Goal: Complete application form: Complete application form

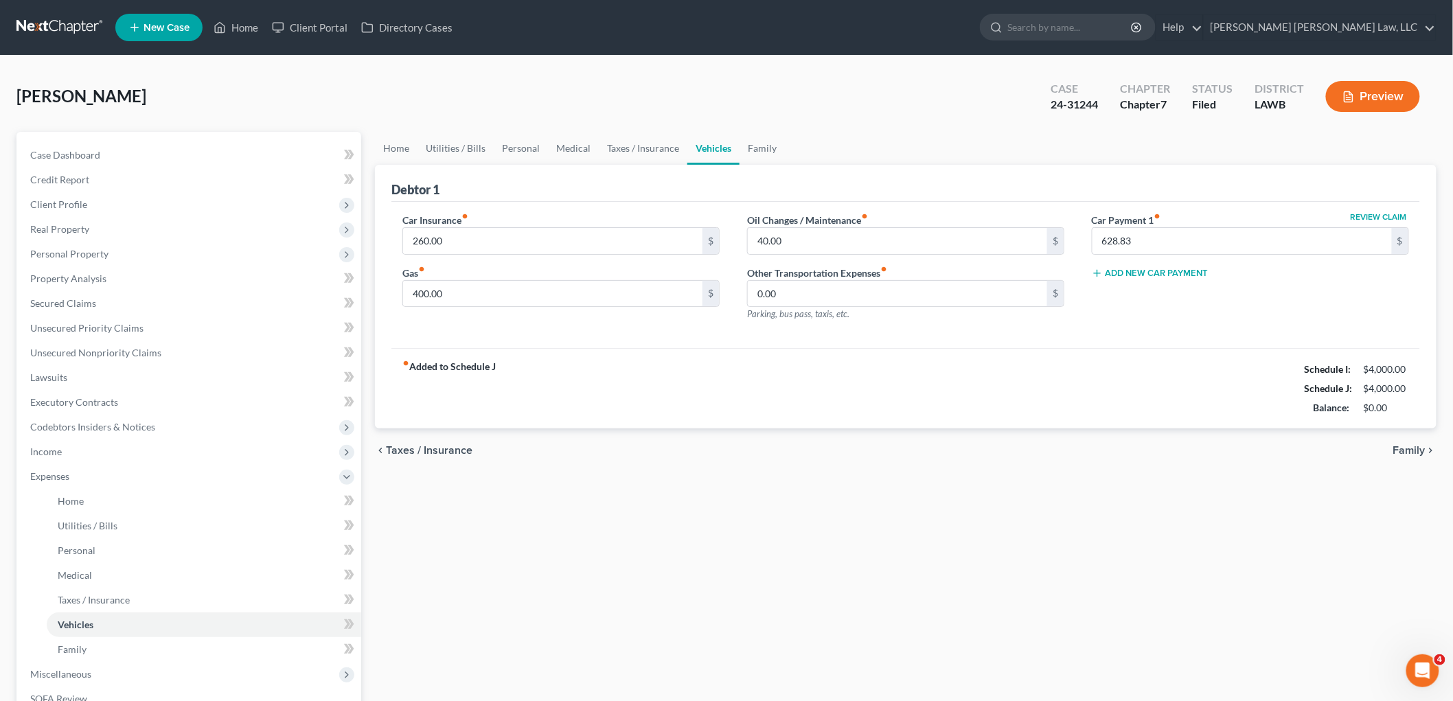
click at [54, 22] on link at bounding box center [60, 27] width 88 height 25
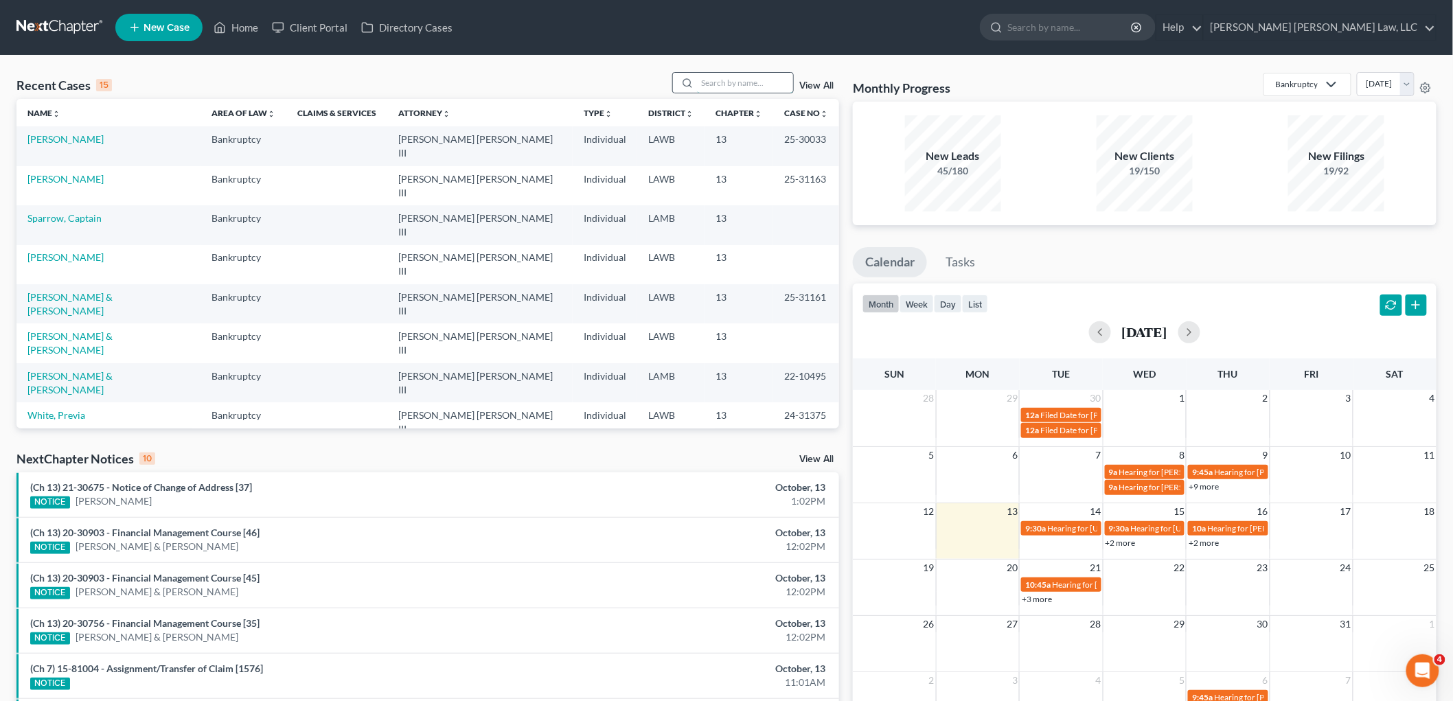
click at [763, 89] on input "search" at bounding box center [745, 83] width 96 height 20
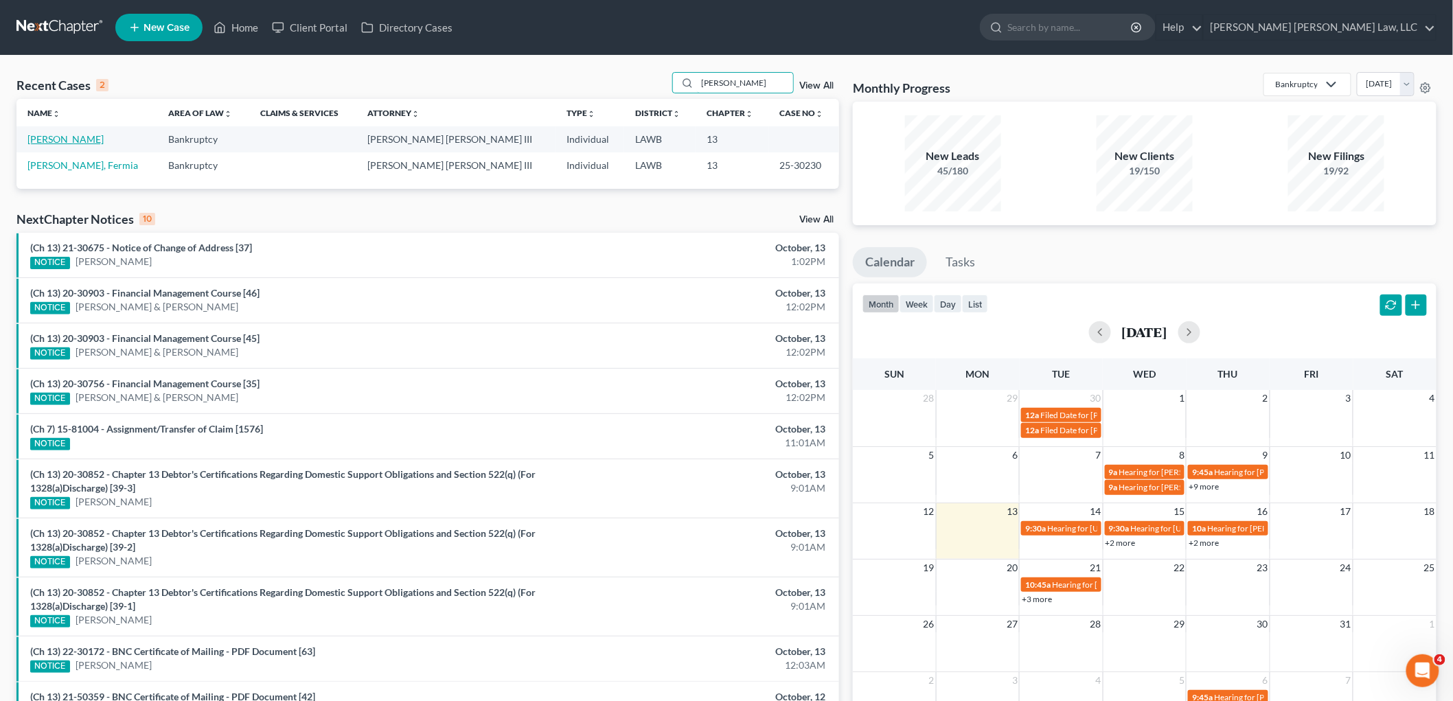
type input "newell"
click at [62, 141] on link "Newell, Landrie" at bounding box center [65, 139] width 76 height 12
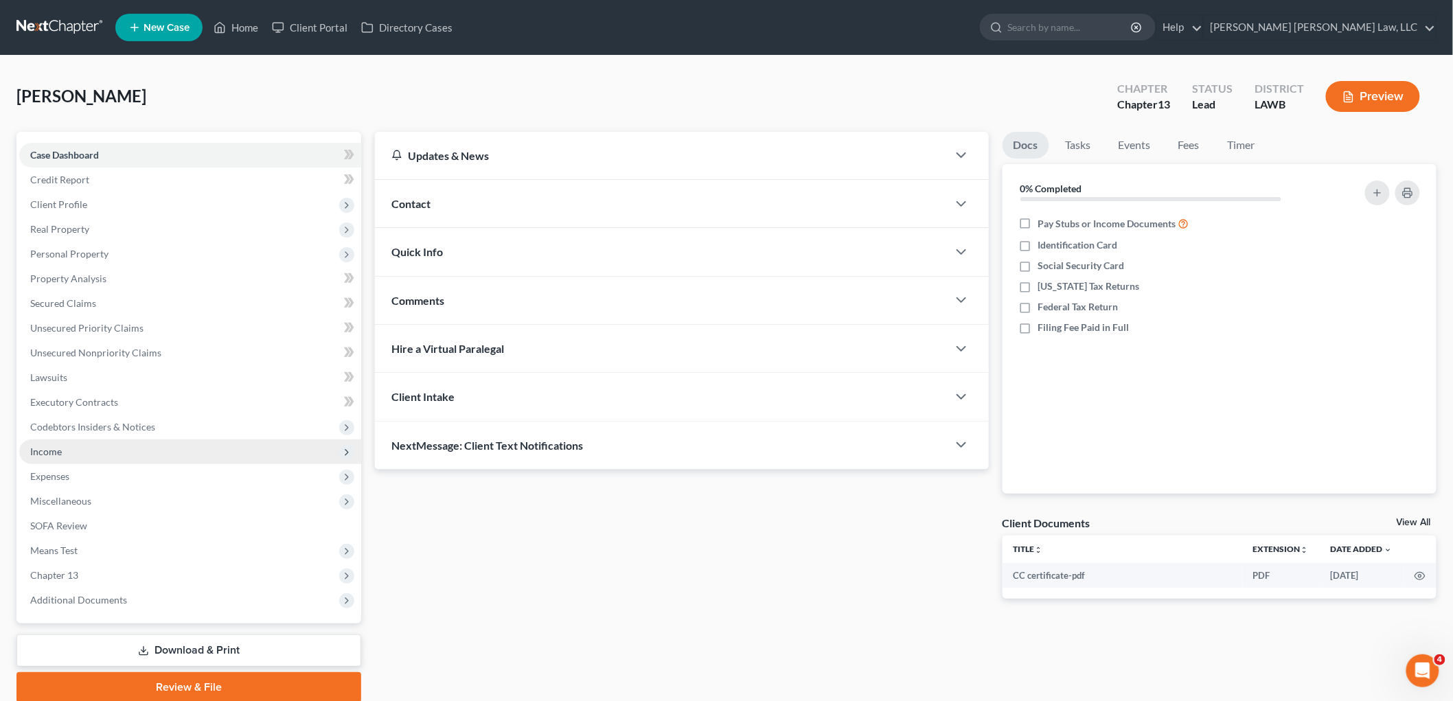
click at [55, 447] on span "Income" at bounding box center [46, 452] width 32 height 12
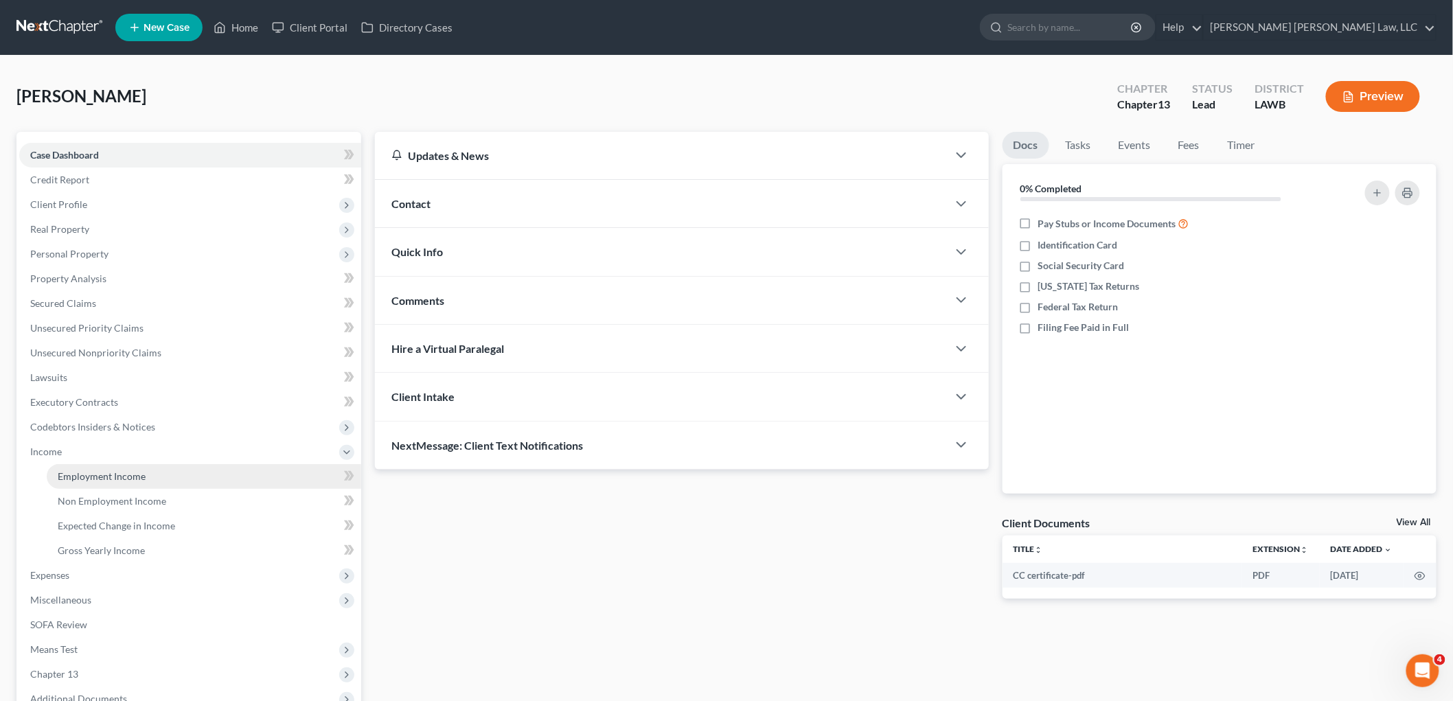
click at [69, 470] on span "Employment Income" at bounding box center [102, 476] width 88 height 12
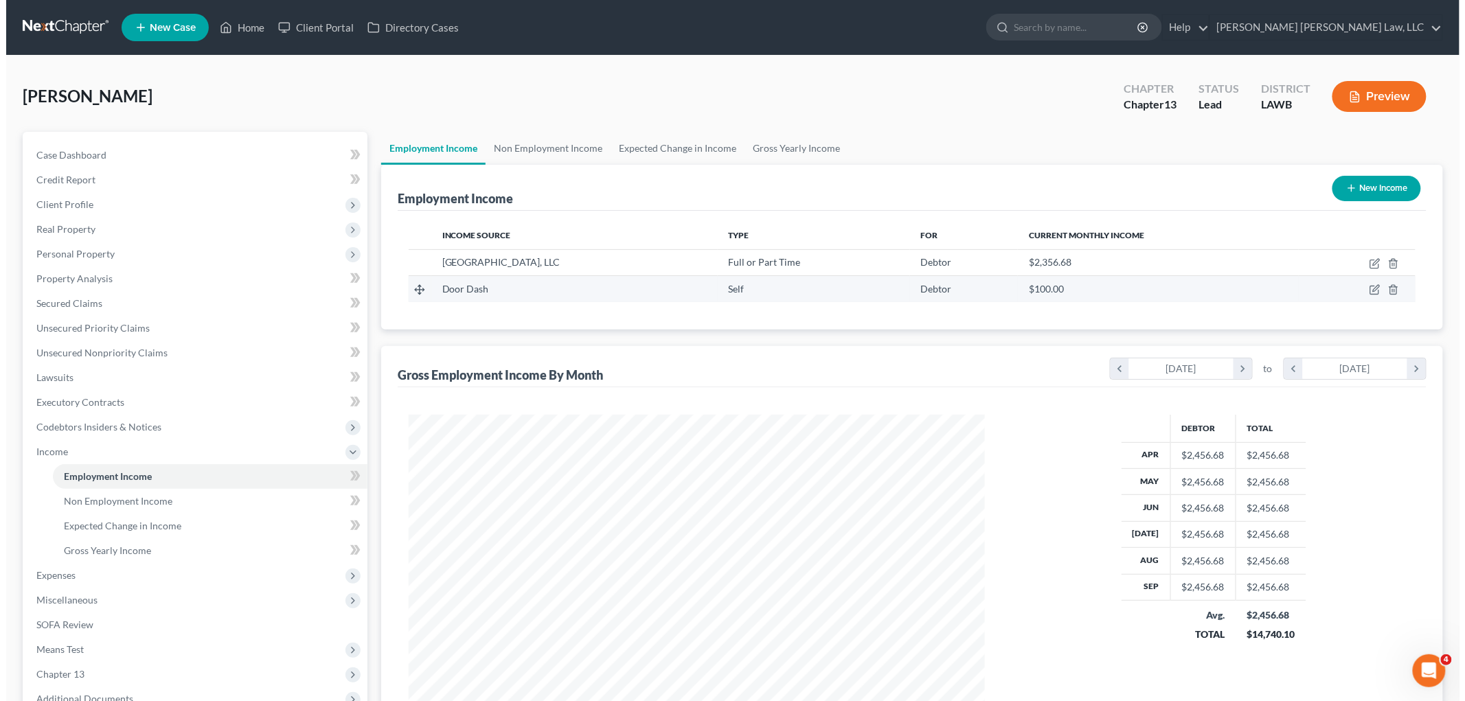
scroll to position [287, 603]
click at [1369, 288] on icon "button" at bounding box center [1369, 289] width 6 height 6
select select "1"
select select "19"
select select "0"
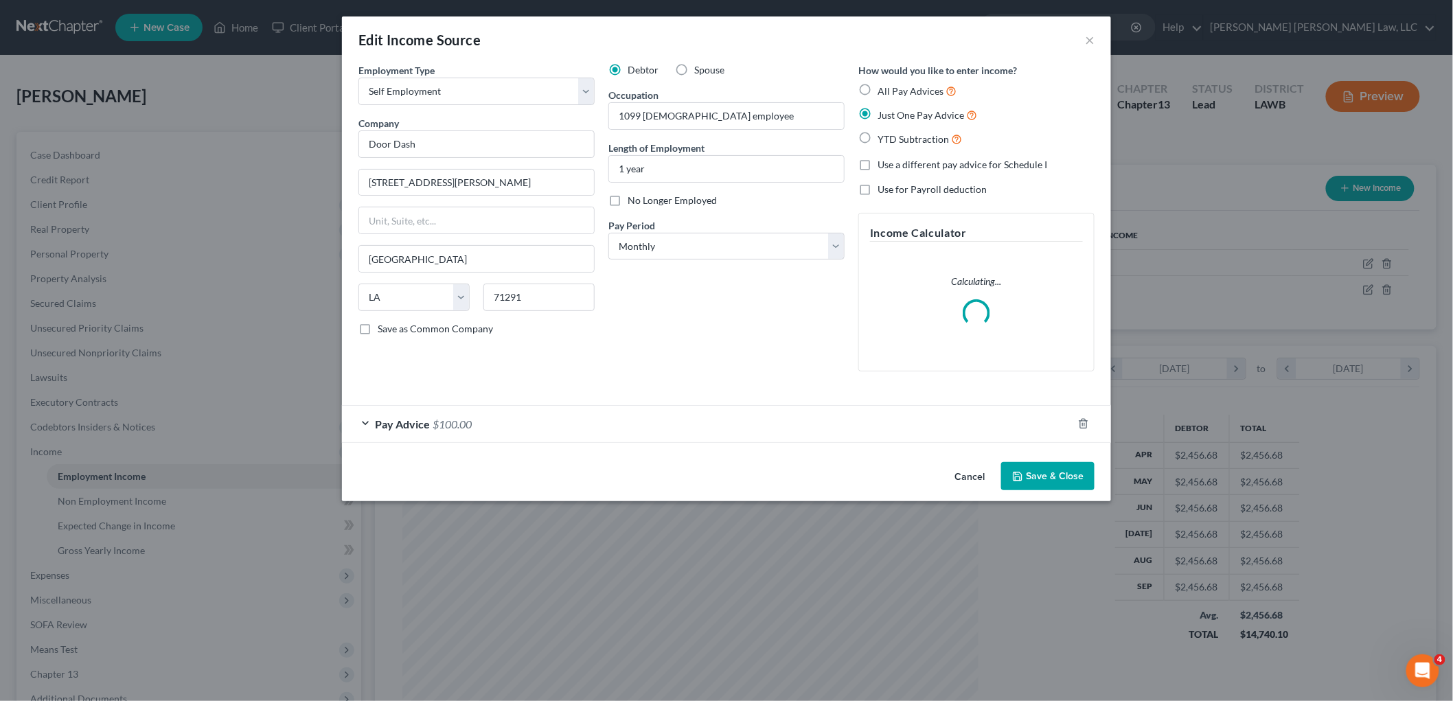
scroll to position [290, 608]
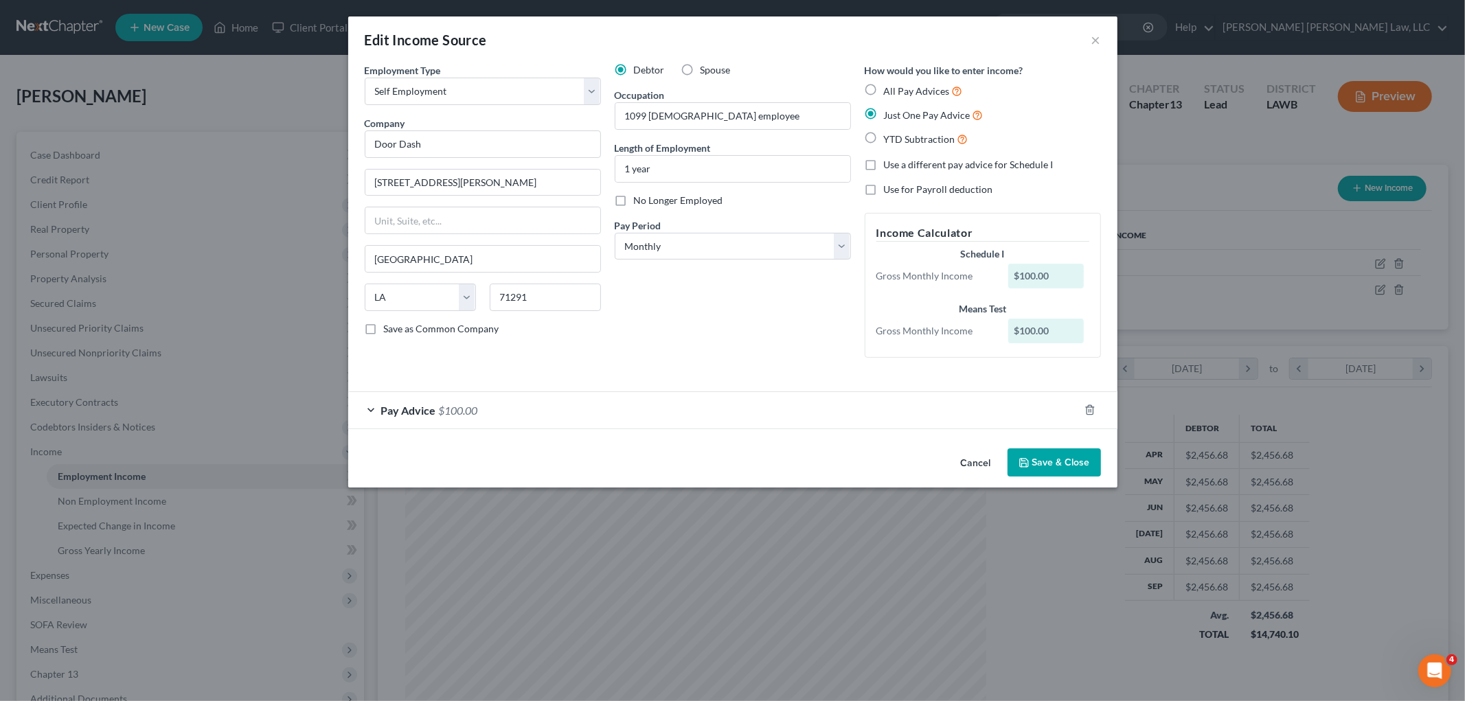
click at [1059, 465] on button "Save & Close" at bounding box center [1053, 462] width 93 height 29
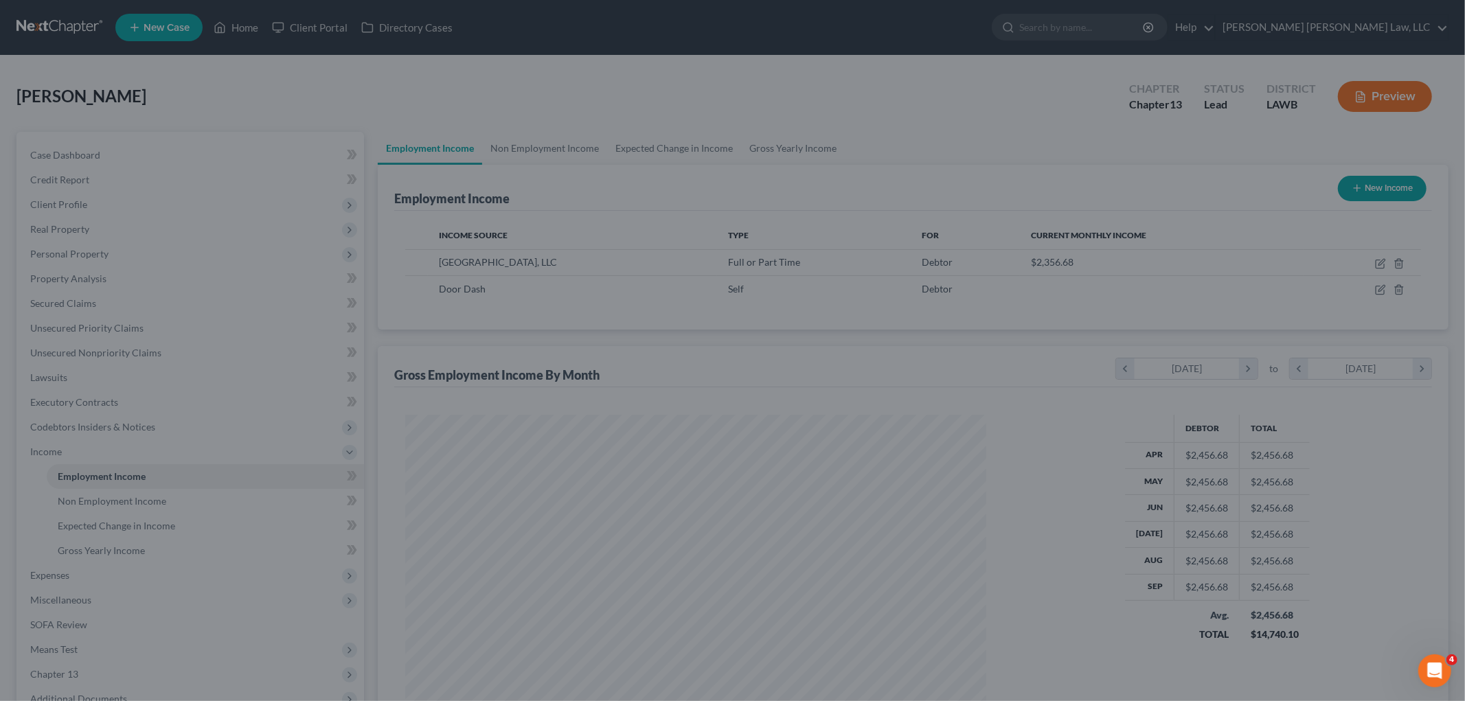
scroll to position [686342, 686026]
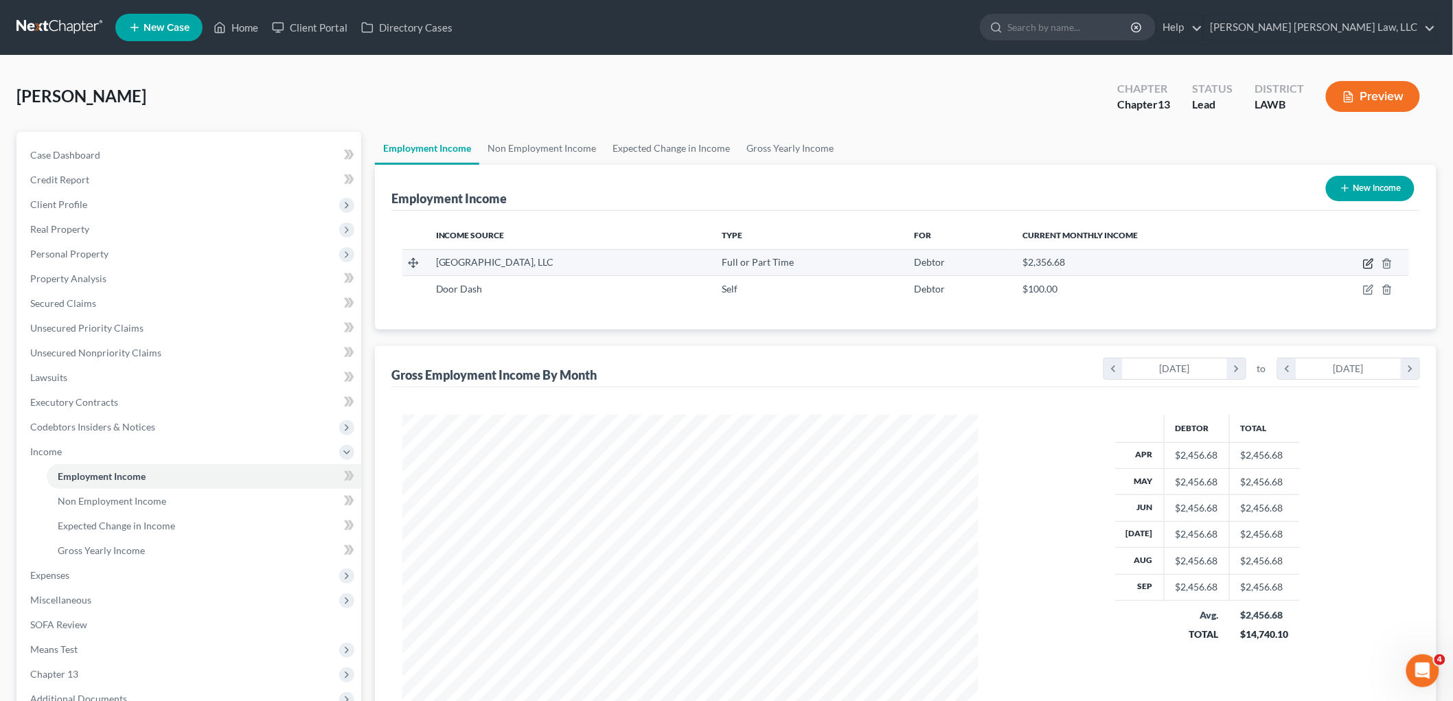
click at [1365, 260] on icon "button" at bounding box center [1368, 263] width 11 height 11
select select "0"
select select "19"
select select "2"
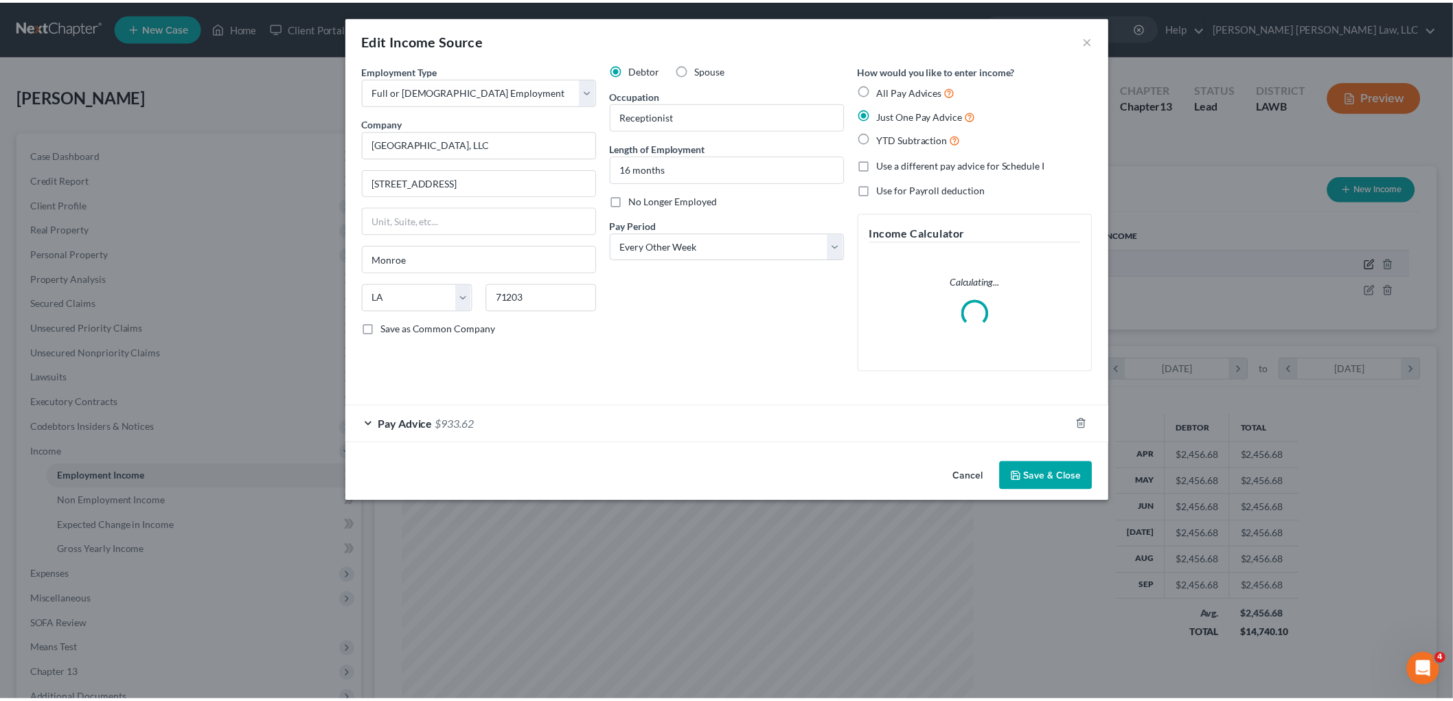
scroll to position [290, 608]
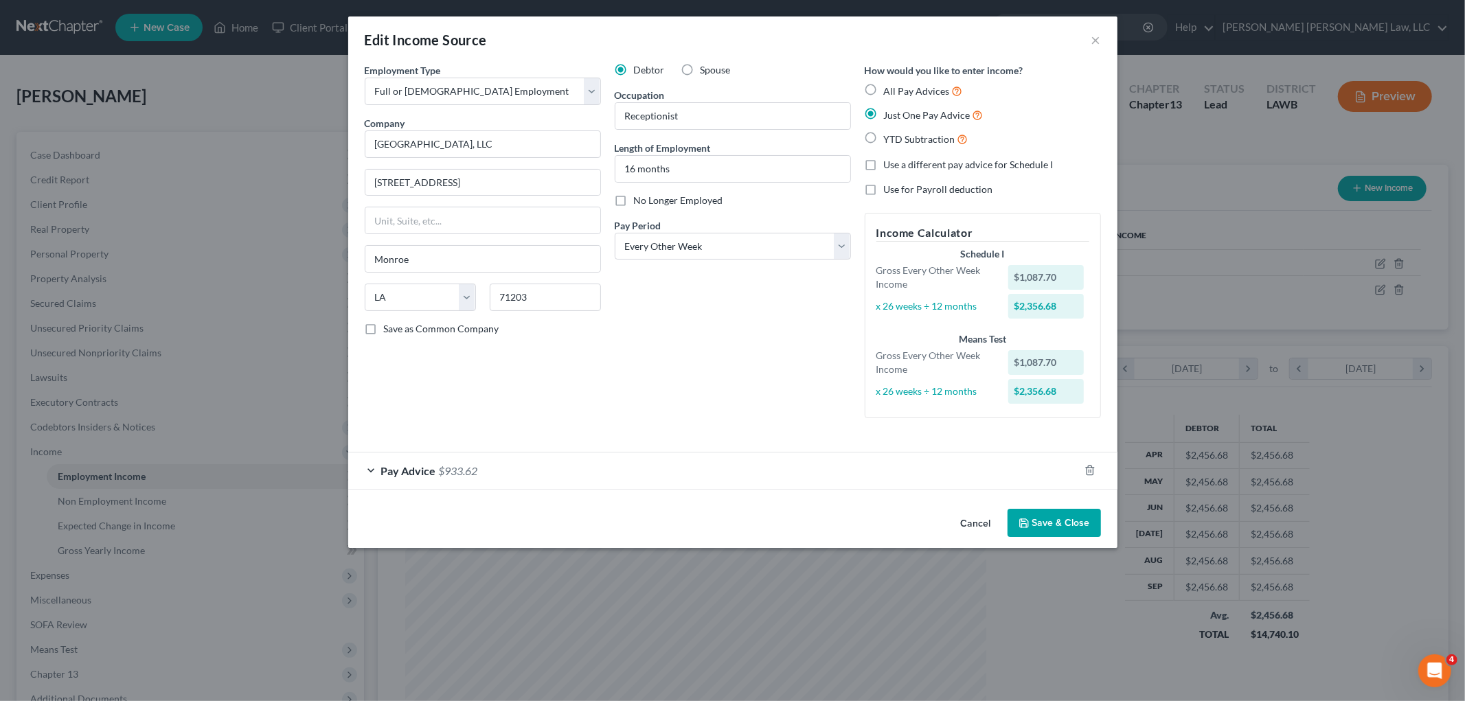
click at [1035, 530] on button "Save & Close" at bounding box center [1053, 523] width 93 height 29
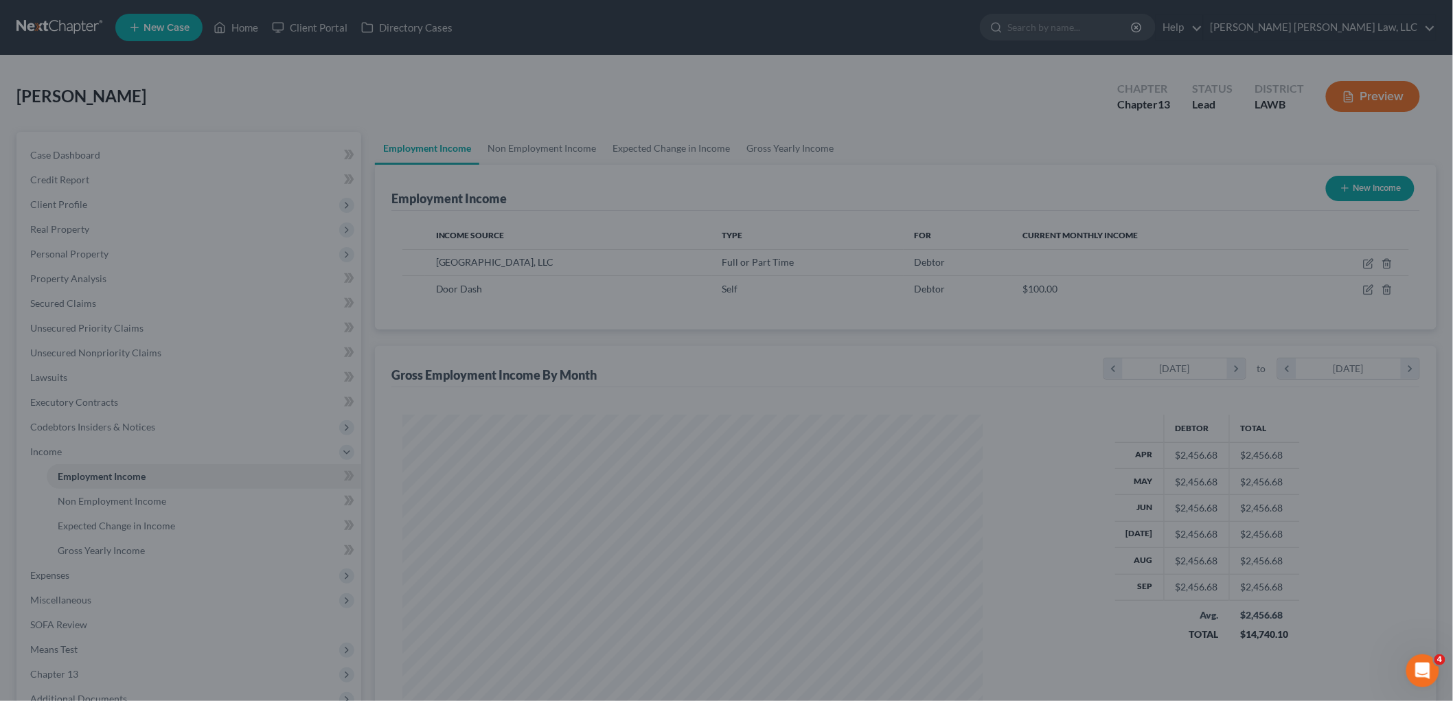
scroll to position [686342, 686026]
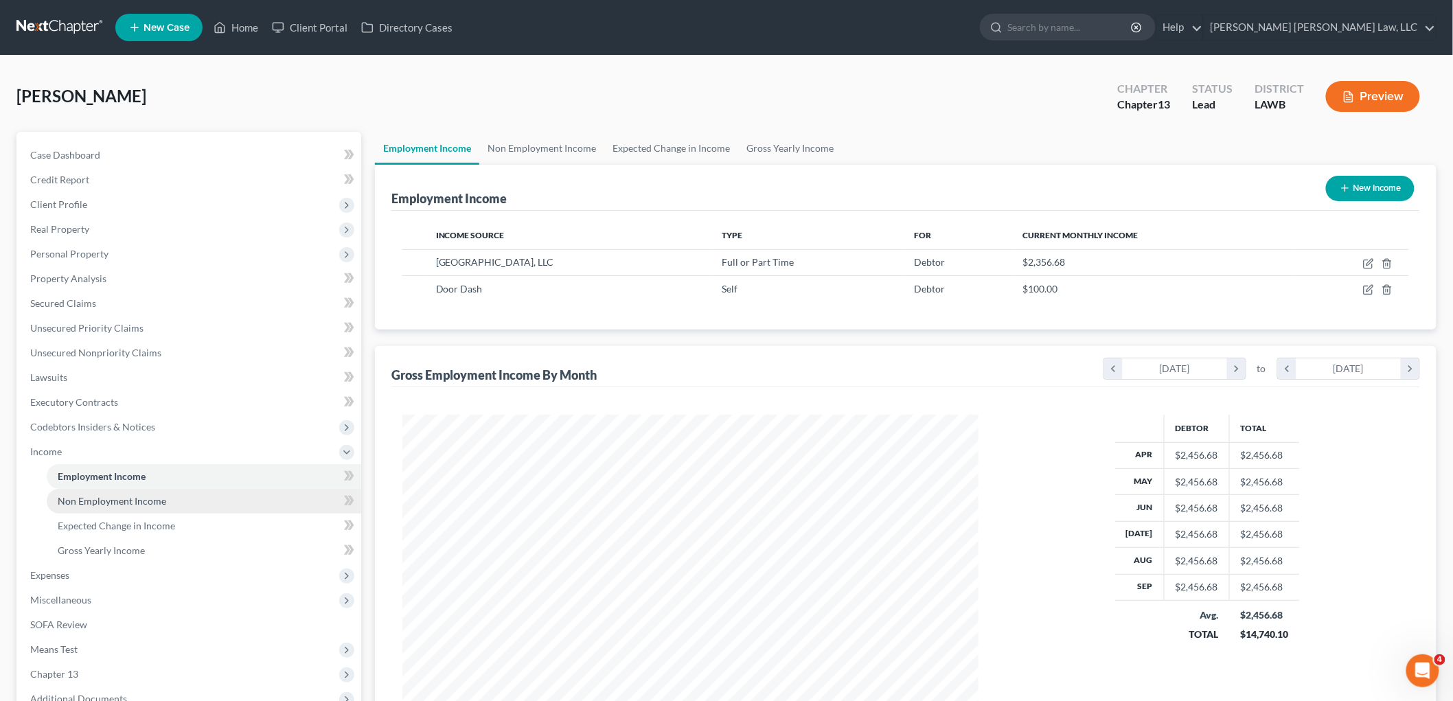
click at [118, 505] on span "Non Employment Income" at bounding box center [112, 501] width 108 height 12
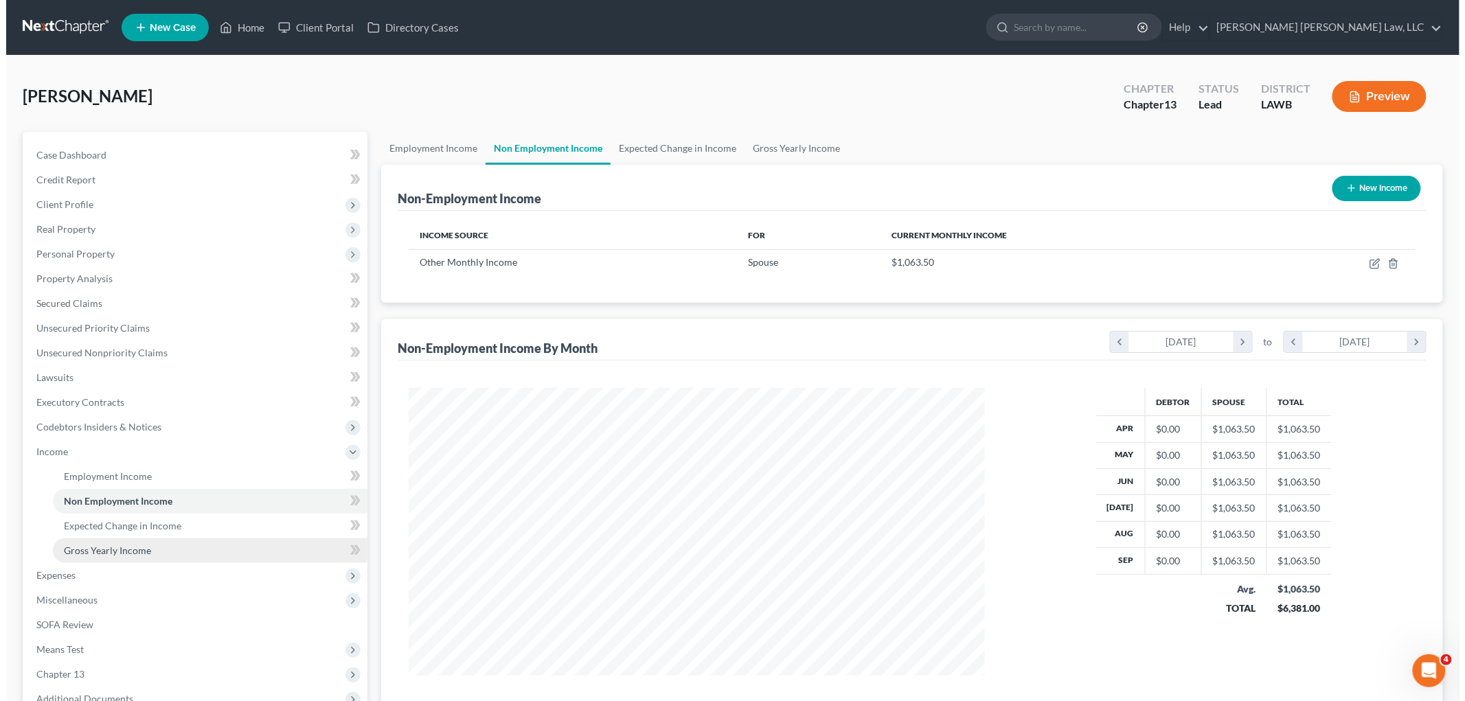
scroll to position [287, 603]
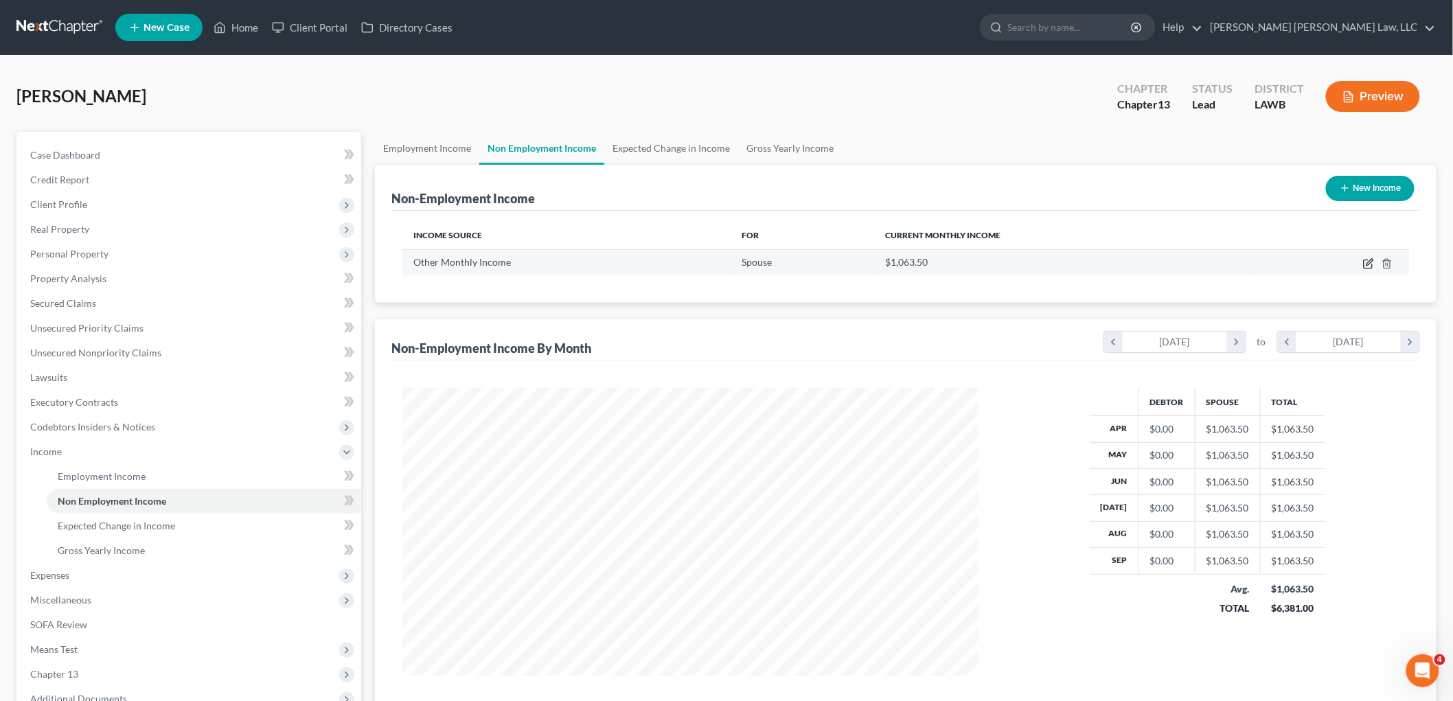
click at [1368, 264] on icon "button" at bounding box center [1369, 262] width 6 height 6
select select "13"
select select "0"
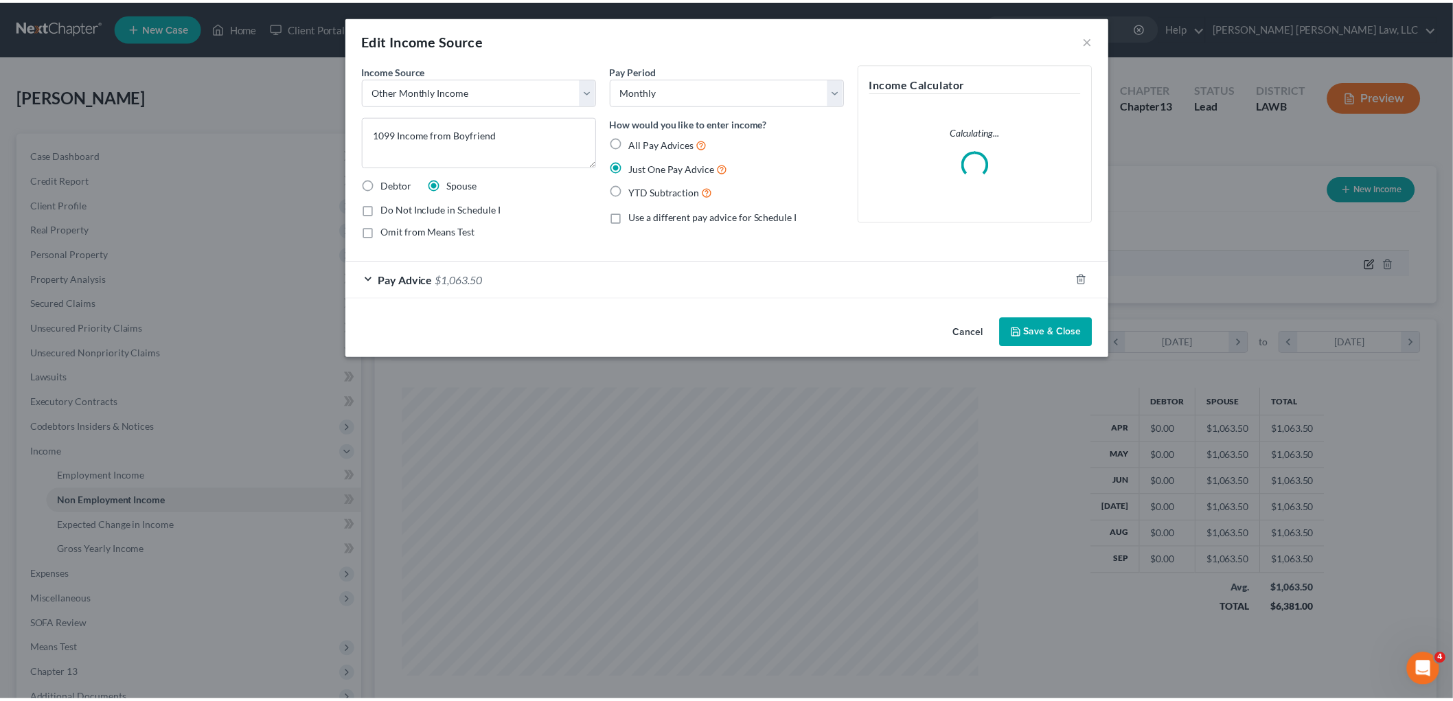
scroll to position [290, 608]
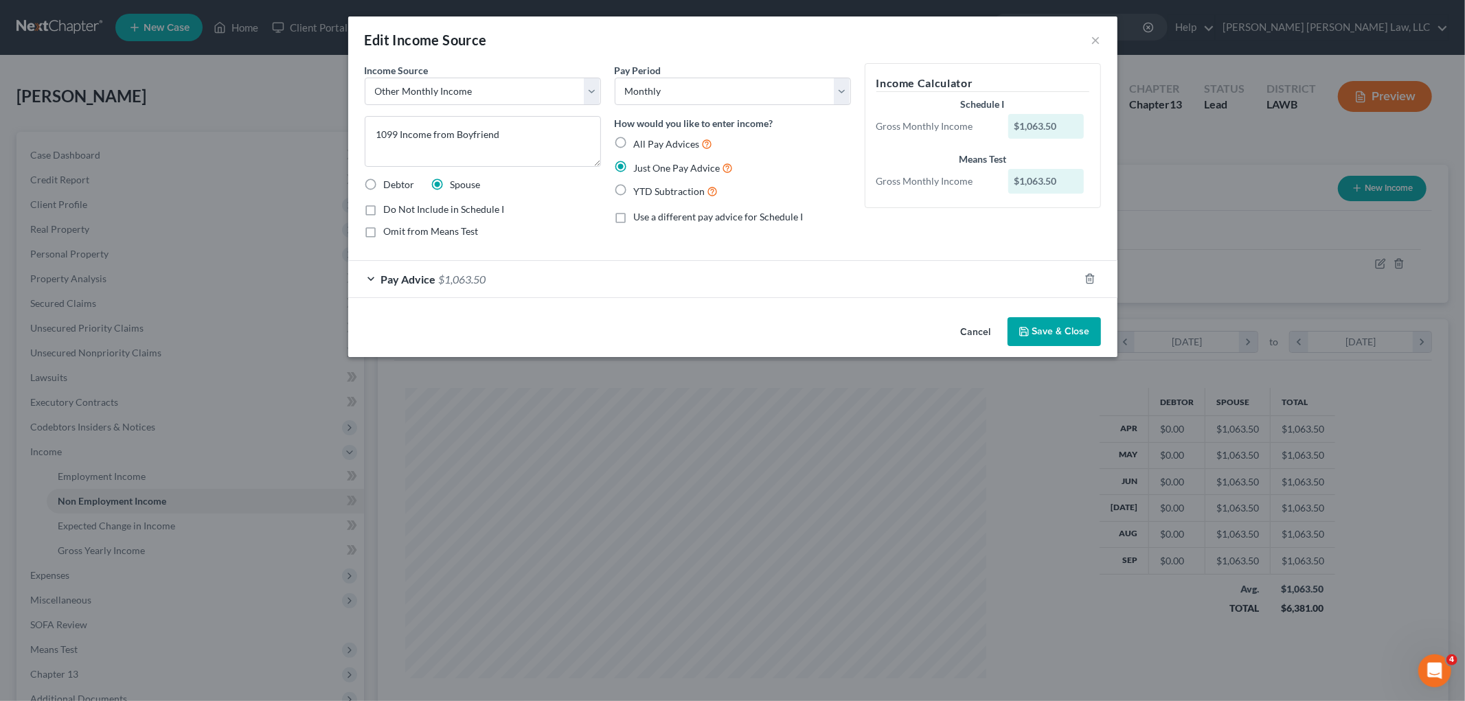
click at [384, 181] on label "Debtor" at bounding box center [399, 185] width 31 height 14
click at [389, 181] on input "Debtor" at bounding box center [393, 182] width 9 height 9
radio input "true"
click at [1048, 334] on button "Save & Close" at bounding box center [1053, 331] width 93 height 29
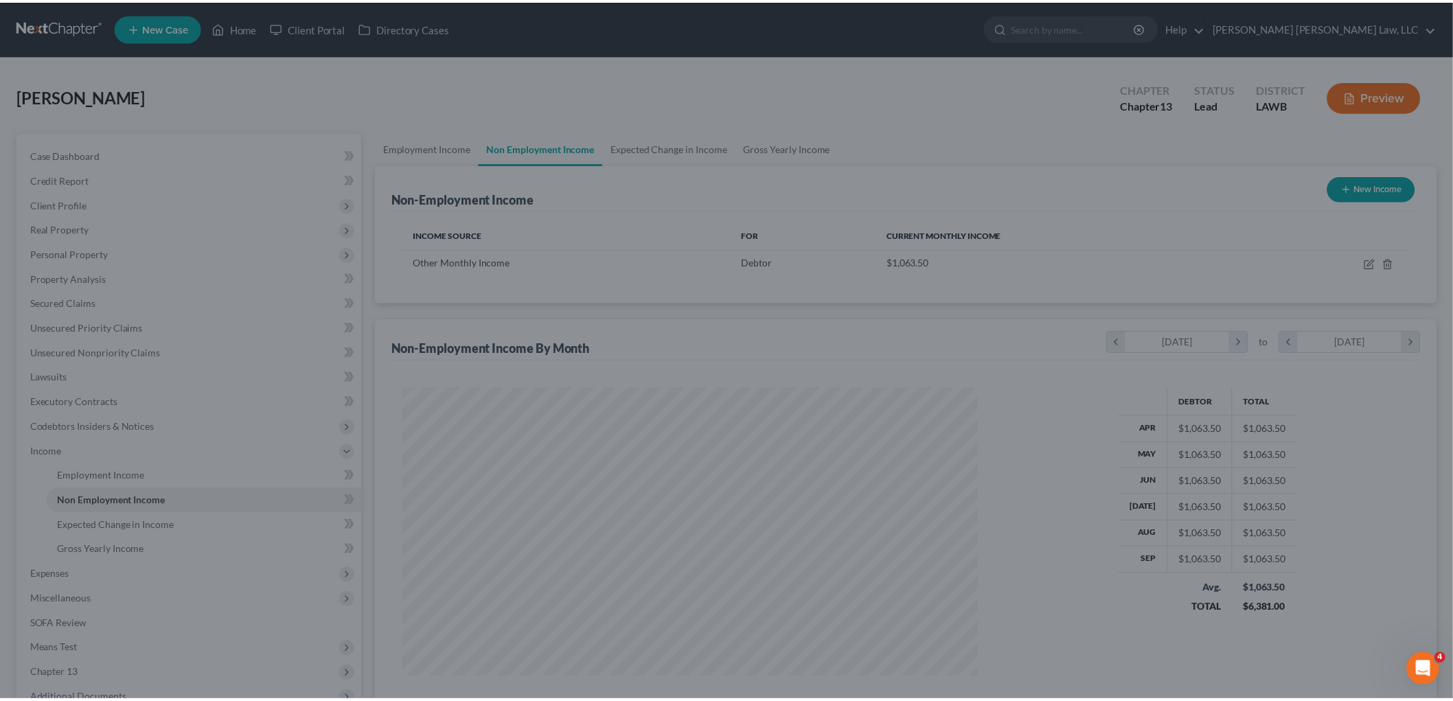
scroll to position [686342, 686026]
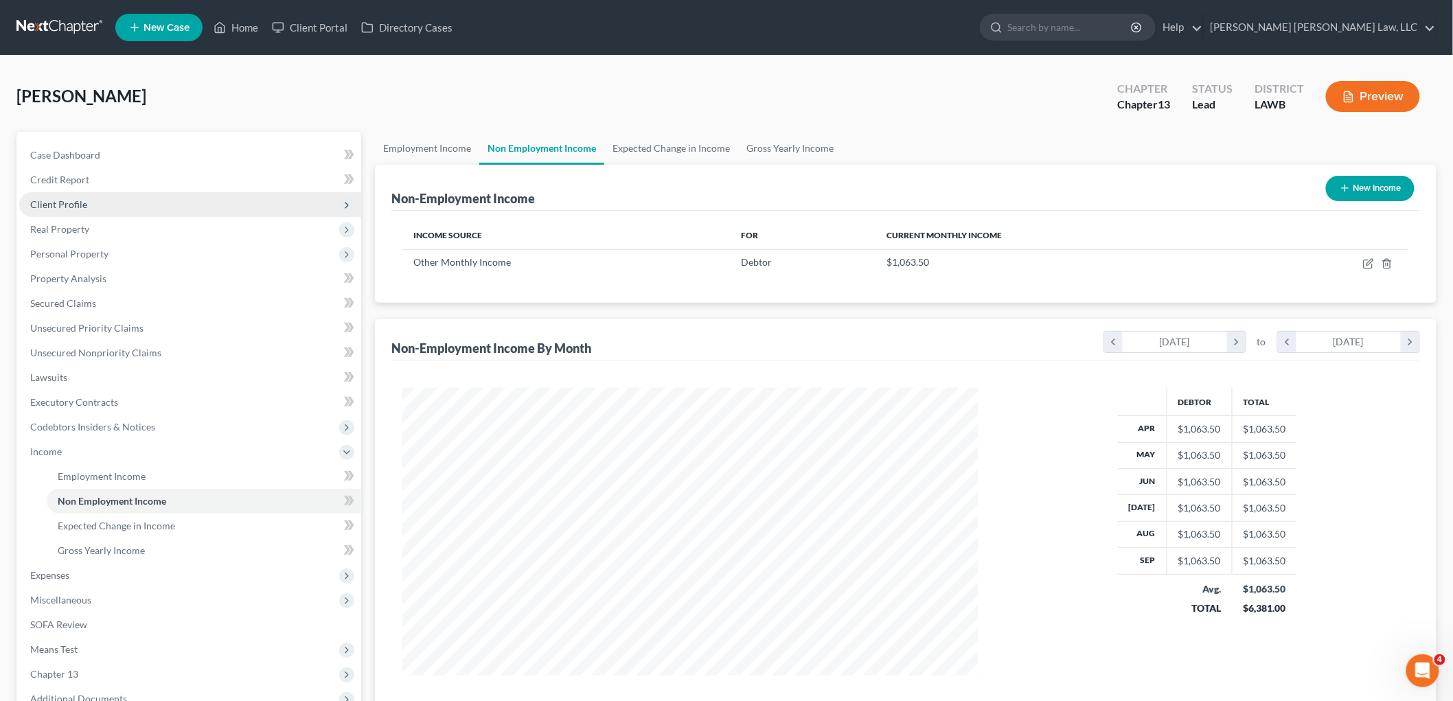
click at [91, 206] on span "Client Profile" at bounding box center [190, 204] width 342 height 25
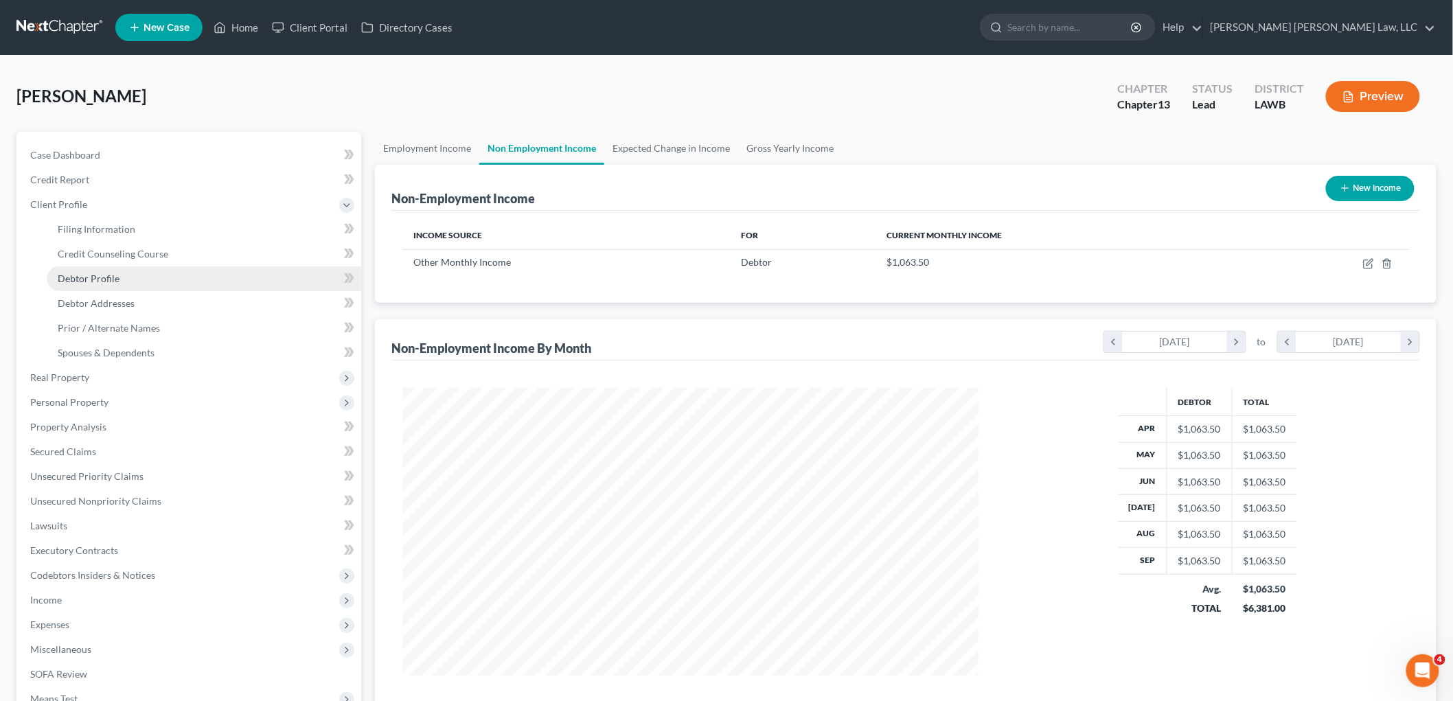
click at [80, 285] on link "Debtor Profile" at bounding box center [204, 278] width 314 height 25
select select "0"
select select "1"
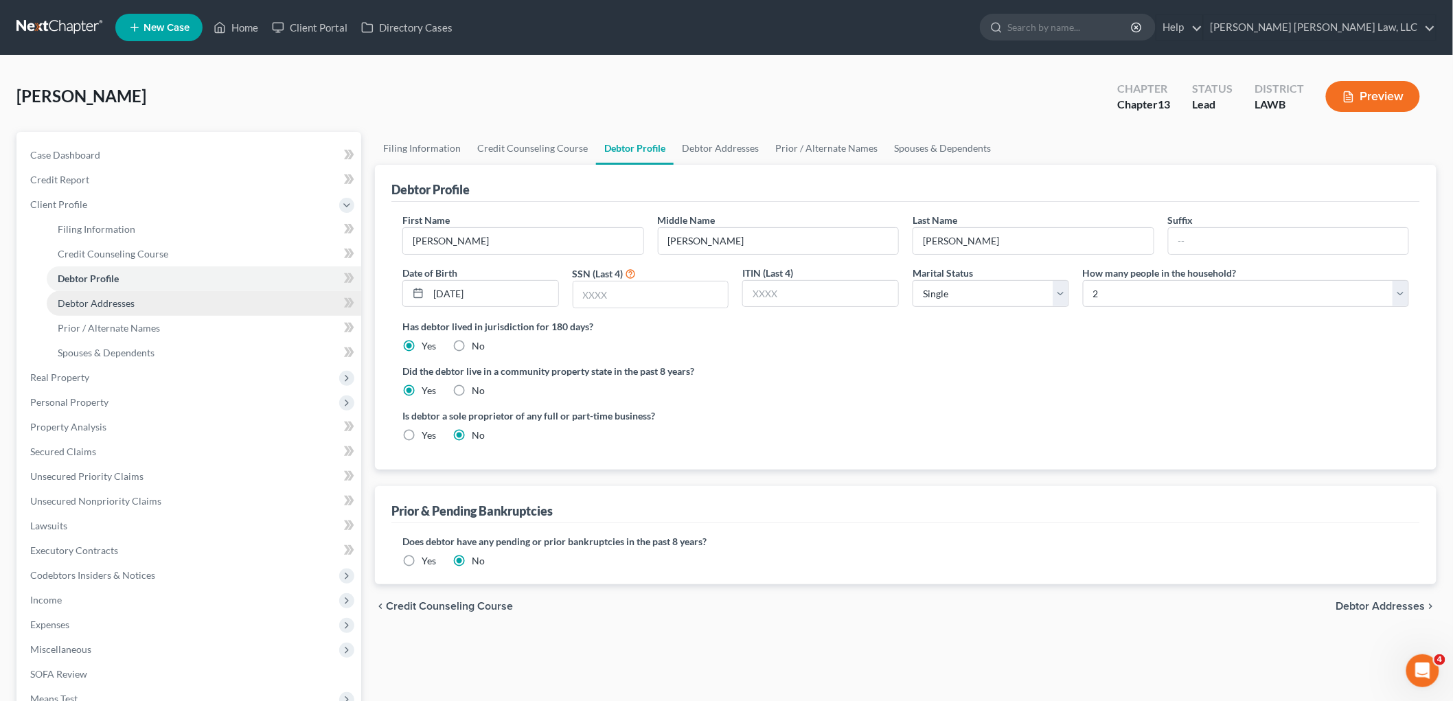
click at [165, 304] on link "Debtor Addresses" at bounding box center [204, 303] width 314 height 25
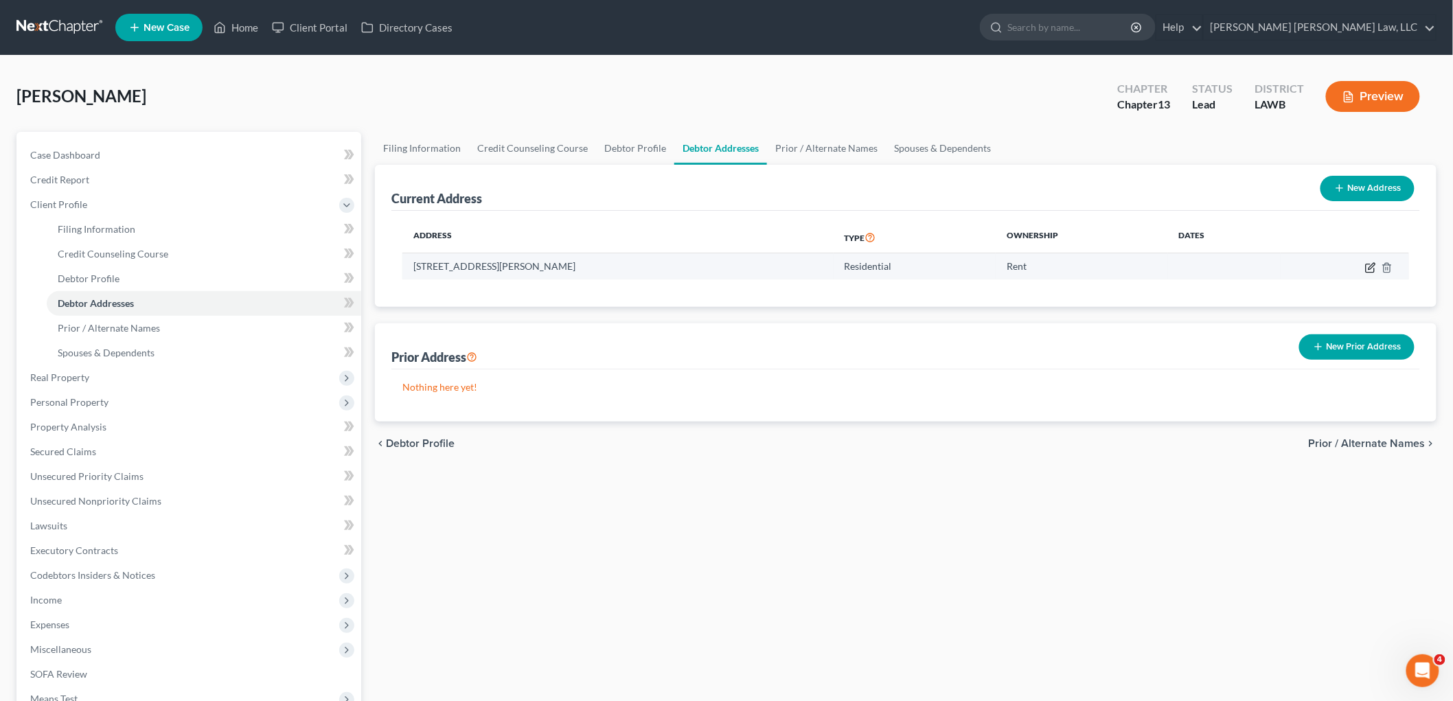
click at [1367, 270] on icon "button" at bounding box center [1370, 267] width 11 height 11
select select "19"
select select "0"
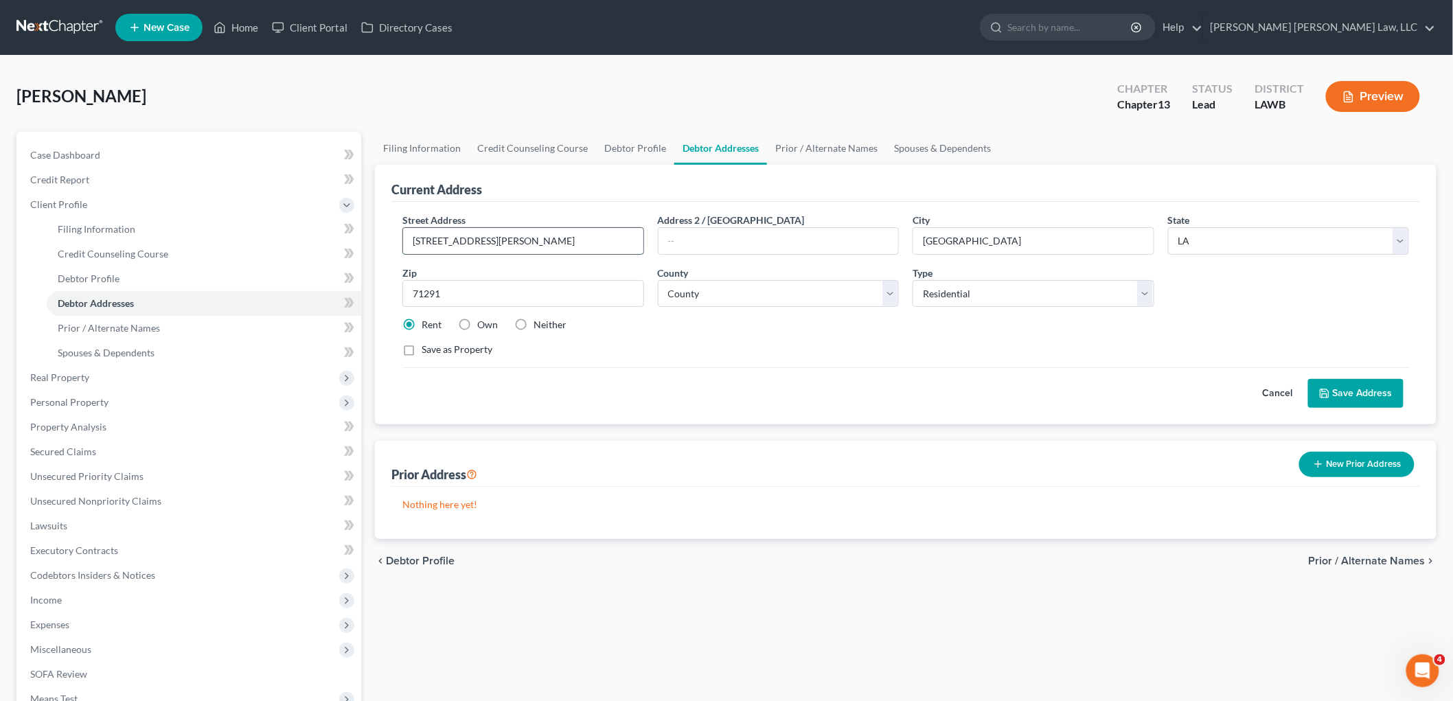
click at [532, 242] on input "131 Paula Drive Apartment #2" at bounding box center [523, 241] width 240 height 26
type input "131 Paula Drive Apartment 2"
click at [1336, 387] on button "Save Address" at bounding box center [1355, 393] width 95 height 29
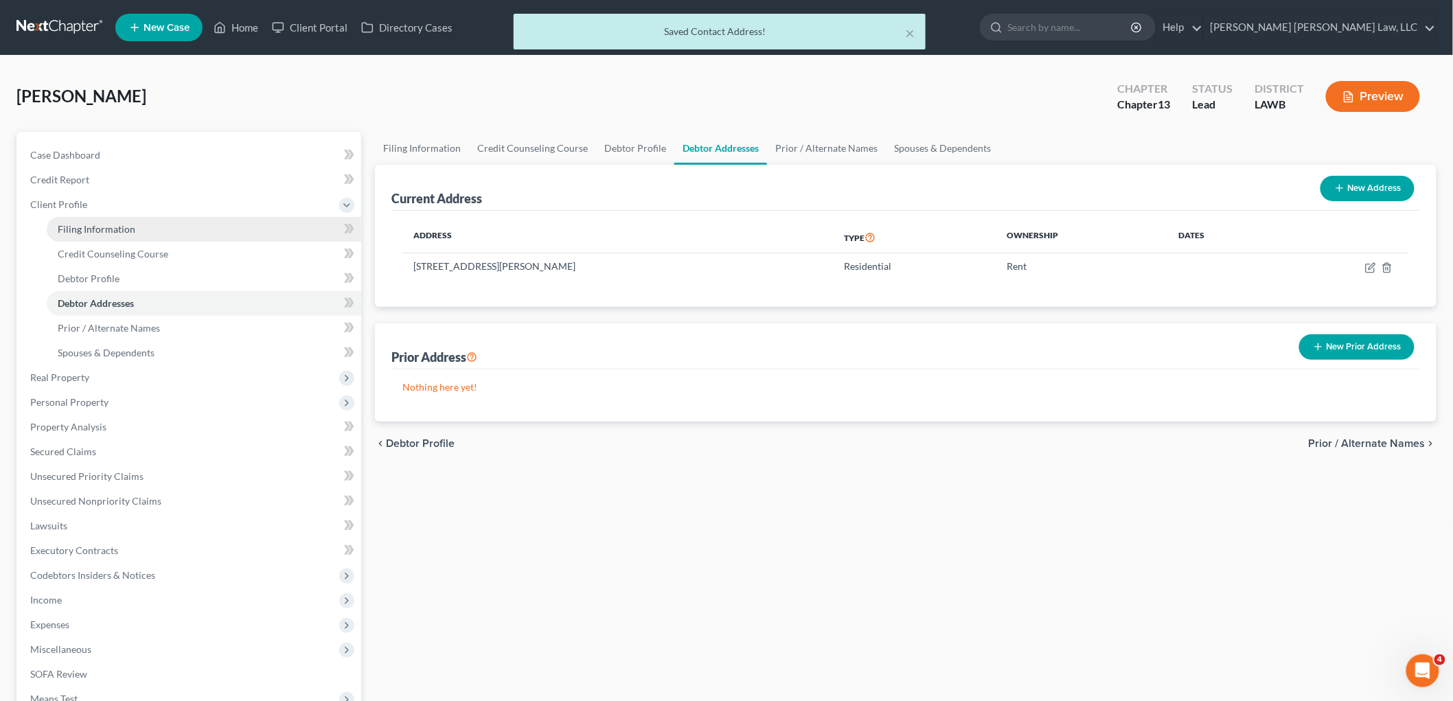
click at [139, 227] on link "Filing Information" at bounding box center [204, 229] width 314 height 25
select select "1"
select select "0"
select select "3"
select select "19"
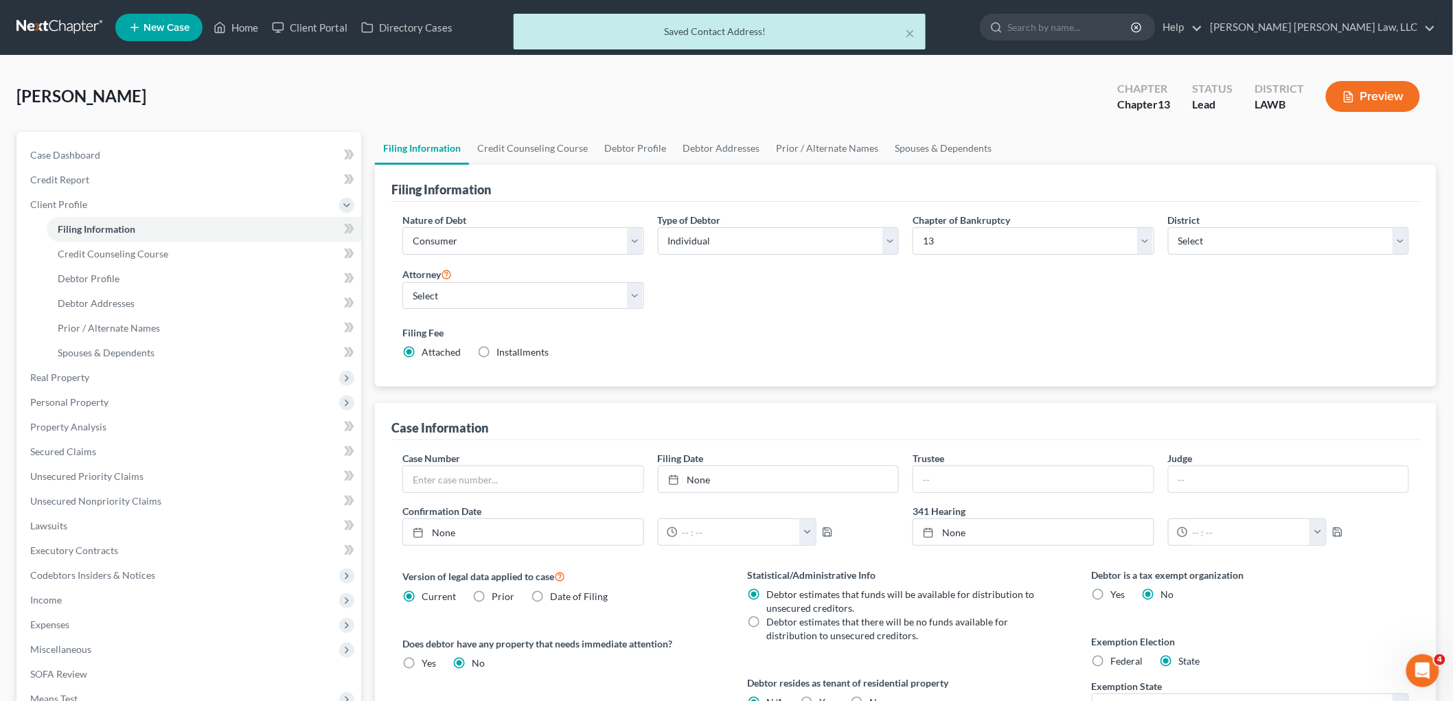
click at [819, 696] on label "Yes Yes" at bounding box center [826, 703] width 14 height 14
click at [825, 696] on input "Yes Yes" at bounding box center [829, 700] width 9 height 9
radio input "true"
radio input "false"
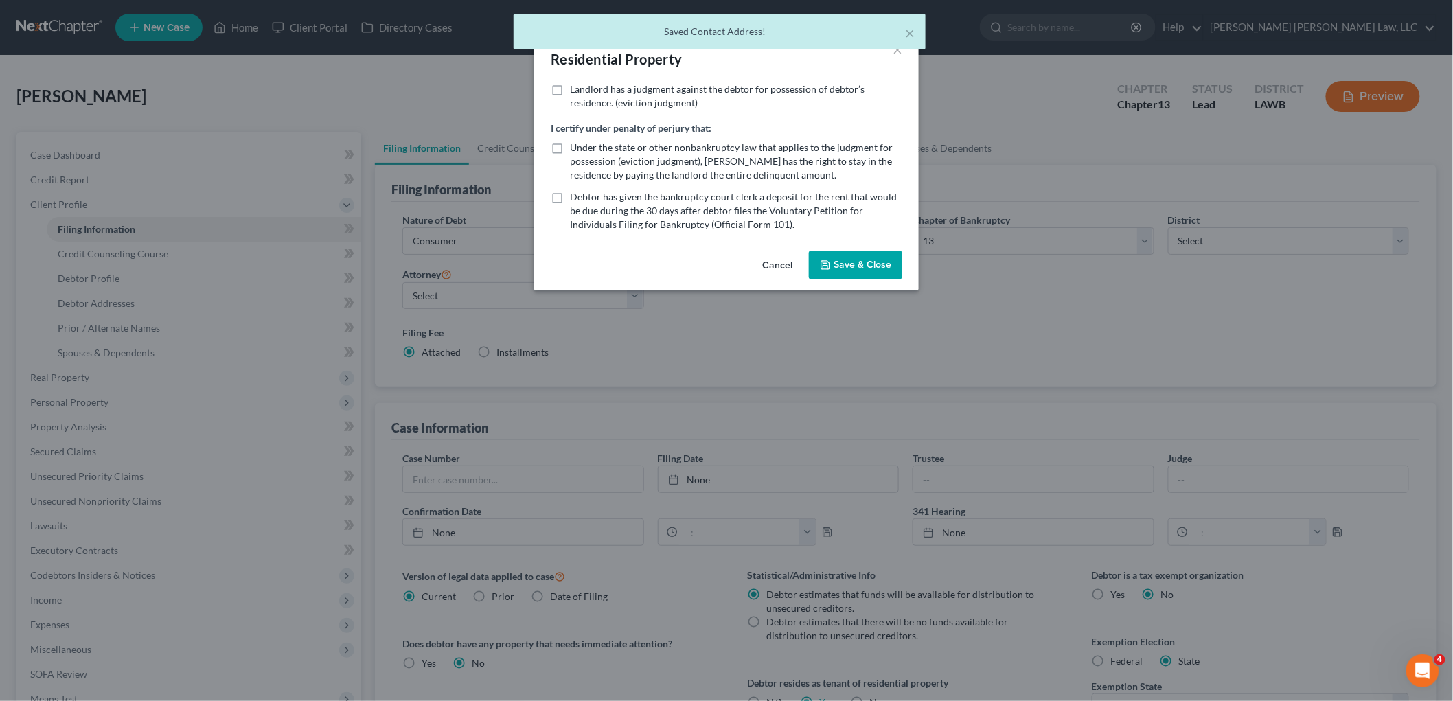
scroll to position [3, 0]
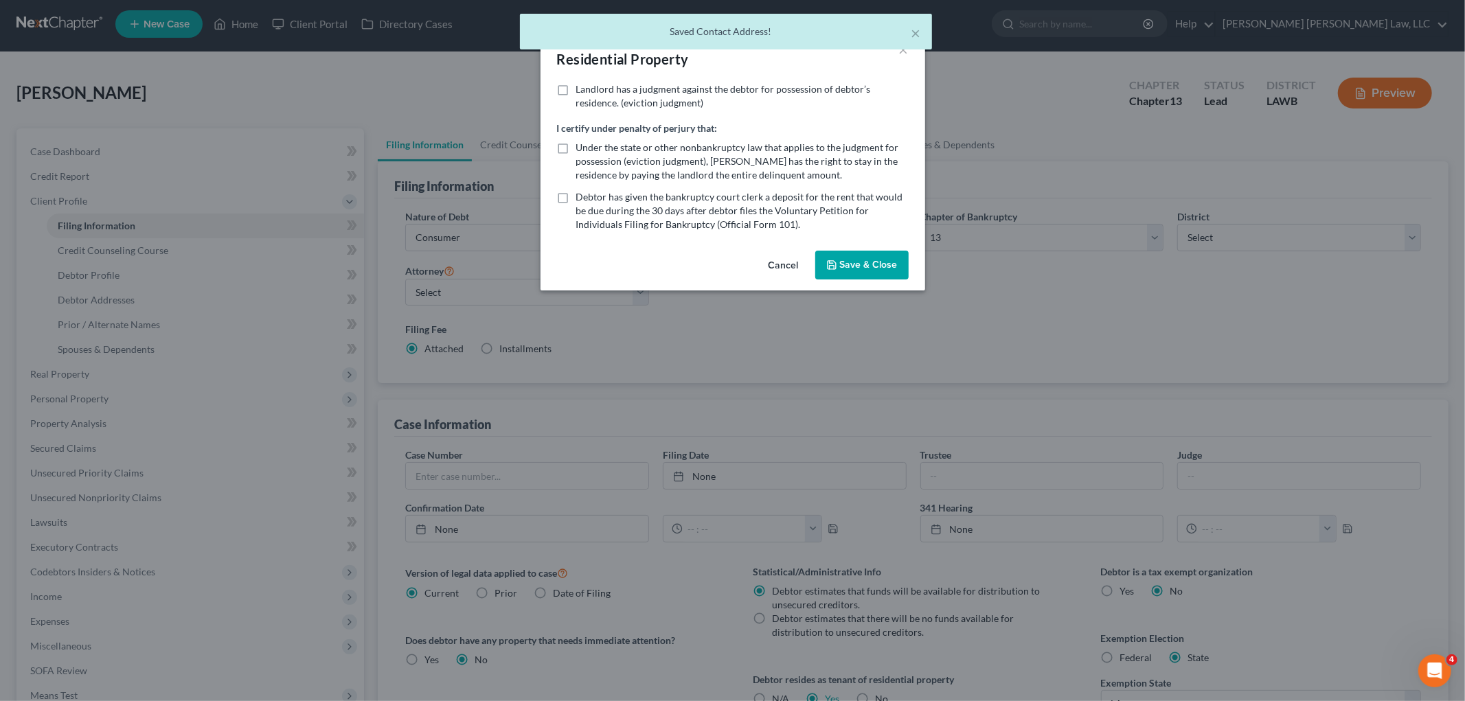
click at [877, 256] on button "Save & Close" at bounding box center [861, 265] width 93 height 29
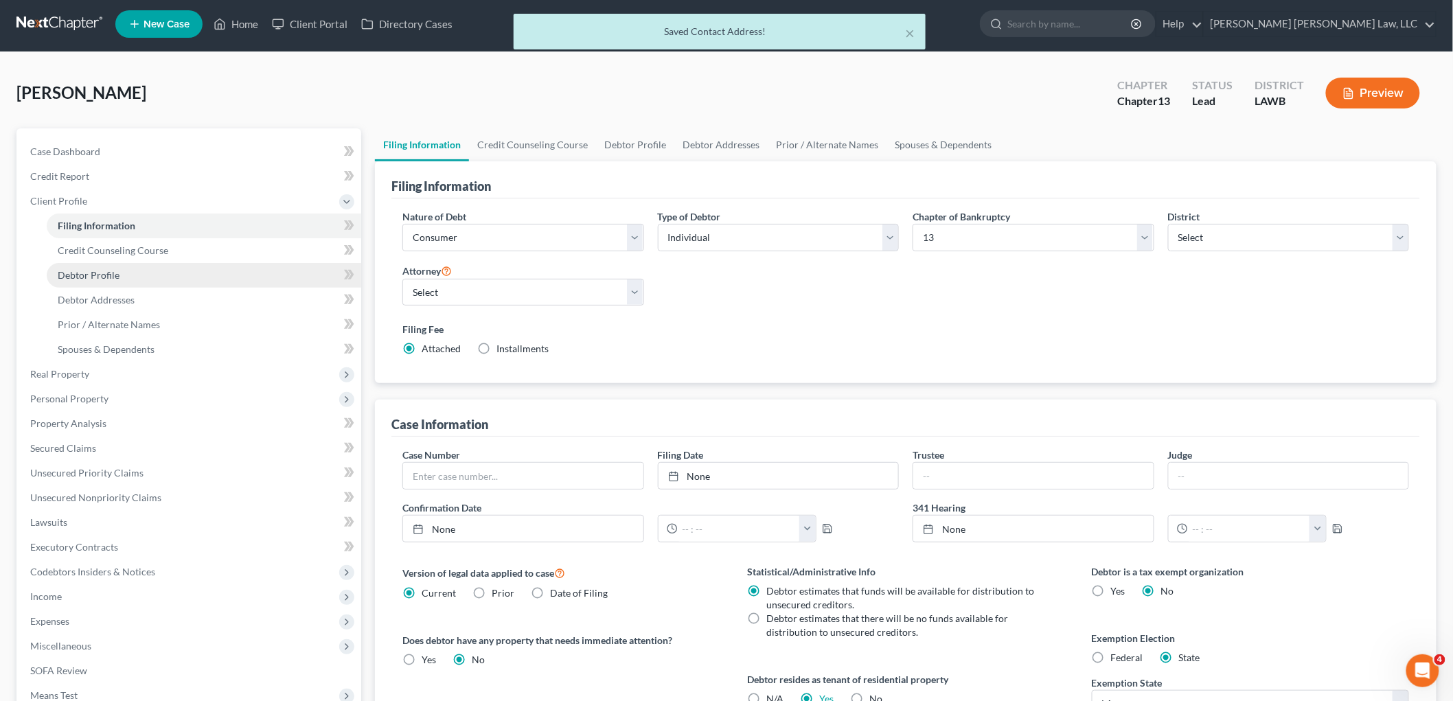
drag, startPoint x: 143, startPoint y: 275, endPoint x: 130, endPoint y: 301, distance: 28.9
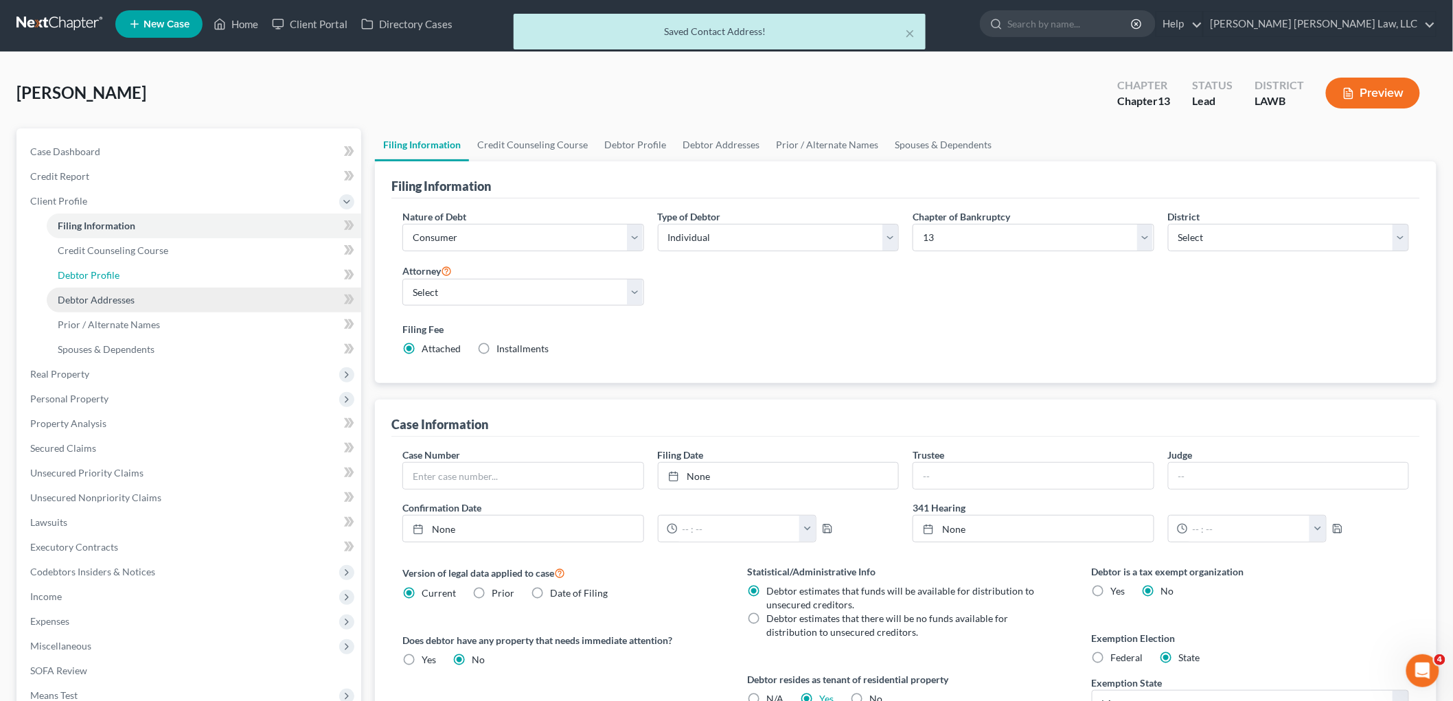
click at [142, 273] on link "Debtor Profile" at bounding box center [204, 275] width 314 height 25
select select "0"
select select "1"
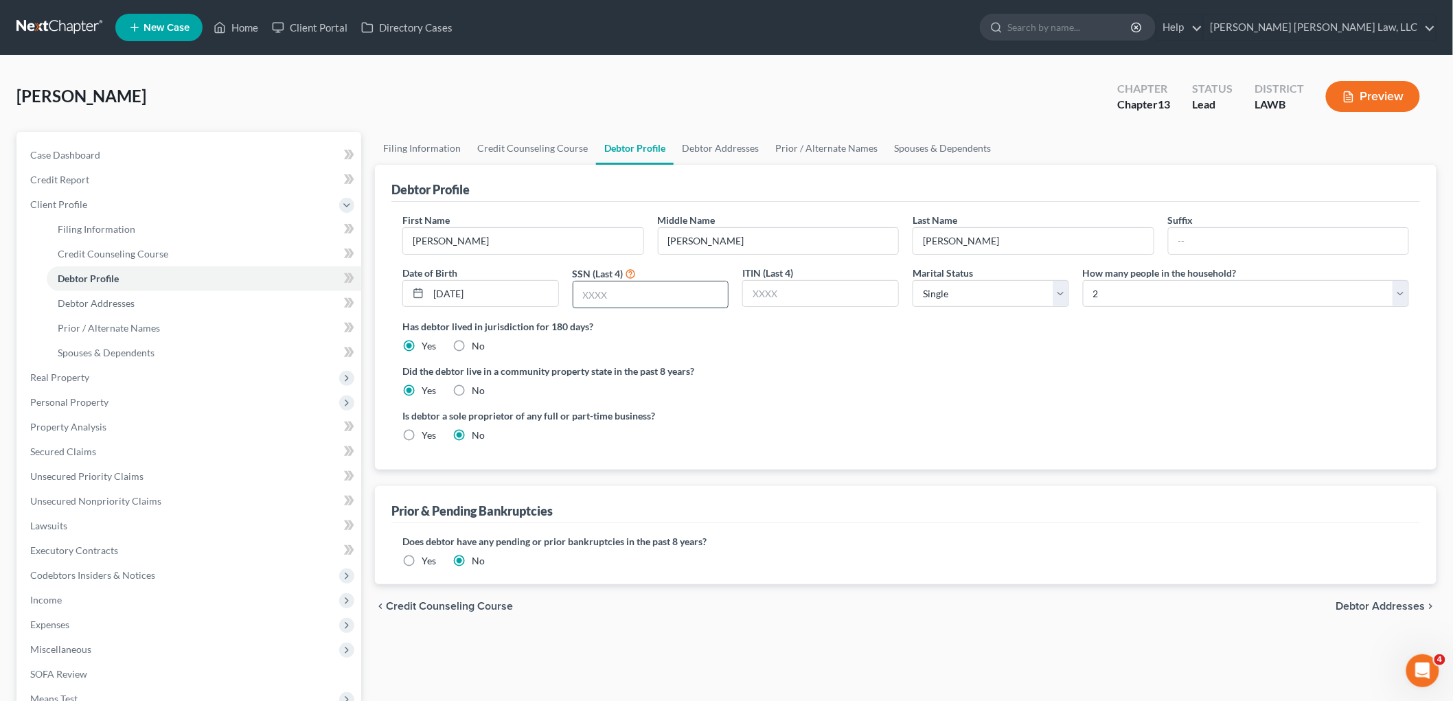
click at [667, 286] on input "text" at bounding box center [650, 295] width 155 height 26
type input "1277"
click at [144, 310] on link "Debtor Addresses" at bounding box center [204, 303] width 314 height 25
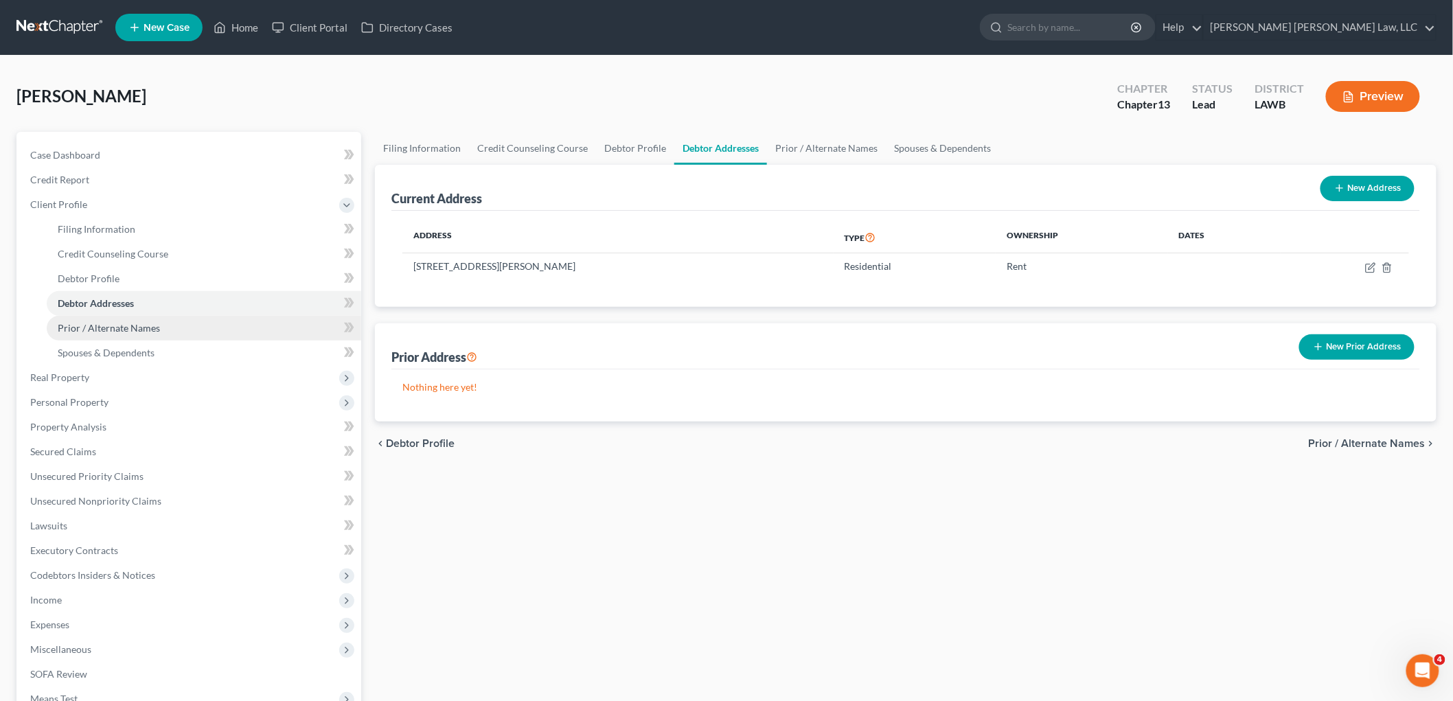
click at [149, 335] on link "Prior / Alternate Names" at bounding box center [204, 328] width 314 height 25
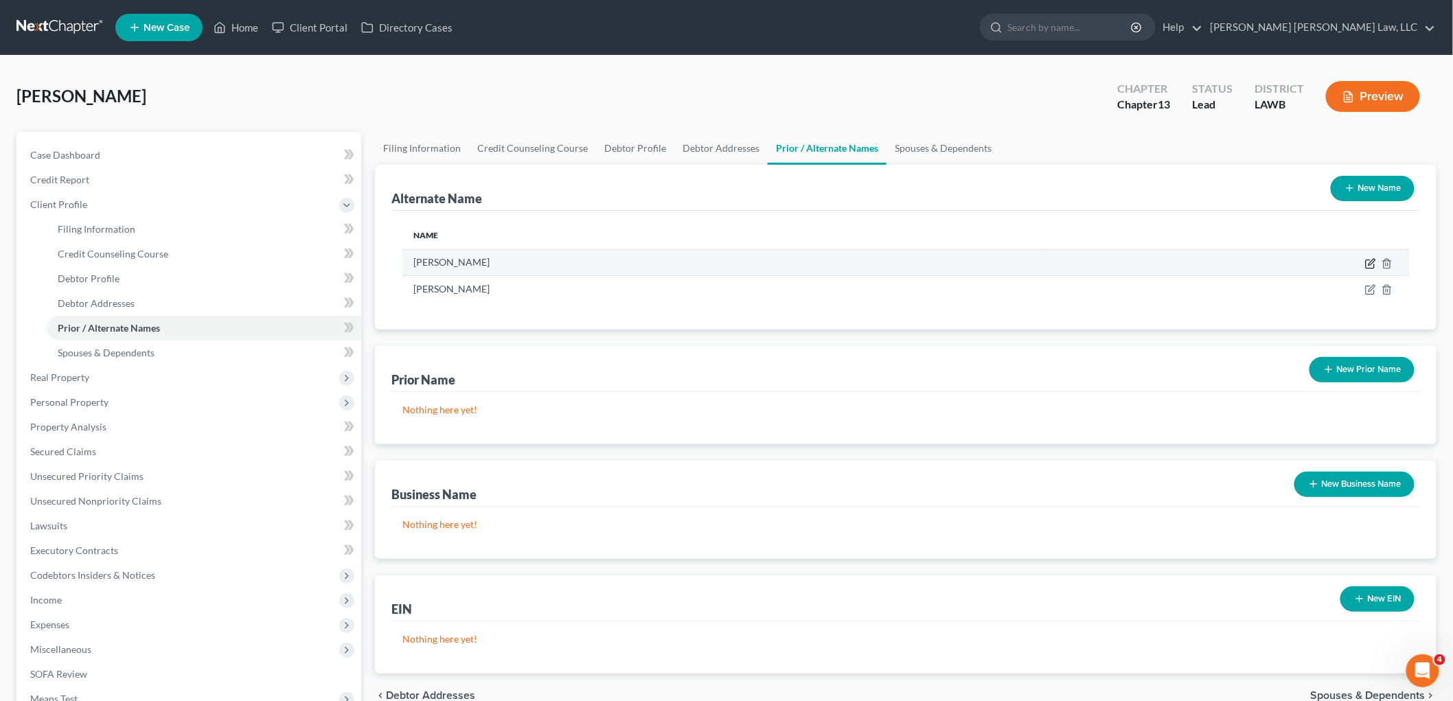
click at [1368, 262] on icon at bounding box center [1370, 263] width 11 height 11
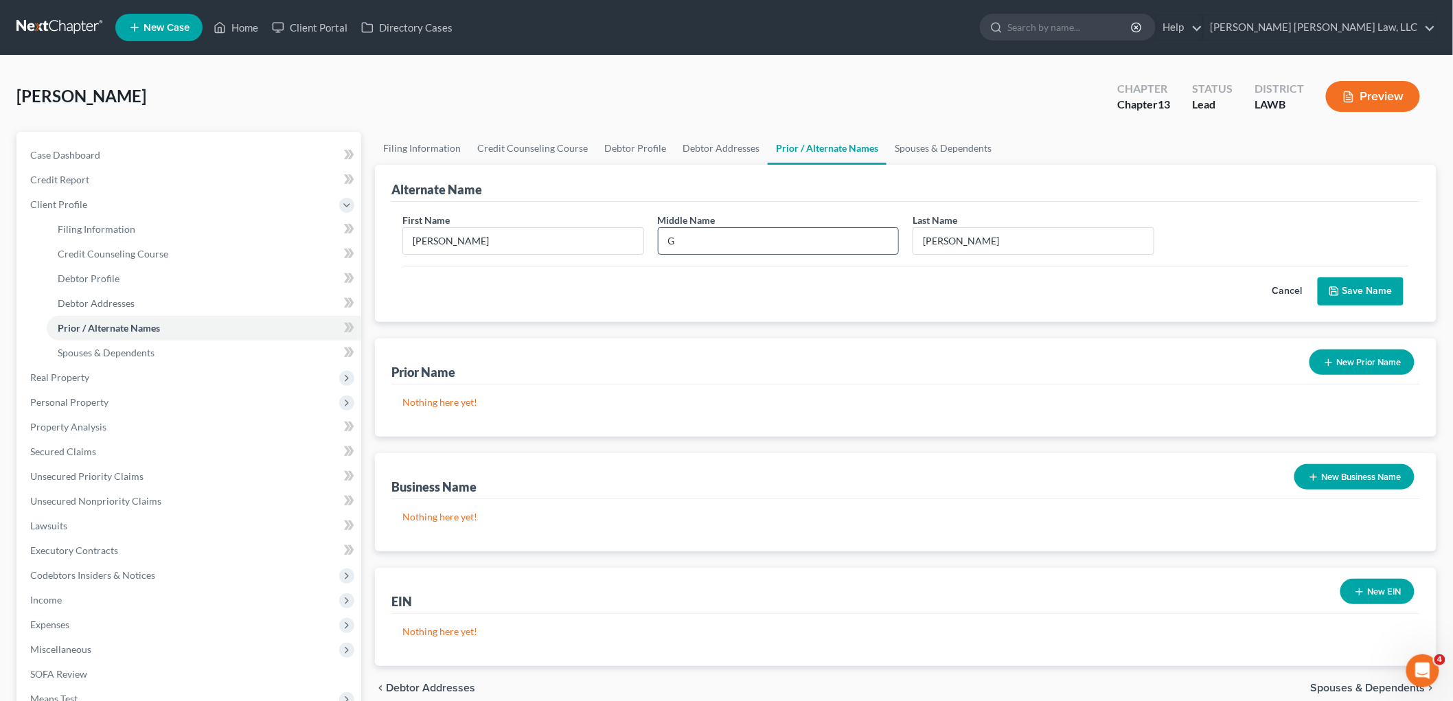
click at [731, 253] on div "G" at bounding box center [779, 240] width 242 height 27
click at [737, 214] on div "Middle Name G" at bounding box center [778, 234] width 255 height 42
click at [745, 232] on input "G" at bounding box center [778, 241] width 240 height 26
type input "G."
click at [1379, 295] on button "Save Name" at bounding box center [1361, 291] width 86 height 29
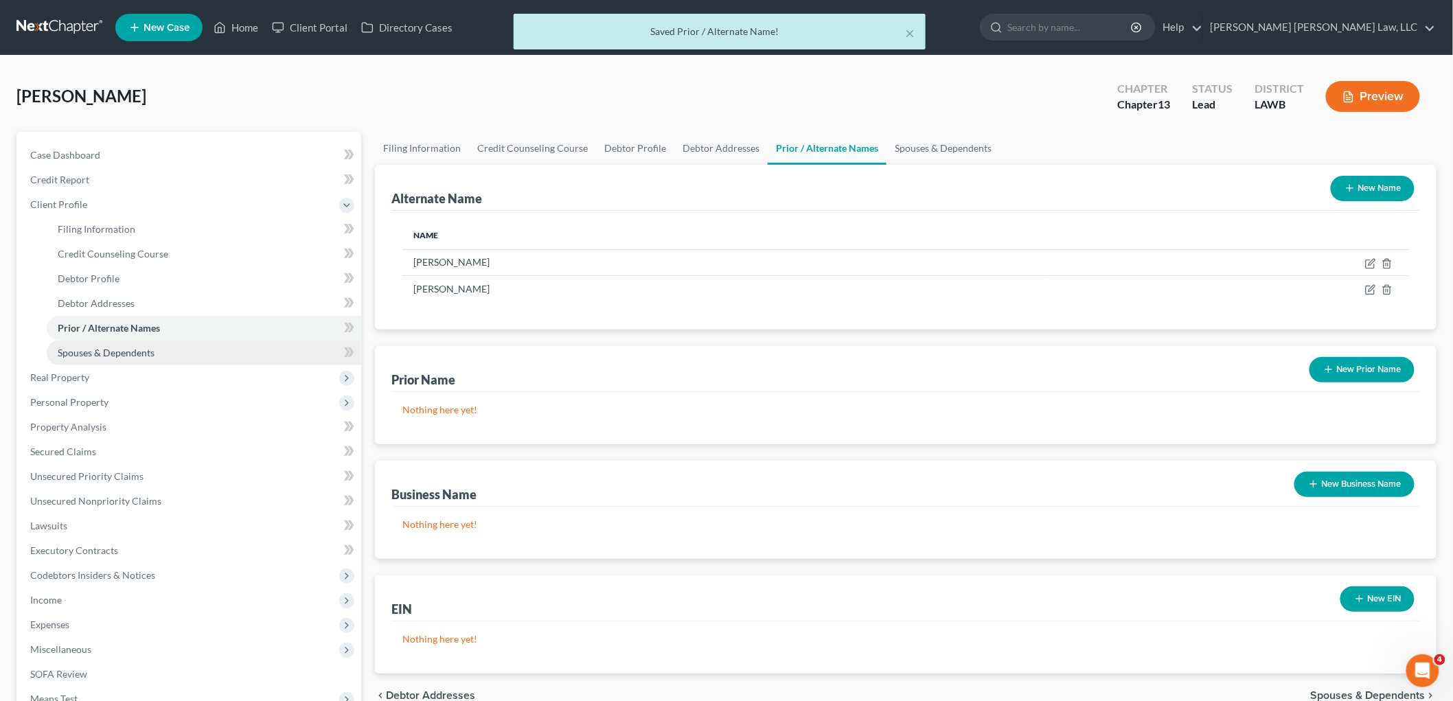
click at [80, 359] on link "Spouses & Dependents" at bounding box center [204, 353] width 314 height 25
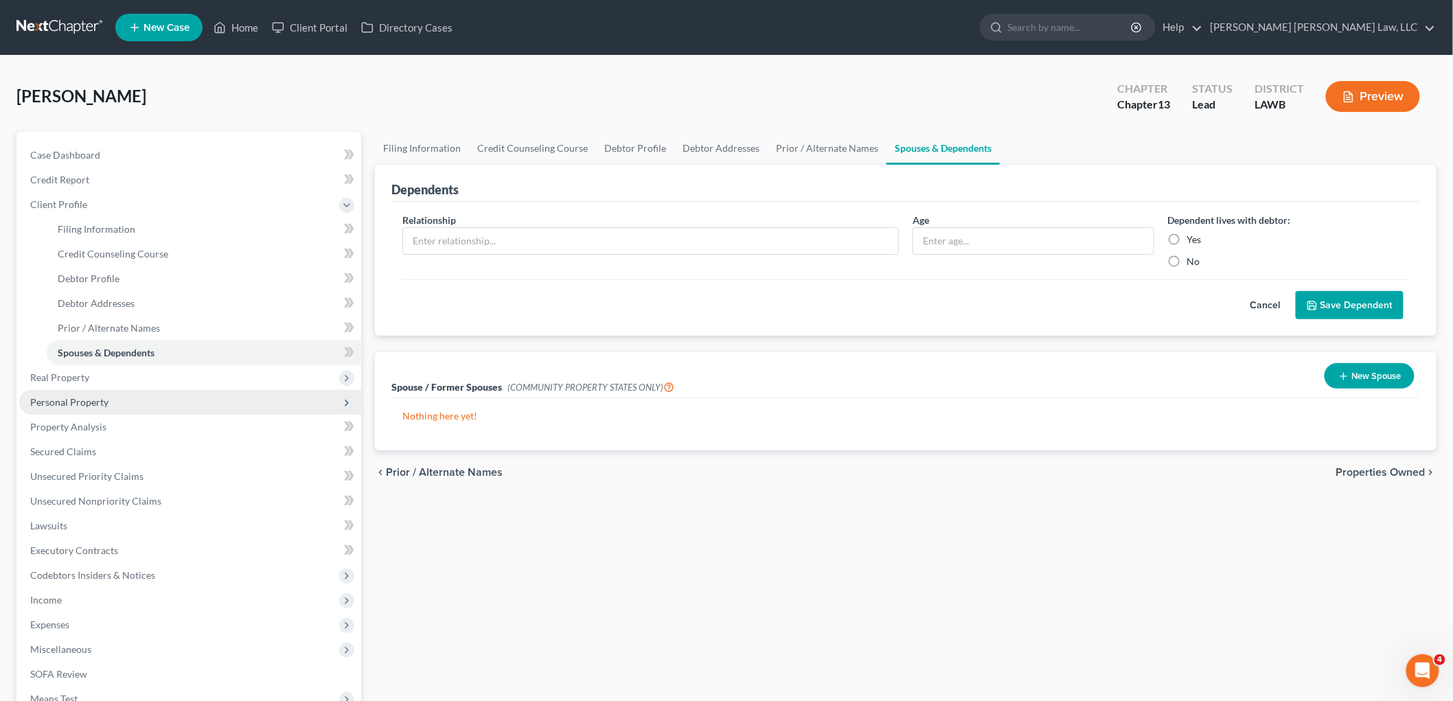
click at [76, 399] on span "Personal Property" at bounding box center [69, 402] width 78 height 12
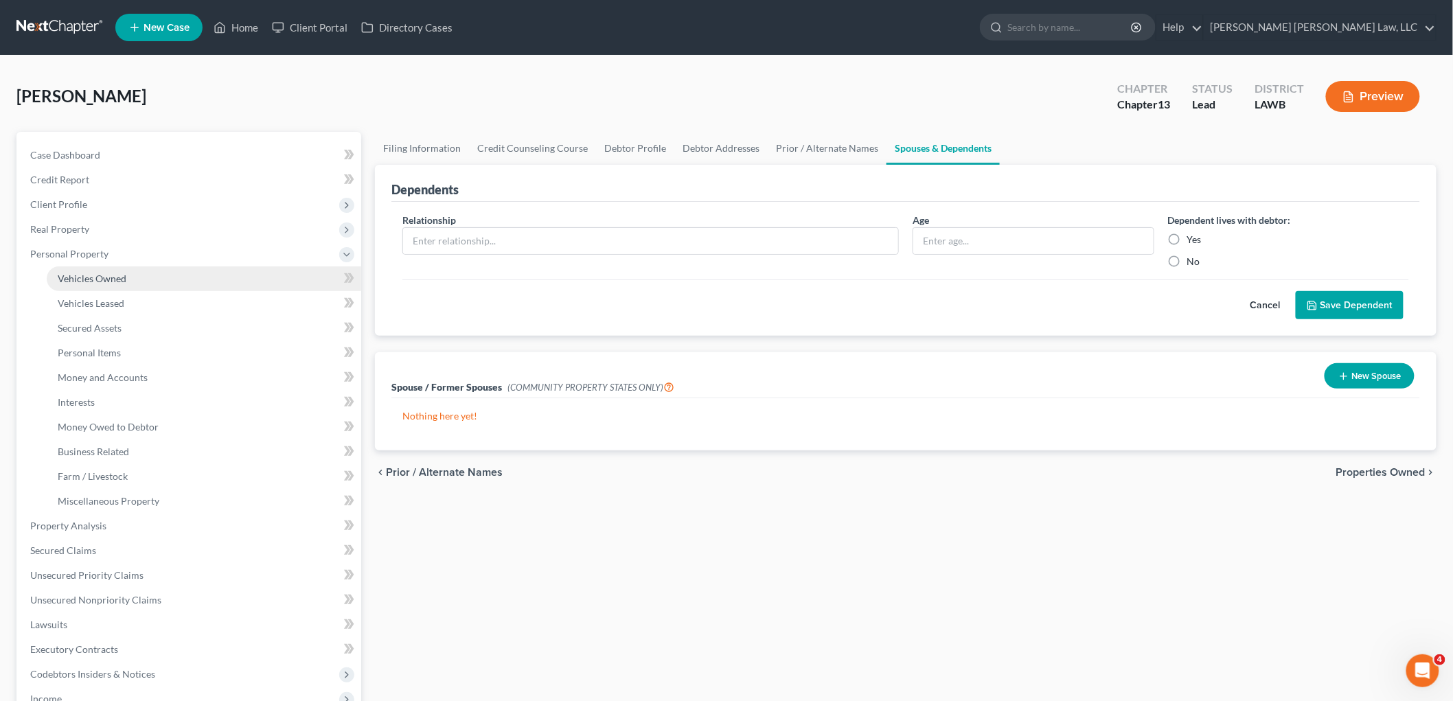
click at [107, 268] on link "Vehicles Owned" at bounding box center [204, 278] width 314 height 25
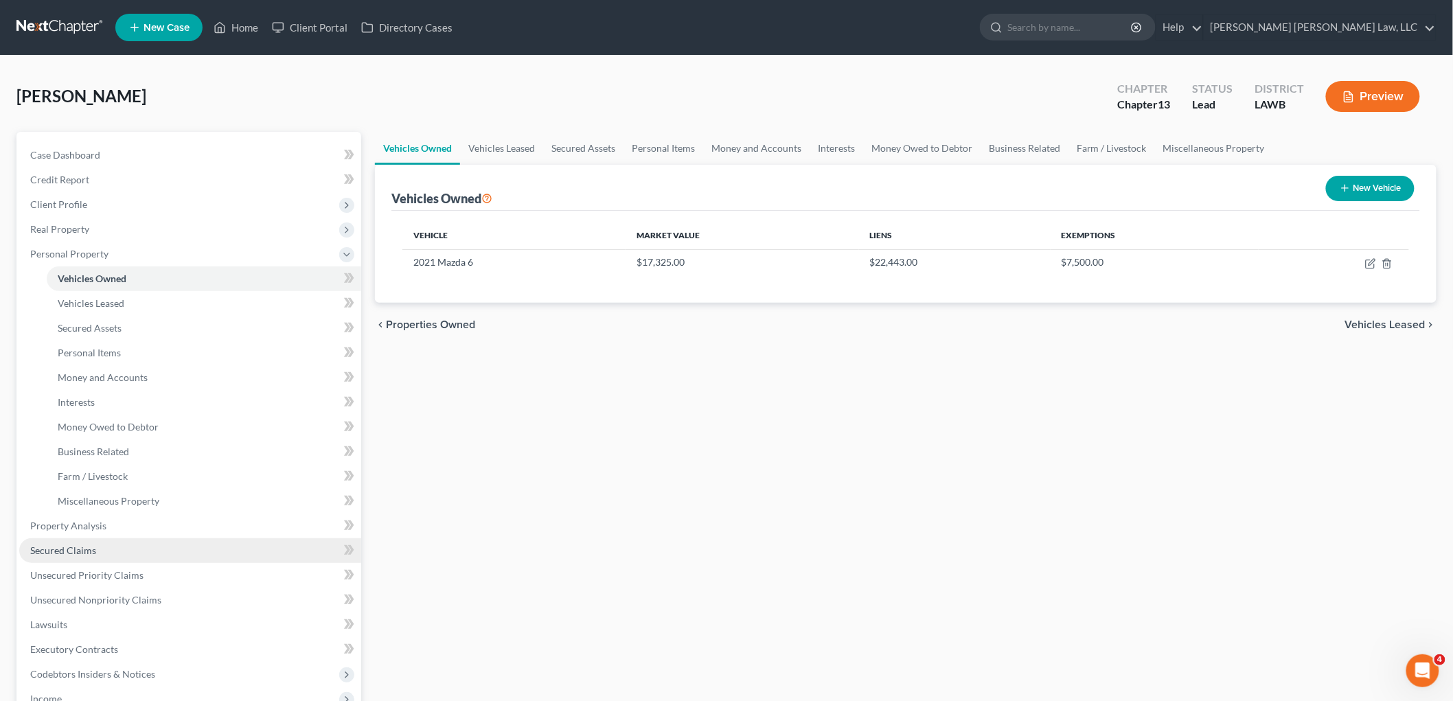
click at [79, 552] on span "Secured Claims" at bounding box center [63, 550] width 66 height 12
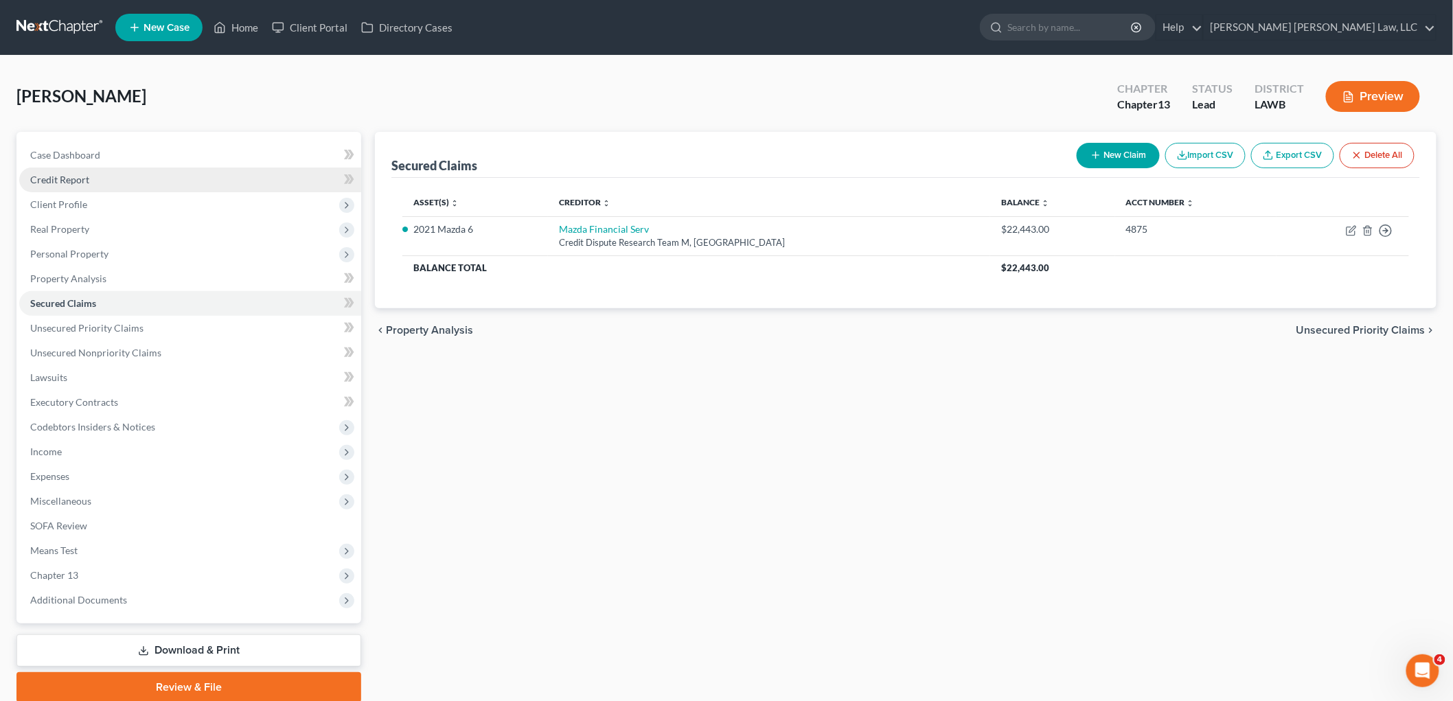
click at [92, 179] on link "Credit Report" at bounding box center [190, 180] width 342 height 25
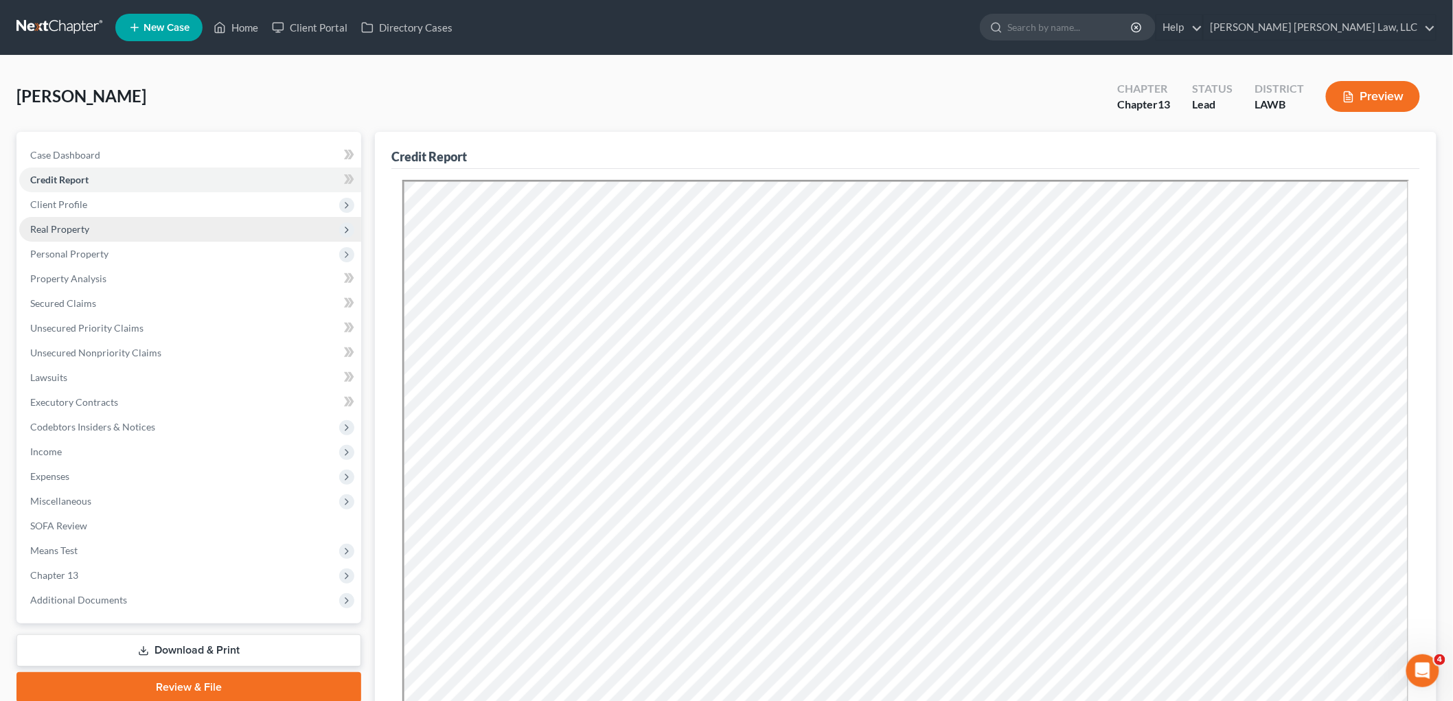
click at [118, 235] on span "Real Property" at bounding box center [190, 229] width 342 height 25
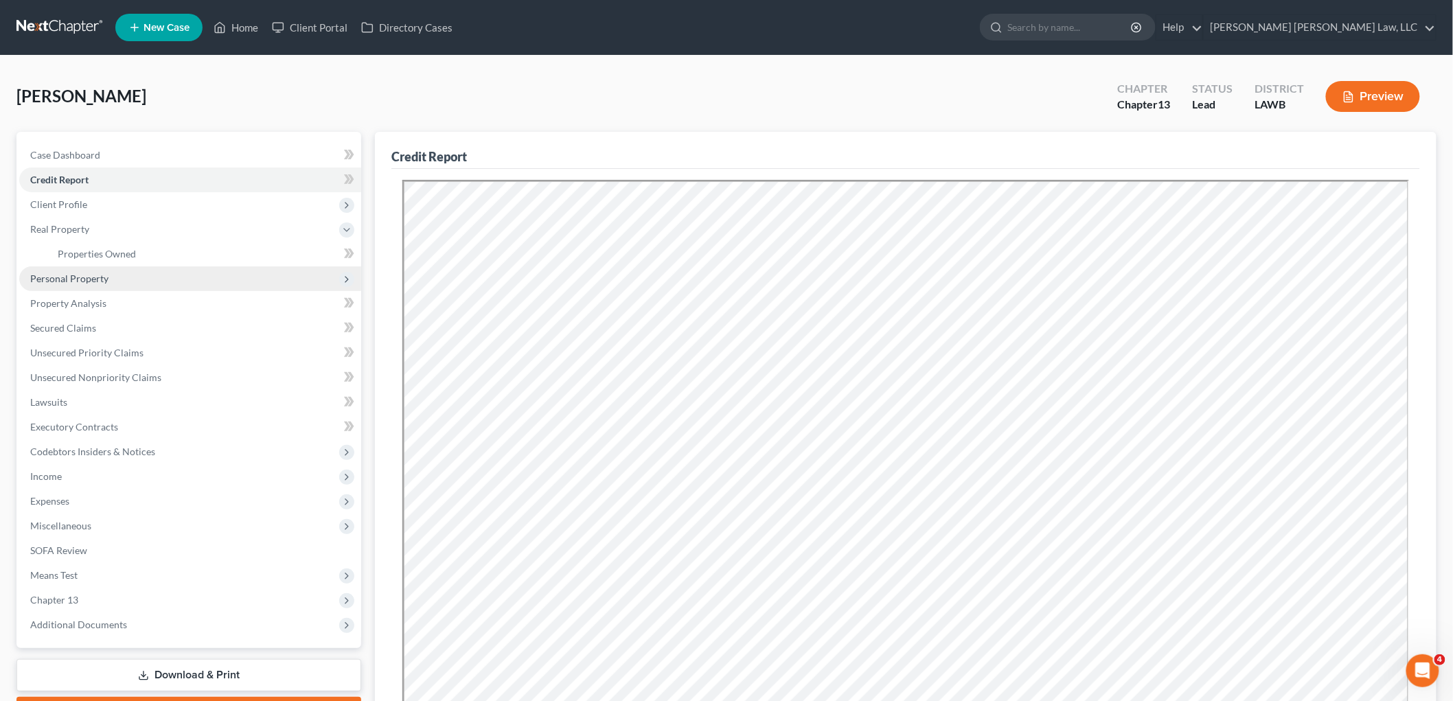
click at [100, 279] on span "Personal Property" at bounding box center [69, 279] width 78 height 12
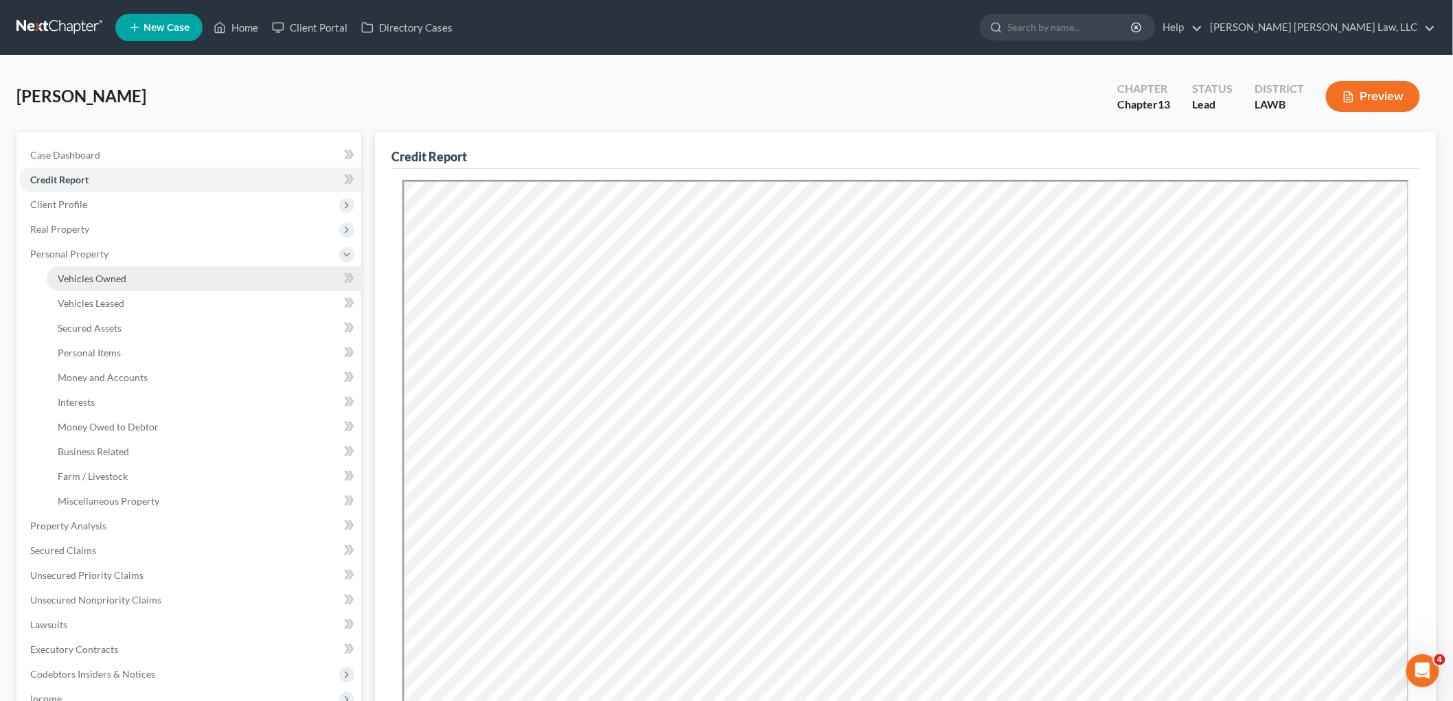
click at [135, 276] on link "Vehicles Owned" at bounding box center [204, 278] width 314 height 25
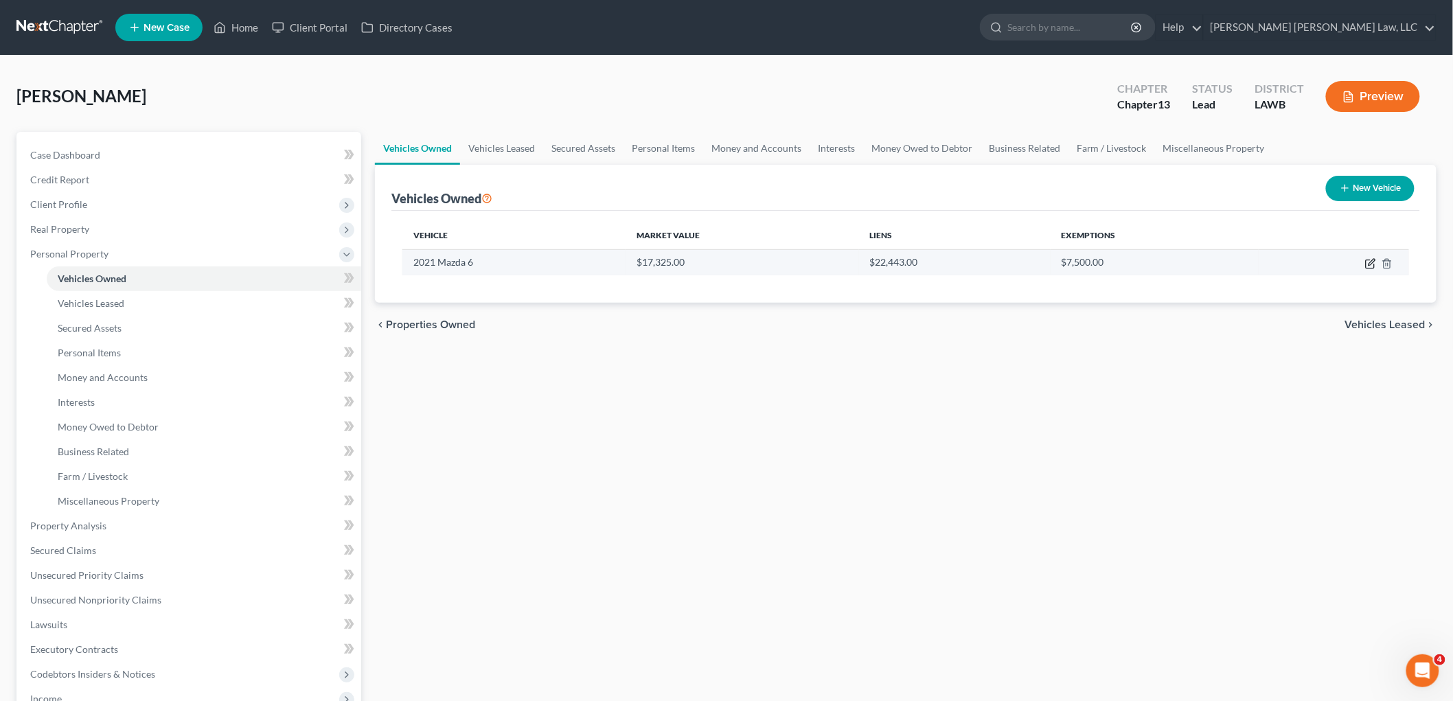
click at [1370, 260] on icon "button" at bounding box center [1370, 263] width 11 height 11
select select "0"
select select "5"
select select "2"
select select "0"
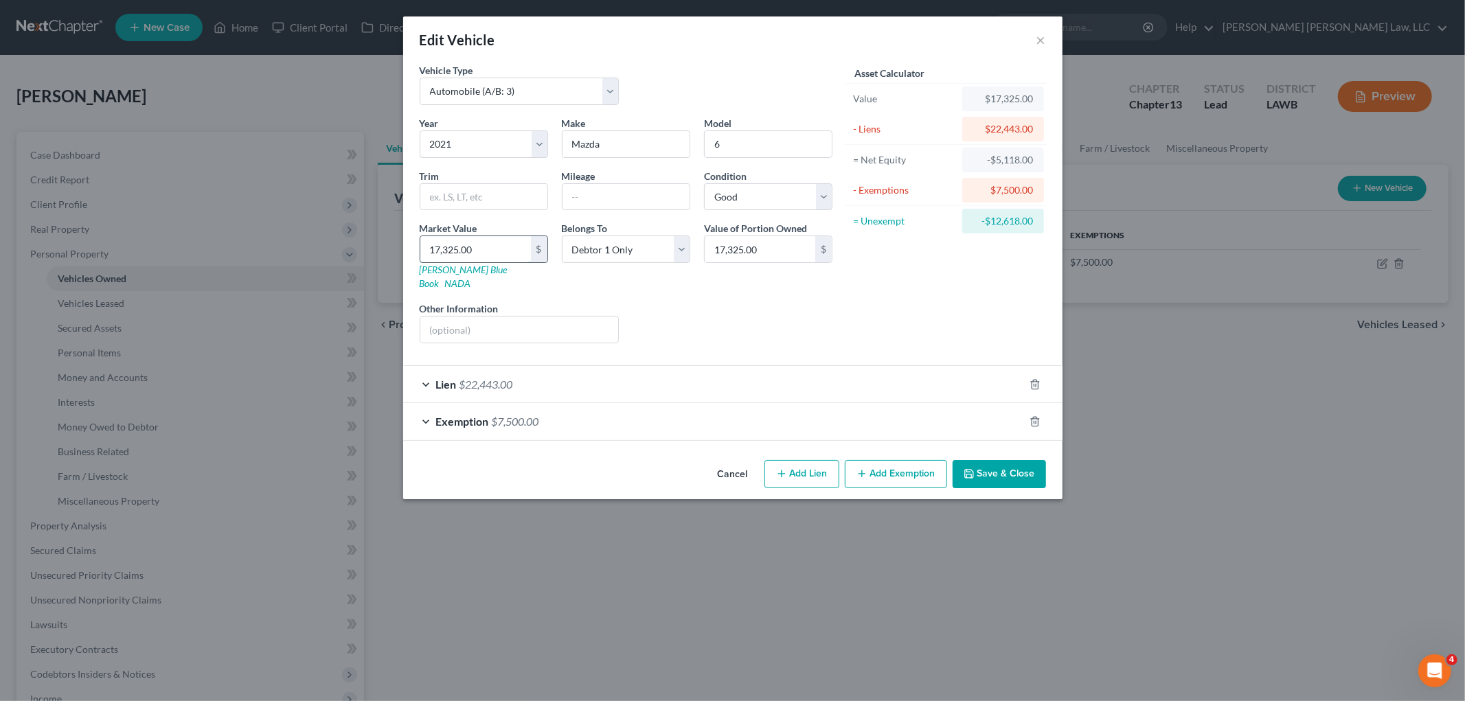
click at [479, 255] on input "17,325.00" at bounding box center [475, 249] width 111 height 26
type input "2"
type input "2.00"
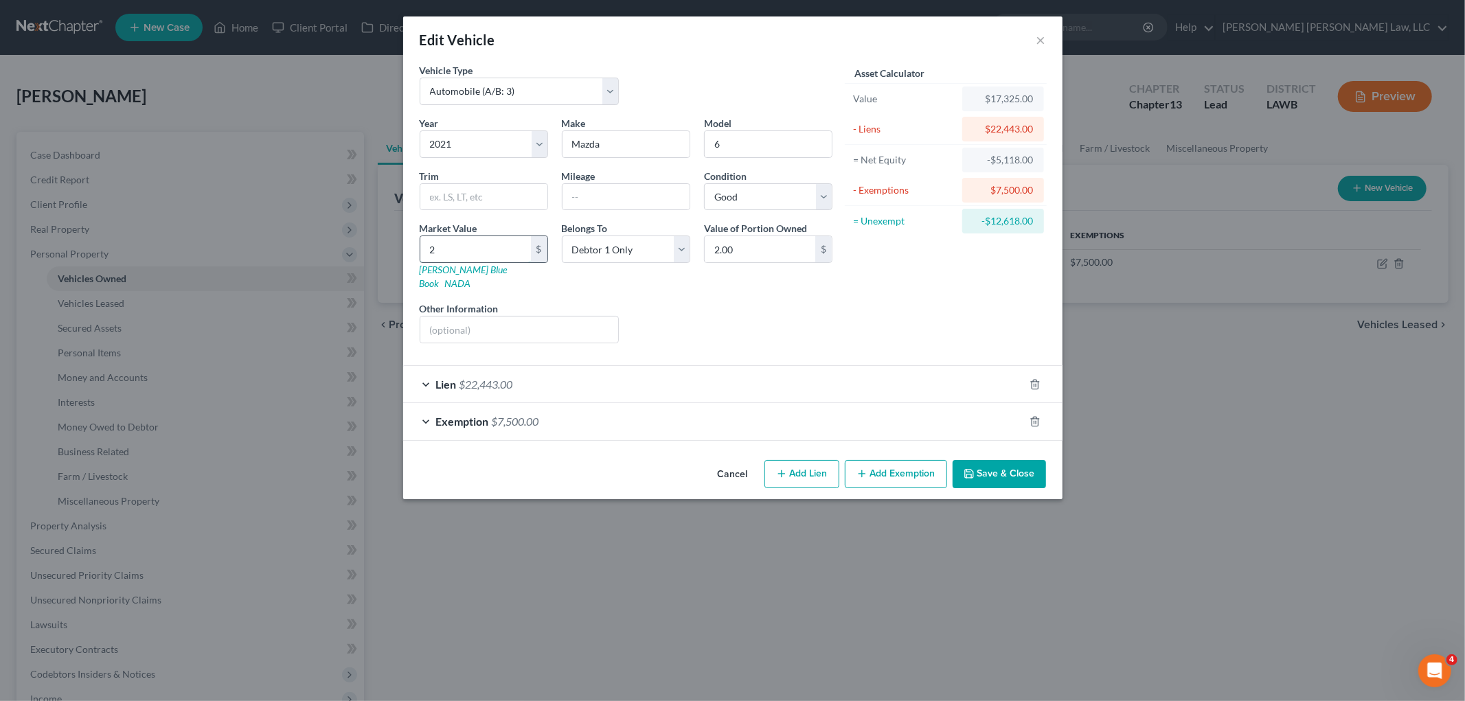
type input "22"
type input "22.00"
type input "224"
type input "224.00"
type input "2244"
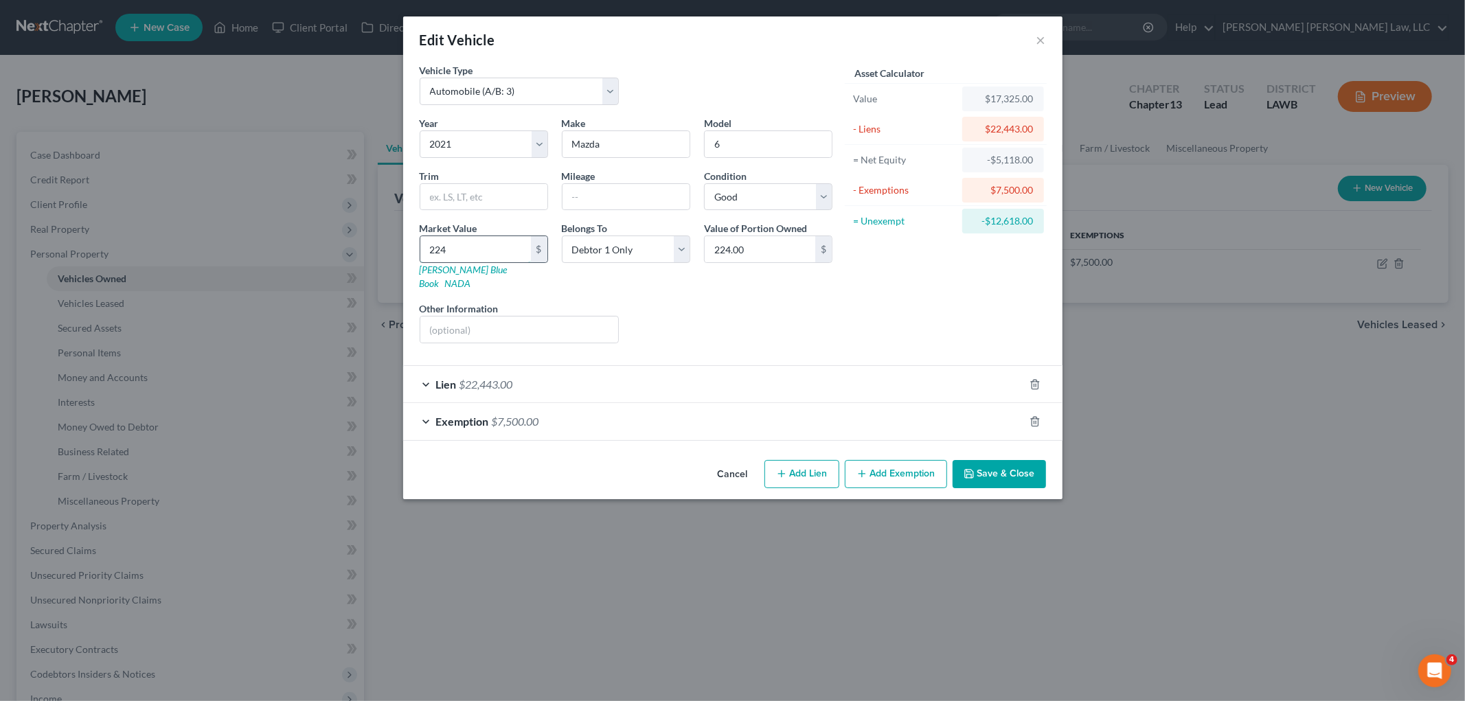
type input "2,244.00"
type input "2,2443"
type input "22,443.00"
click at [645, 199] on input "text" at bounding box center [625, 197] width 127 height 26
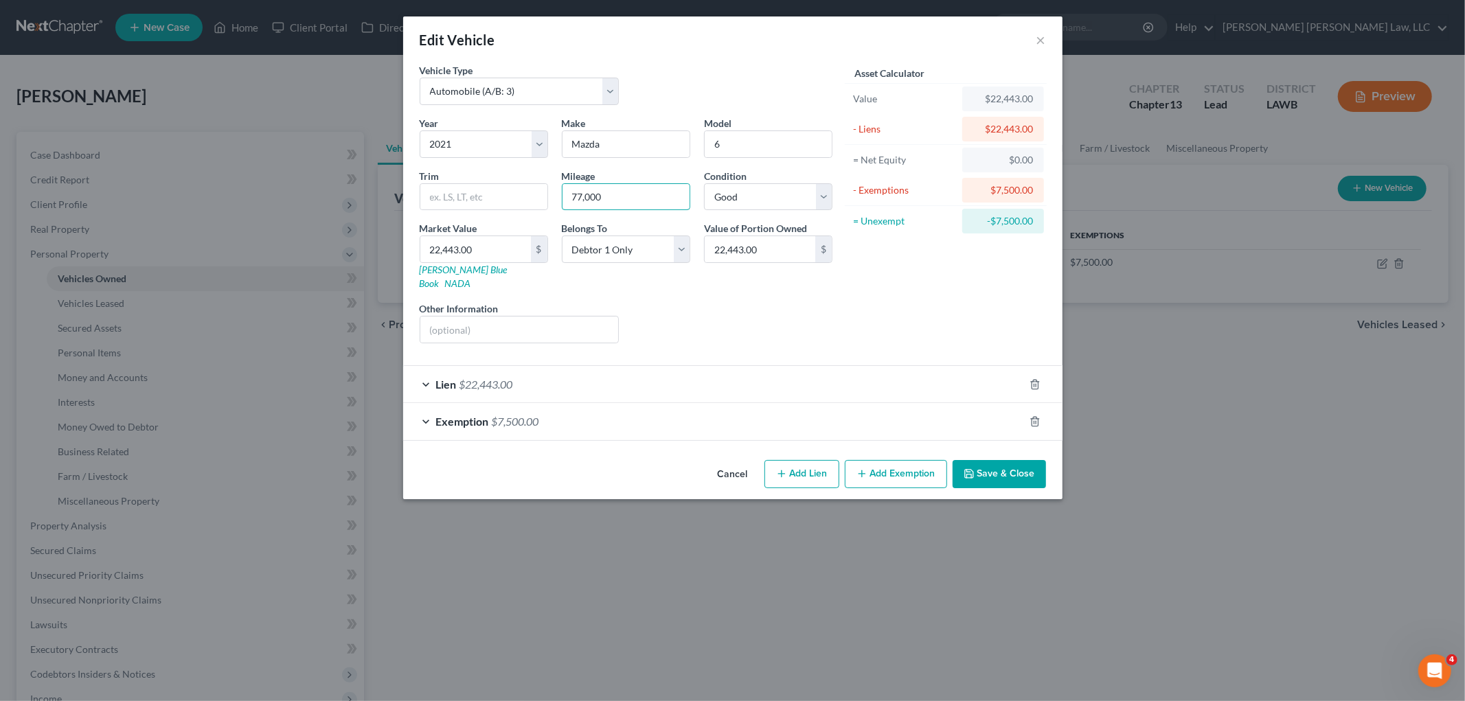
type input "77,000"
click at [976, 467] on button "Save & Close" at bounding box center [998, 474] width 93 height 29
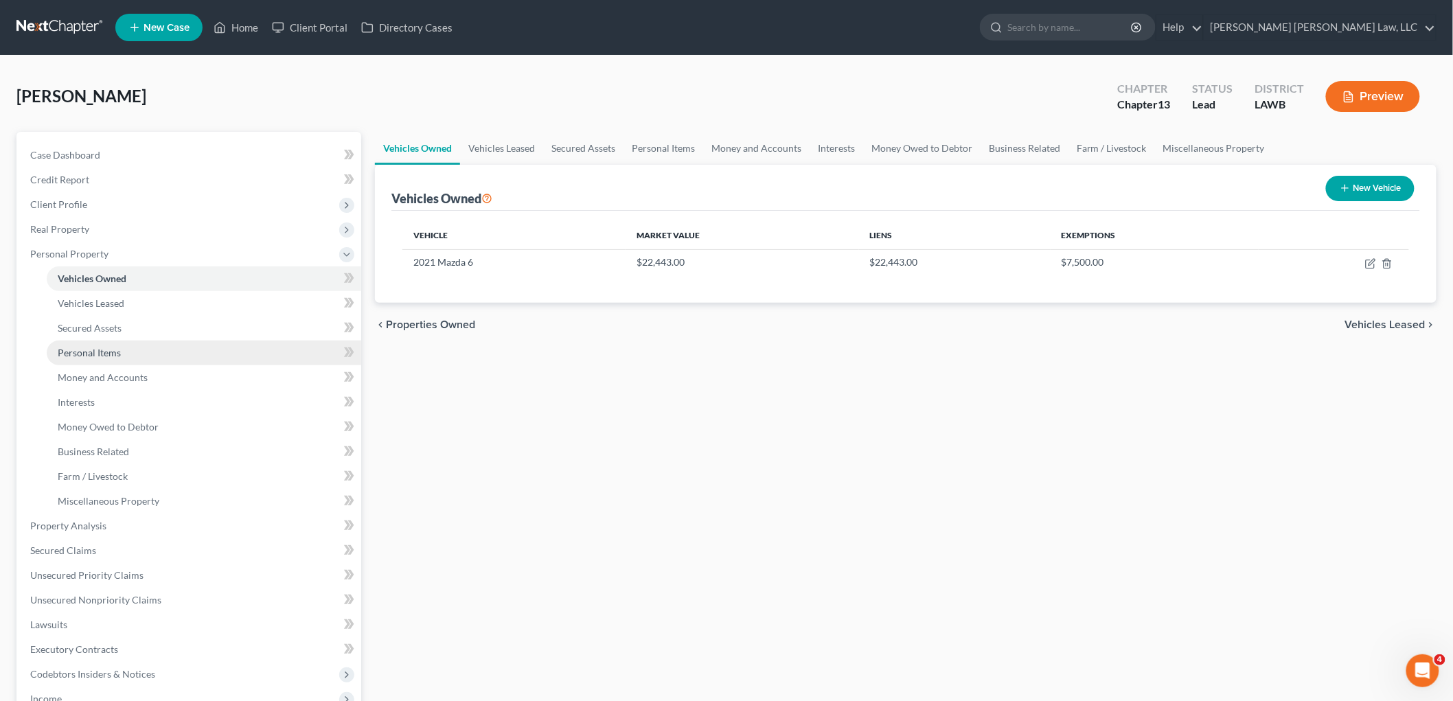
click at [140, 357] on link "Personal Items" at bounding box center [204, 353] width 314 height 25
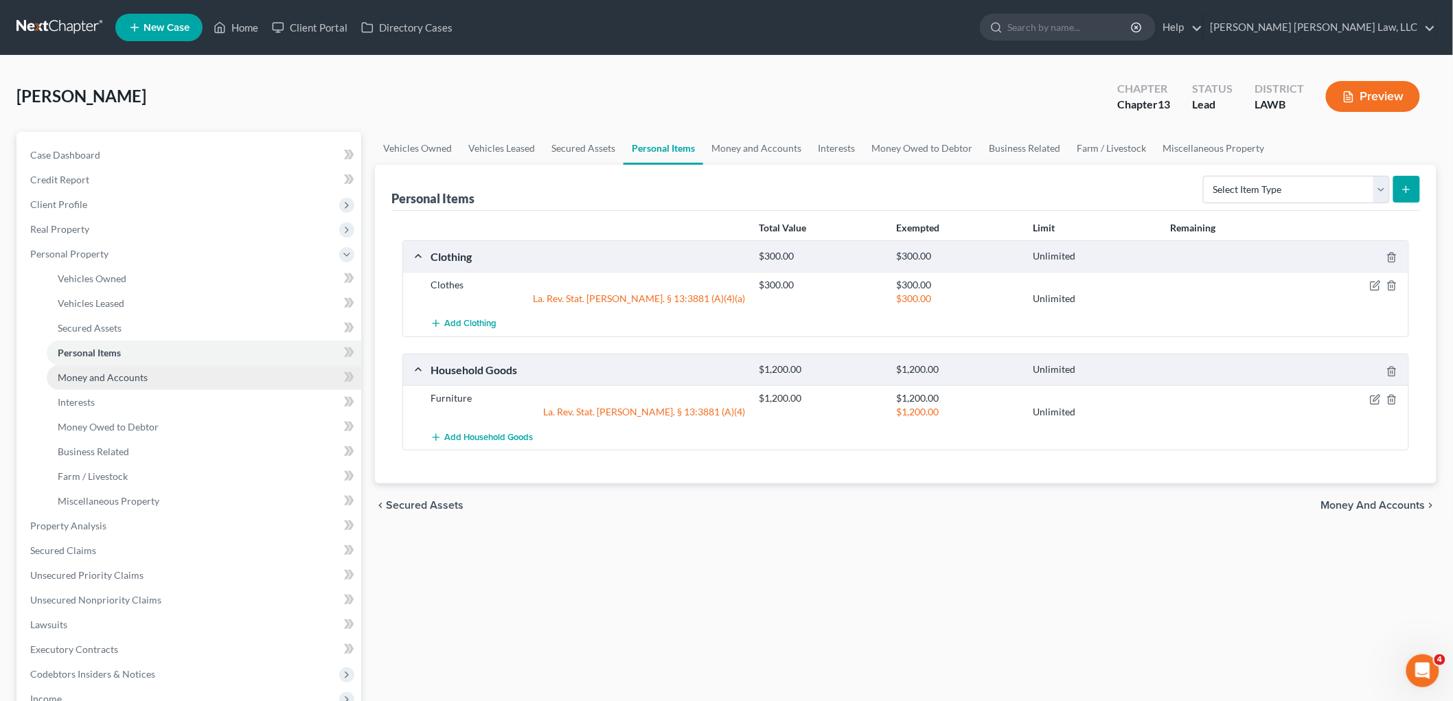
click at [166, 382] on link "Money and Accounts" at bounding box center [204, 377] width 314 height 25
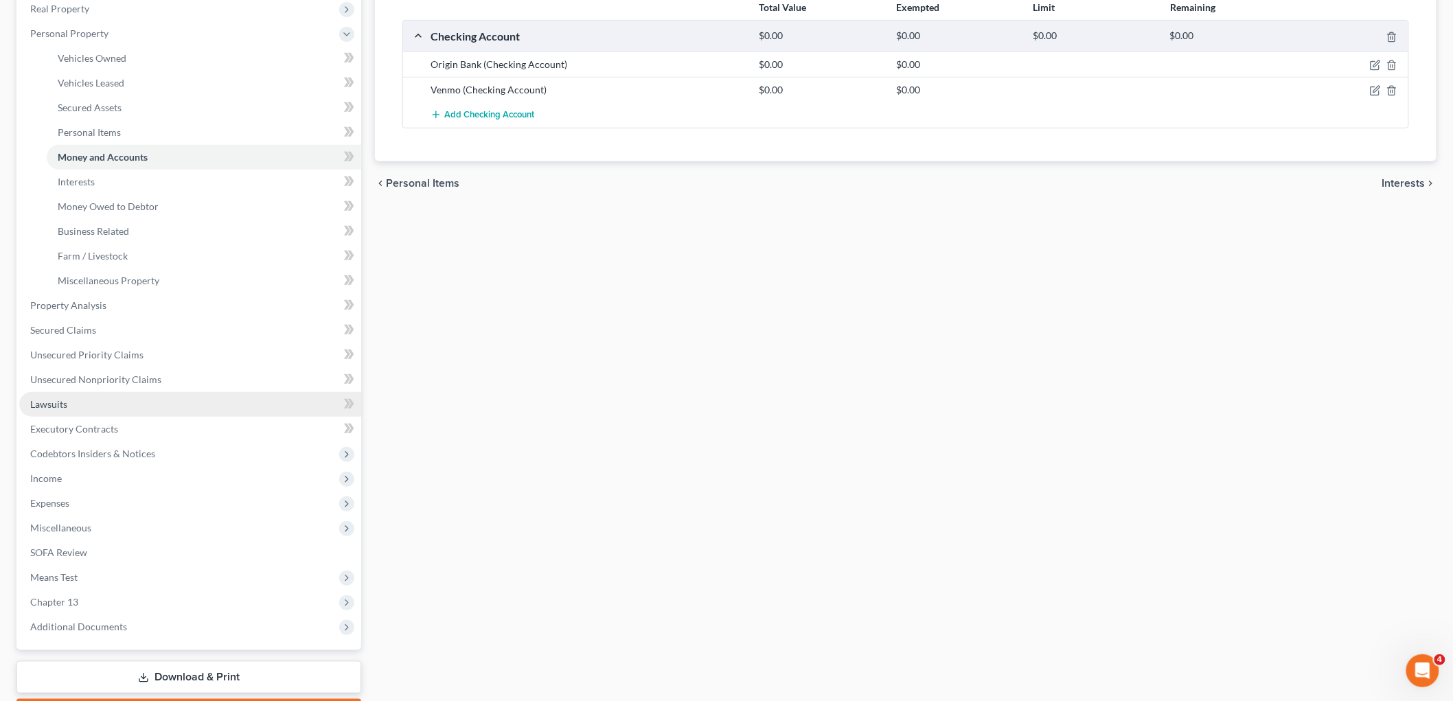
scroll to position [229, 0]
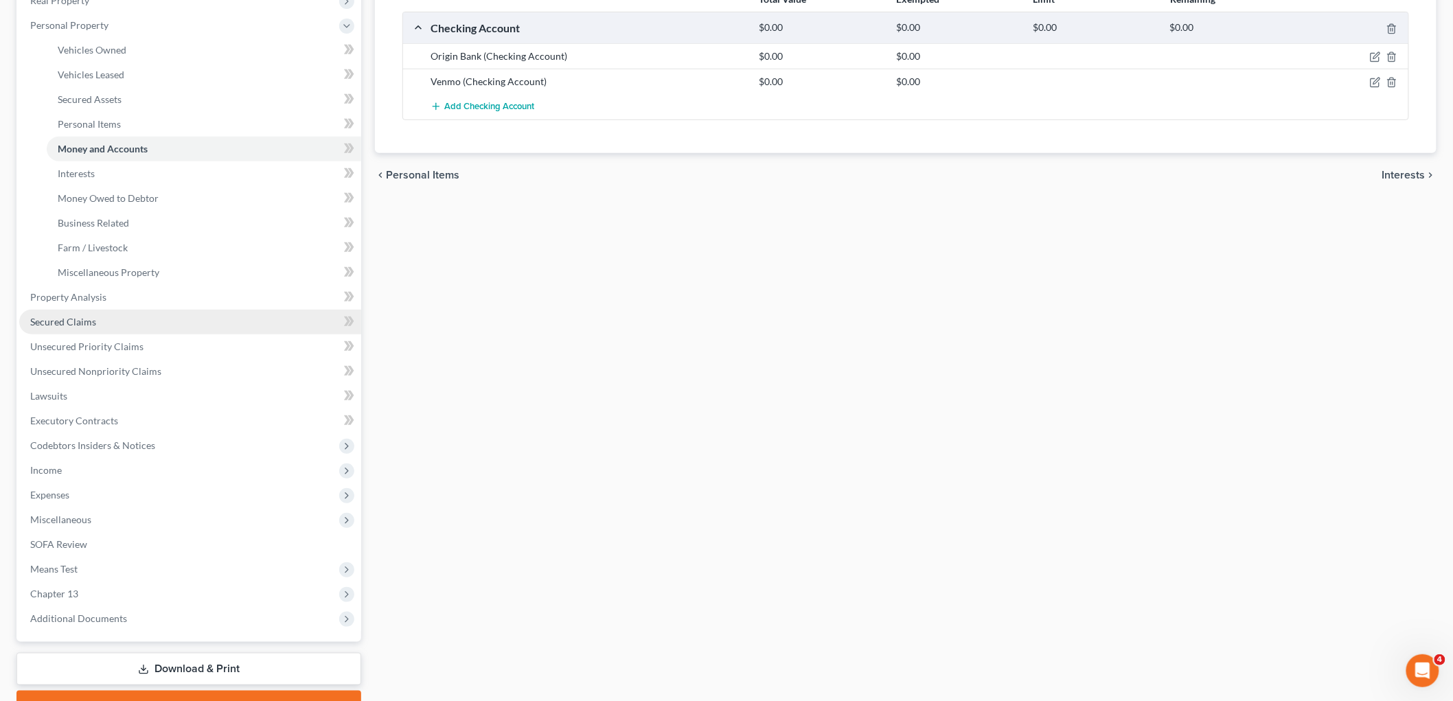
click at [93, 312] on link "Secured Claims" at bounding box center [190, 322] width 342 height 25
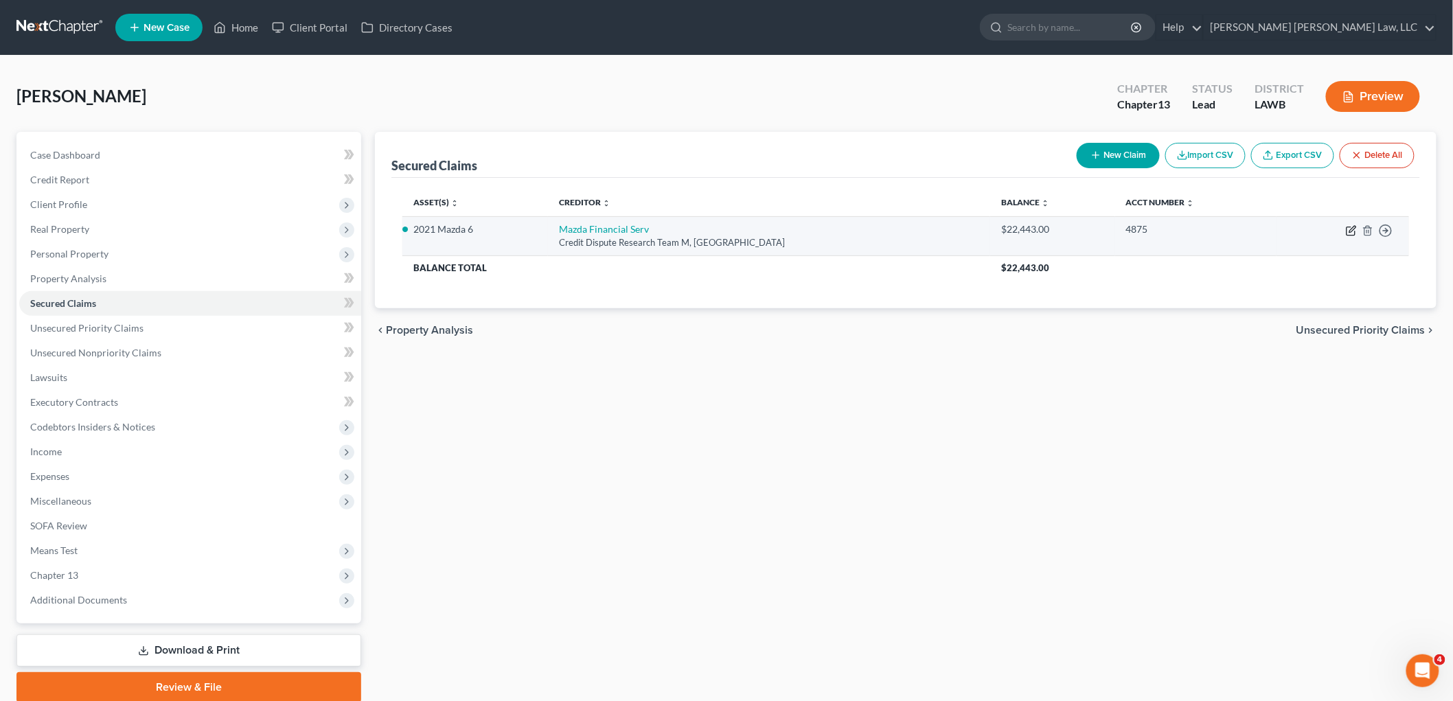
click at [1347, 231] on icon "button" at bounding box center [1350, 231] width 8 height 8
select select "45"
select select "6"
select select "0"
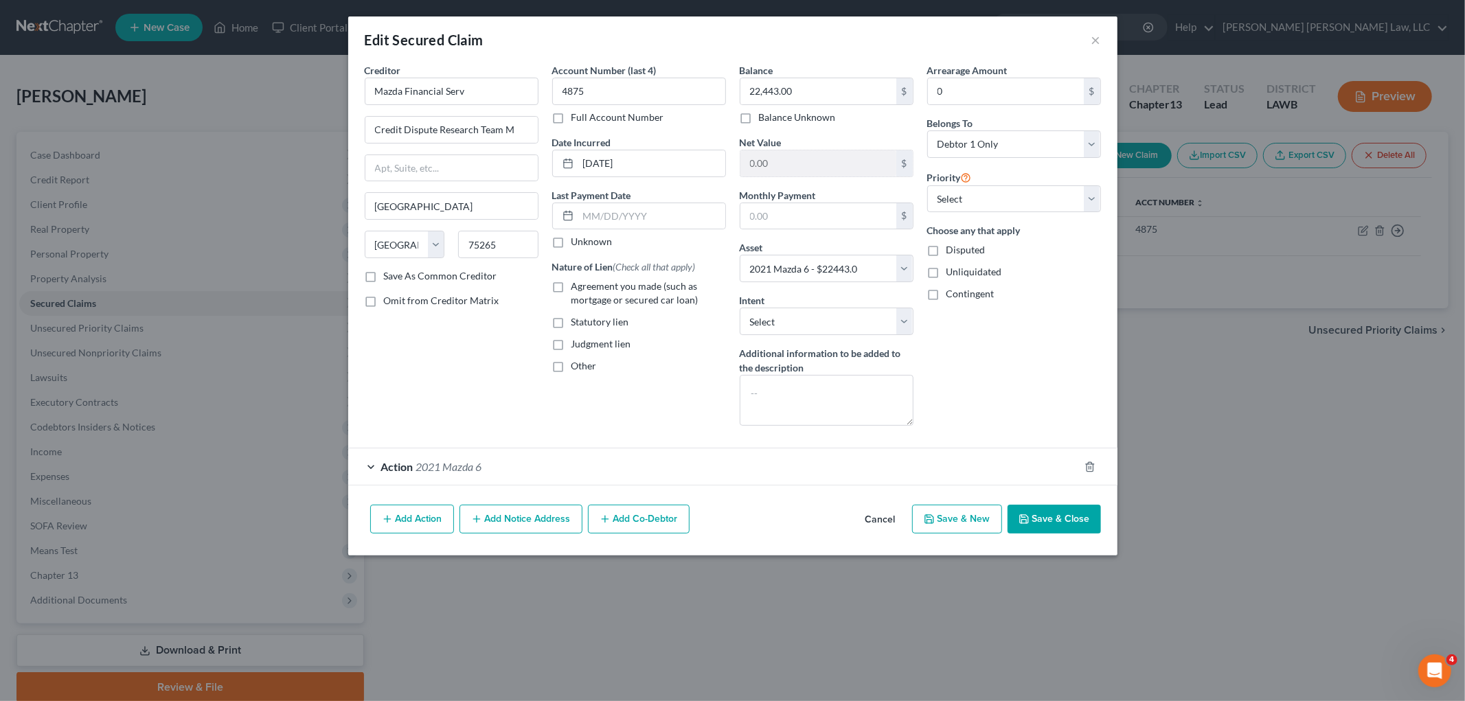
click at [571, 287] on label "Agreement you made (such as mortgage or secured car loan)" at bounding box center [648, 292] width 154 height 27
click at [577, 287] on input "Agreement you made (such as mortgage or secured car loan)" at bounding box center [581, 283] width 9 height 9
checkbox input "true"
click at [1086, 464] on polyline "button" at bounding box center [1090, 464] width 8 height 0
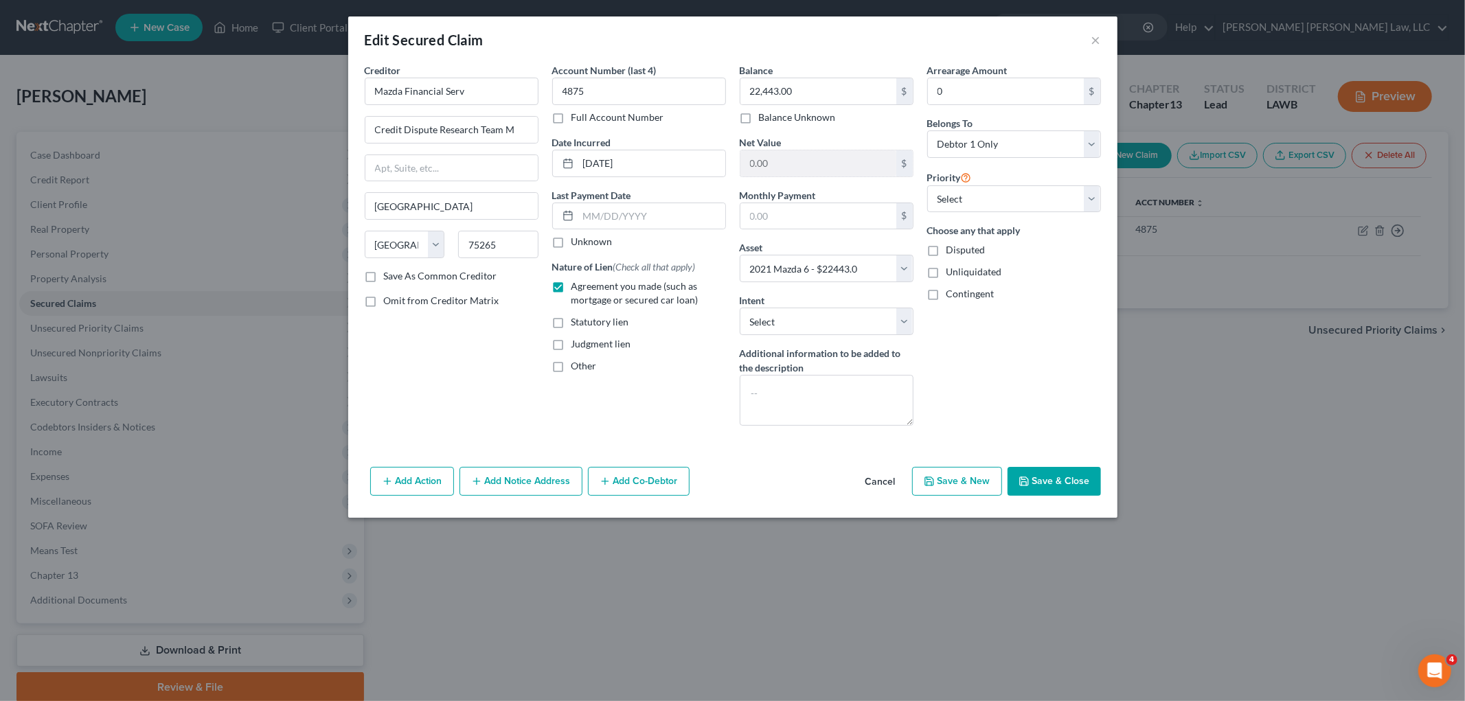
click at [1029, 478] on icon "button" at bounding box center [1023, 481] width 11 height 11
select select
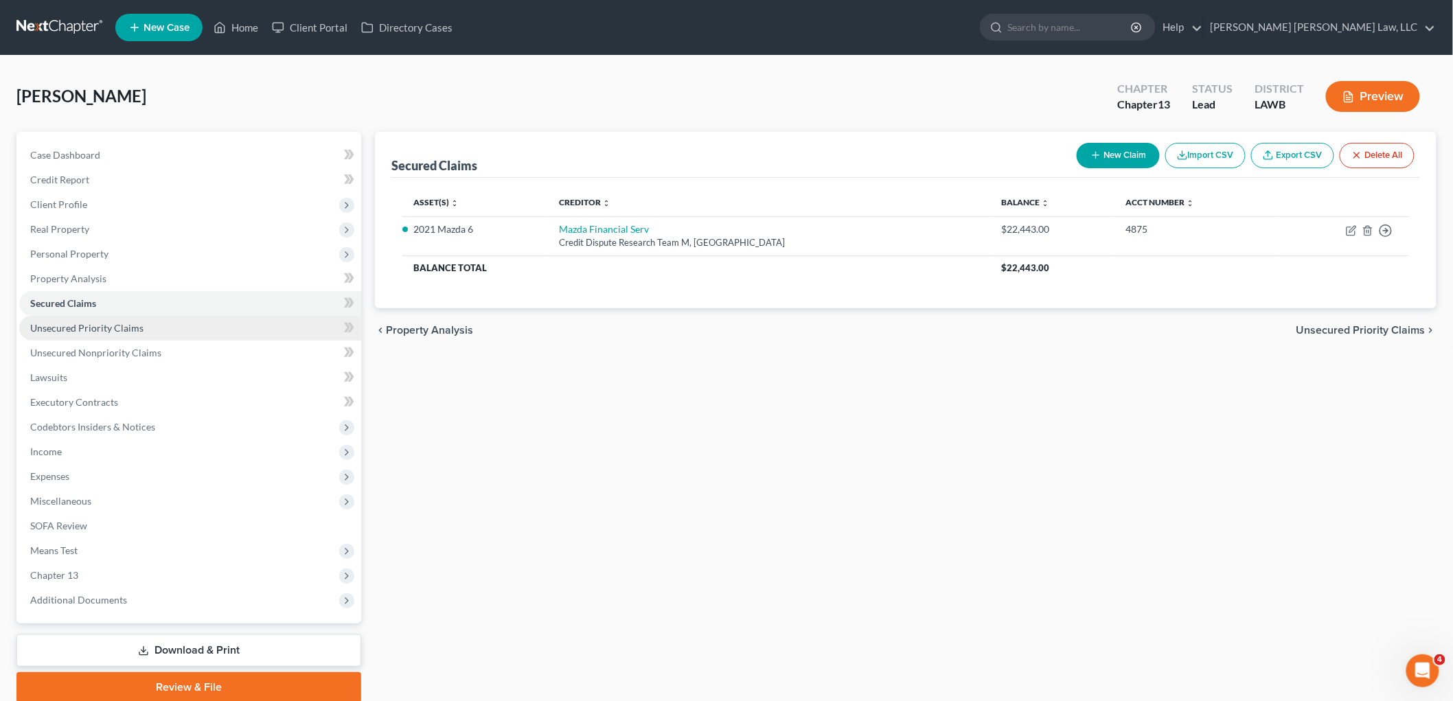
click at [80, 330] on span "Unsecured Priority Claims" at bounding box center [86, 328] width 113 height 12
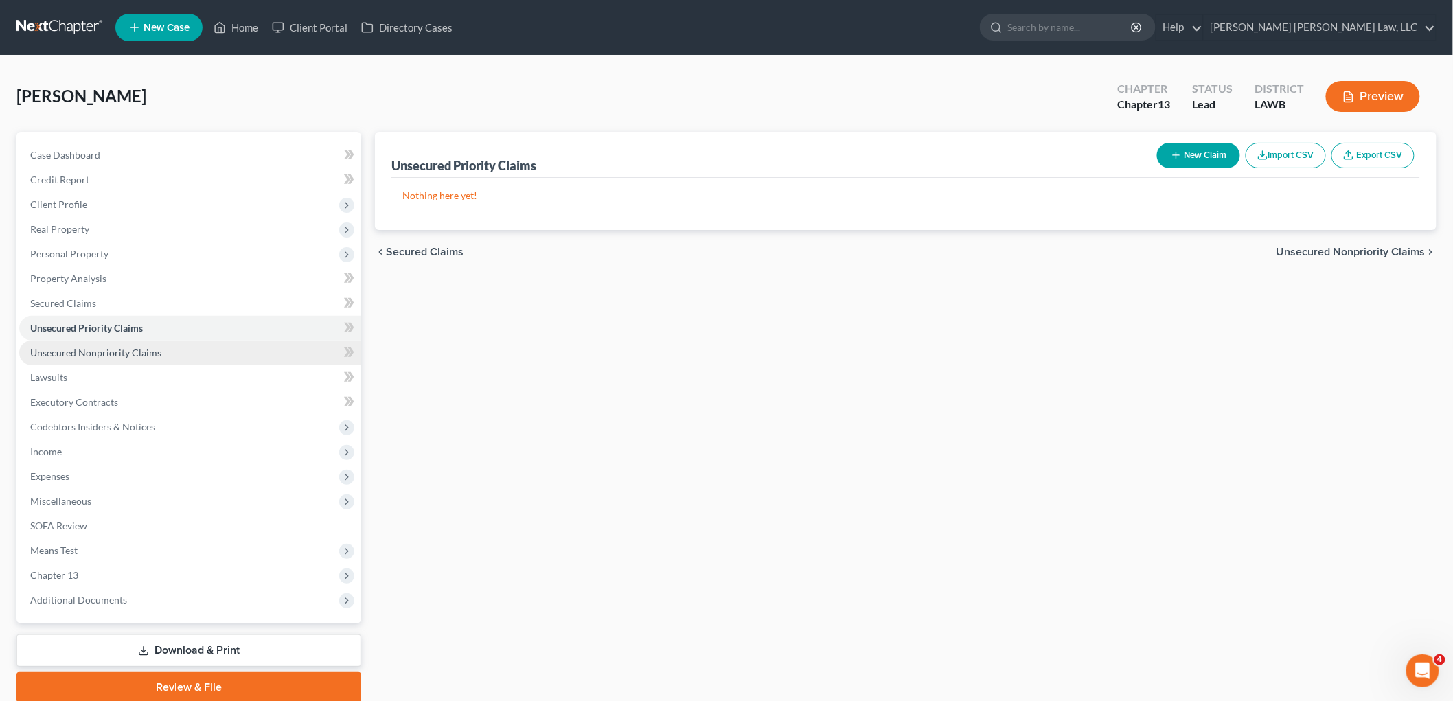
click at [82, 355] on span "Unsecured Nonpriority Claims" at bounding box center [95, 353] width 131 height 12
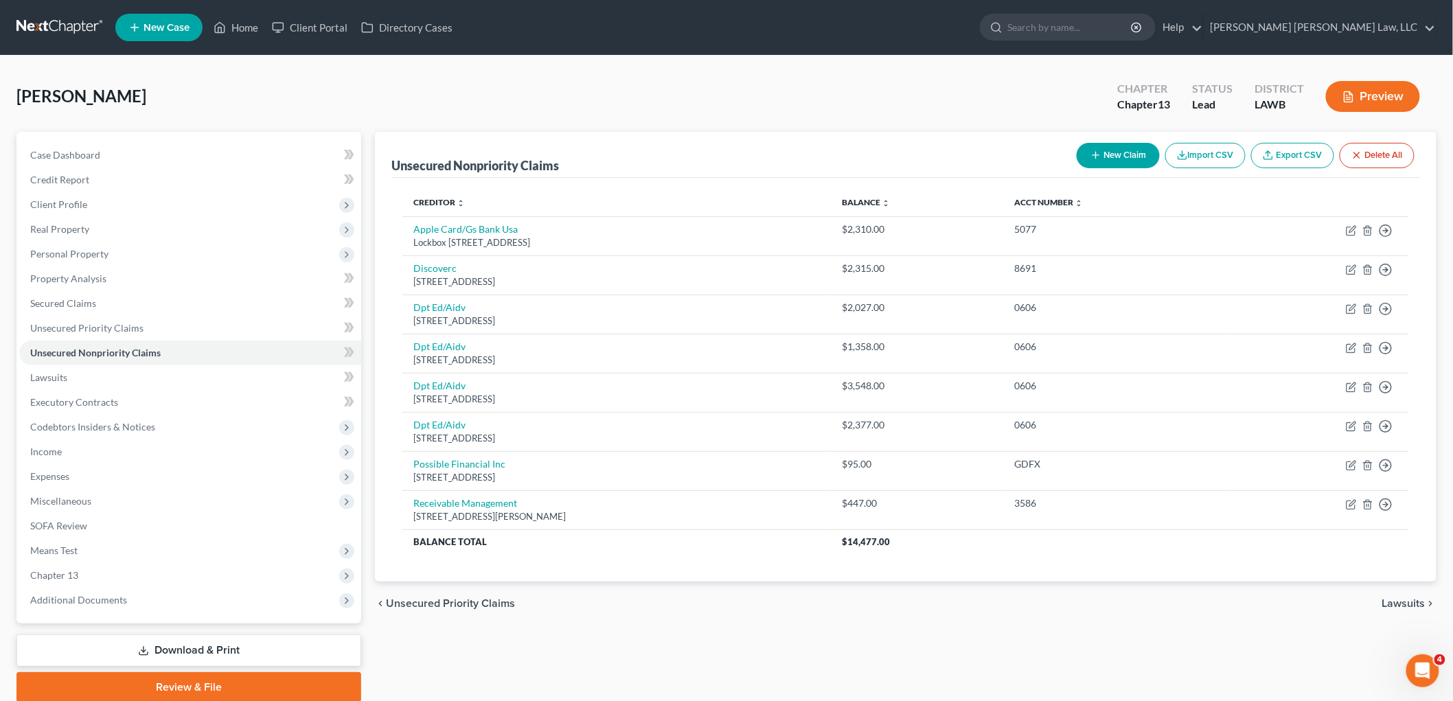
click at [1104, 144] on button "New Claim" at bounding box center [1118, 155] width 83 height 25
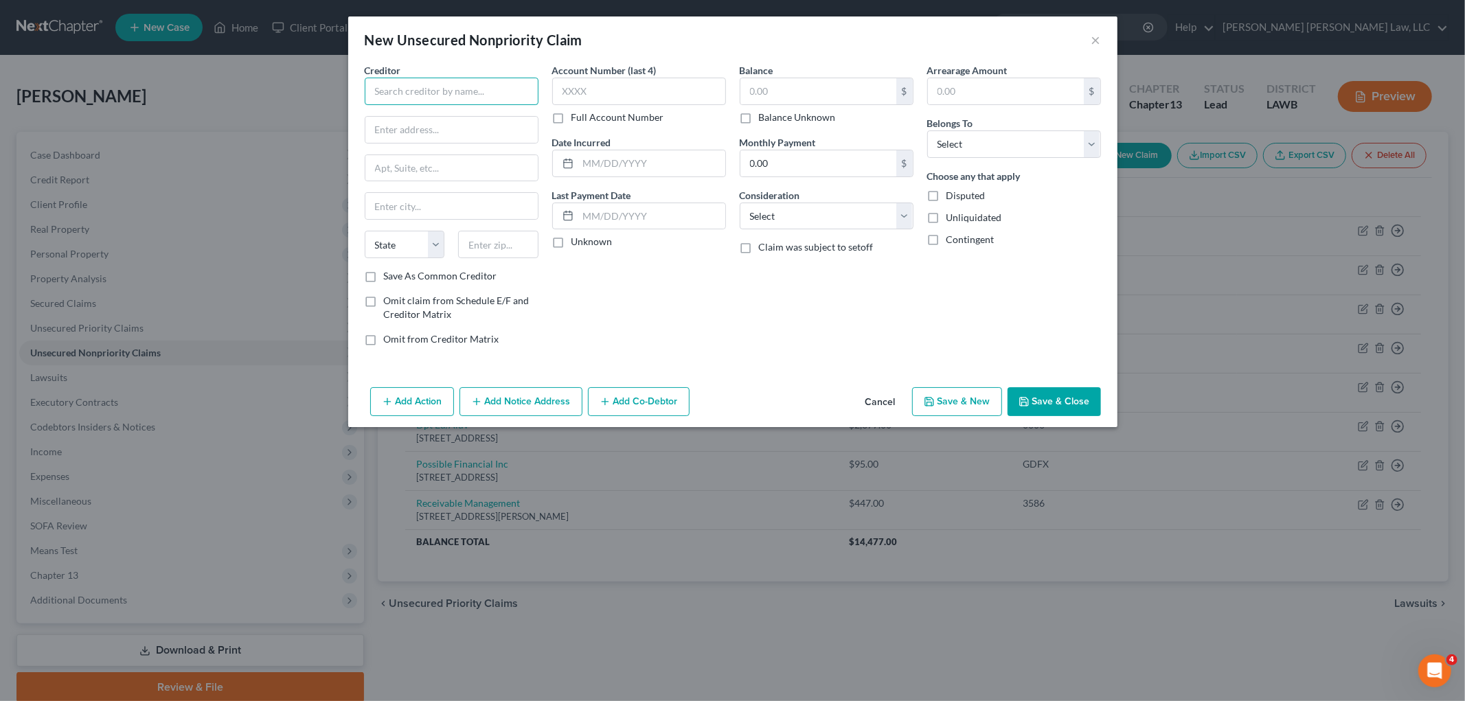
click at [520, 95] on input "text" at bounding box center [452, 91] width 174 height 27
click at [477, 133] on div "175 W. Jackson Blvd., Ste 1000, Chicago, IL 60604" at bounding box center [447, 128] width 143 height 12
type input "CashNet USA"
type input "175 W. Jackson Blvd., Ste 1000"
type input "Chicago"
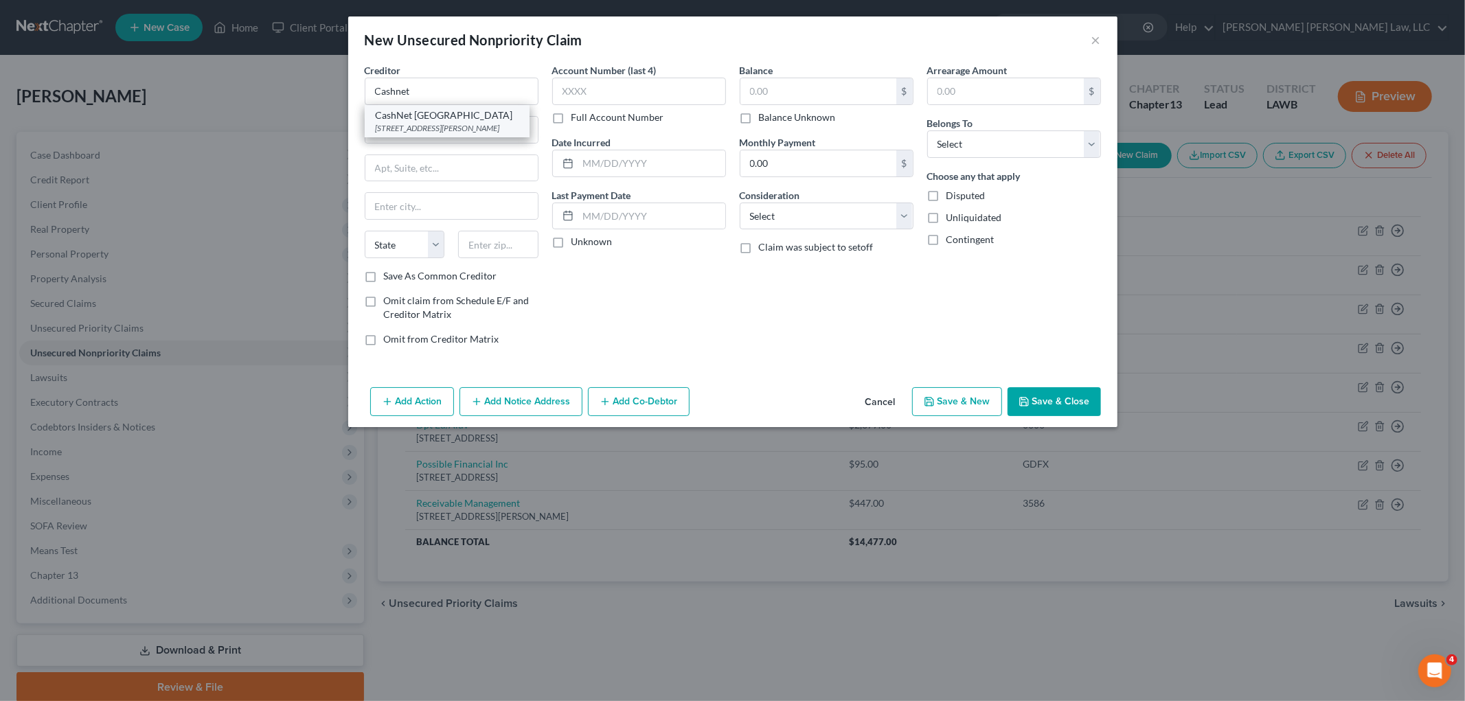
select select "14"
type input "60604"
click at [788, 87] on input "text" at bounding box center [818, 91] width 156 height 26
type input "1,856.00"
click at [1033, 148] on select "Select Debtor 1 Only Debtor 2 Only Debtor 1 And Debtor 2 Only At Least One Of T…" at bounding box center [1014, 143] width 174 height 27
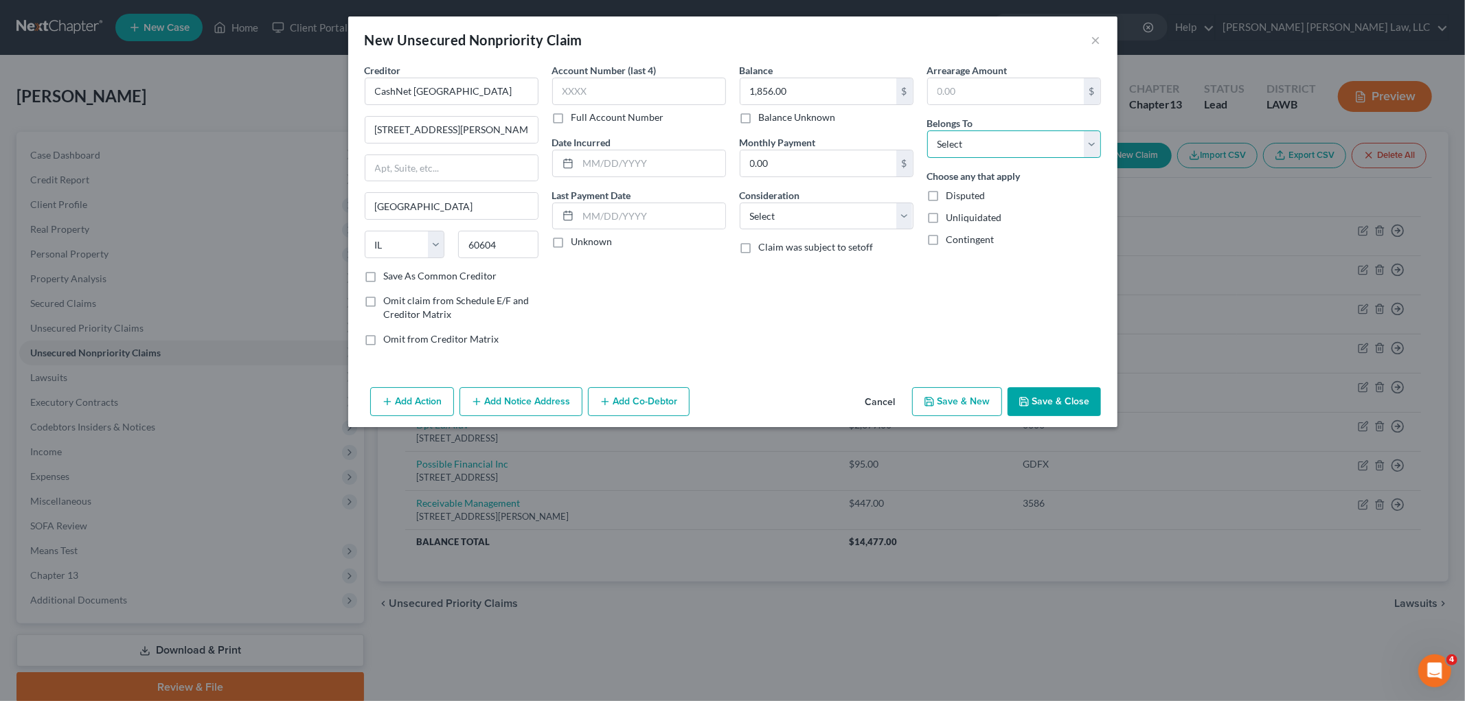
select select "0"
click at [927, 130] on select "Select Debtor 1 Only Debtor 2 Only Debtor 1 And Debtor 2 Only At Least One Of T…" at bounding box center [1014, 143] width 174 height 27
click at [884, 215] on select "Select Cable / Satellite Services Collection Agency Credit Card Debt Debt Couns…" at bounding box center [826, 216] width 174 height 27
select select "10"
click at [739, 203] on select "Select Cable / Satellite Services Collection Agency Credit Card Debt Debt Couns…" at bounding box center [826, 216] width 174 height 27
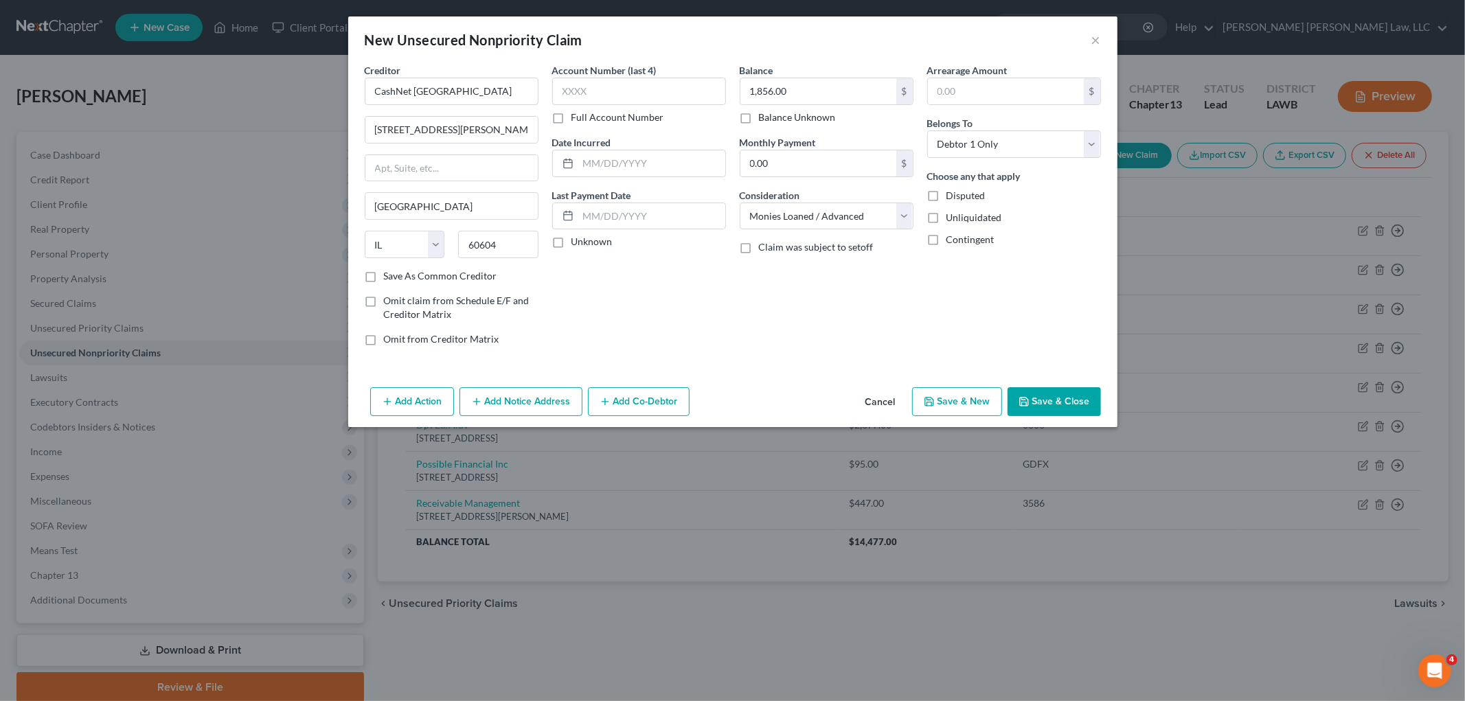
click at [1032, 400] on button "Save & Close" at bounding box center [1053, 401] width 93 height 29
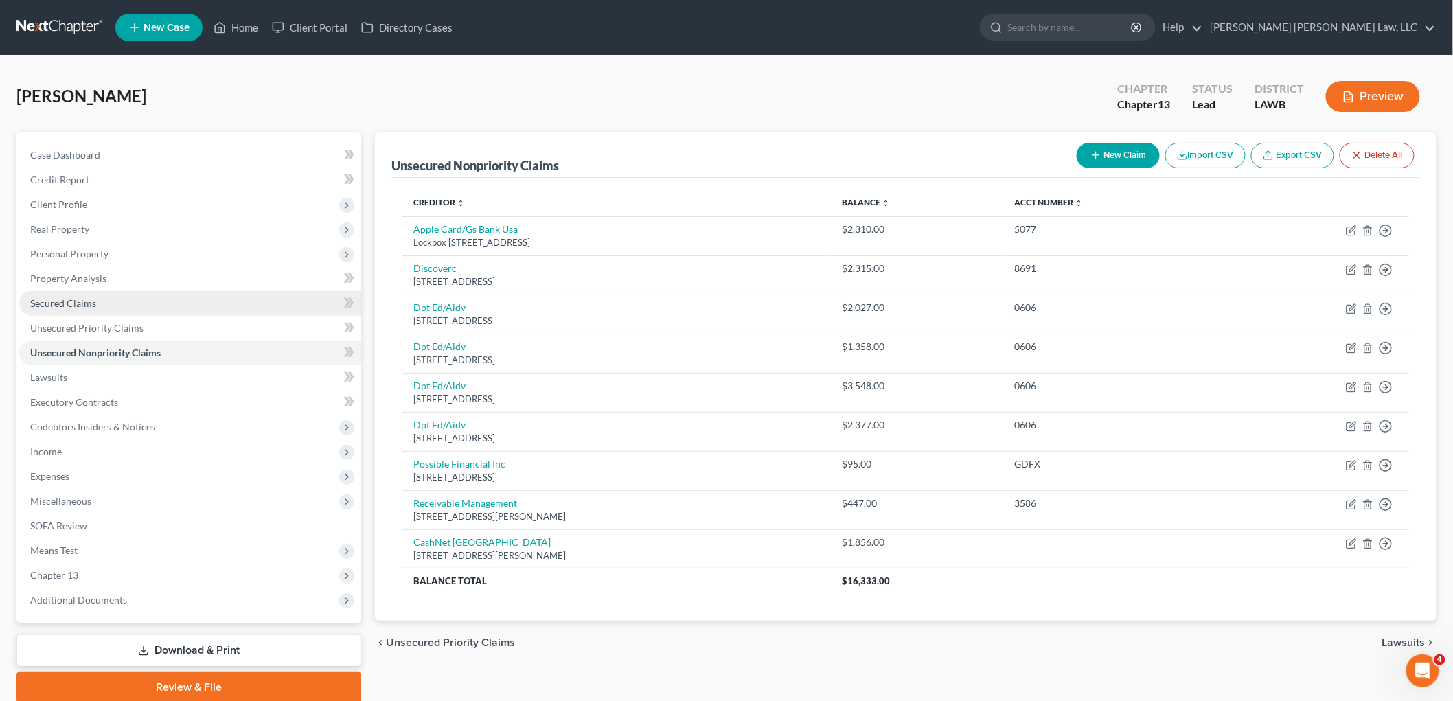
click at [108, 297] on link "Secured Claims" at bounding box center [190, 303] width 342 height 25
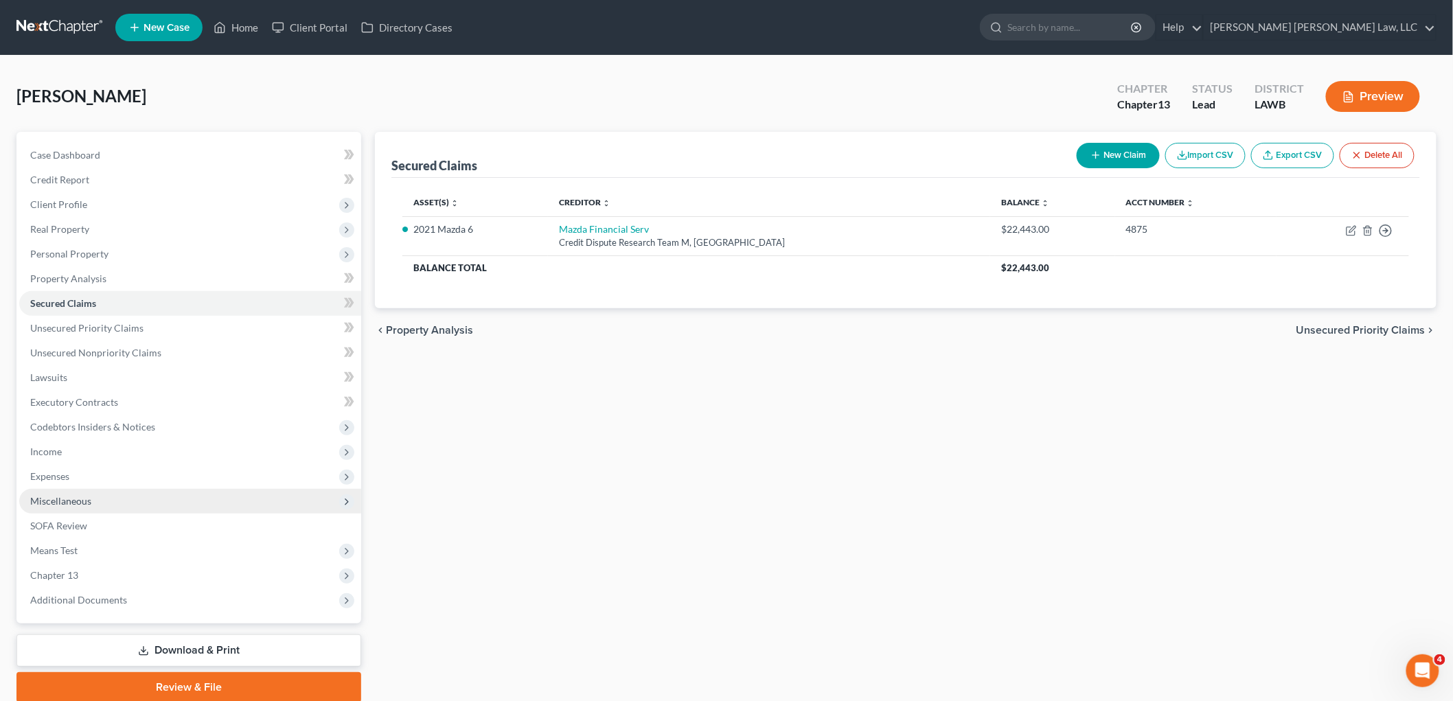
click at [78, 498] on span "Miscellaneous" at bounding box center [60, 501] width 61 height 12
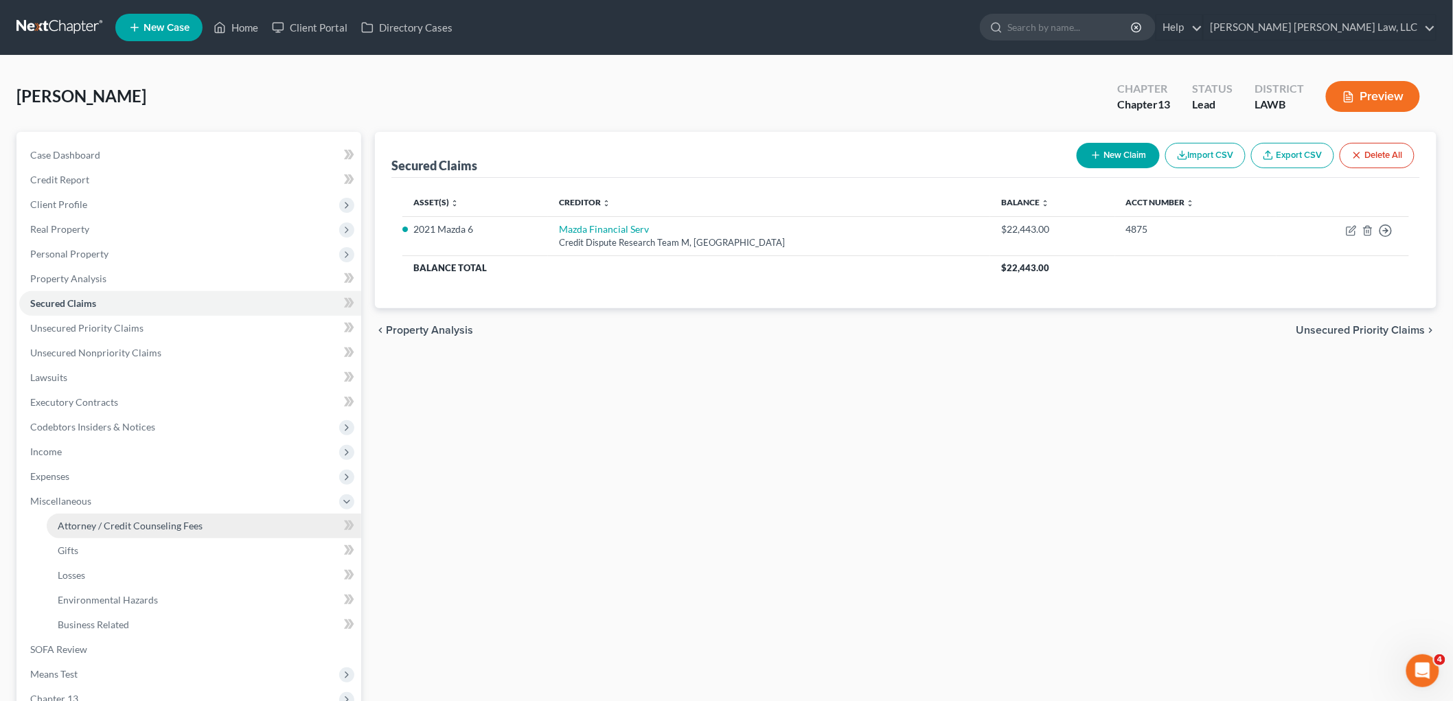
click at [88, 520] on span "Attorney / Credit Counseling Fees" at bounding box center [130, 526] width 145 height 12
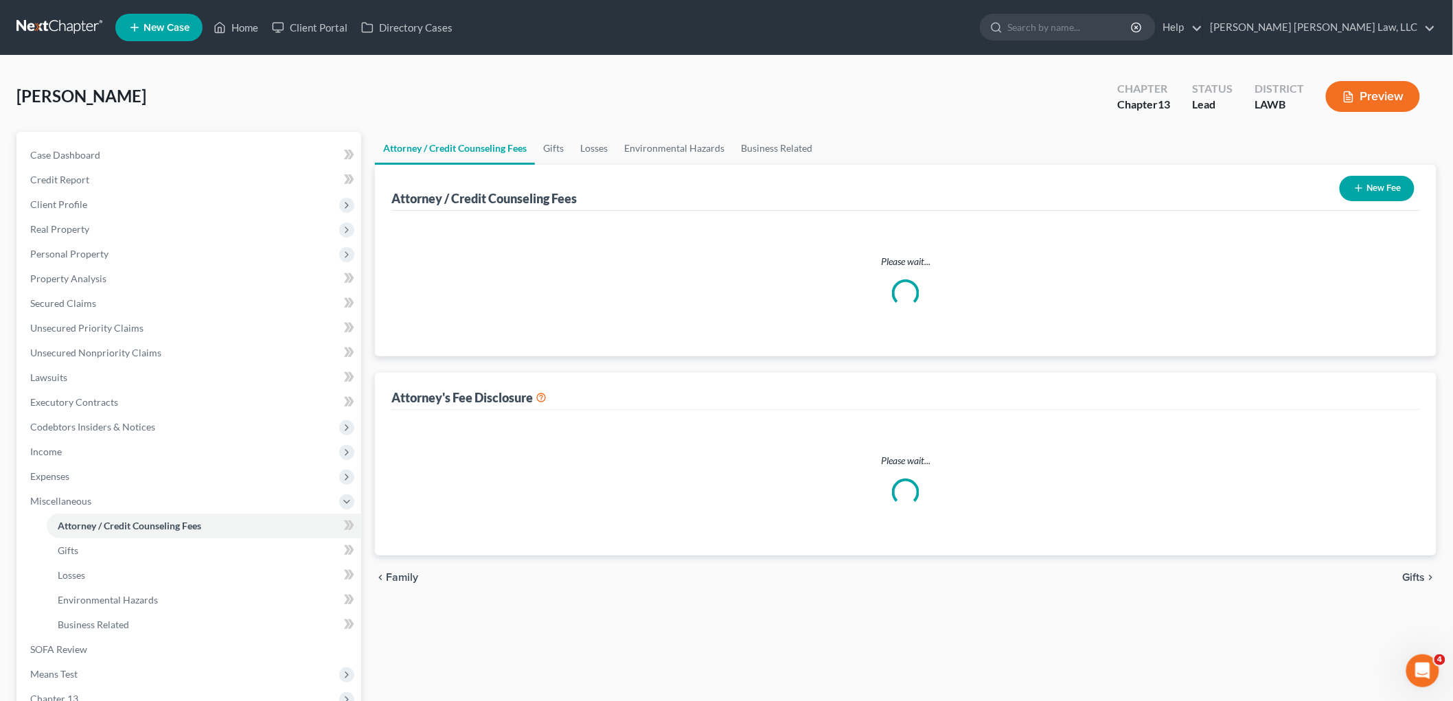
select select "1"
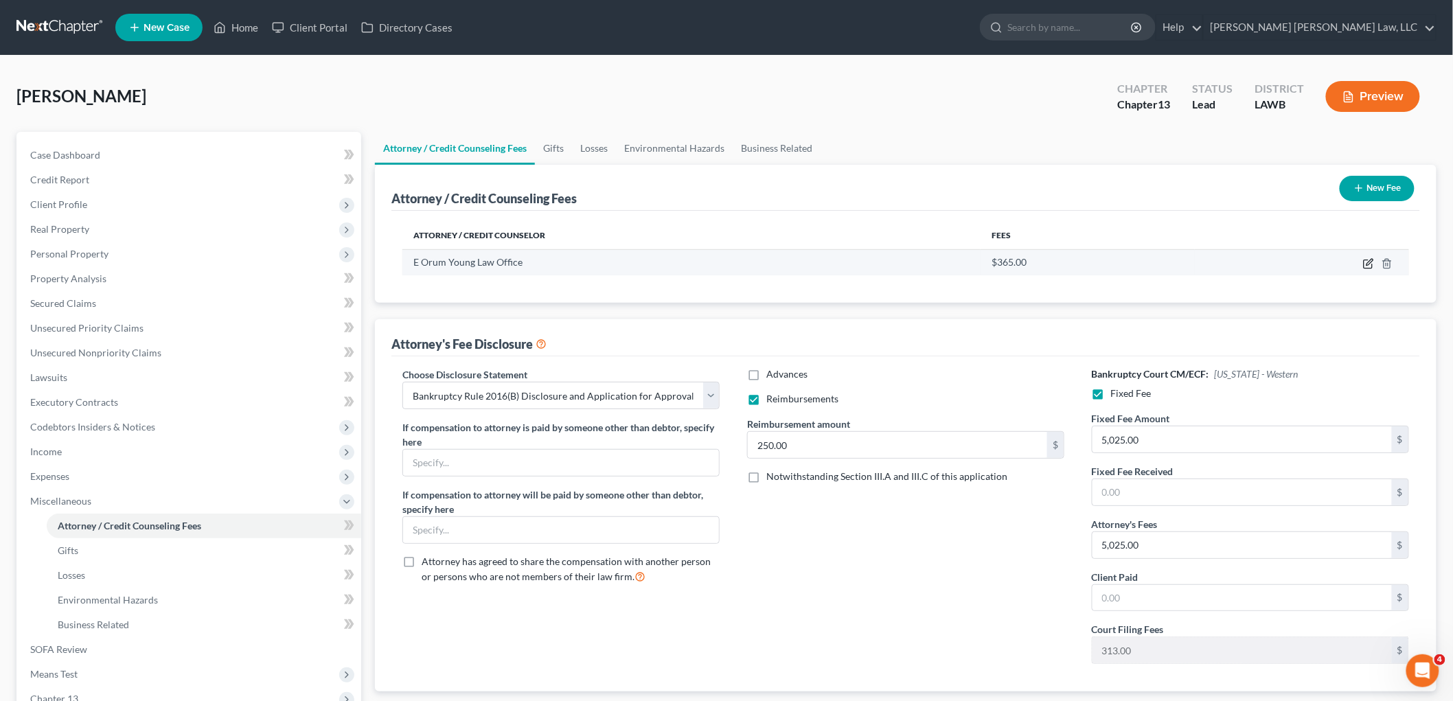
click at [1367, 264] on icon "button" at bounding box center [1369, 262] width 6 height 6
select select "19"
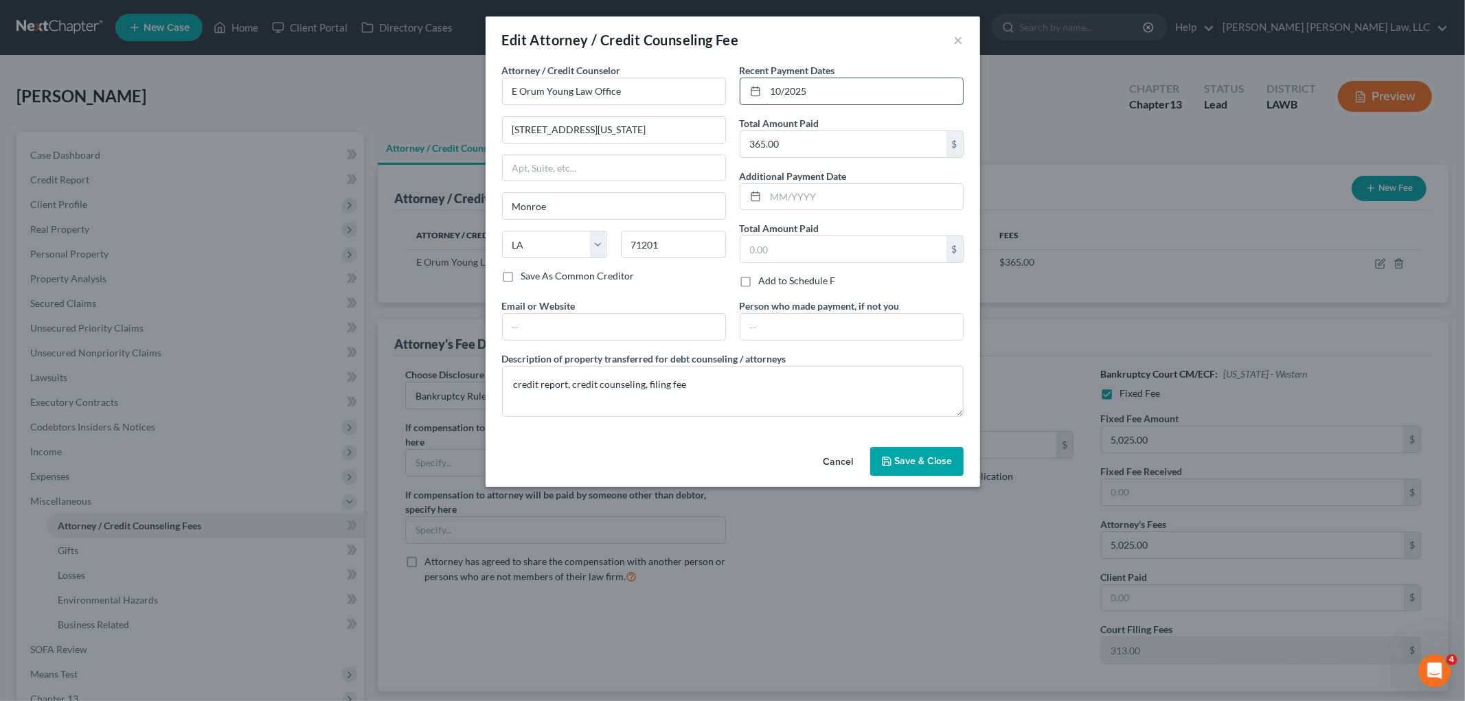
click at [779, 84] on input "10/2025" at bounding box center [864, 91] width 197 height 26
click at [785, 93] on input "10/2025" at bounding box center [864, 91] width 197 height 26
type input "10/10/2025"
click at [881, 469] on button "Save & Close" at bounding box center [916, 461] width 93 height 29
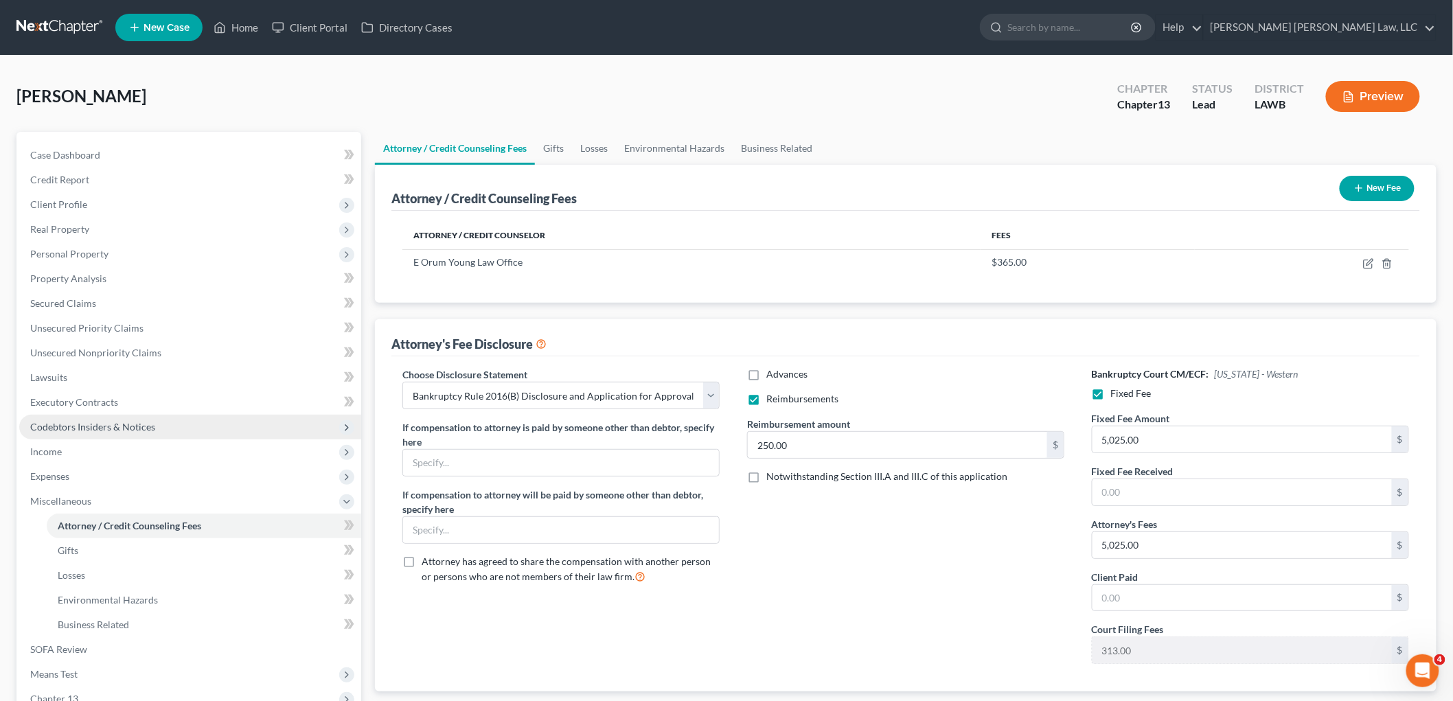
click at [111, 424] on span "Codebtors Insiders & Notices" at bounding box center [92, 427] width 125 height 12
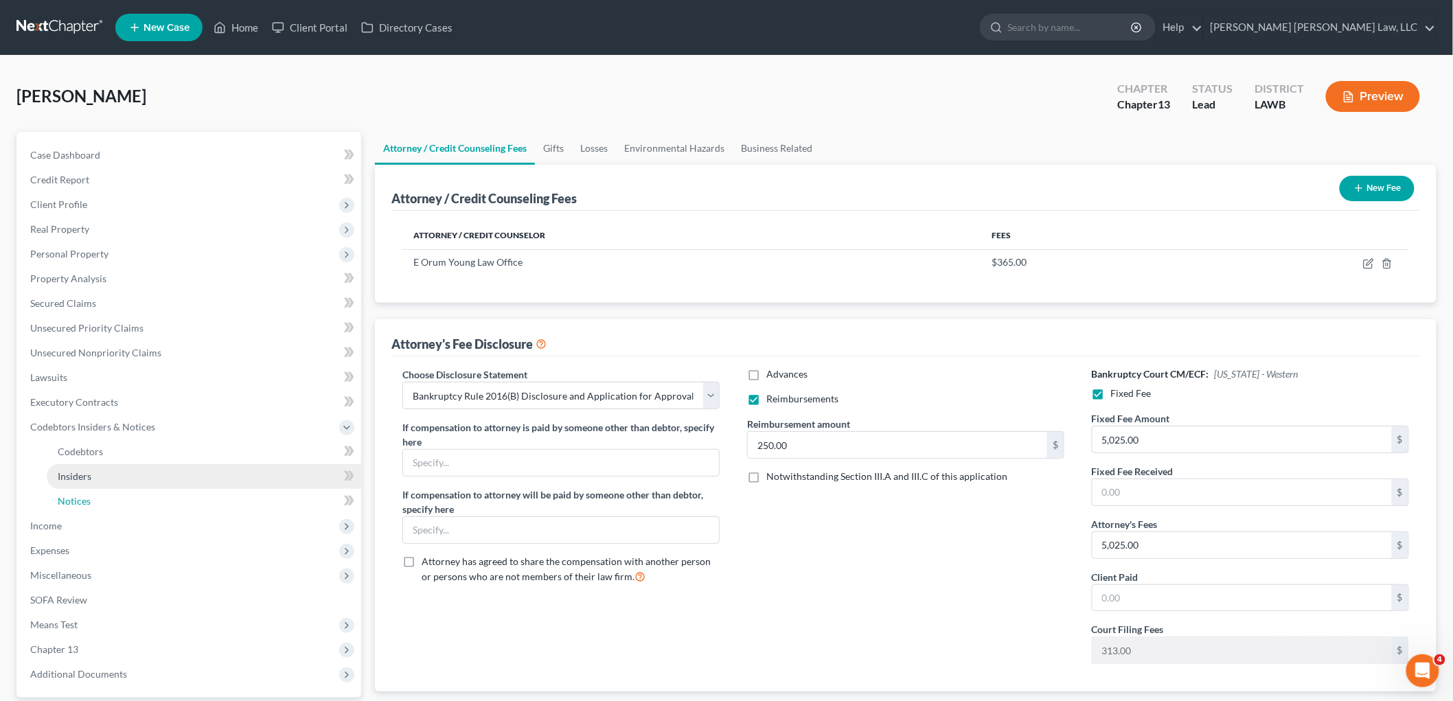
drag, startPoint x: 71, startPoint y: 502, endPoint x: 190, endPoint y: 483, distance: 120.9
click at [71, 503] on span "Notices" at bounding box center [74, 501] width 33 height 12
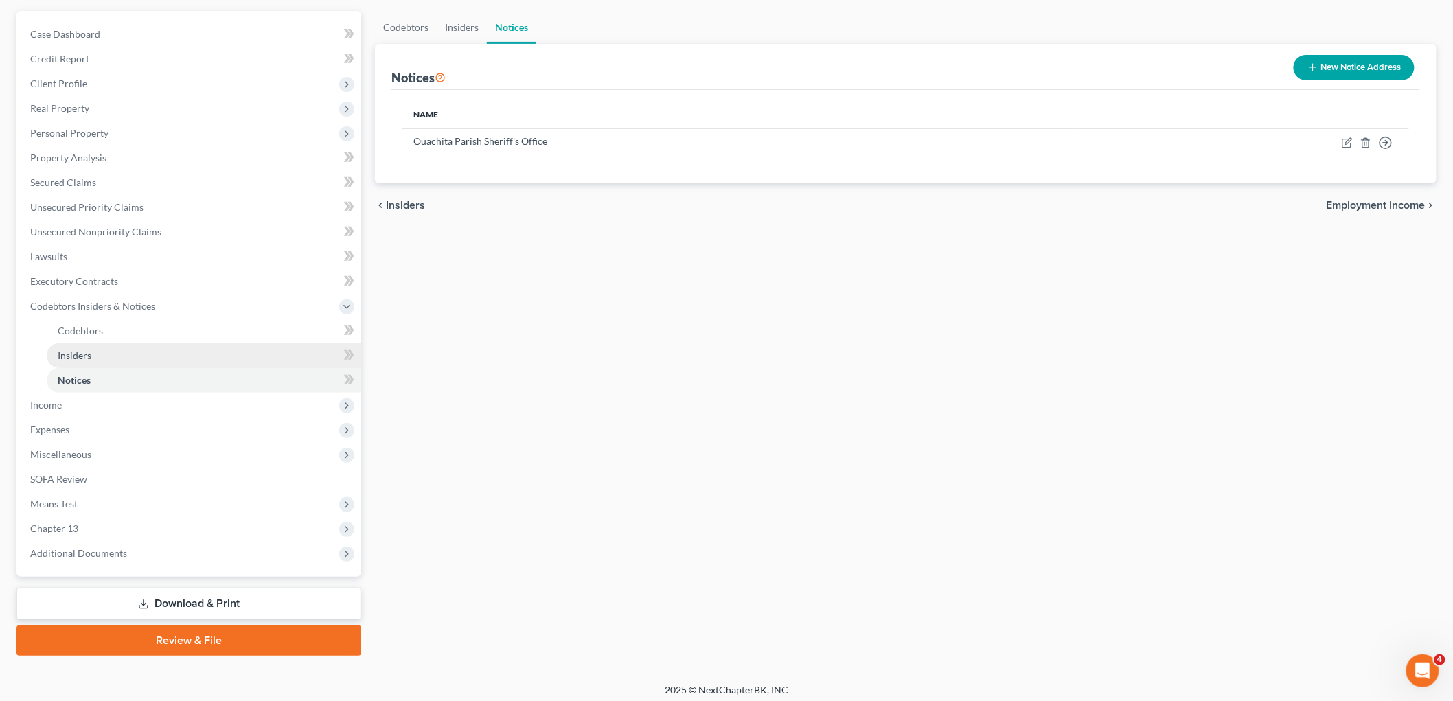
scroll to position [126, 0]
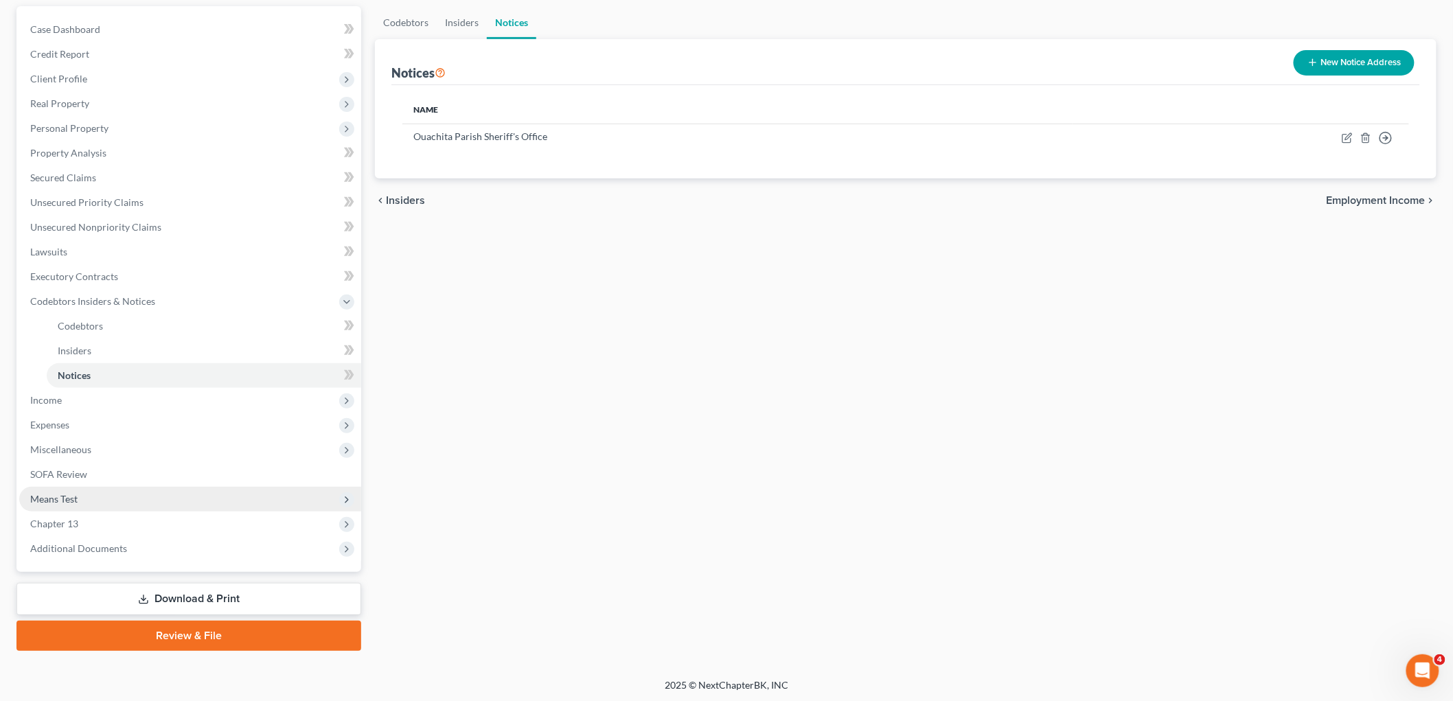
click at [67, 498] on span "Means Test" at bounding box center [53, 499] width 47 height 12
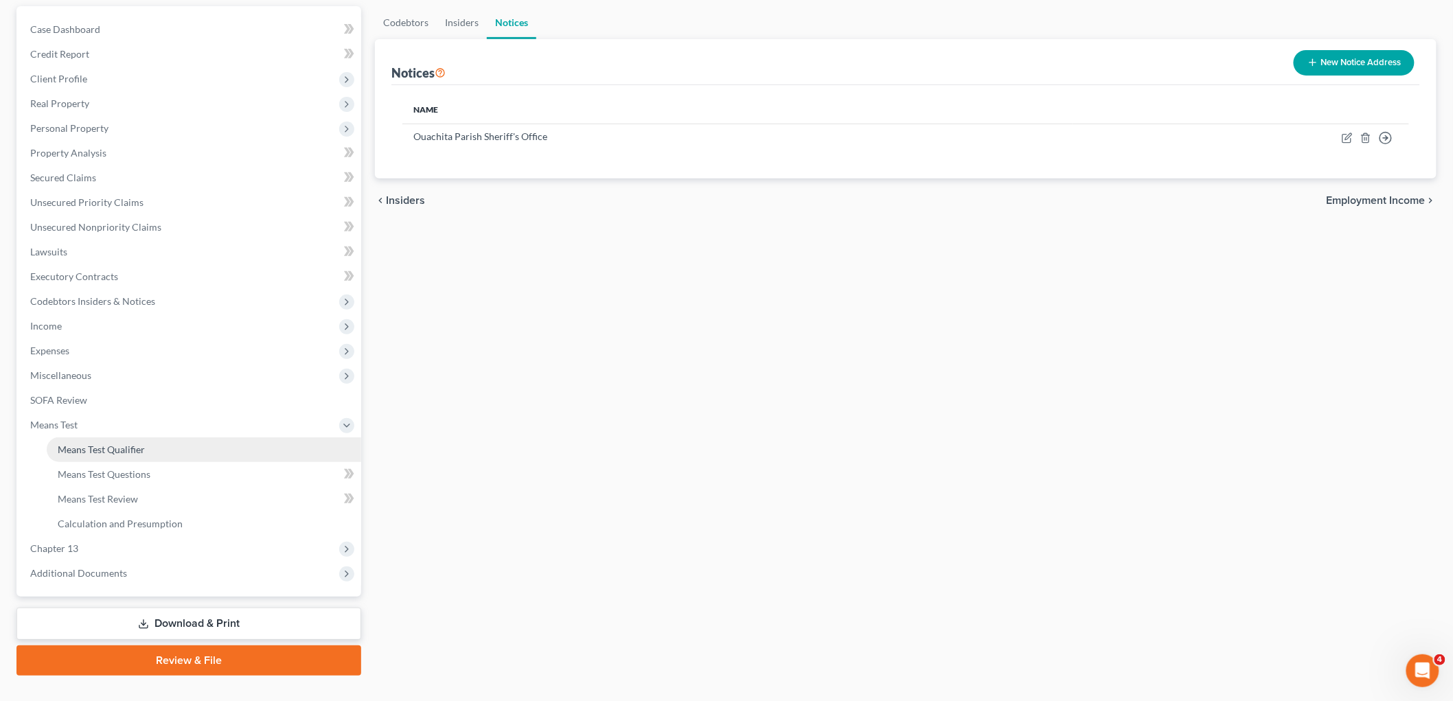
click at [97, 455] on link "Means Test Qualifier" at bounding box center [204, 449] width 314 height 25
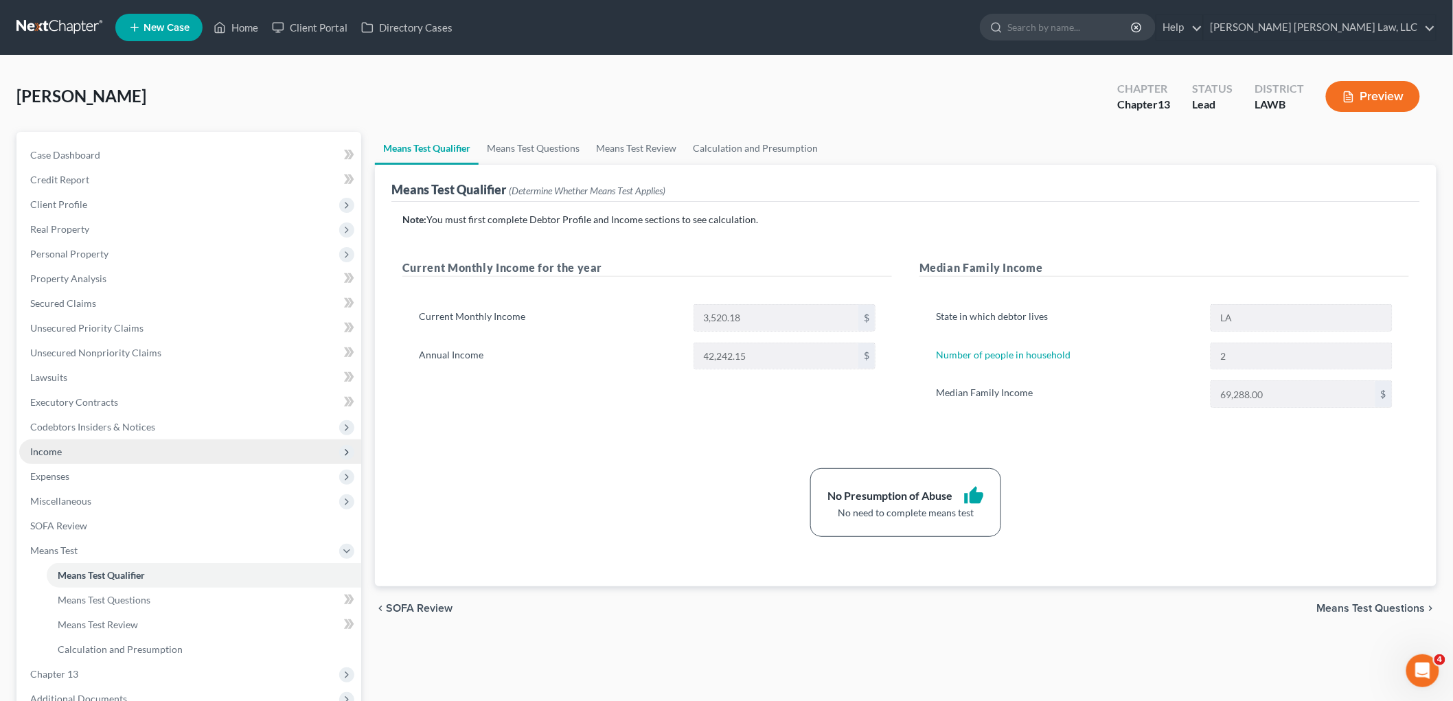
click at [44, 461] on span "Income" at bounding box center [190, 451] width 342 height 25
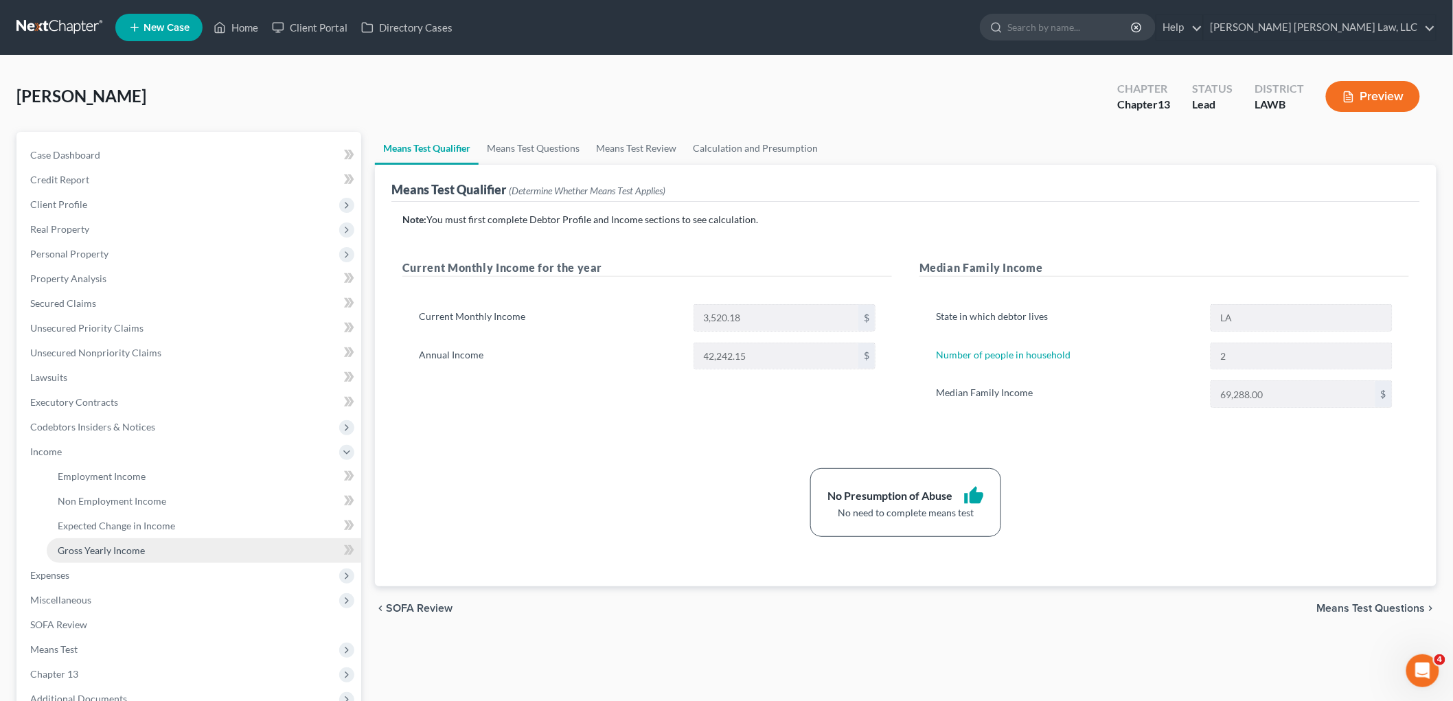
click at [65, 544] on span "Gross Yearly Income" at bounding box center [101, 550] width 87 height 12
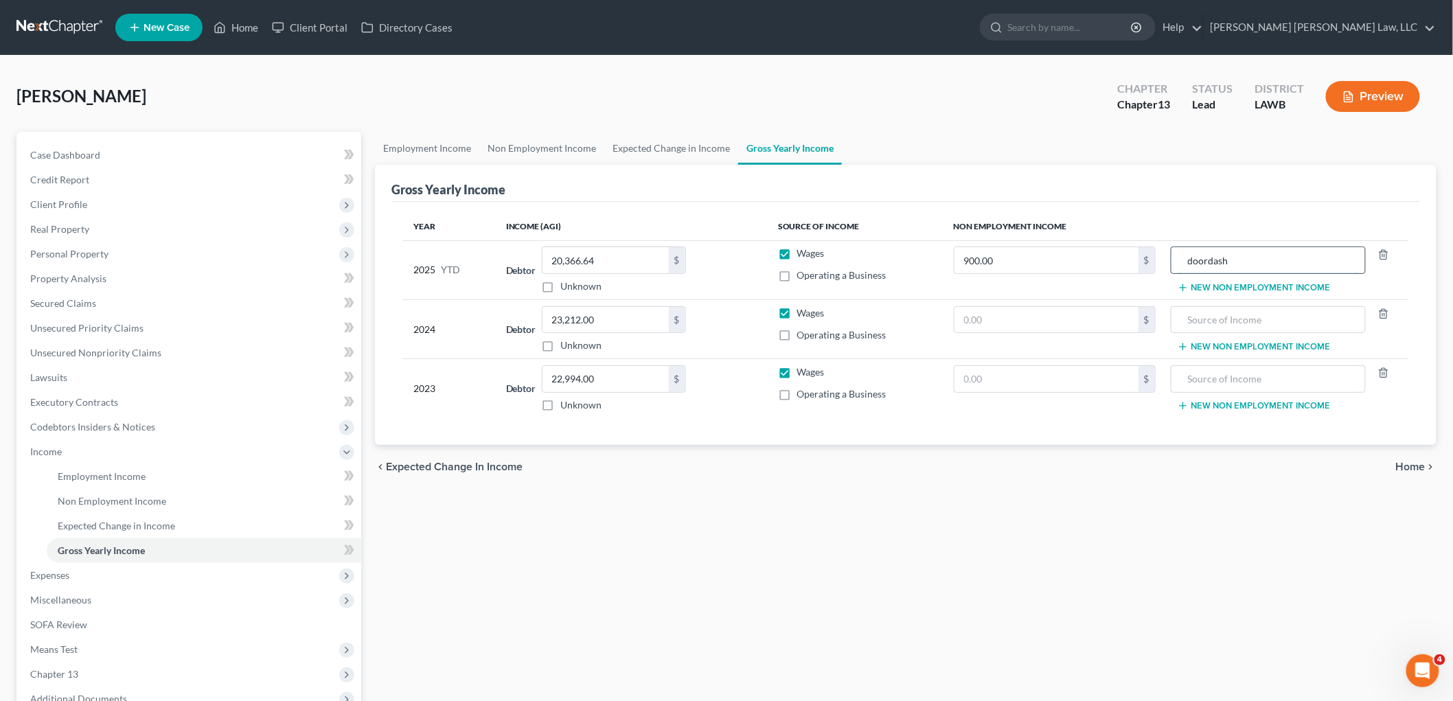
click at [1238, 264] on input "doordash" at bounding box center [1268, 260] width 180 height 26
click at [987, 440] on div "Year Income (AGI) Source of Income Non Employment Income 2025 YTD Debtor 20,366…" at bounding box center [905, 324] width 1029 height 244
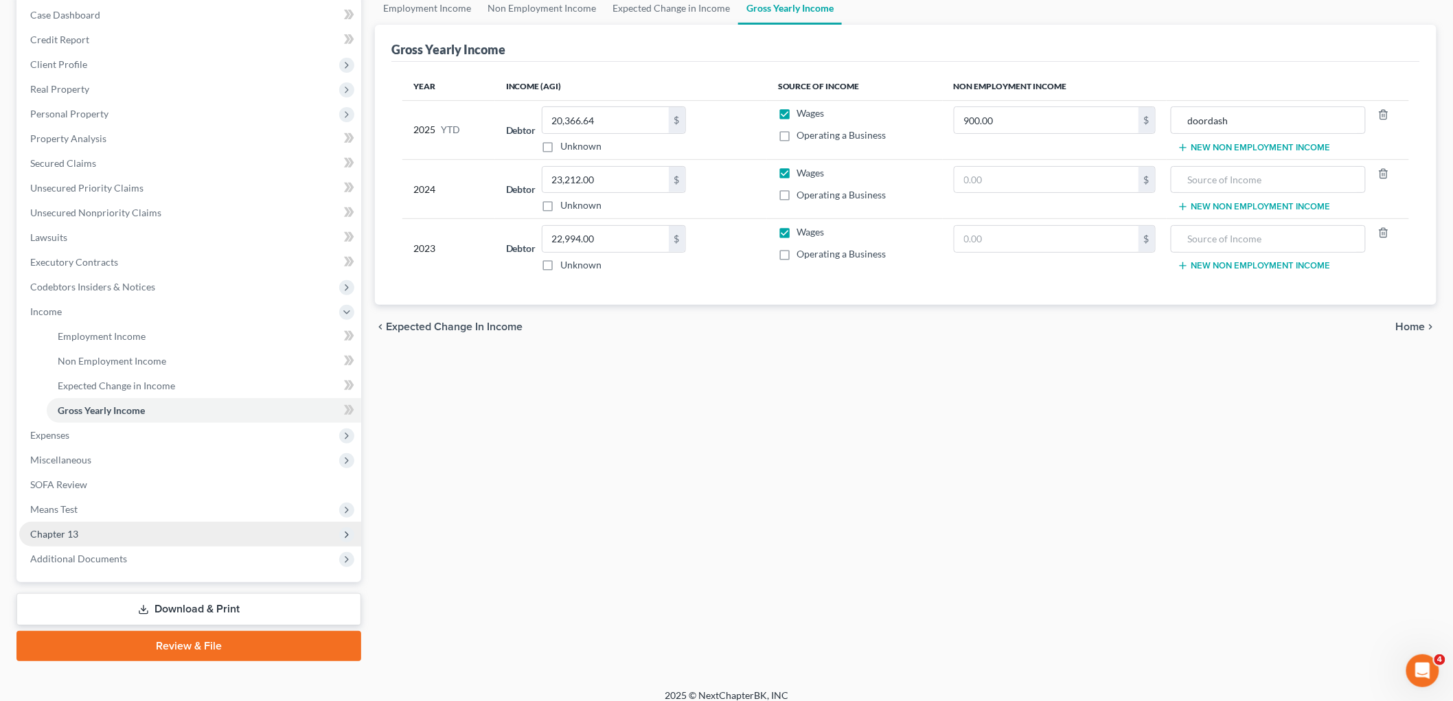
scroll to position [151, 0]
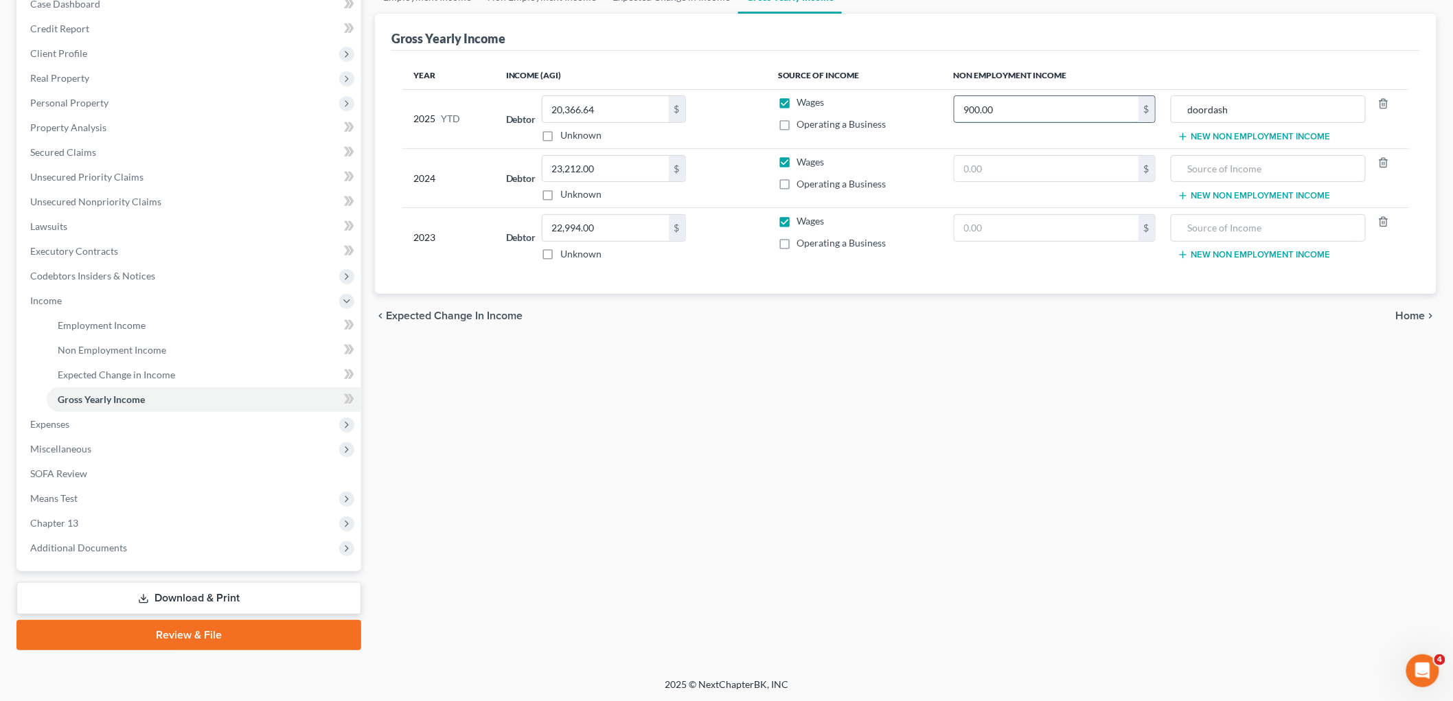
click at [1019, 115] on input "900.00" at bounding box center [1046, 109] width 184 height 26
type input "0"
click at [1326, 97] on input "doordash" at bounding box center [1268, 109] width 180 height 26
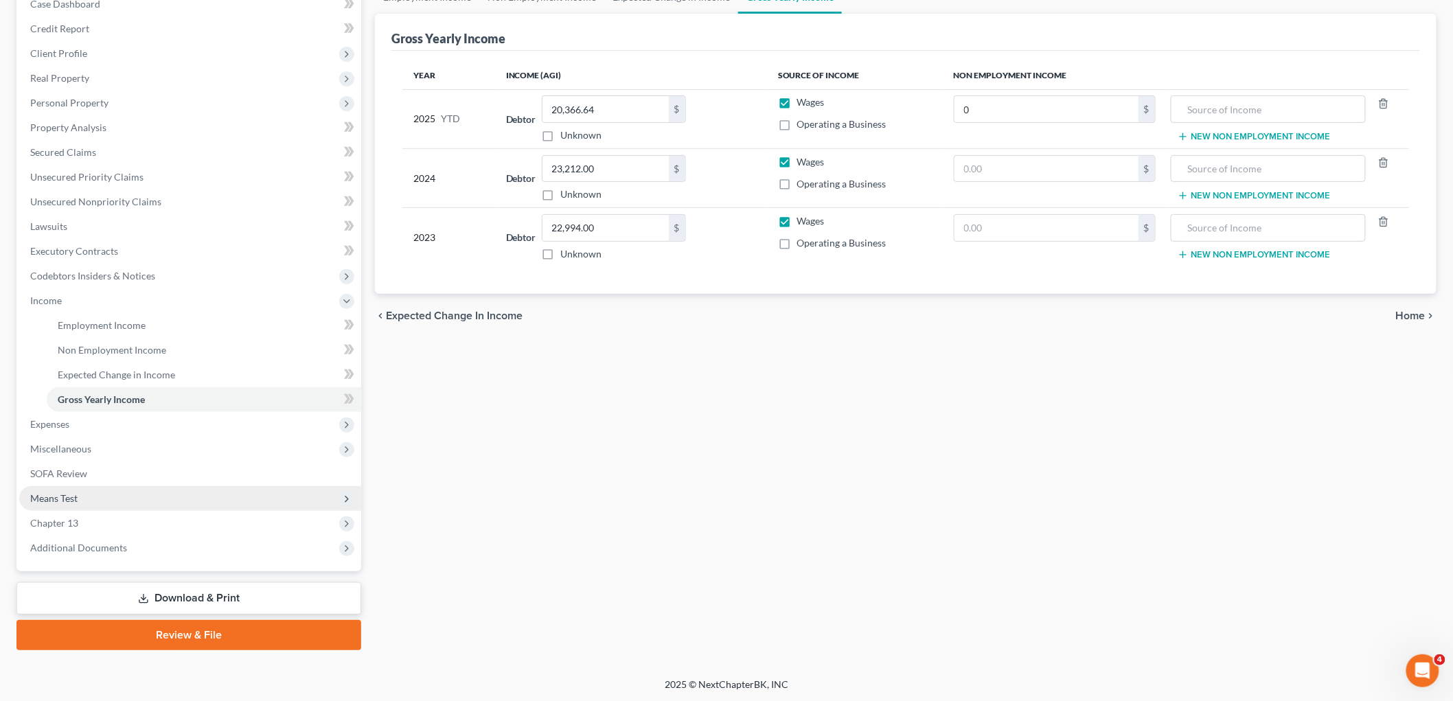
click at [71, 499] on span "Means Test" at bounding box center [53, 498] width 47 height 12
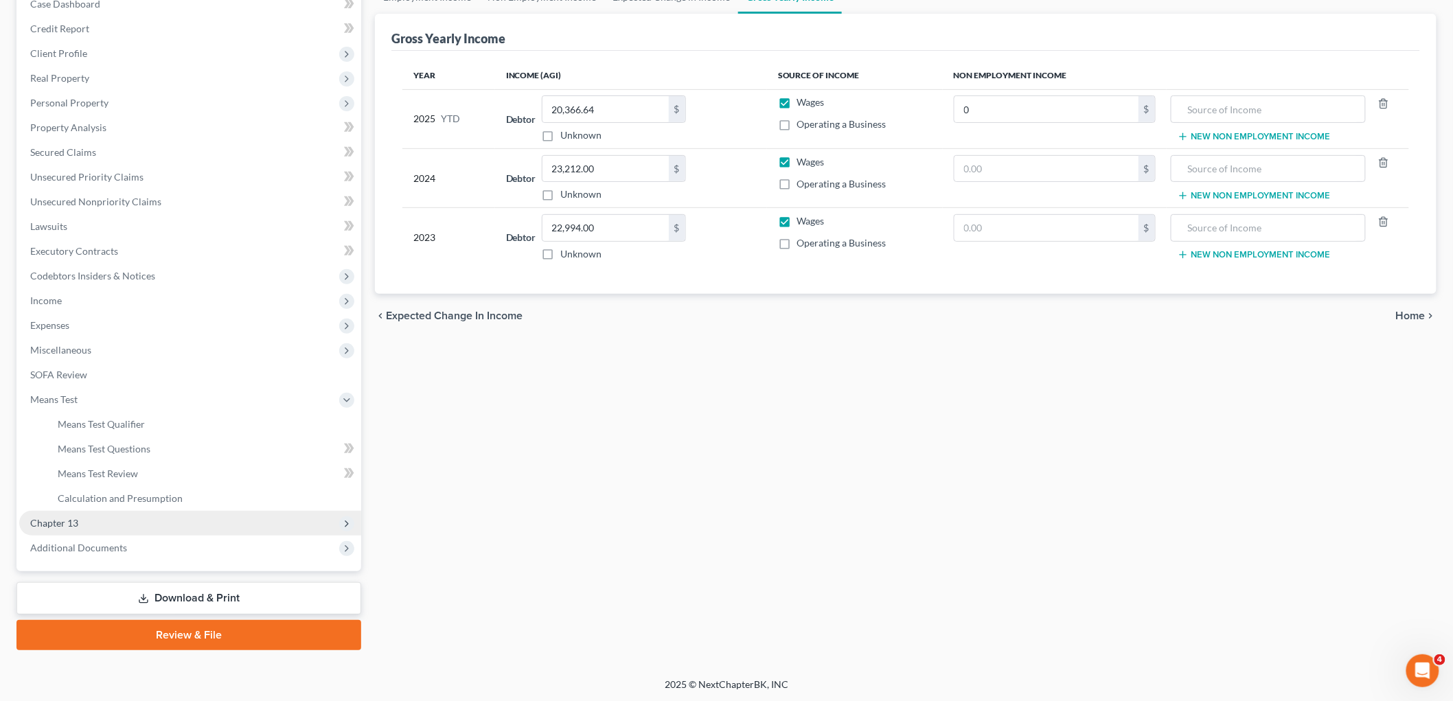
click at [71, 513] on span "Chapter 13" at bounding box center [190, 523] width 342 height 25
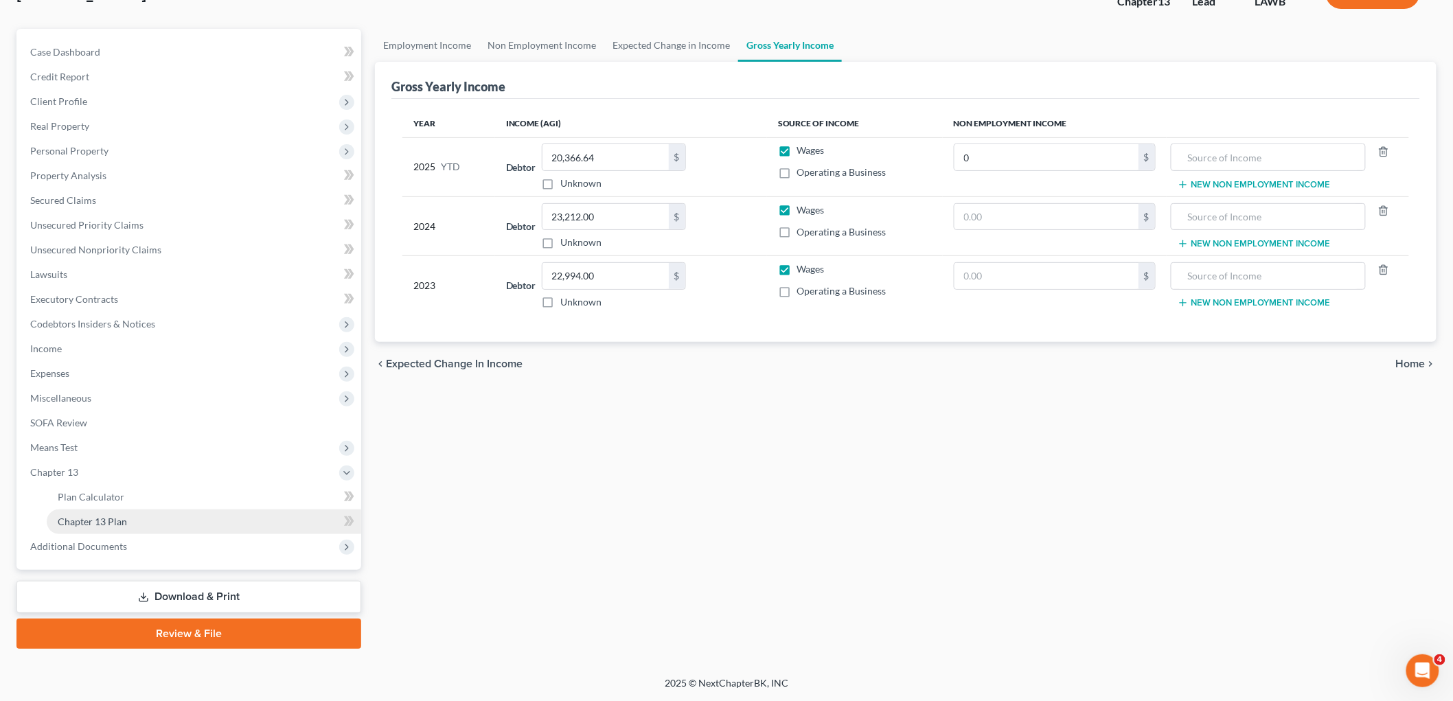
scroll to position [101, 0]
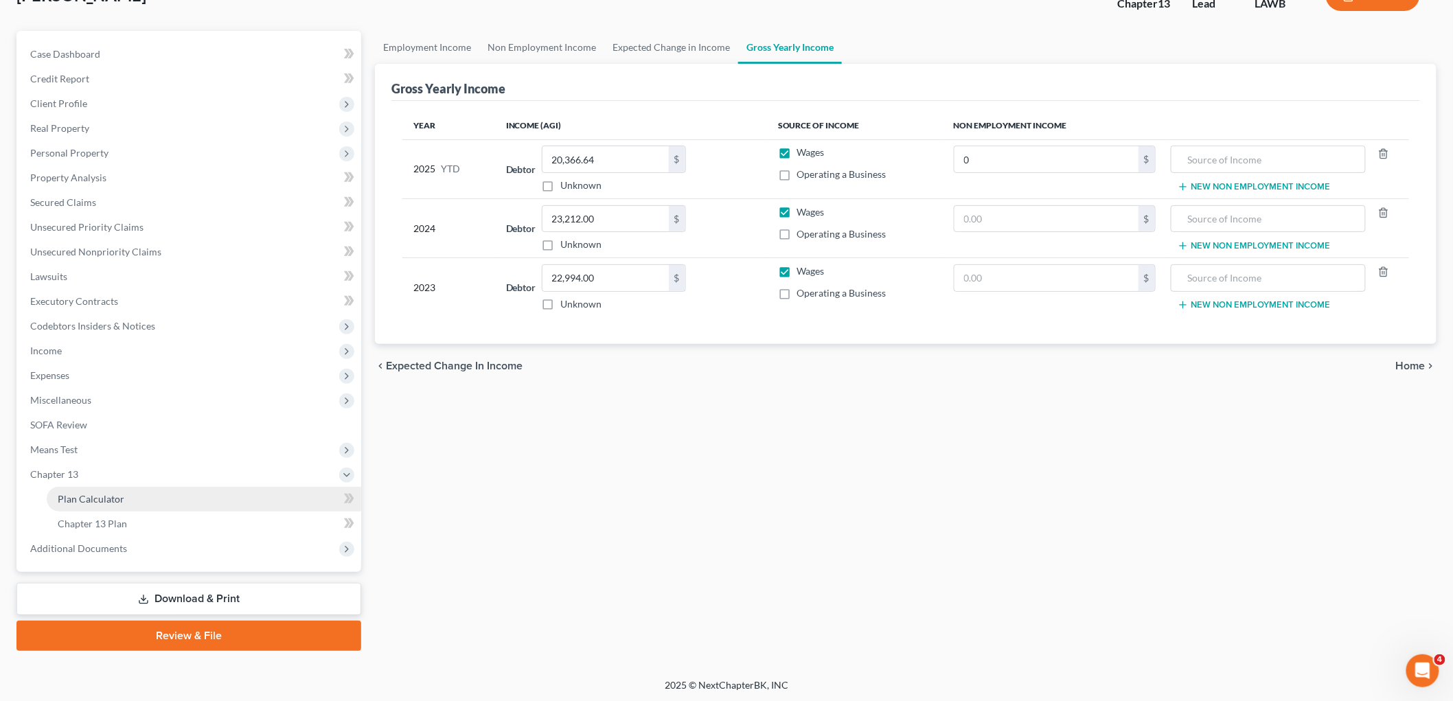
click at [90, 493] on span "Plan Calculator" at bounding box center [91, 499] width 67 height 12
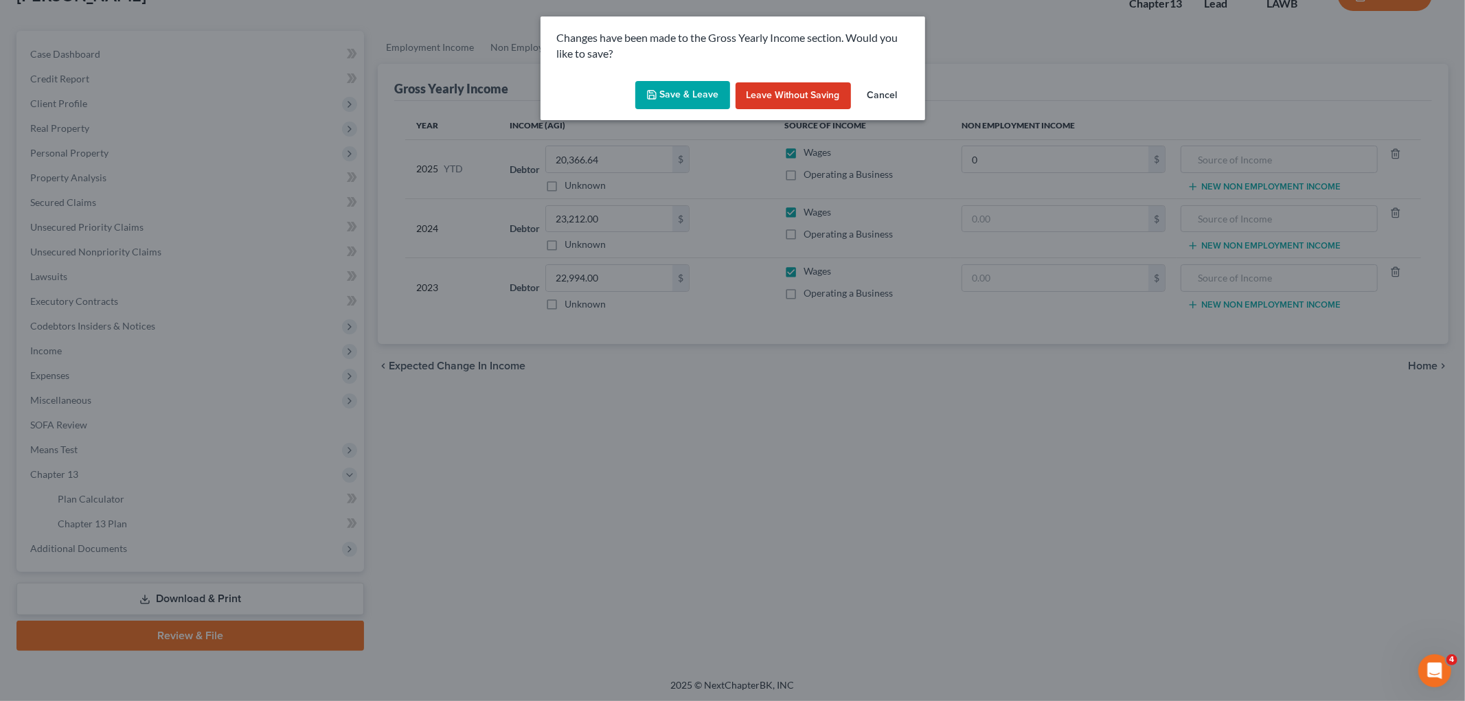
click at [684, 90] on button "Save & Leave" at bounding box center [682, 95] width 95 height 29
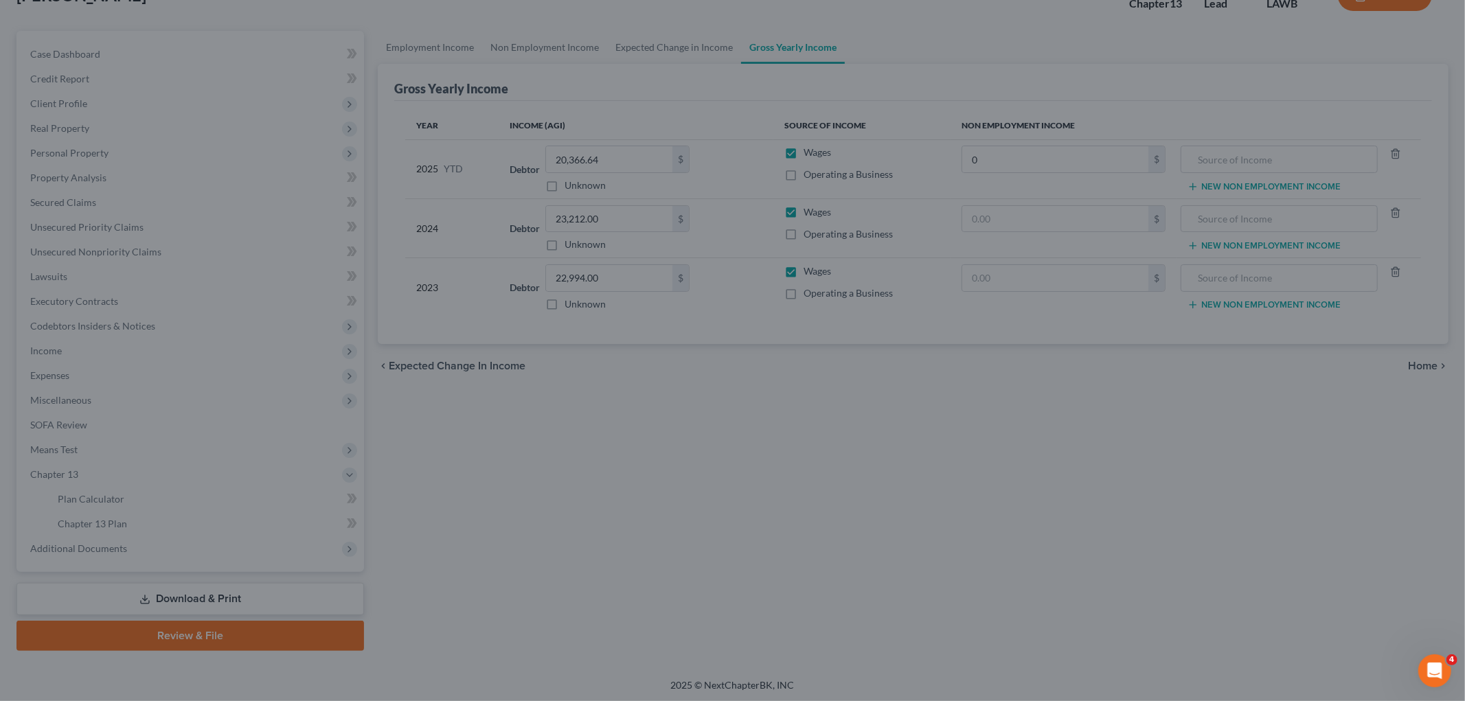
type input "0.00"
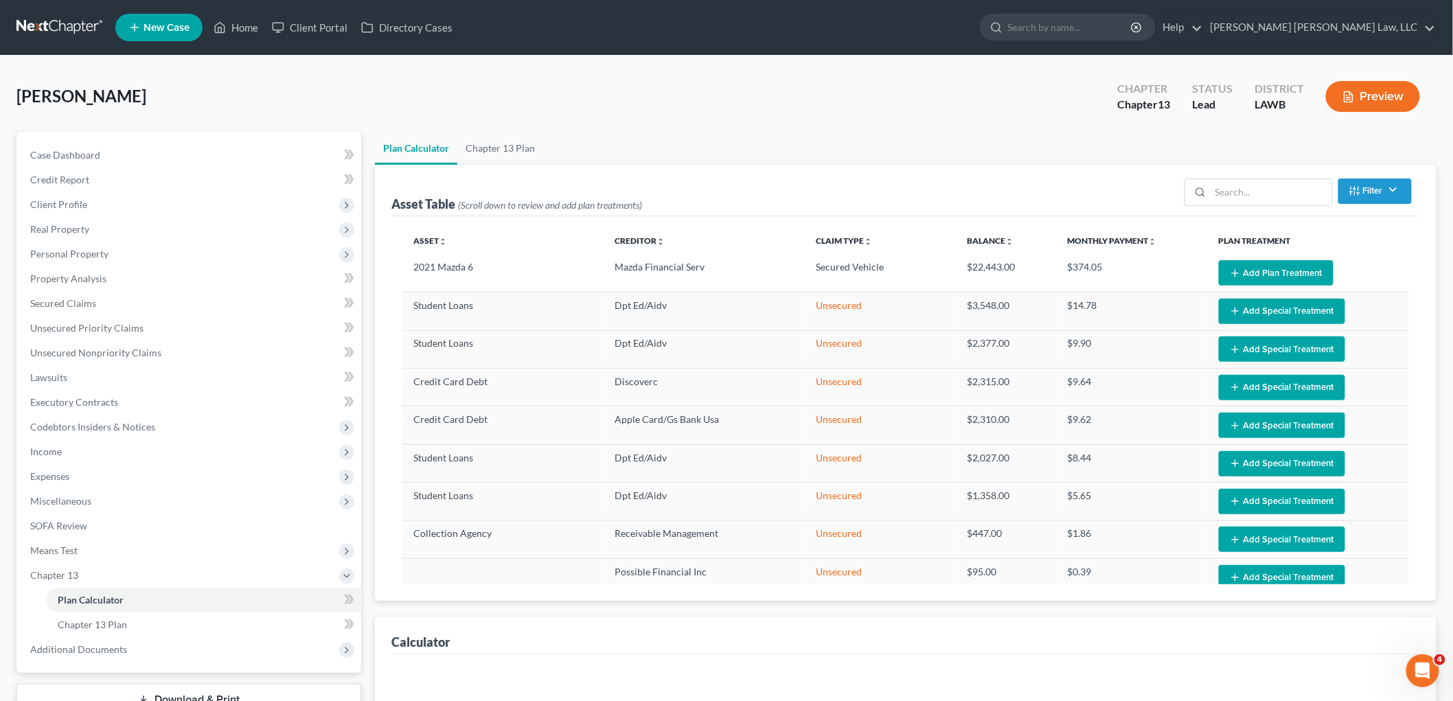
select select "59"
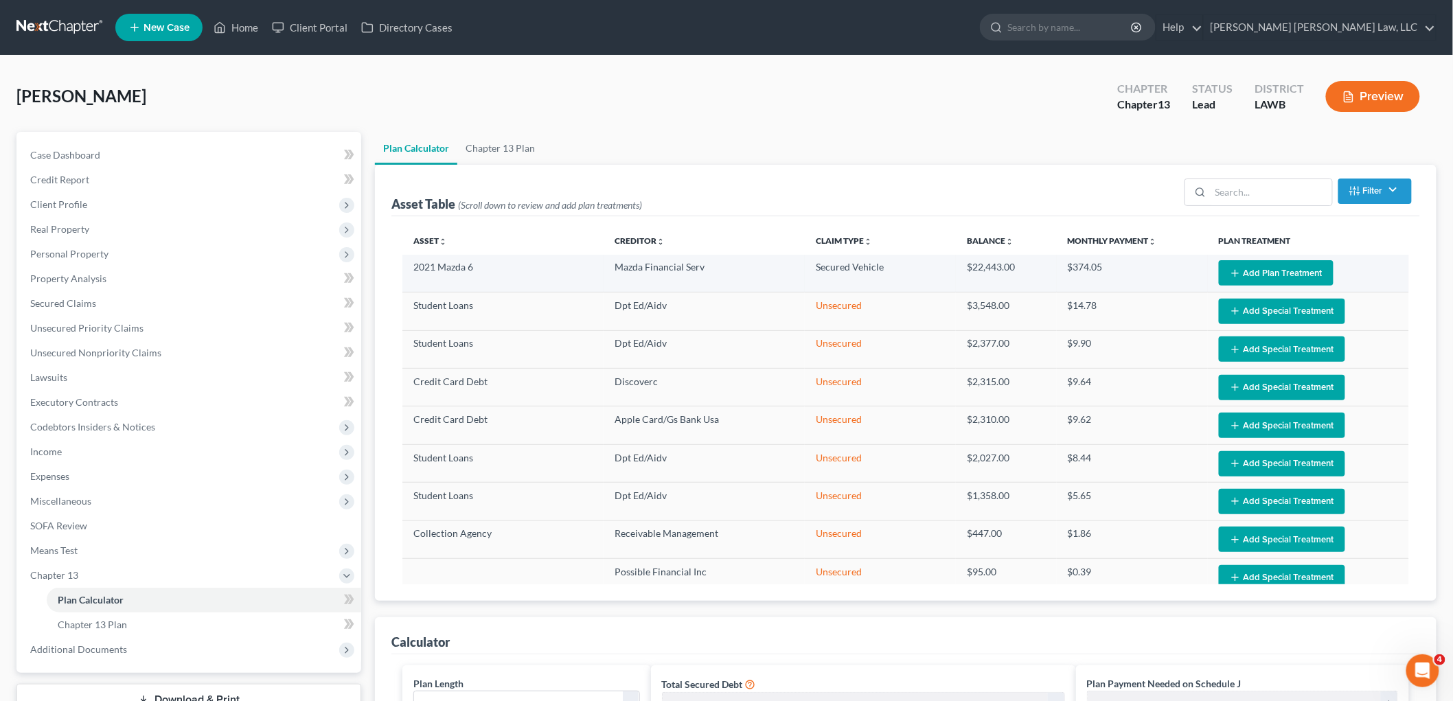
click at [1259, 268] on button "Add Plan Treatment" at bounding box center [1276, 272] width 115 height 25
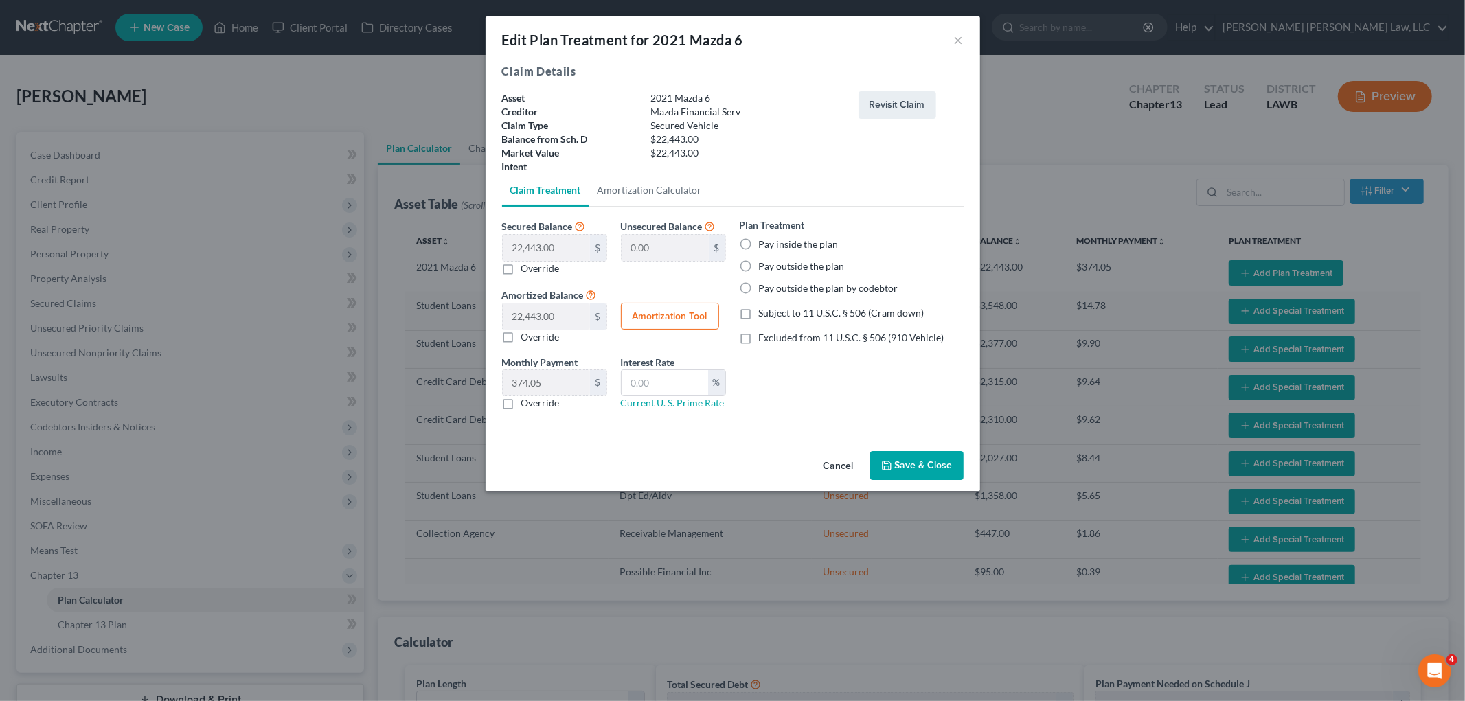
click at [759, 246] on label "Pay inside the plan" at bounding box center [799, 245] width 80 height 14
click at [764, 246] on input "Pay inside the plan" at bounding box center [768, 242] width 9 height 9
radio input "true"
click at [759, 334] on label "Excluded from 11 U.S.C. § 506 (910 Vehicle)" at bounding box center [851, 338] width 185 height 14
click at [764, 334] on input "Excluded from 11 U.S.C. § 506 (910 Vehicle)" at bounding box center [768, 335] width 9 height 9
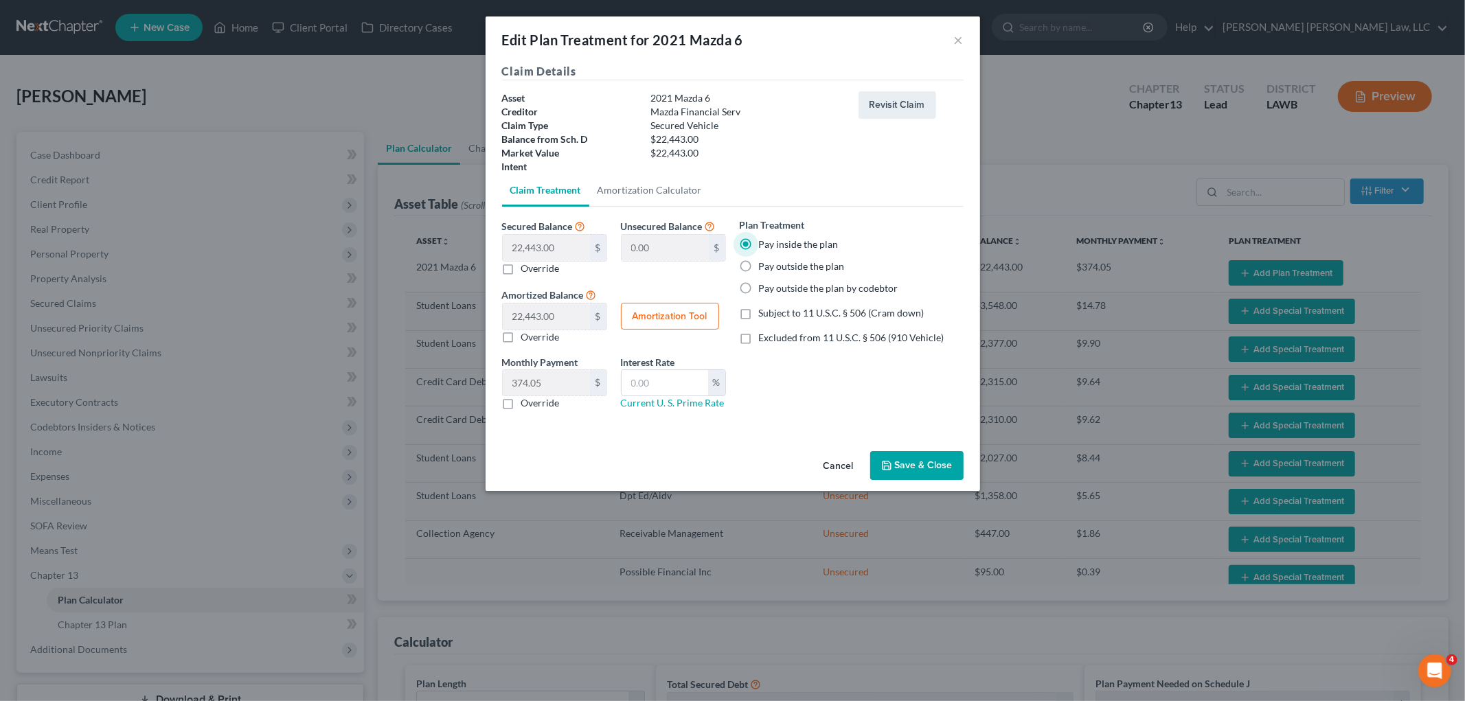
checkbox input "true"
click at [521, 408] on label "Override" at bounding box center [540, 403] width 38 height 14
click at [527, 405] on input "Override" at bounding box center [531, 400] width 9 height 9
checkbox input "true"
click at [544, 388] on input "text" at bounding box center [546, 383] width 87 height 26
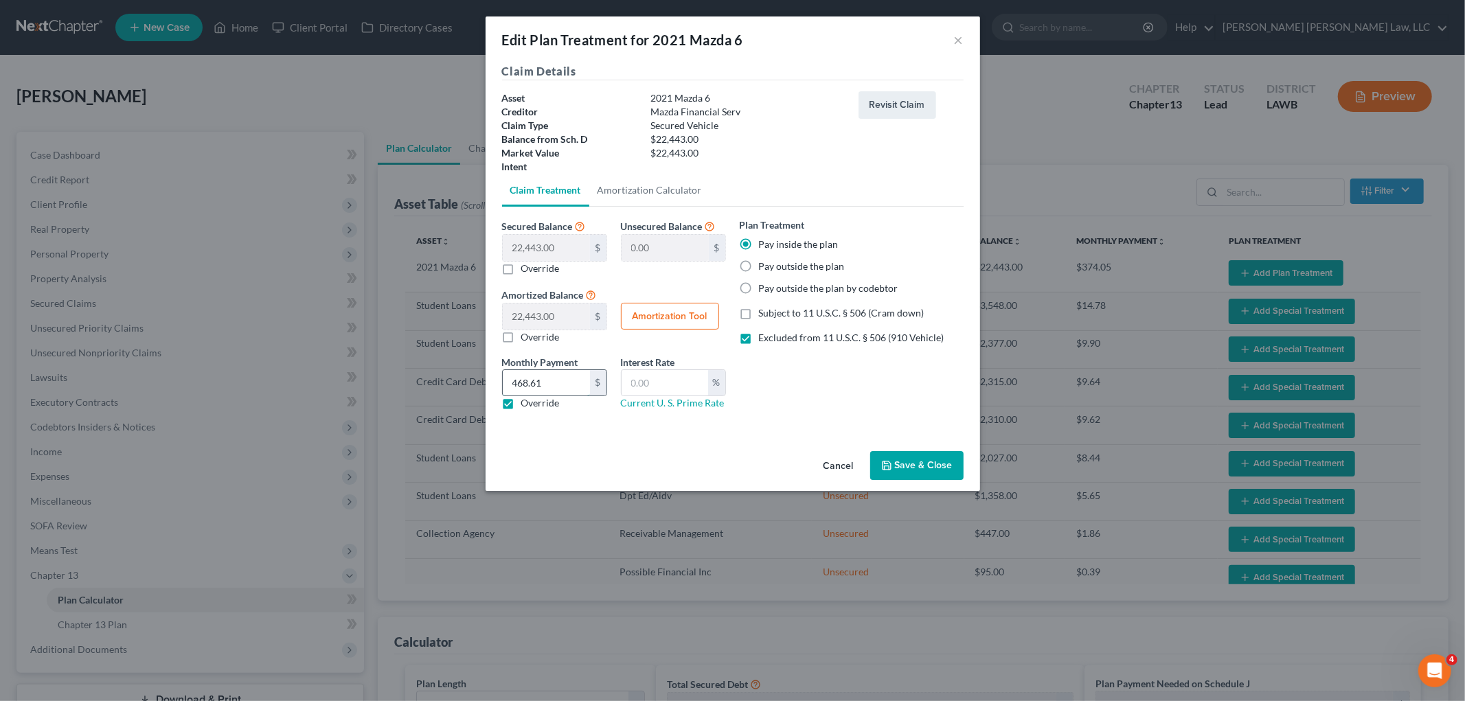
type input "468.61"
type input "9.25"
click at [928, 468] on button "Save & Close" at bounding box center [916, 465] width 93 height 29
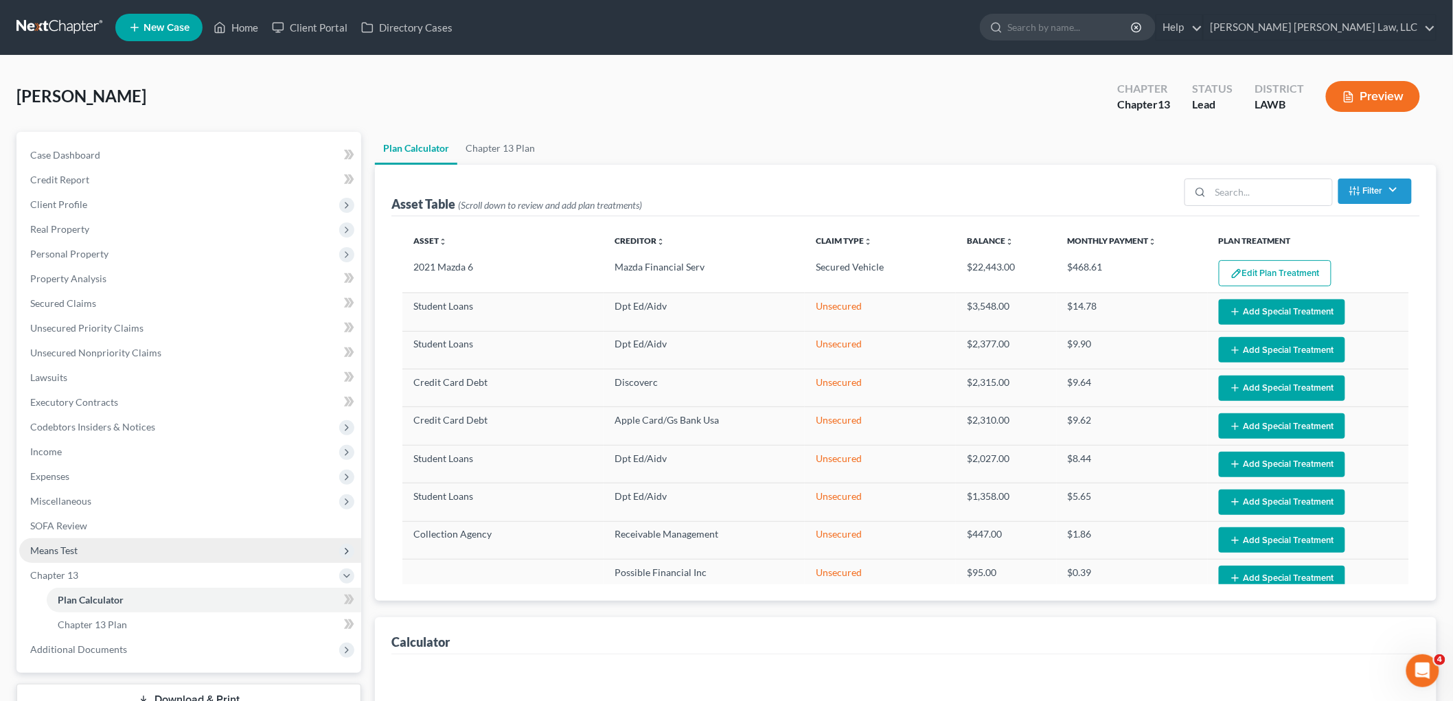
select select "59"
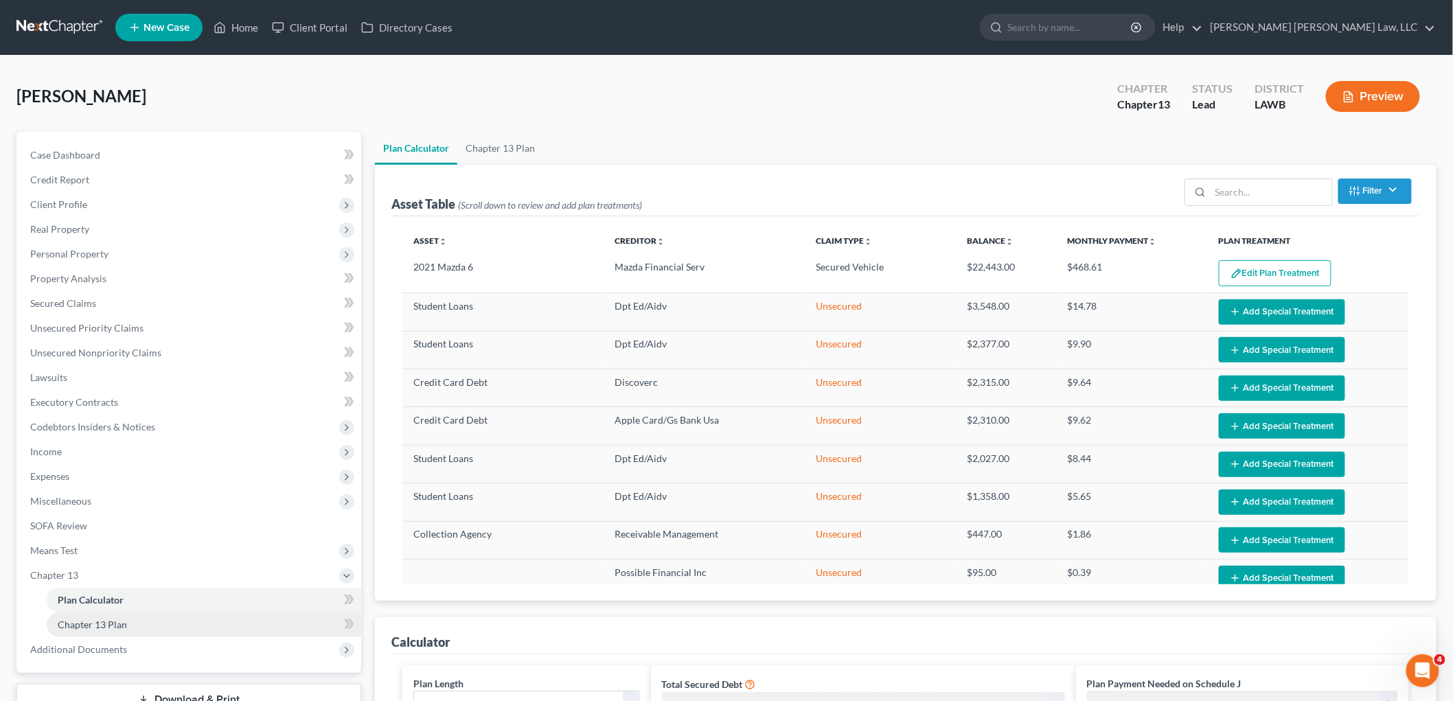
click at [197, 622] on link "Chapter 13 Plan" at bounding box center [204, 624] width 314 height 25
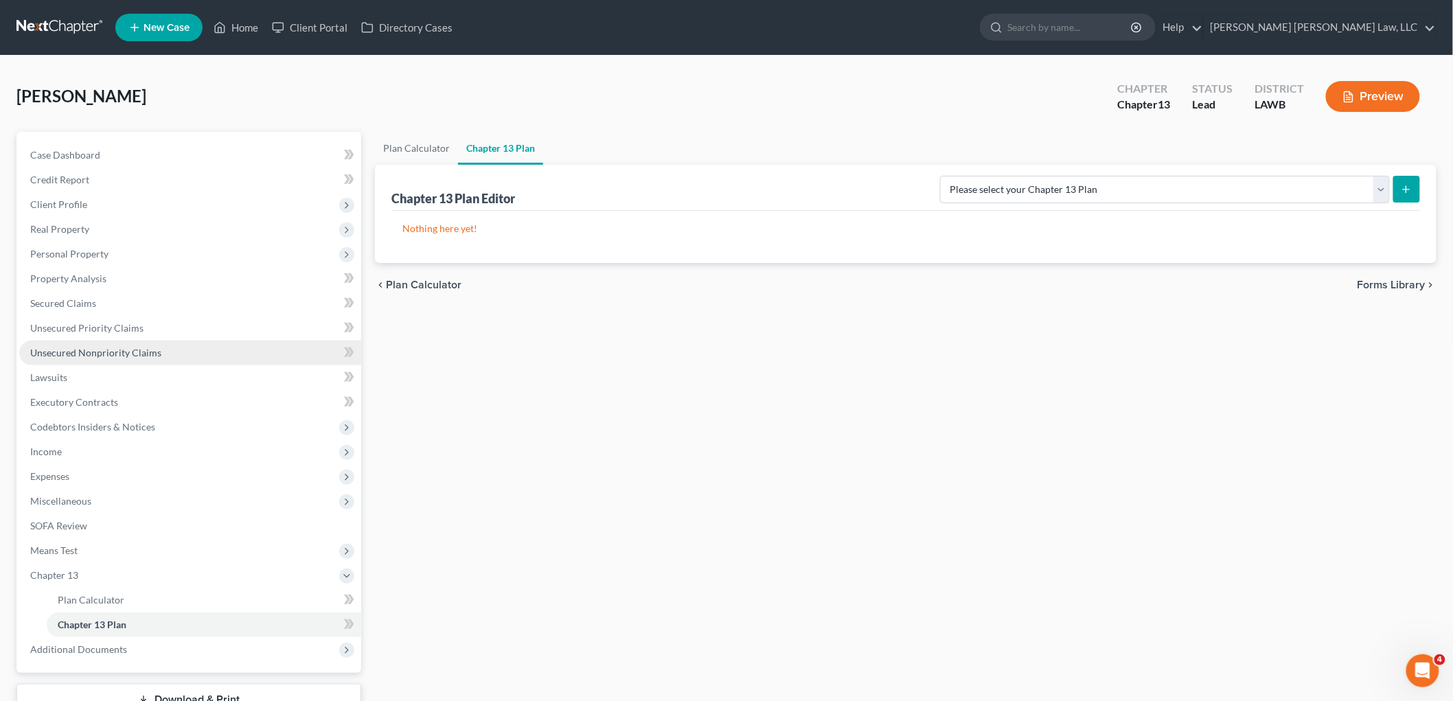
click at [162, 346] on link "Unsecured Nonpriority Claims" at bounding box center [190, 353] width 342 height 25
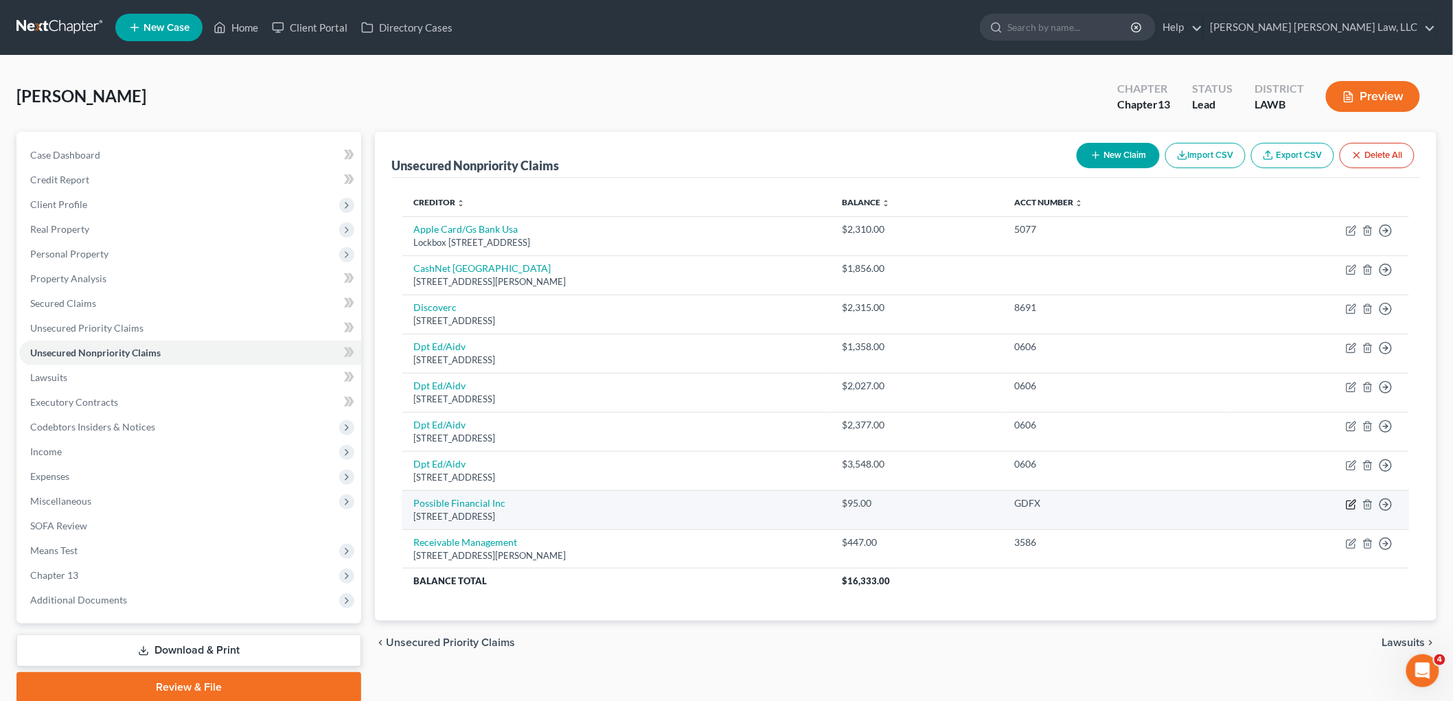
click at [1347, 505] on icon "button" at bounding box center [1350, 505] width 8 height 8
select select "50"
select select "0"
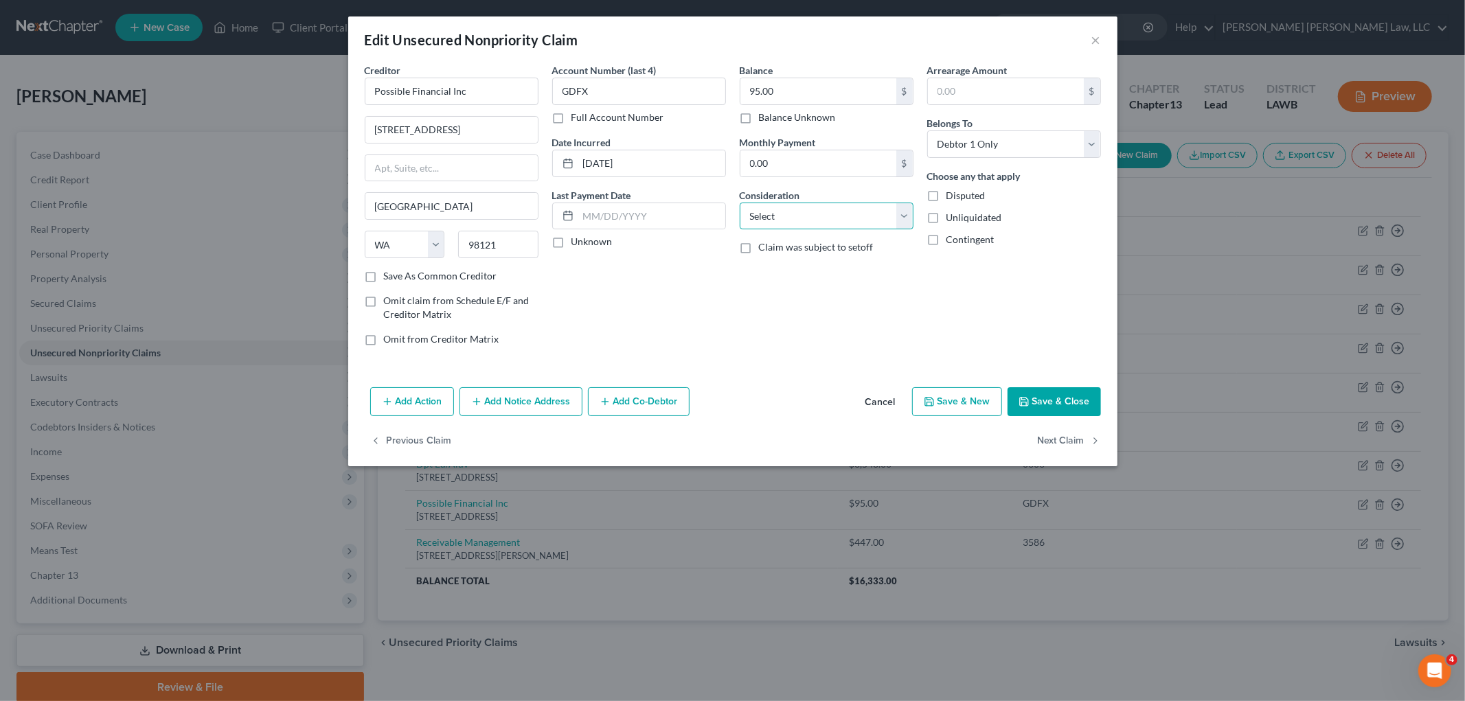
click at [849, 215] on select "Select Cable / Satellite Services Collection Agency Credit Card Debt Debt Couns…" at bounding box center [826, 216] width 174 height 27
select select "1"
click at [739, 203] on select "Select Cable / Satellite Services Collection Agency Credit Card Debt Debt Couns…" at bounding box center [826, 216] width 174 height 27
click at [1018, 405] on button "Save & Close" at bounding box center [1053, 401] width 93 height 29
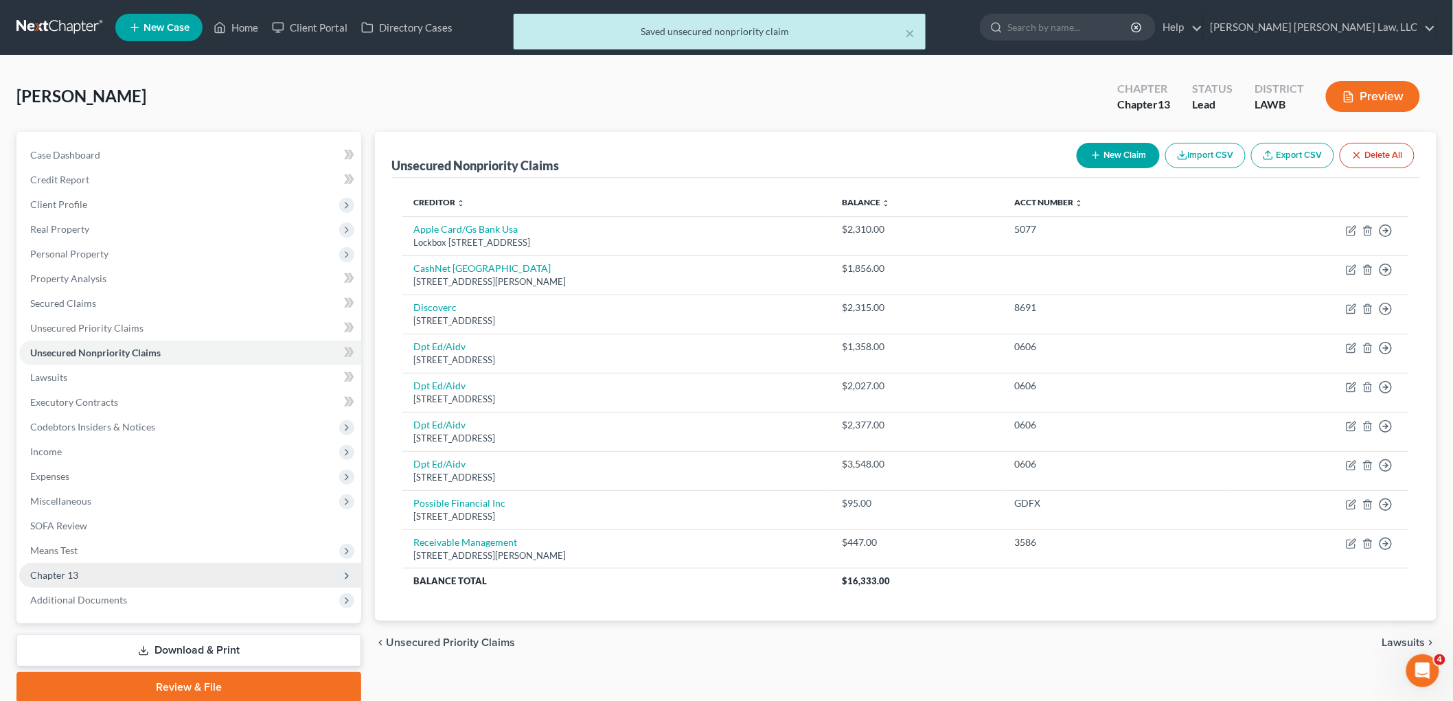
click at [106, 574] on span "Chapter 13" at bounding box center [190, 575] width 342 height 25
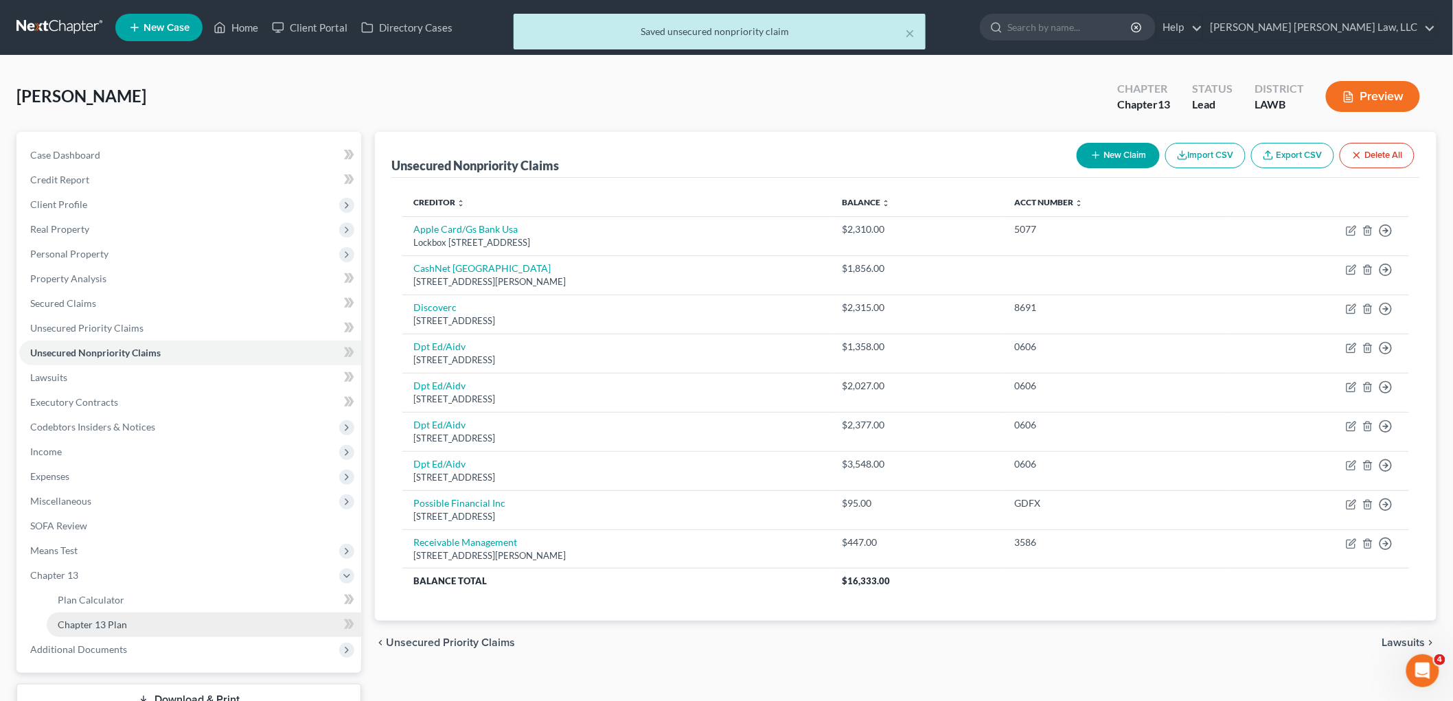
click at [92, 619] on span "Chapter 13 Plan" at bounding box center [92, 625] width 69 height 12
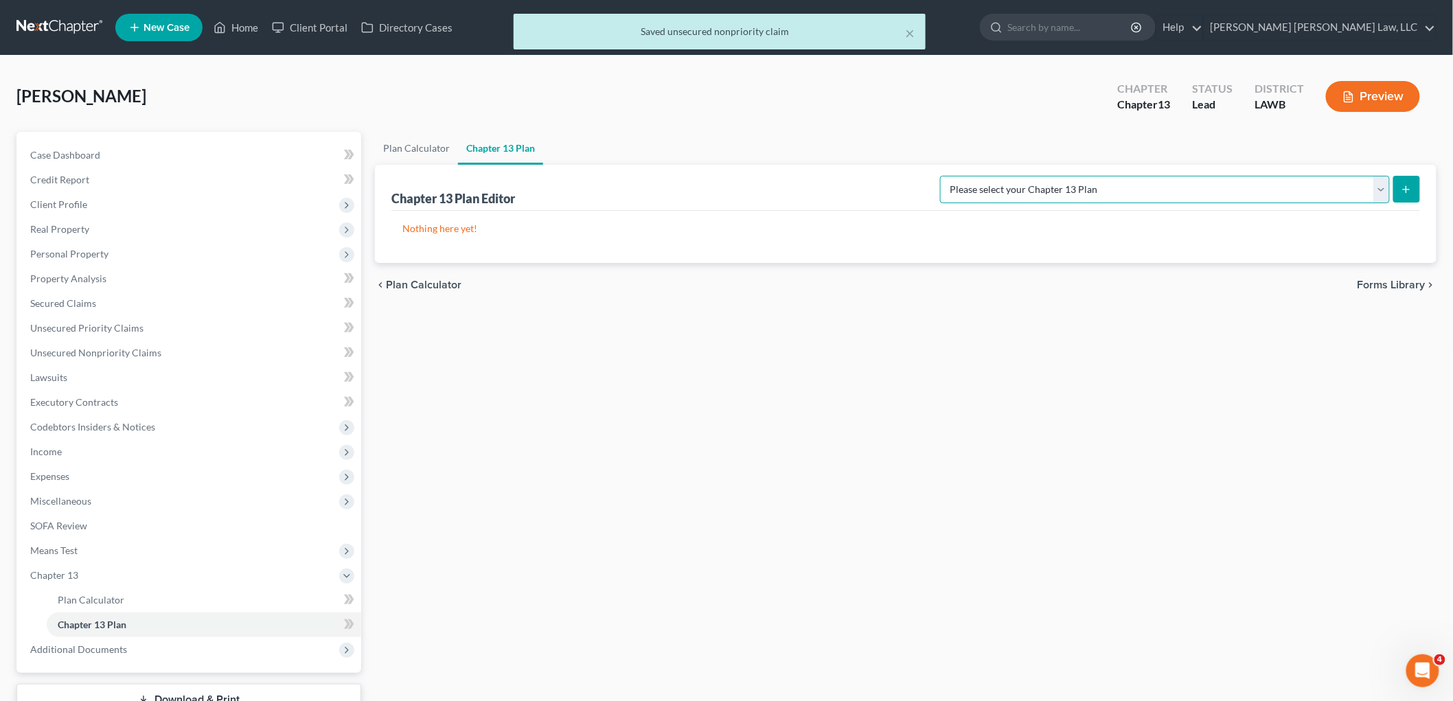
drag, startPoint x: 1289, startPoint y: 193, endPoint x: 1289, endPoint y: 201, distance: 8.2
click at [1289, 193] on select "Please select your Chapter 13 Plan E. Orum Custom Plan (Revised 12/1/2021) E. O…" at bounding box center [1165, 189] width 450 height 27
select select "1"
click at [1085, 176] on select "Please select your Chapter 13 Plan E. Orum Custom Plan (Revised 12/1/2021) E. O…" at bounding box center [1165, 189] width 450 height 27
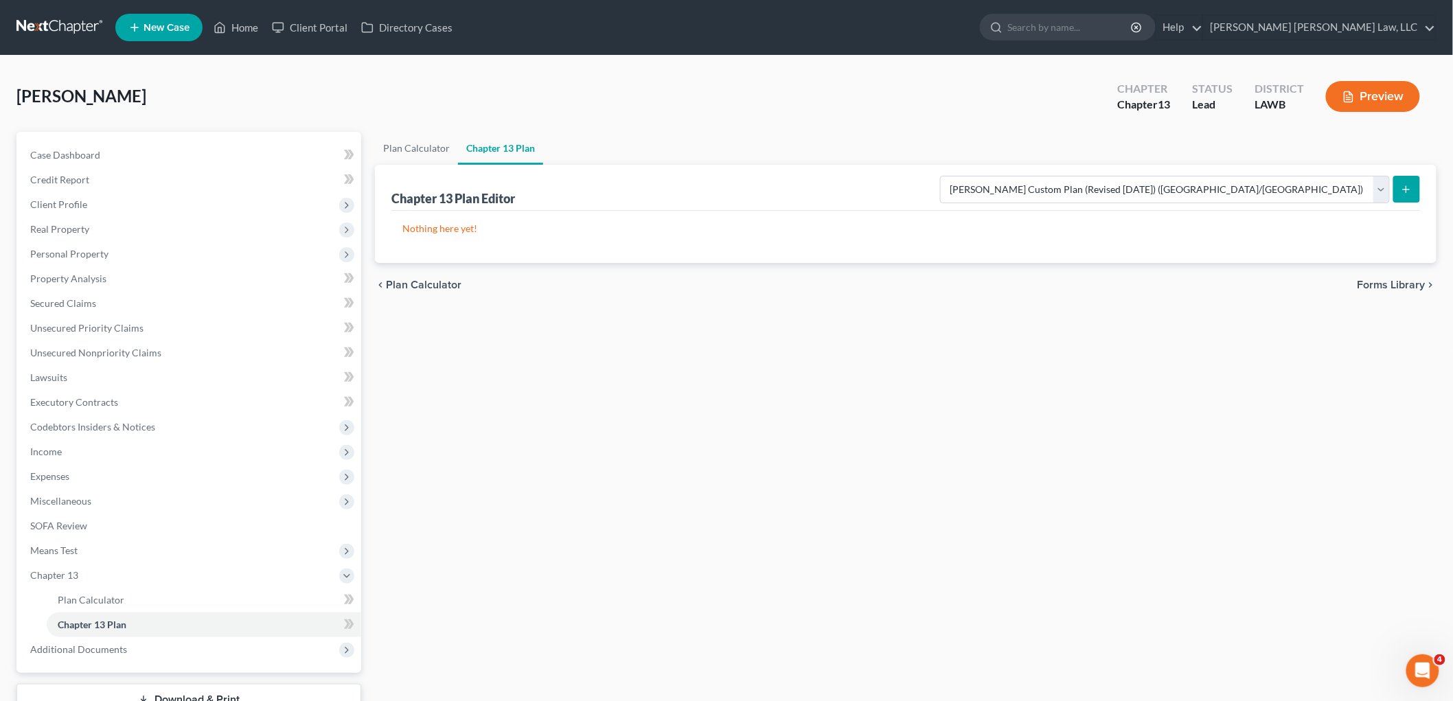
click at [1401, 185] on icon "submit" at bounding box center [1406, 189] width 11 height 11
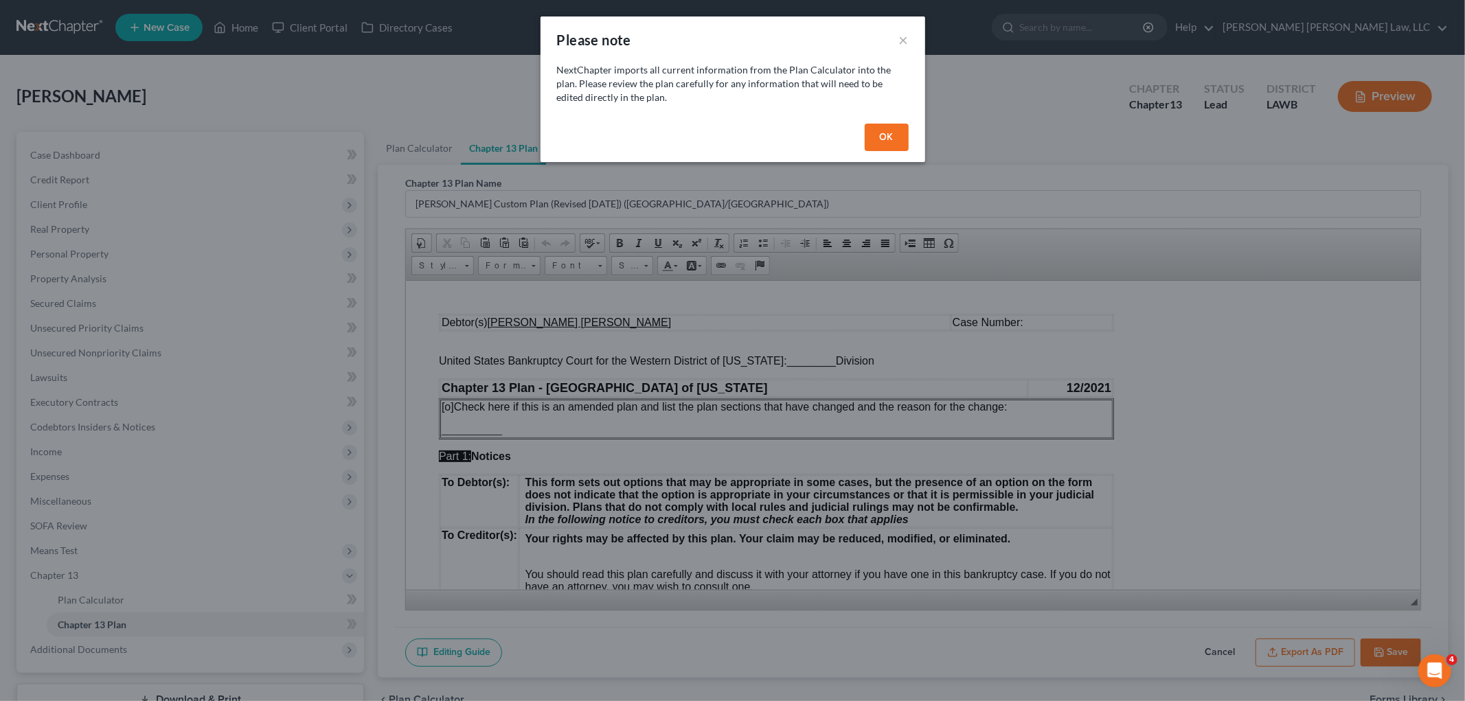
click at [873, 141] on button "OK" at bounding box center [886, 137] width 44 height 27
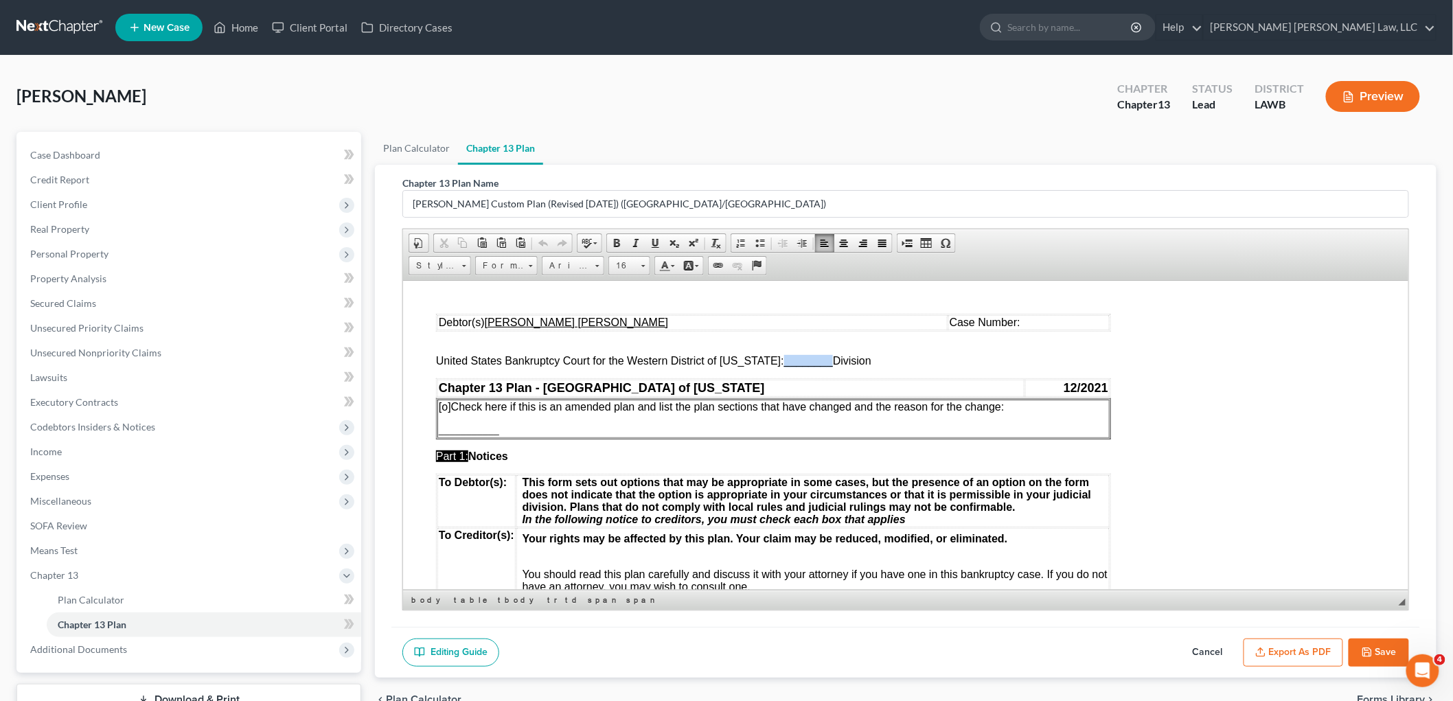
drag, startPoint x: 821, startPoint y: 364, endPoint x: 774, endPoint y: 356, distance: 47.3
click at [774, 356] on span "United States Bankruptcy Court for the Western District of Louisiana: ________ …" at bounding box center [652, 360] width 435 height 12
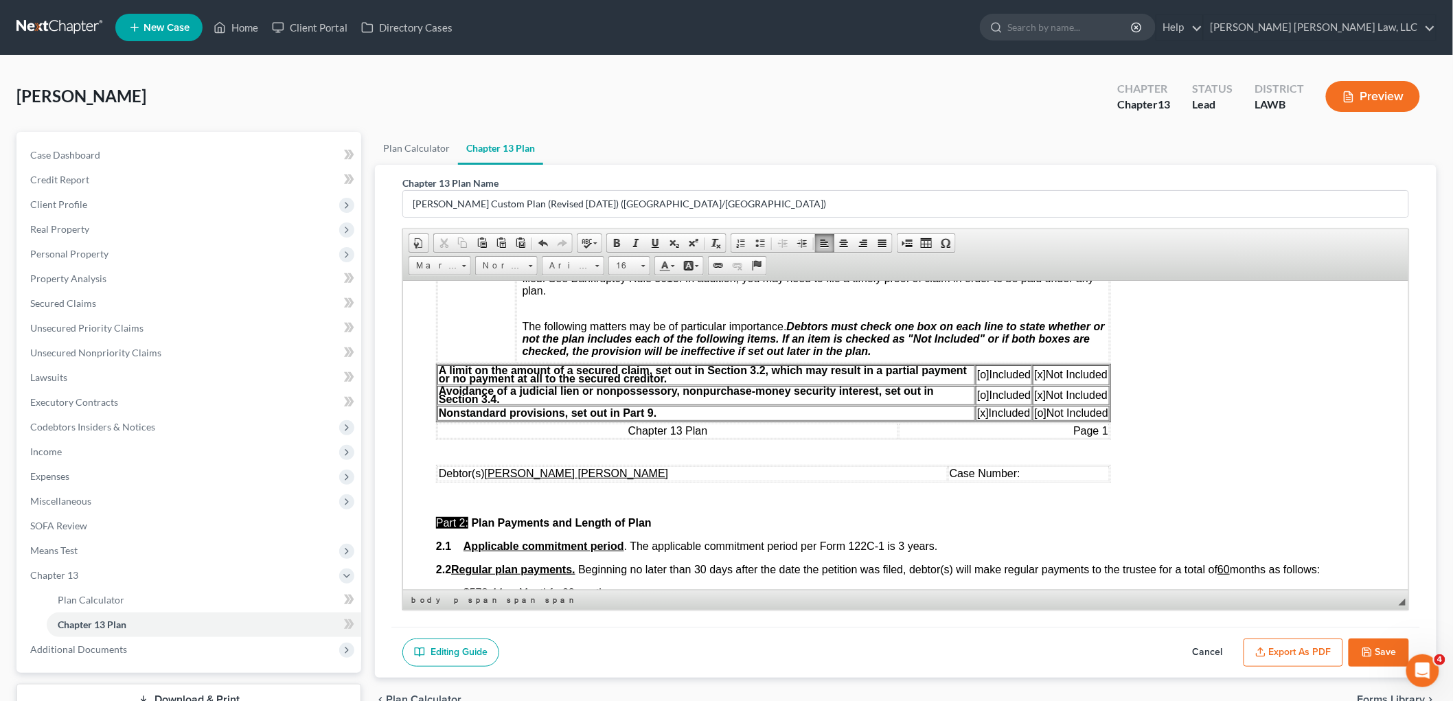
scroll to position [534, 0]
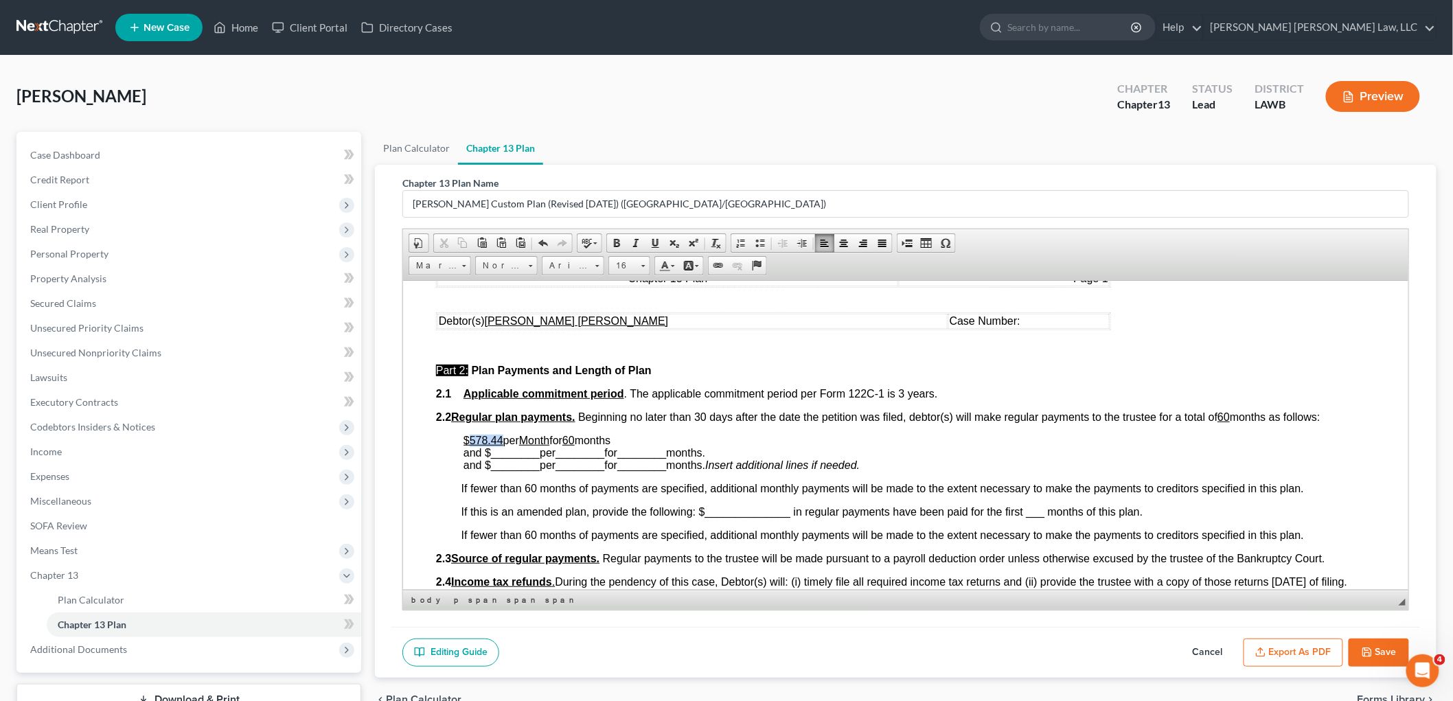
drag, startPoint x: 501, startPoint y: 438, endPoint x: 469, endPoint y: 434, distance: 32.5
click at [469, 434] on p "$578.44 per Month for 60 months and $ ________ per ________ for ________ months…" at bounding box center [919, 452] width 912 height 37
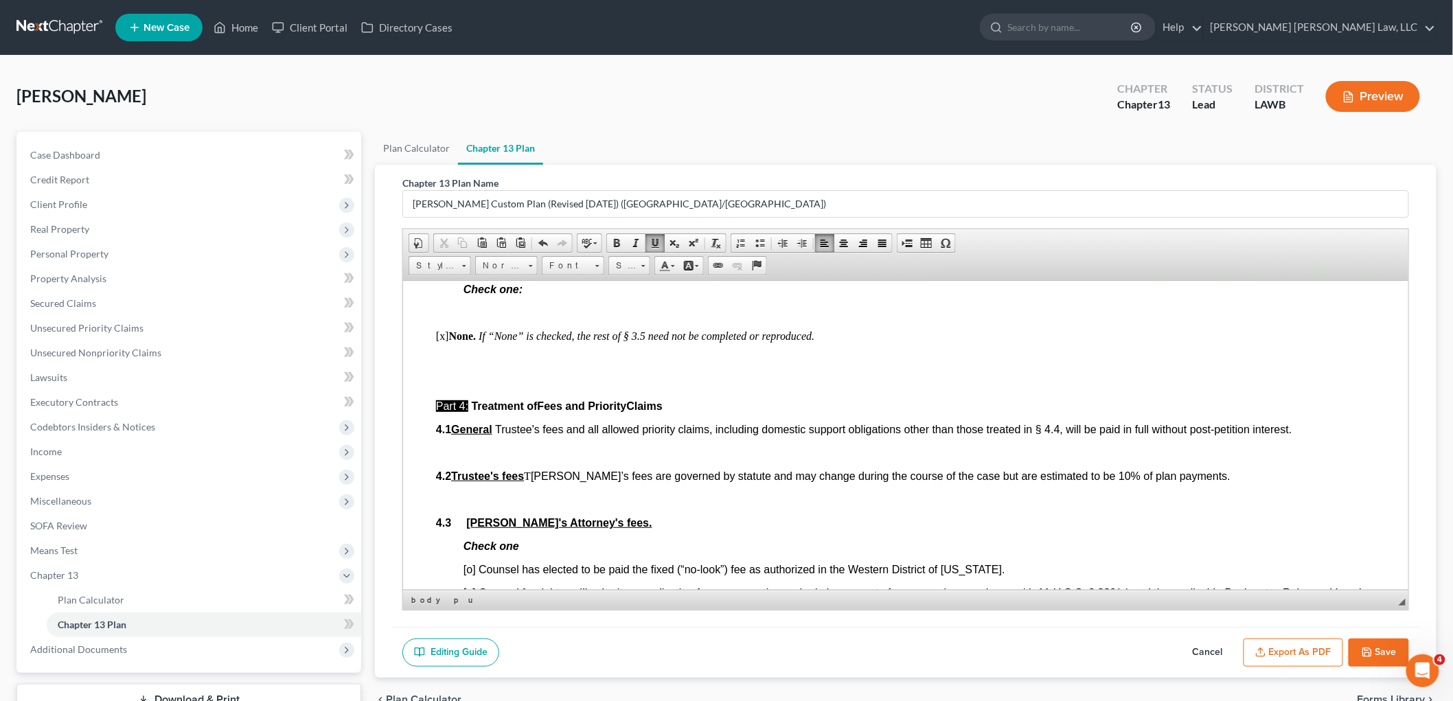
scroll to position [2060, 0]
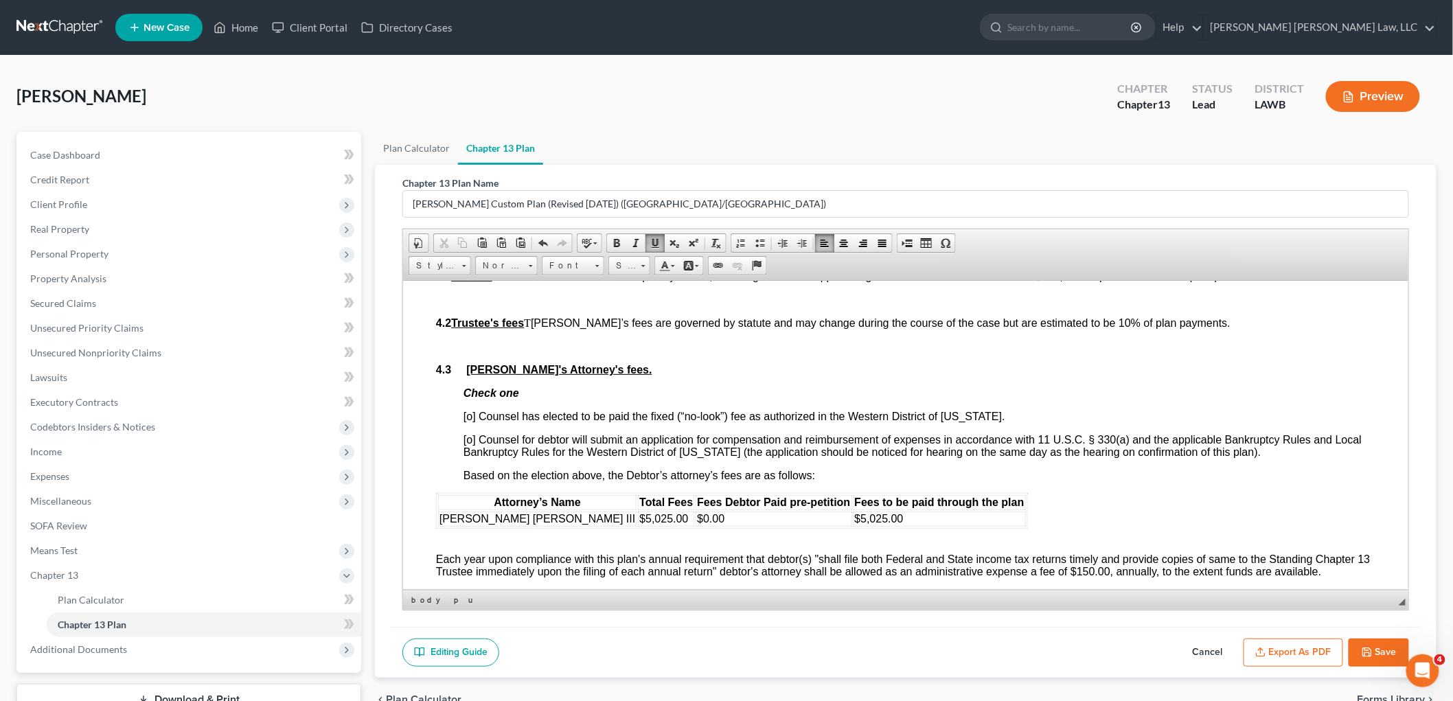
click at [472, 422] on span "[o] Counsel has elected to be paid the fixed (“no-look”) fee as authorized in t…" at bounding box center [734, 416] width 542 height 12
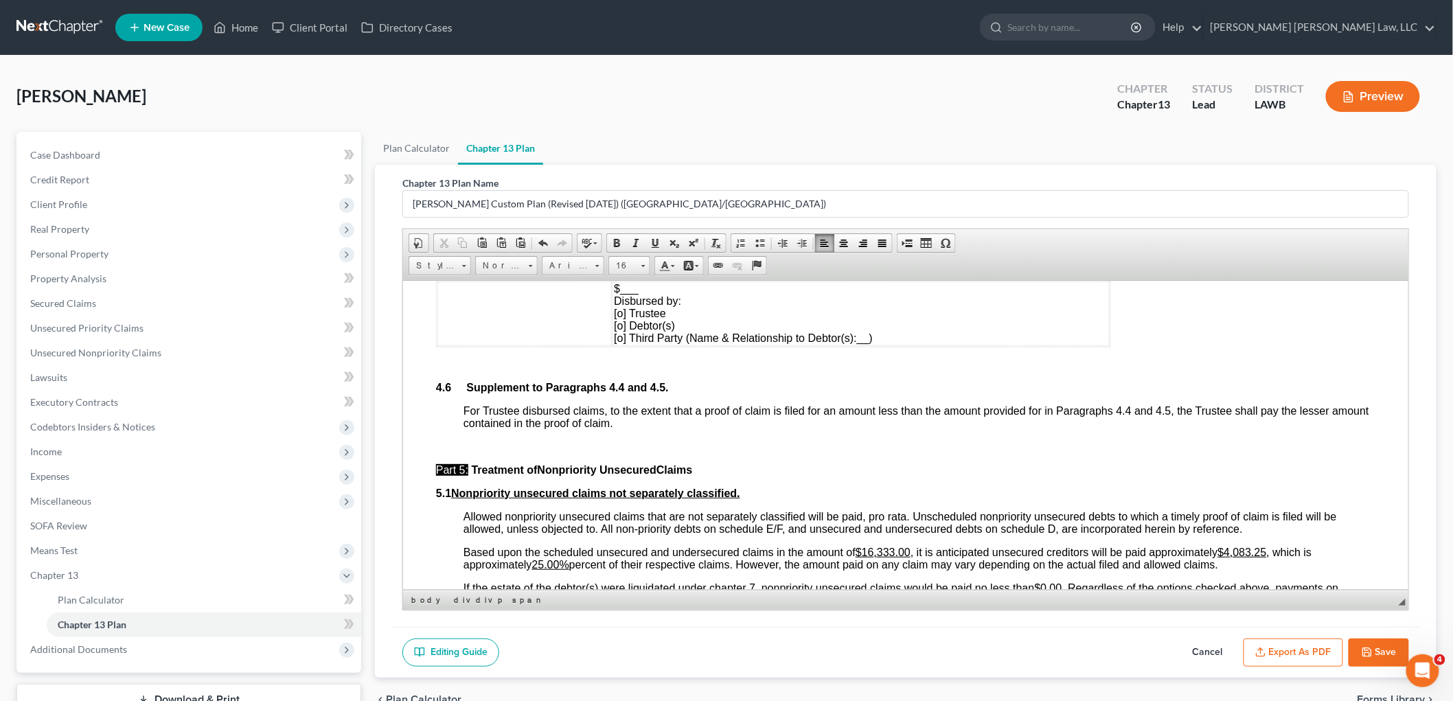
scroll to position [2899, 0]
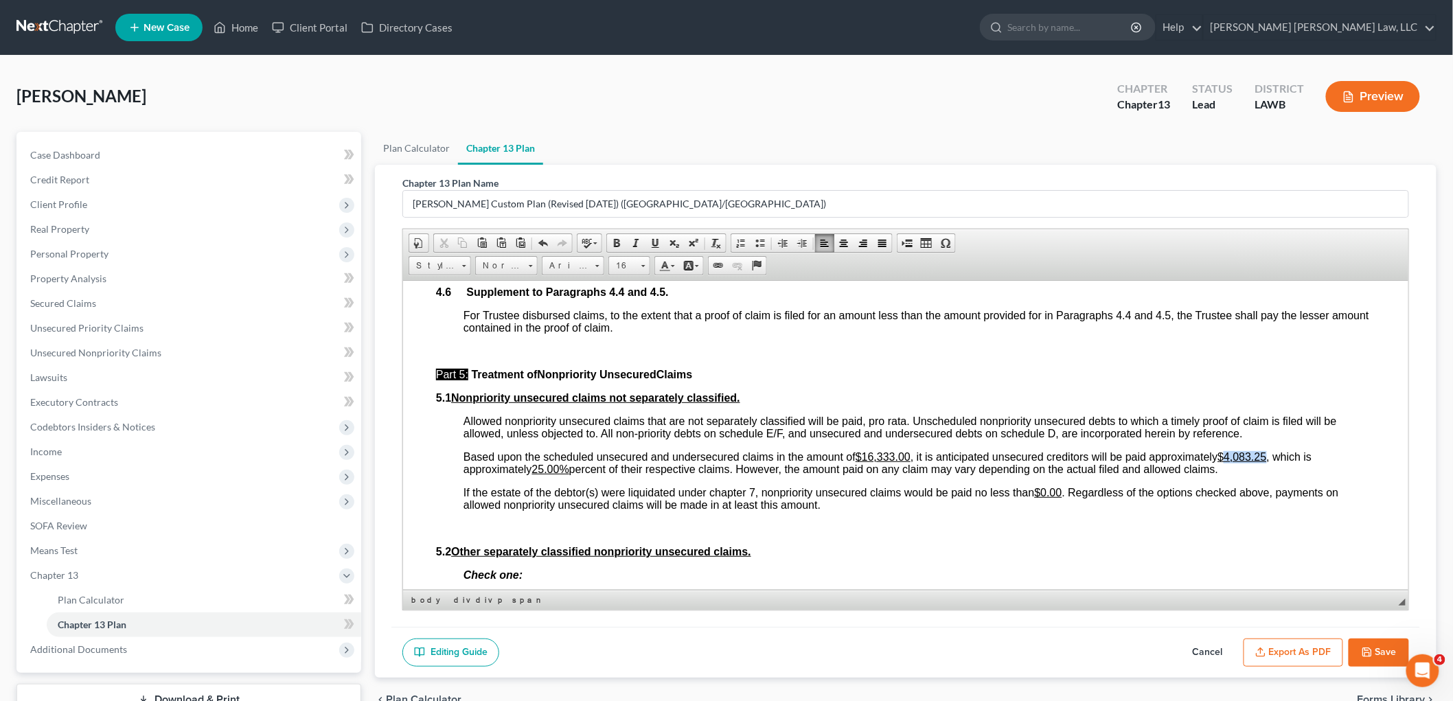
drag, startPoint x: 1270, startPoint y: 472, endPoint x: 1228, endPoint y: 467, distance: 42.2
click at [1228, 462] on u "$4,083.25" at bounding box center [1241, 456] width 49 height 12
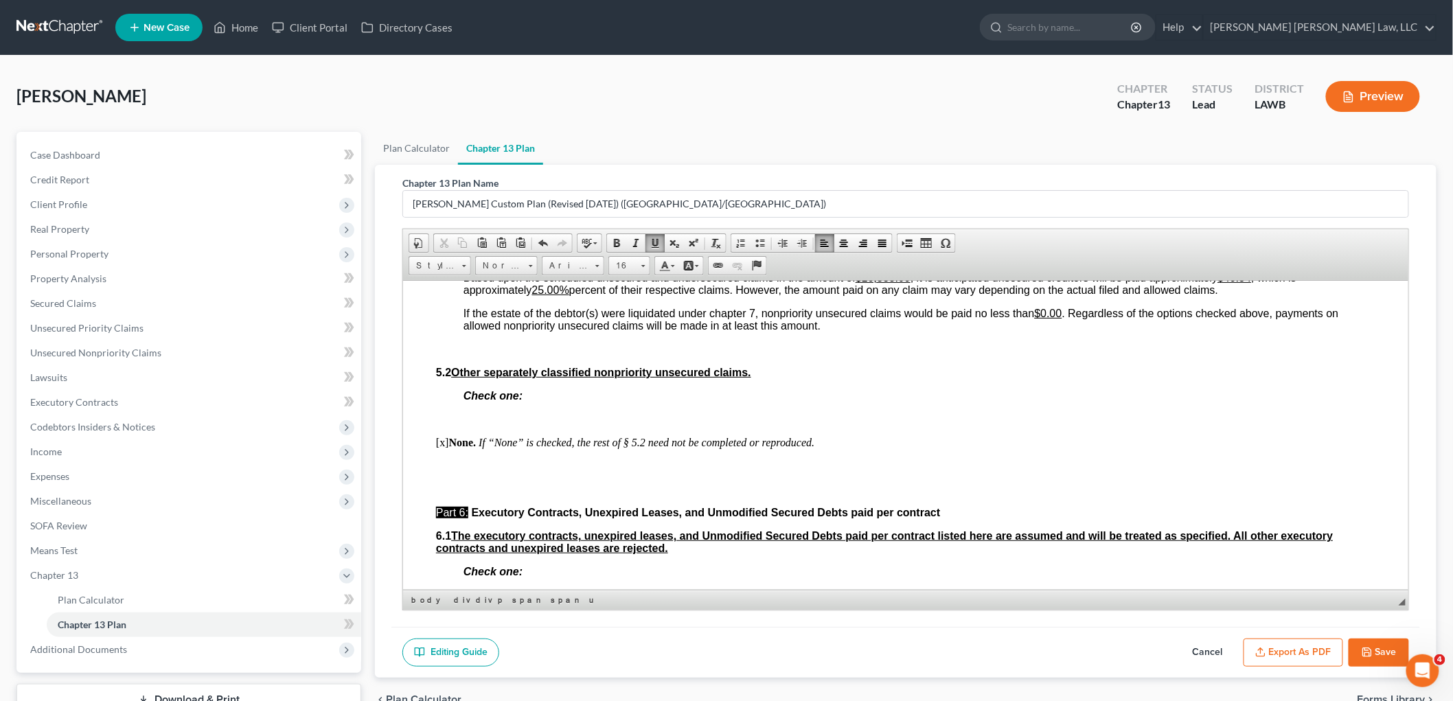
scroll to position [3051, 0]
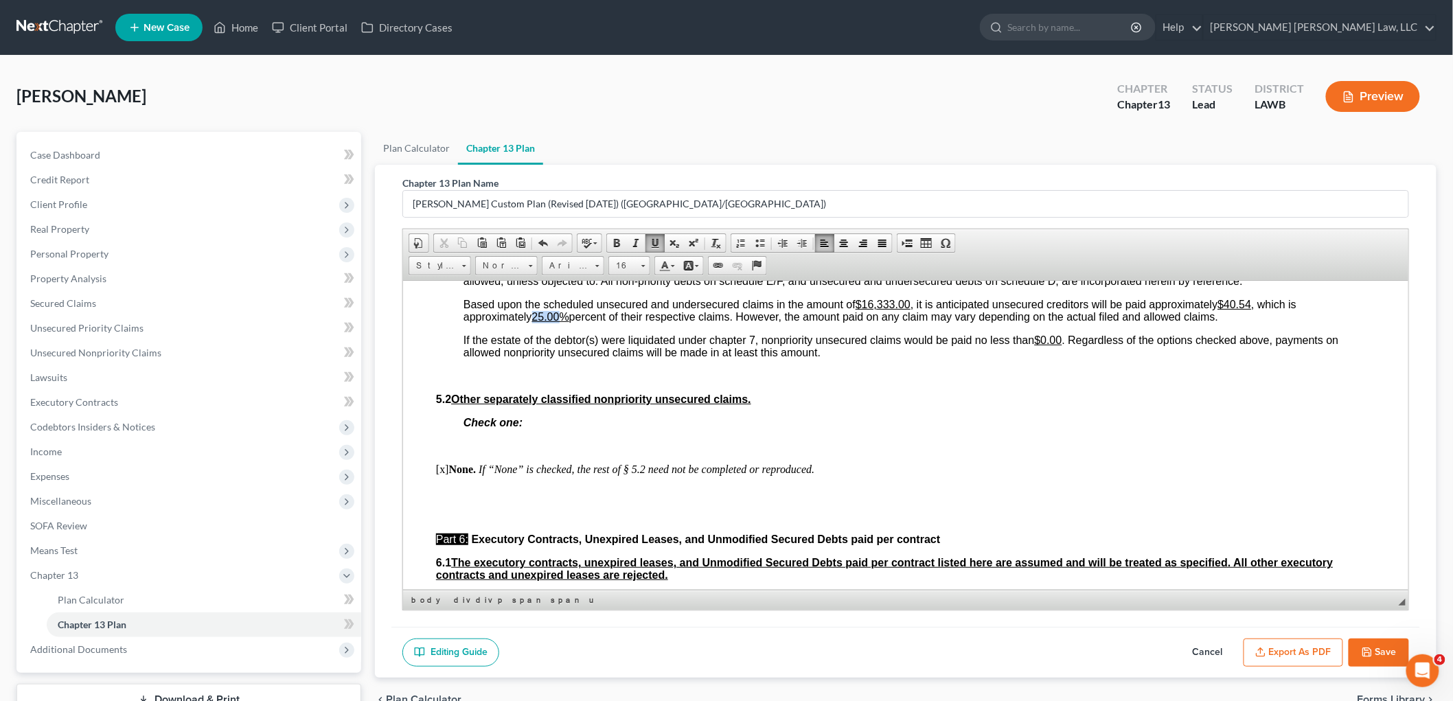
drag, startPoint x: 562, startPoint y: 329, endPoint x: 536, endPoint y: 325, distance: 27.0
click at [536, 322] on span "Based upon the scheduled unsecured and undersecured claims in the amount of $16…" at bounding box center [879, 310] width 833 height 24
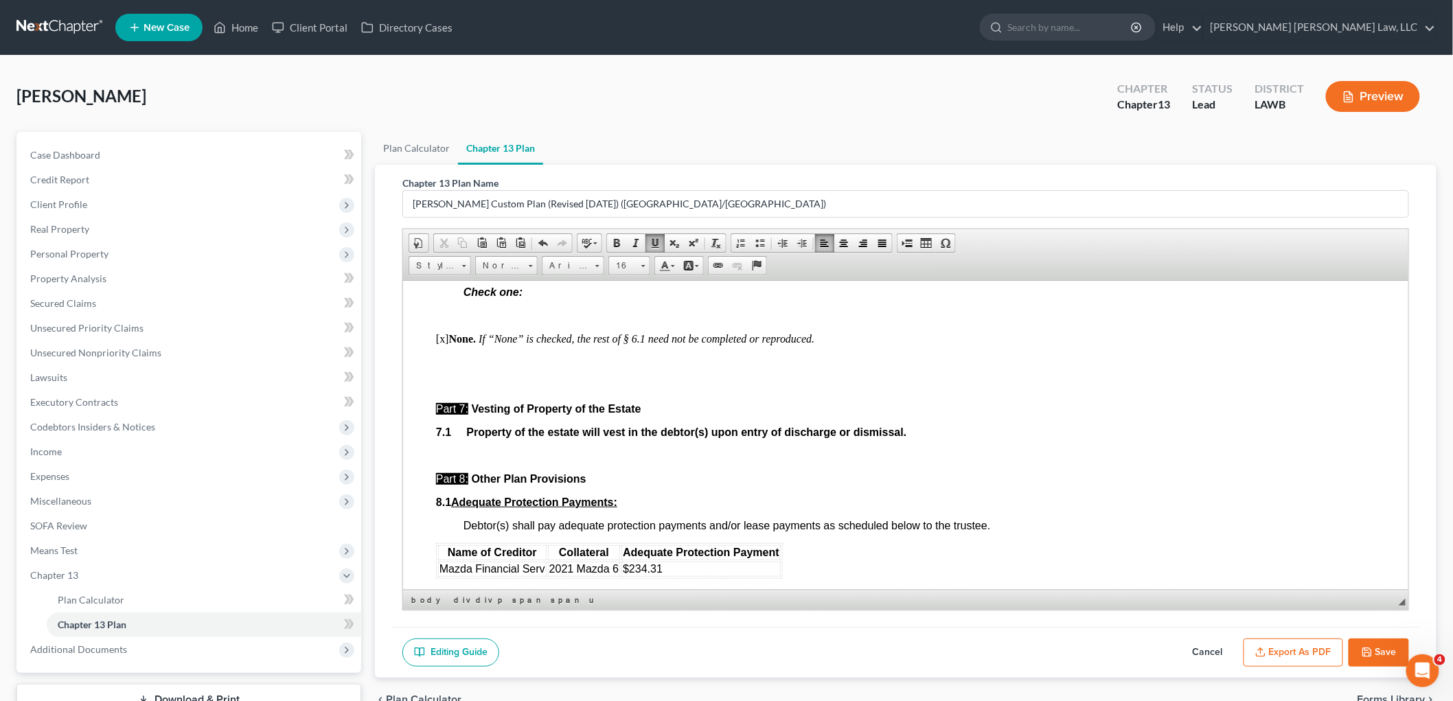
scroll to position [3433, 0]
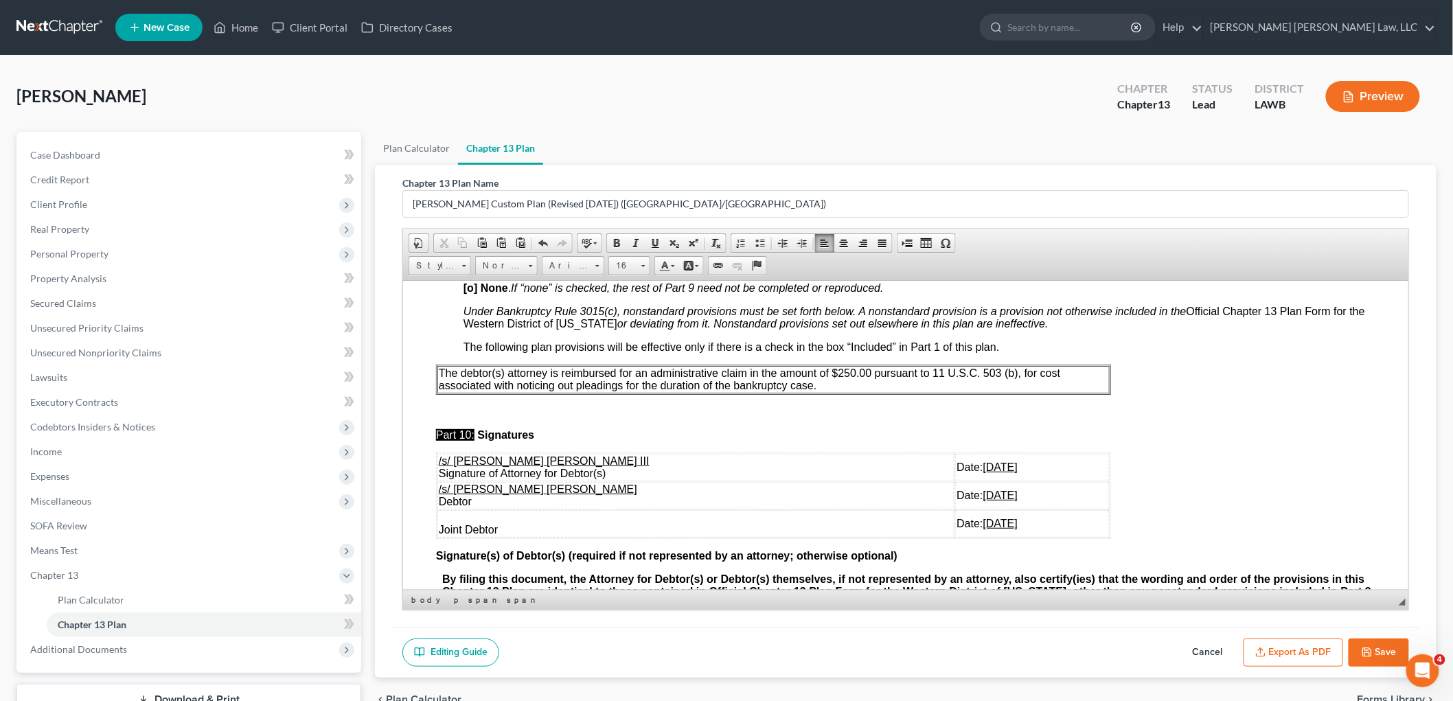
scroll to position [3814, 0]
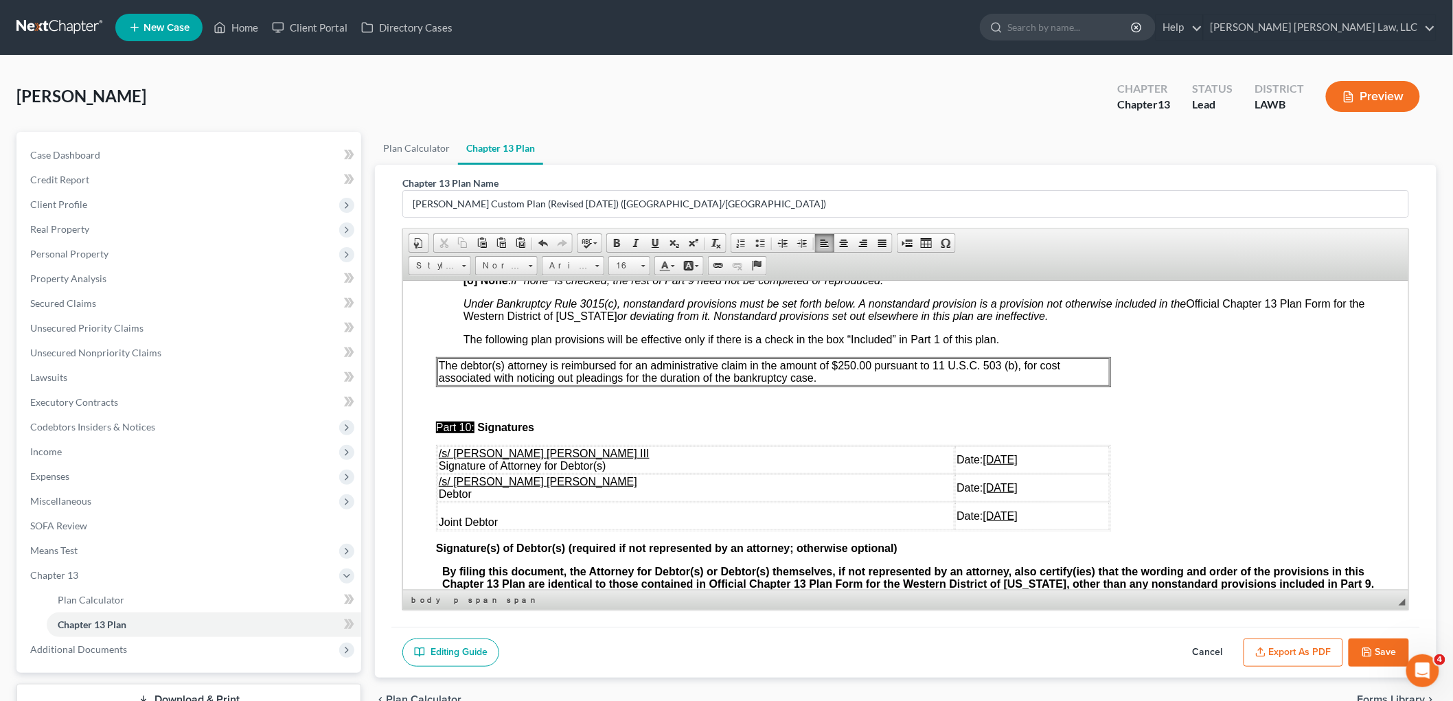
drag, startPoint x: 978, startPoint y: 532, endPoint x: 439, endPoint y: 531, distance: 539.0
click at [439, 529] on tr "Joint Debtor Date: 10/13/2025" at bounding box center [773, 515] width 672 height 27
click at [1365, 650] on polyline "button" at bounding box center [1365, 649] width 3 height 2
select select "1"
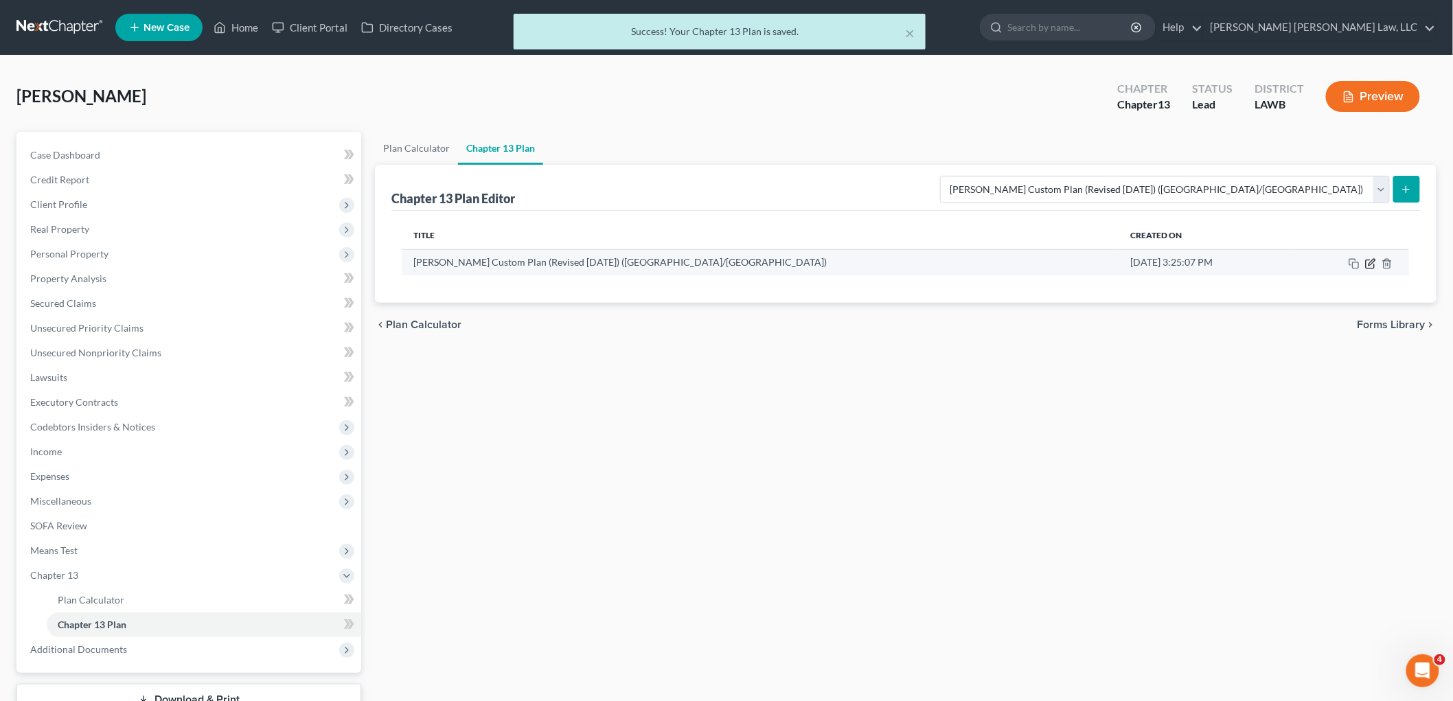
click at [1370, 266] on icon "button" at bounding box center [1370, 263] width 11 height 11
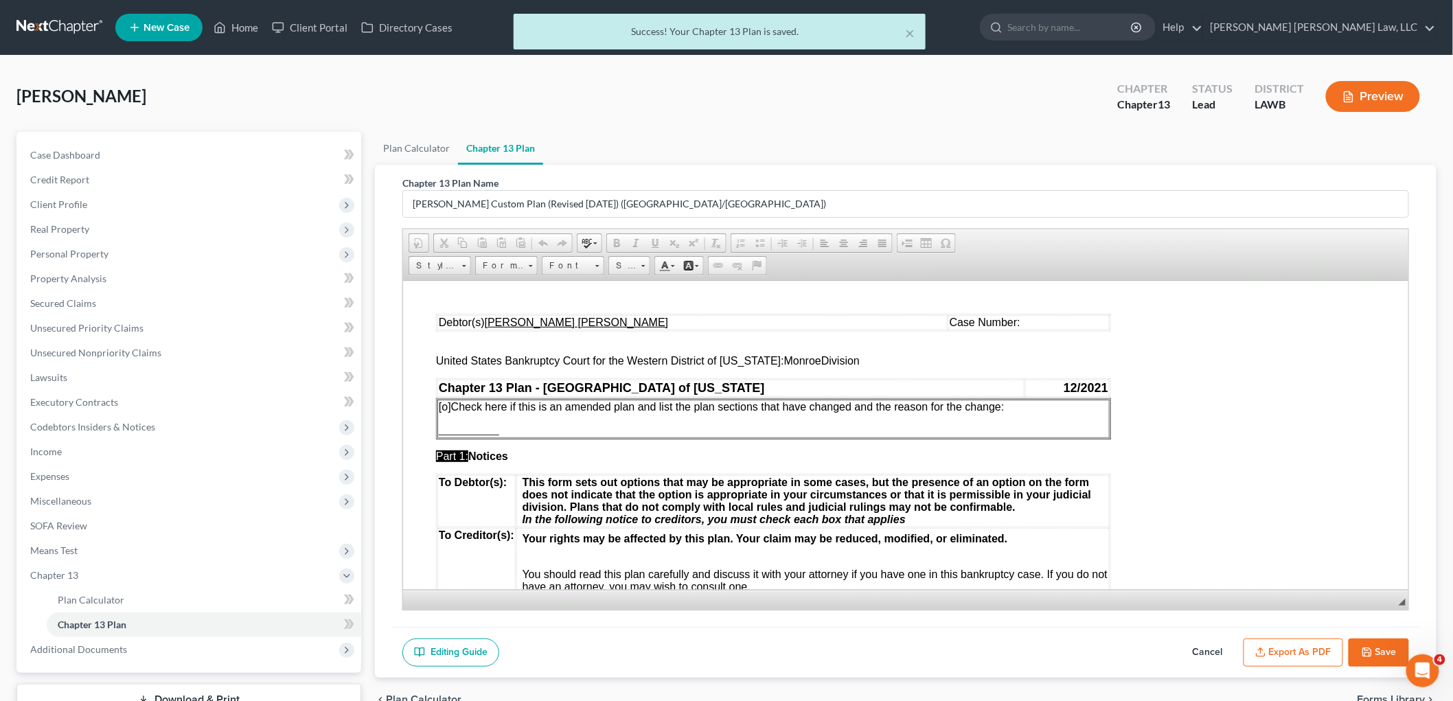
scroll to position [0, 0]
click at [1273, 643] on button "Export as PDF" at bounding box center [1293, 653] width 100 height 29
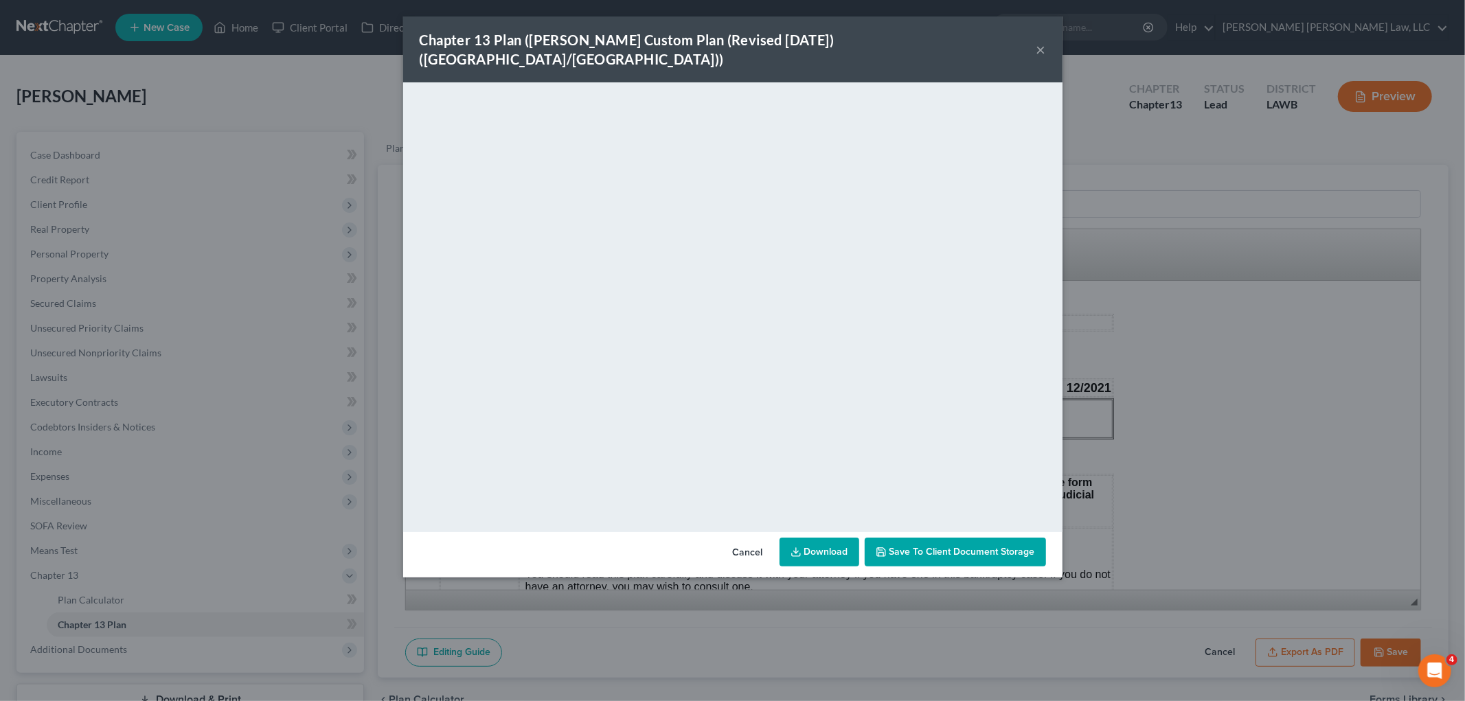
click at [1036, 44] on button "×" at bounding box center [1041, 49] width 10 height 16
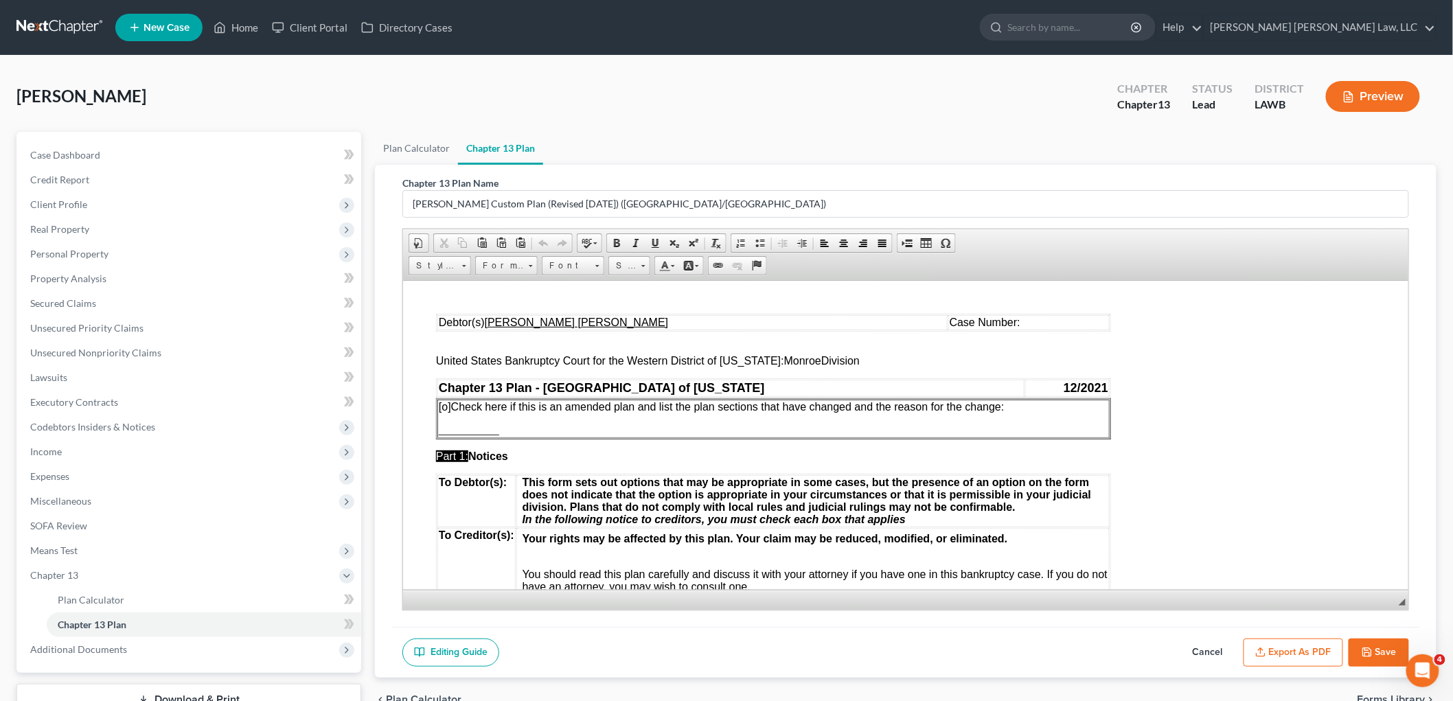
click at [1356, 651] on button "Save" at bounding box center [1379, 653] width 60 height 29
select select "1"
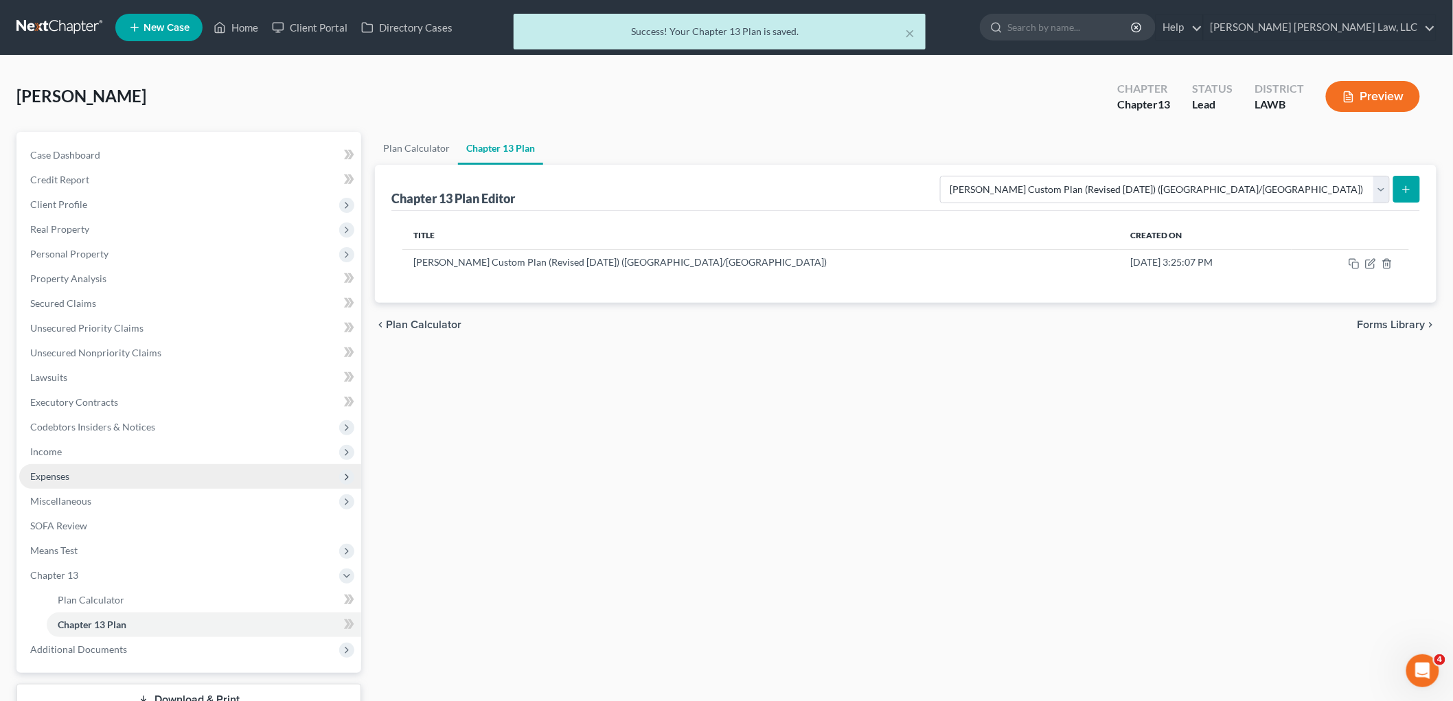
click at [91, 478] on span "Expenses" at bounding box center [190, 476] width 342 height 25
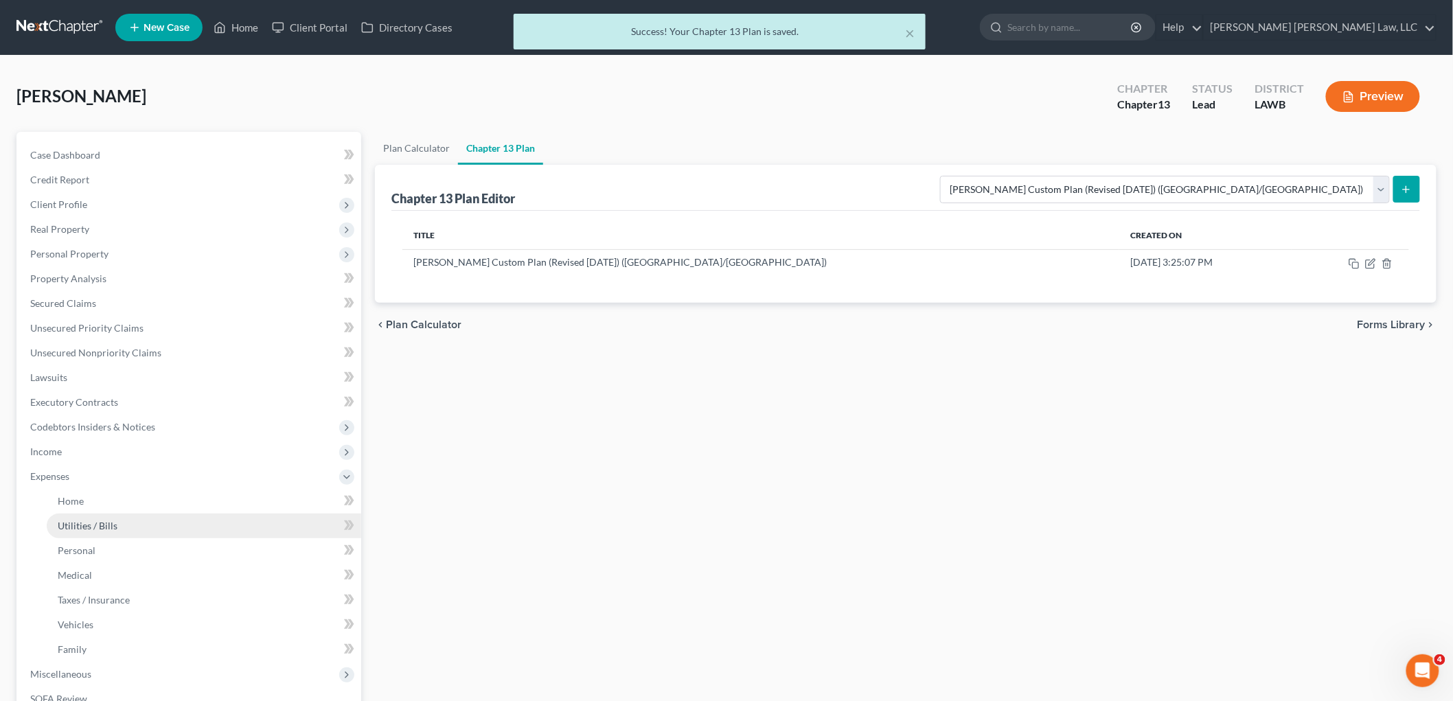
click at [95, 529] on span "Utilities / Bills" at bounding box center [88, 526] width 60 height 12
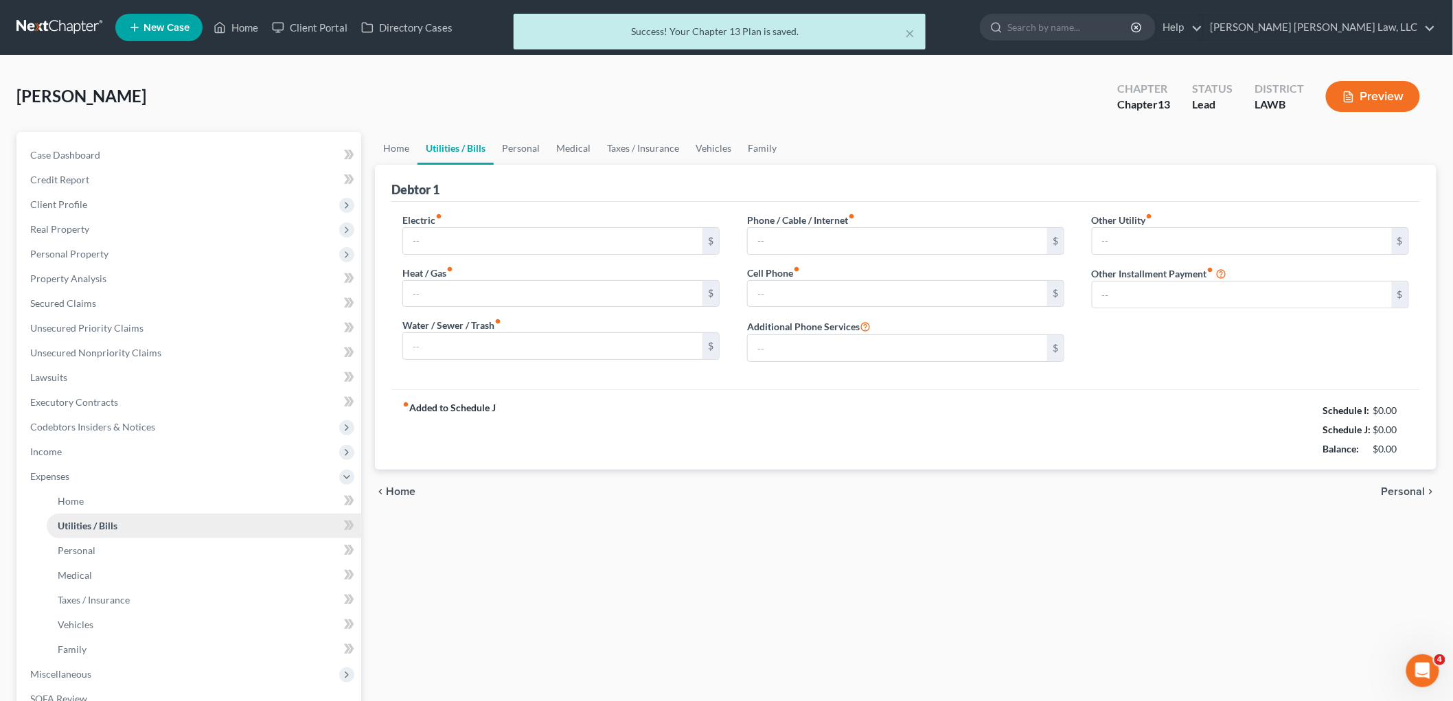
type input "100.00"
type input "0.00"
type input "55.00"
type input "0.00"
type input "50.00"
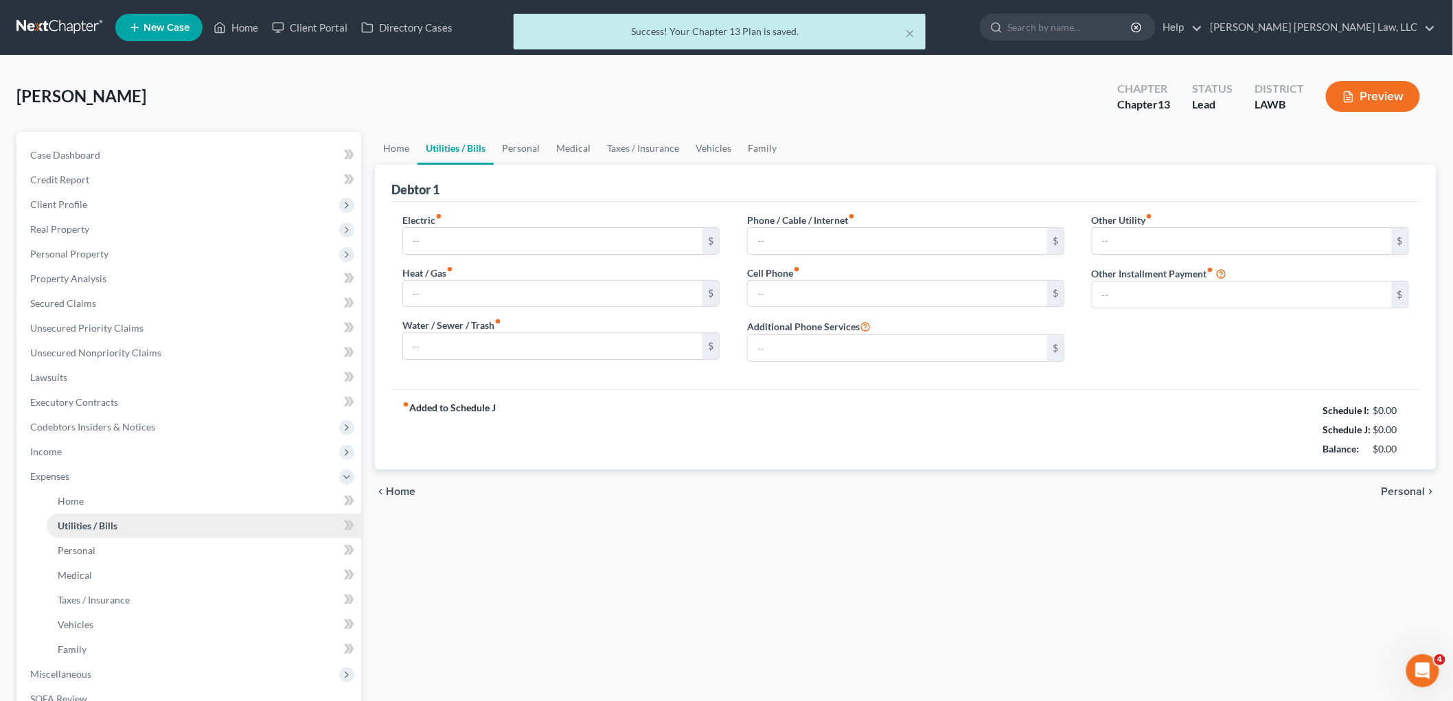
type input "0.00"
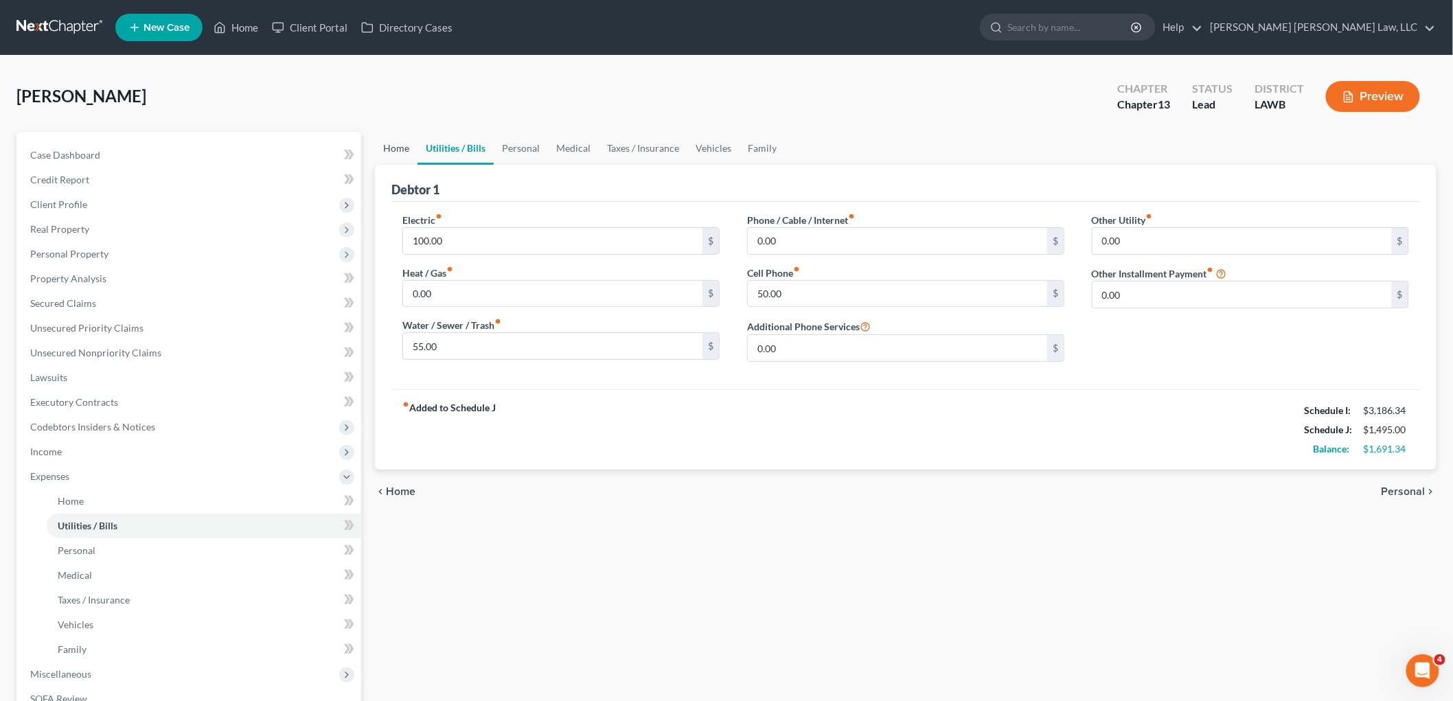
click at [401, 148] on link "Home" at bounding box center [396, 148] width 43 height 33
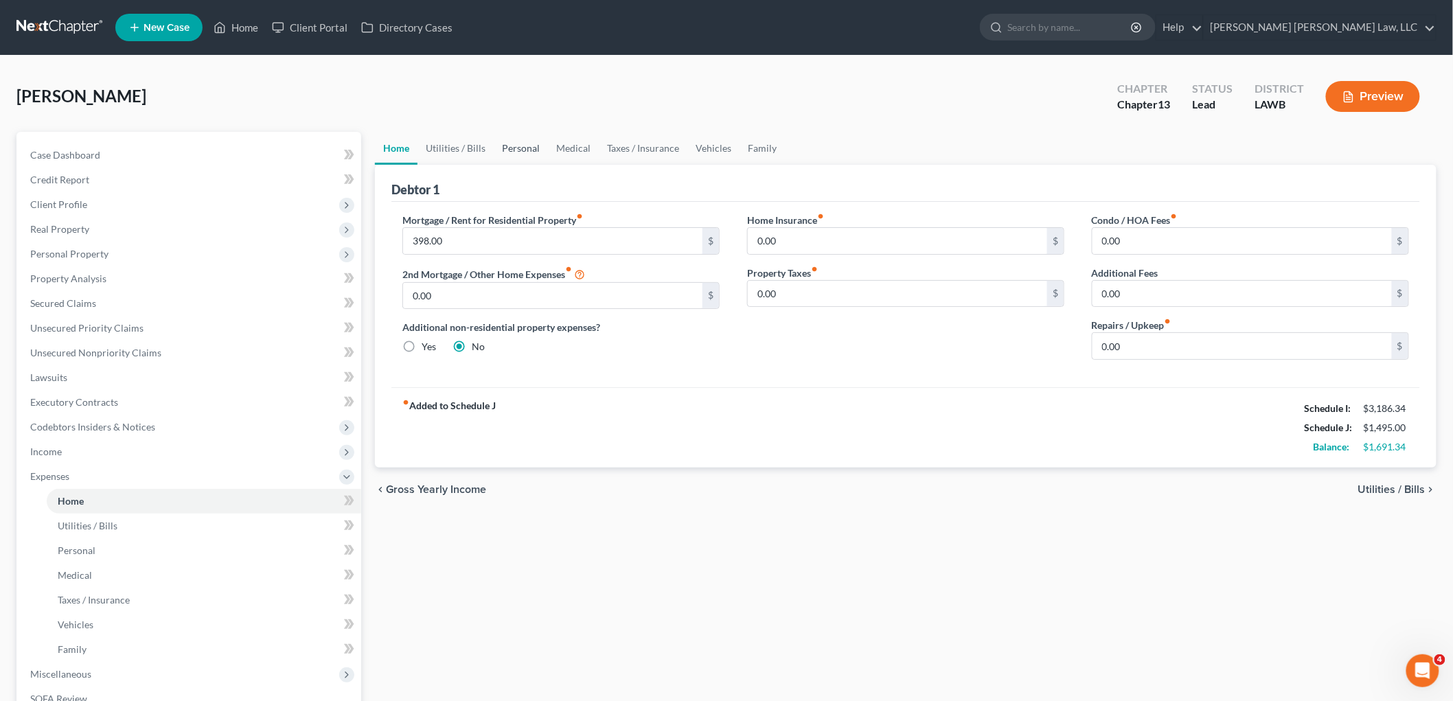
click at [499, 149] on link "Personal" at bounding box center [521, 148] width 54 height 33
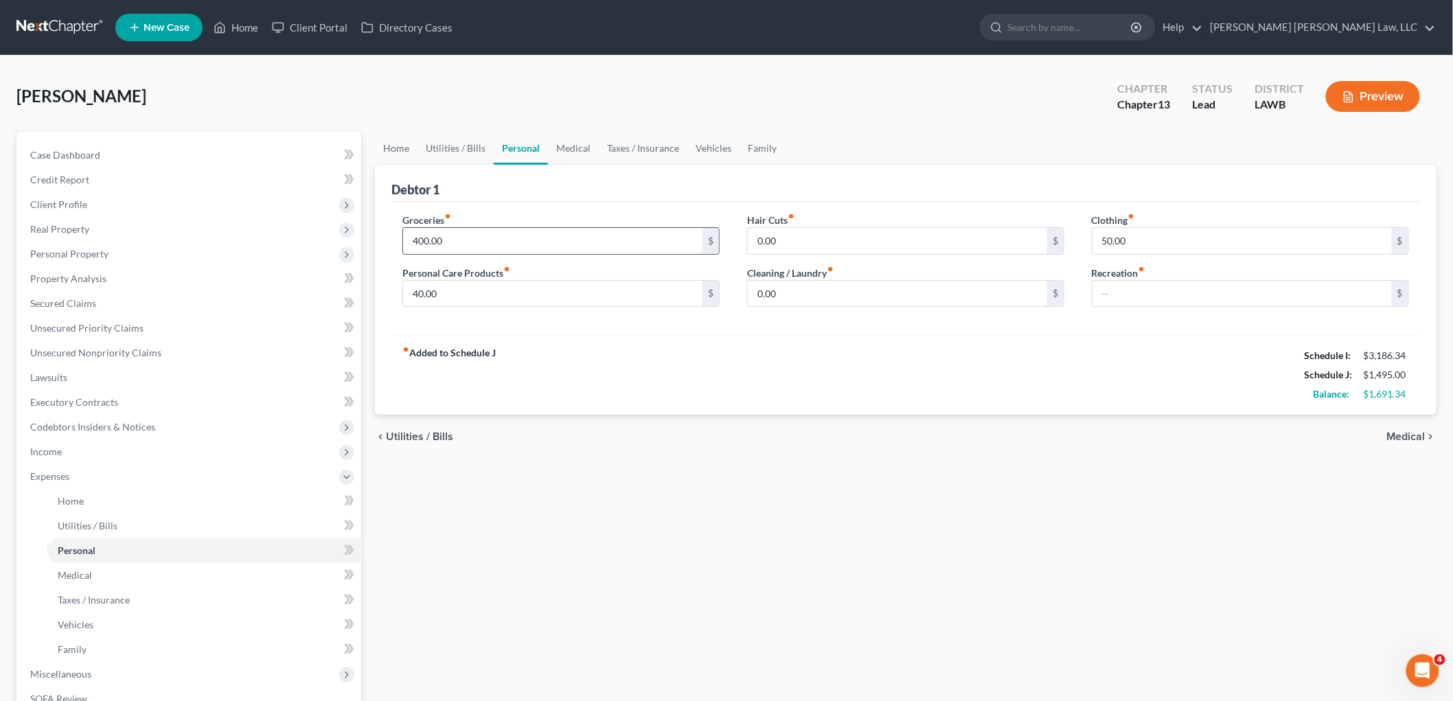
click at [468, 238] on input "400.00" at bounding box center [552, 241] width 299 height 26
type input "863.00"
click at [1128, 236] on input "50.00" at bounding box center [1241, 241] width 299 height 26
type input "181.00"
click at [471, 296] on input "40.00" at bounding box center [552, 294] width 299 height 26
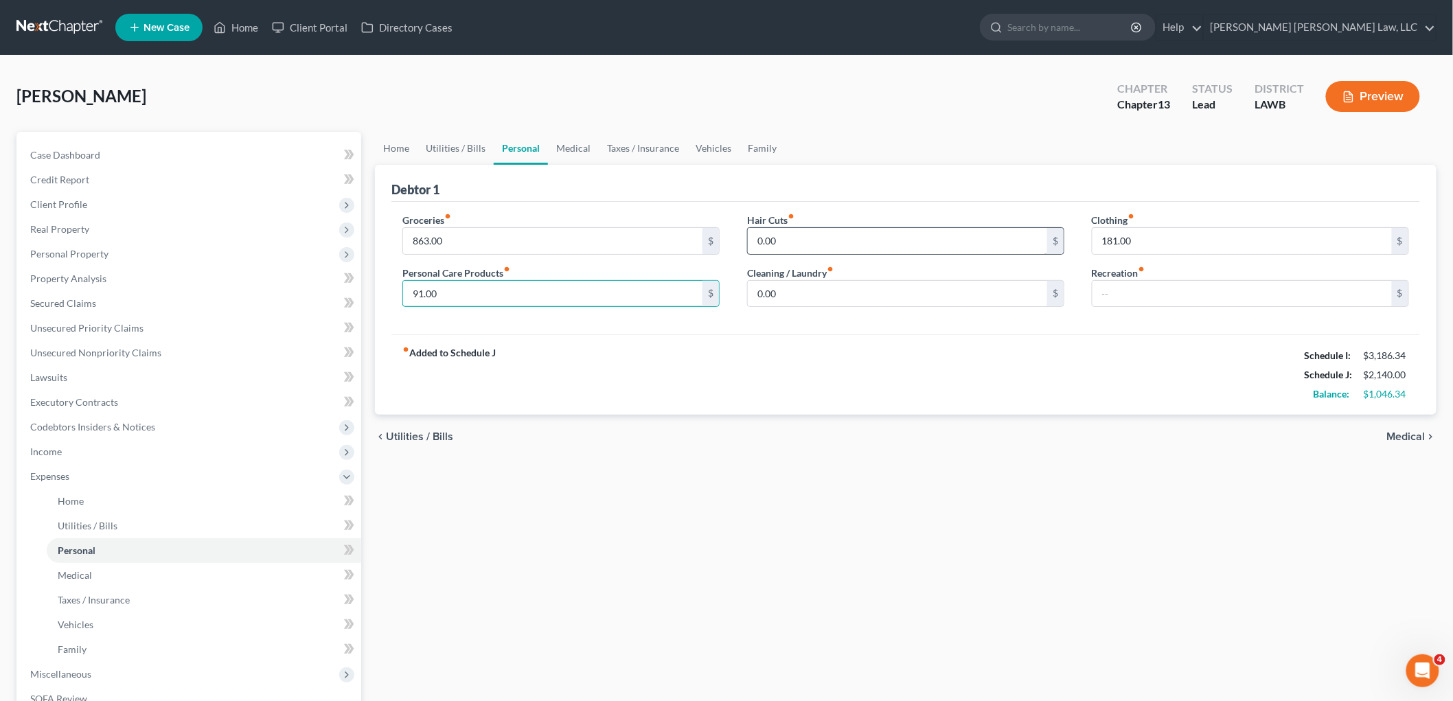
type input "91.00"
click at [788, 238] on input "0.00" at bounding box center [897, 241] width 299 height 26
type input "75.00"
click at [1140, 291] on input "text" at bounding box center [1241, 294] width 299 height 26
type input "50.00"
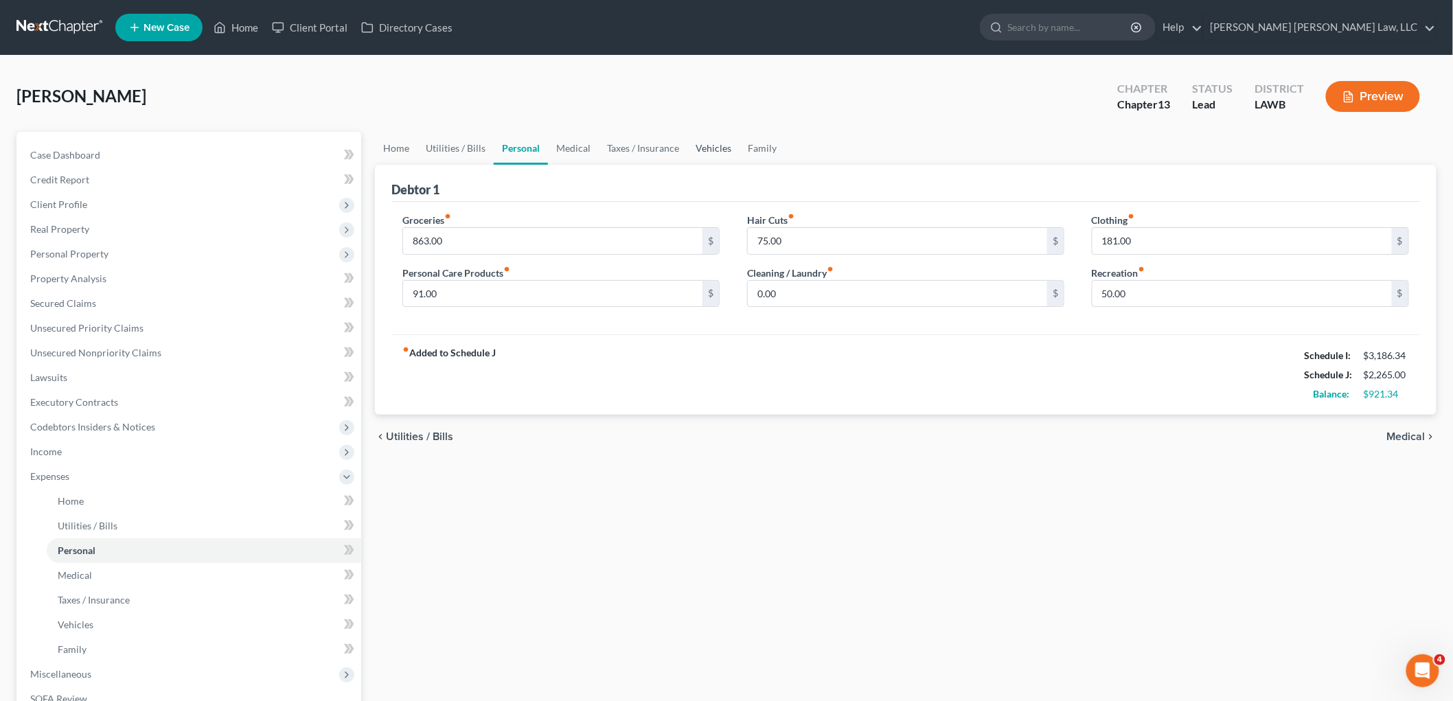
click at [718, 148] on link "Vehicles" at bounding box center [713, 148] width 52 height 33
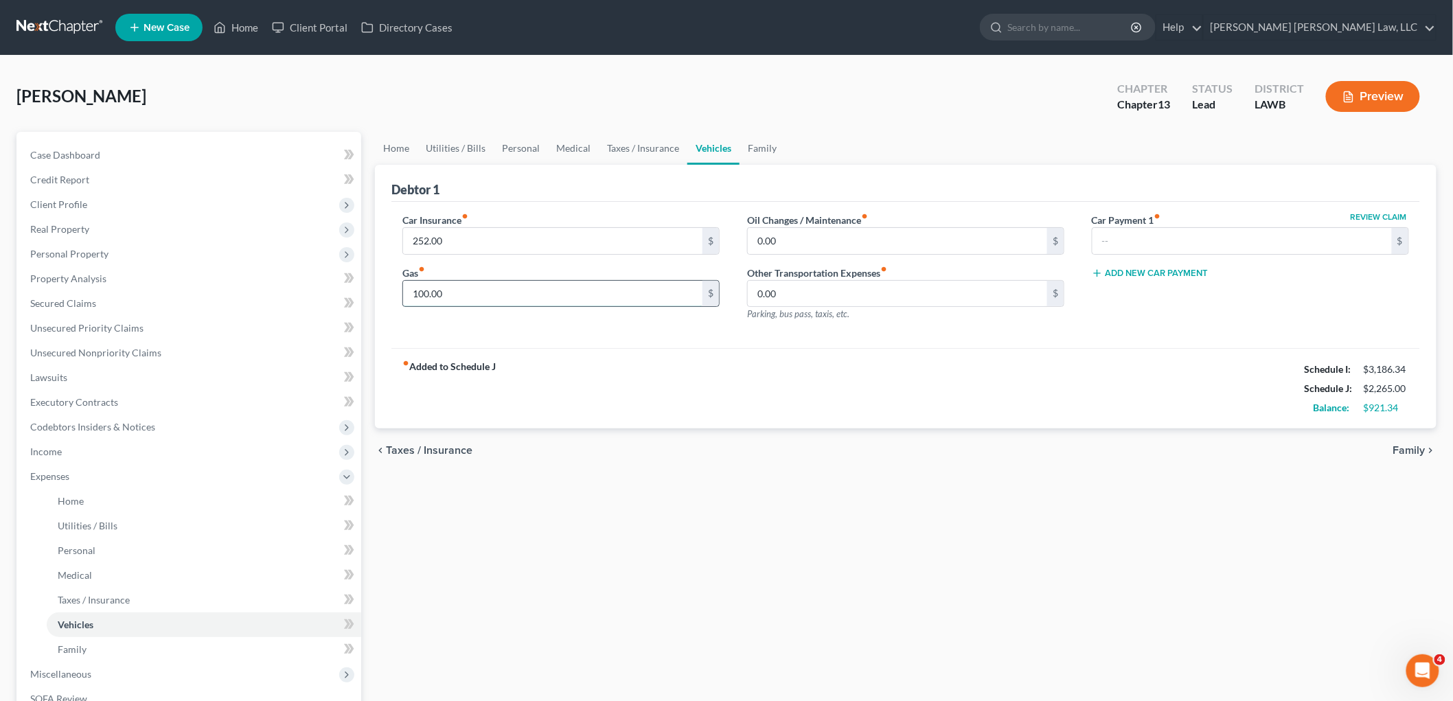
click at [523, 292] on input "100.00" at bounding box center [552, 294] width 299 height 26
type input "250.00"
click at [800, 238] on input "0.00" at bounding box center [897, 241] width 299 height 26
type input "25.00"
click at [762, 138] on link "Family" at bounding box center [761, 148] width 45 height 33
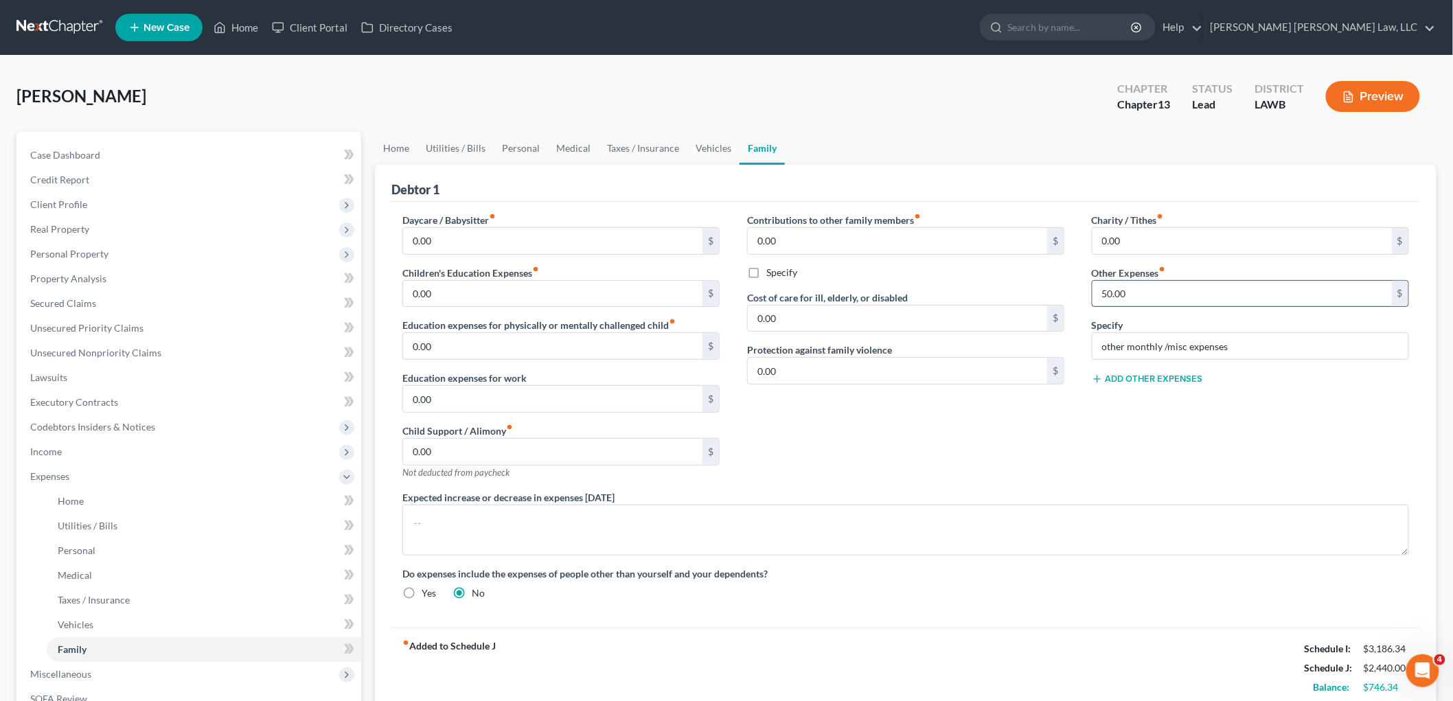
click at [1142, 289] on input "50.00" at bounding box center [1241, 294] width 299 height 26
click at [1166, 345] on input "other monthly /misc expenses" at bounding box center [1250, 346] width 316 height 26
click at [1166, 345] on input "text" at bounding box center [1250, 346] width 316 height 26
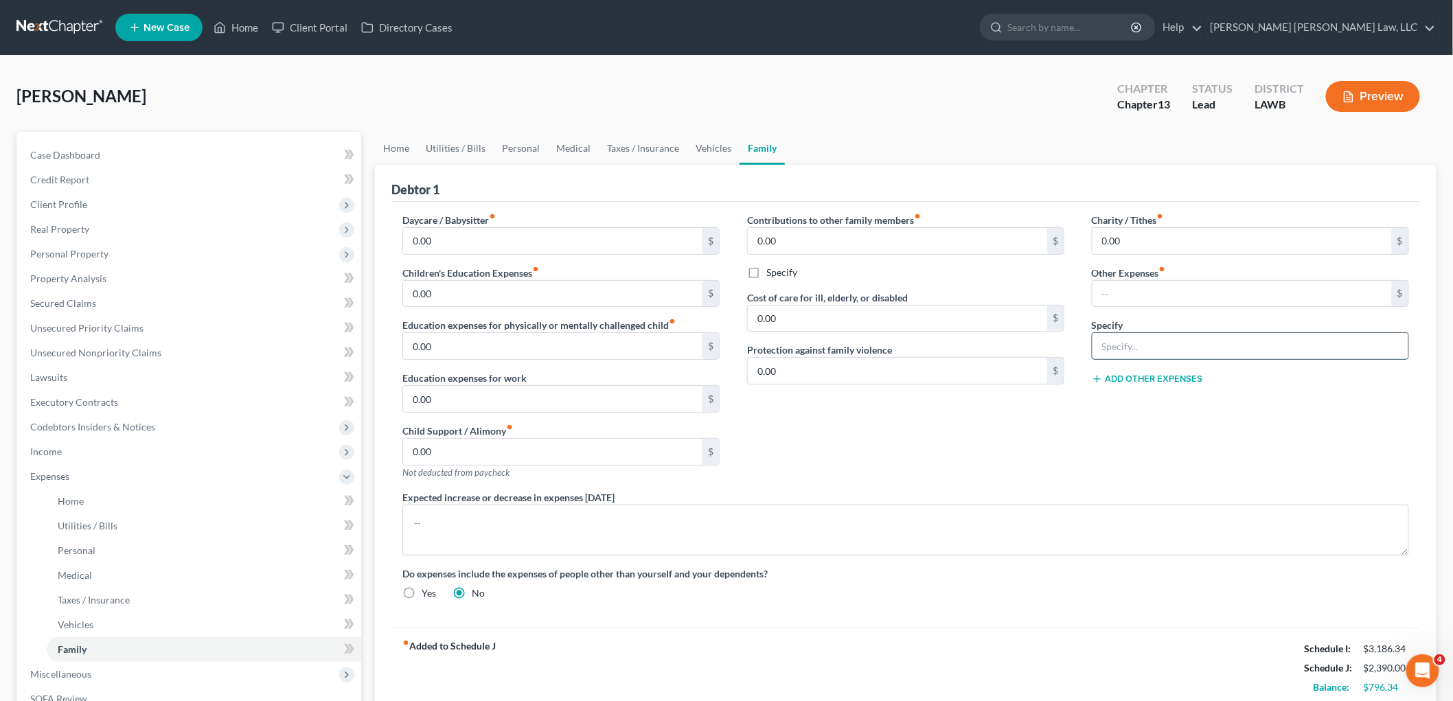
type input "misc.; emergency fund, plan funding"
click at [1119, 282] on input "text" at bounding box center [1241, 294] width 299 height 26
type input "163.00"
click at [1072, 435] on div "Contributions to other family members fiber_manual_record 0.00 $ Specify Cost o…" at bounding box center [905, 351] width 345 height 277
click at [445, 144] on link "Utilities / Bills" at bounding box center [455, 148] width 76 height 33
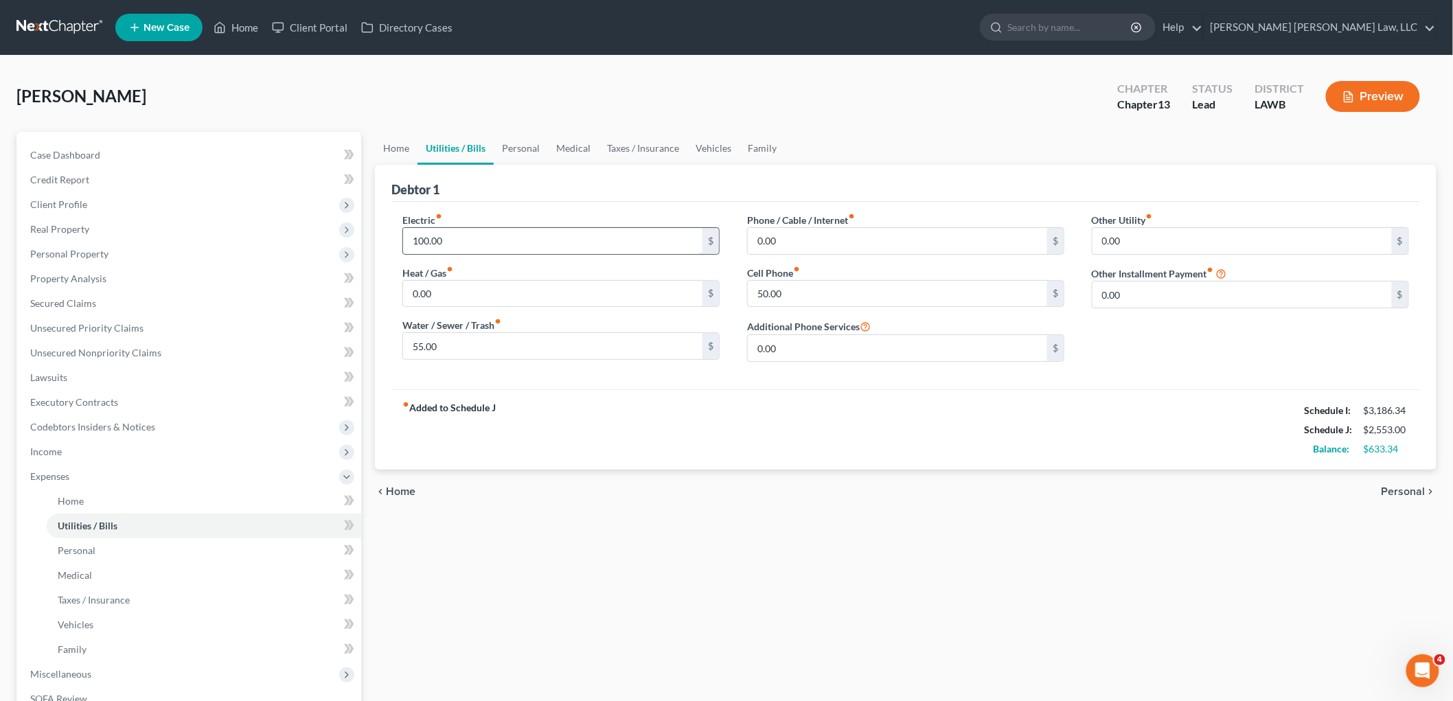
click at [490, 234] on input "100.00" at bounding box center [552, 241] width 299 height 26
type input "100.34"
click at [711, 146] on link "Vehicles" at bounding box center [713, 148] width 52 height 33
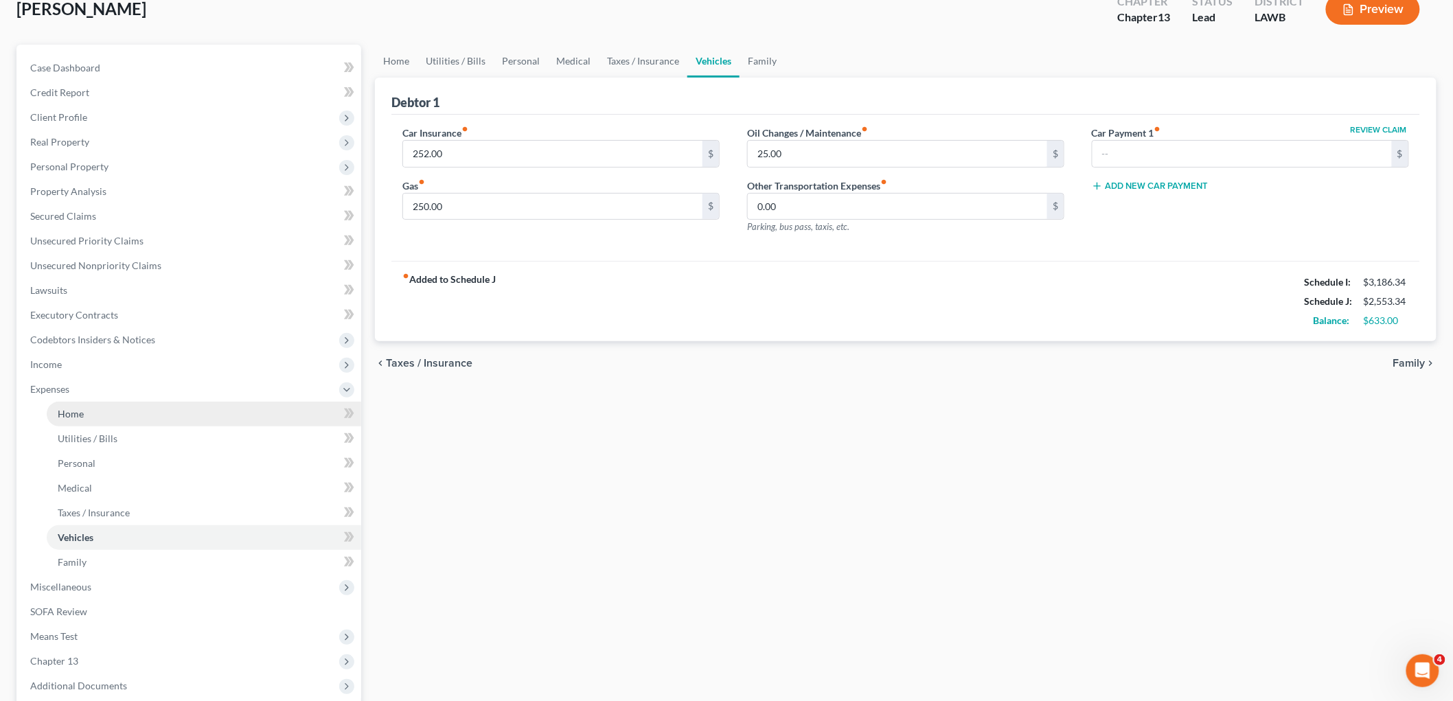
scroll to position [225, 0]
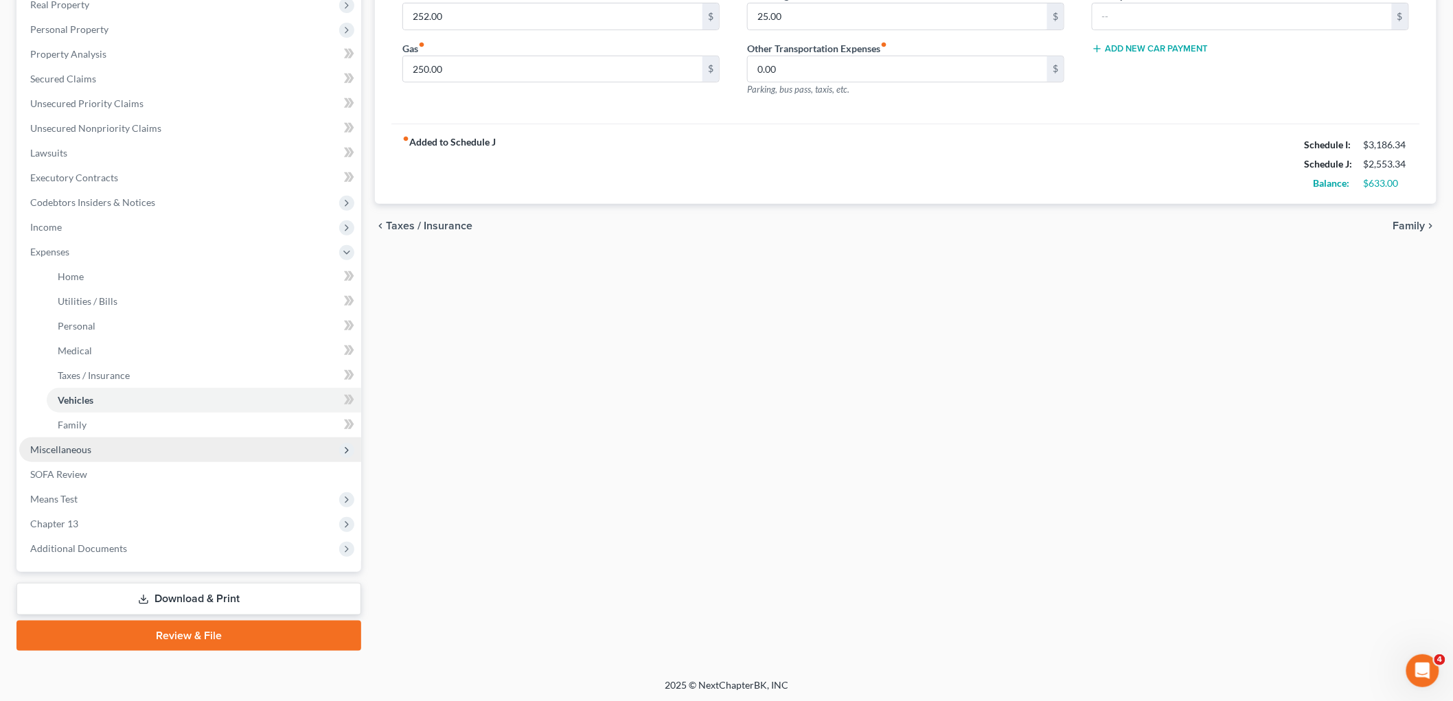
click at [80, 450] on span "Miscellaneous" at bounding box center [60, 450] width 61 height 12
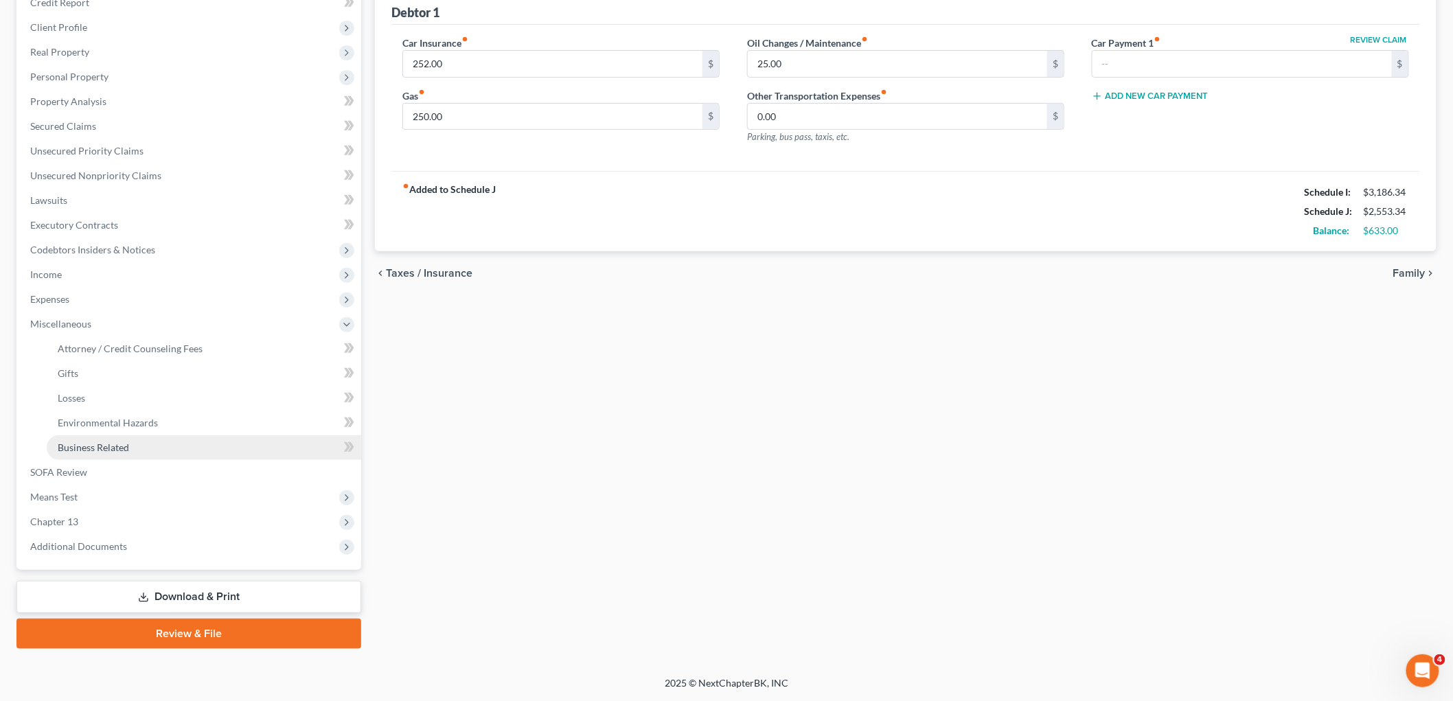
scroll to position [175, 0]
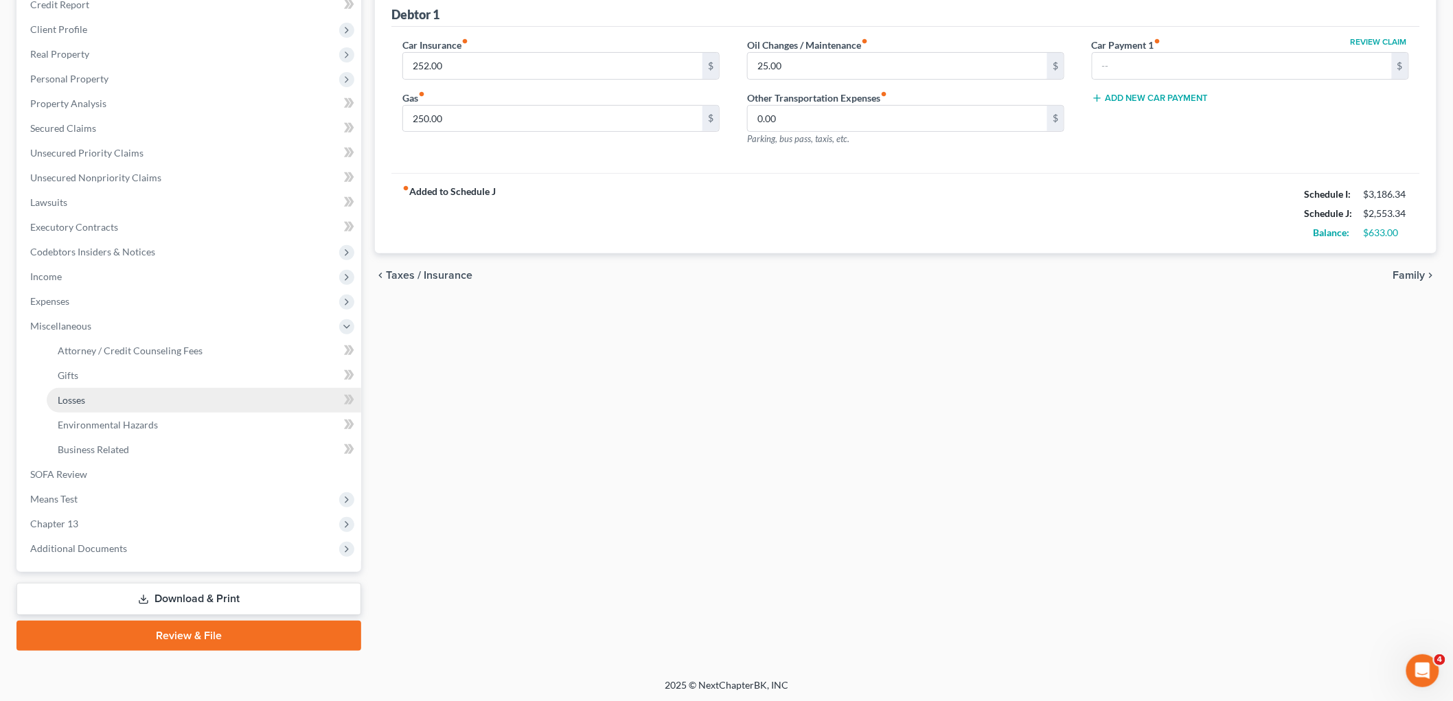
click at [98, 406] on link "Losses" at bounding box center [204, 400] width 314 height 25
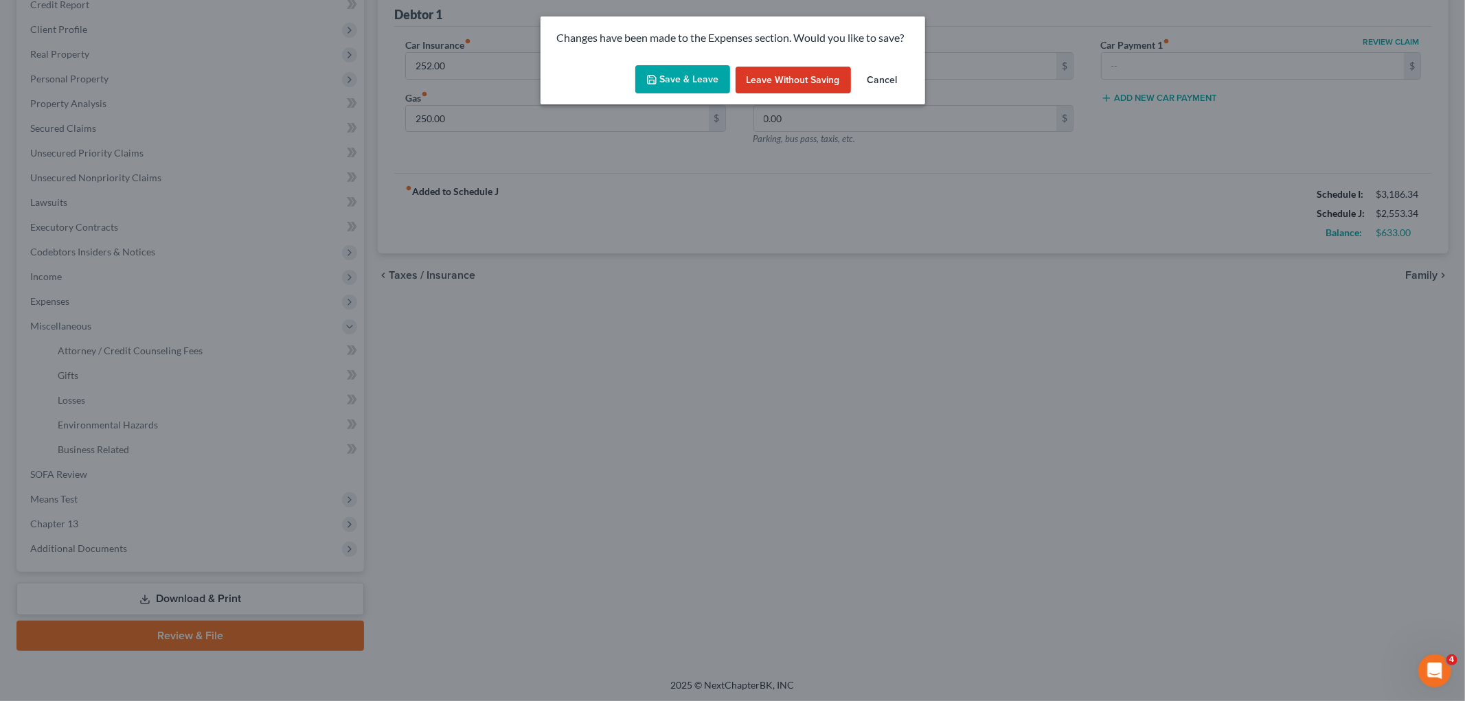
click at [668, 78] on button "Save & Leave" at bounding box center [682, 79] width 95 height 29
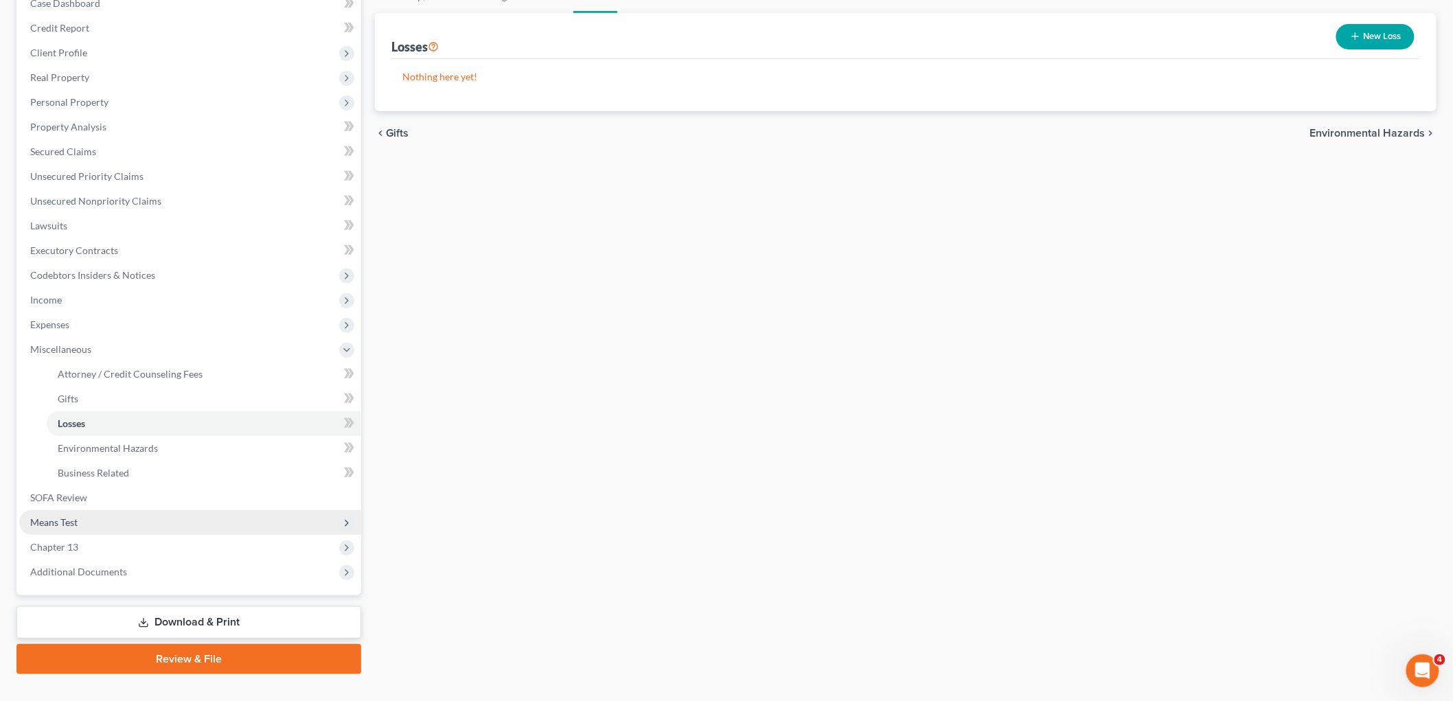
scroll to position [175, 0]
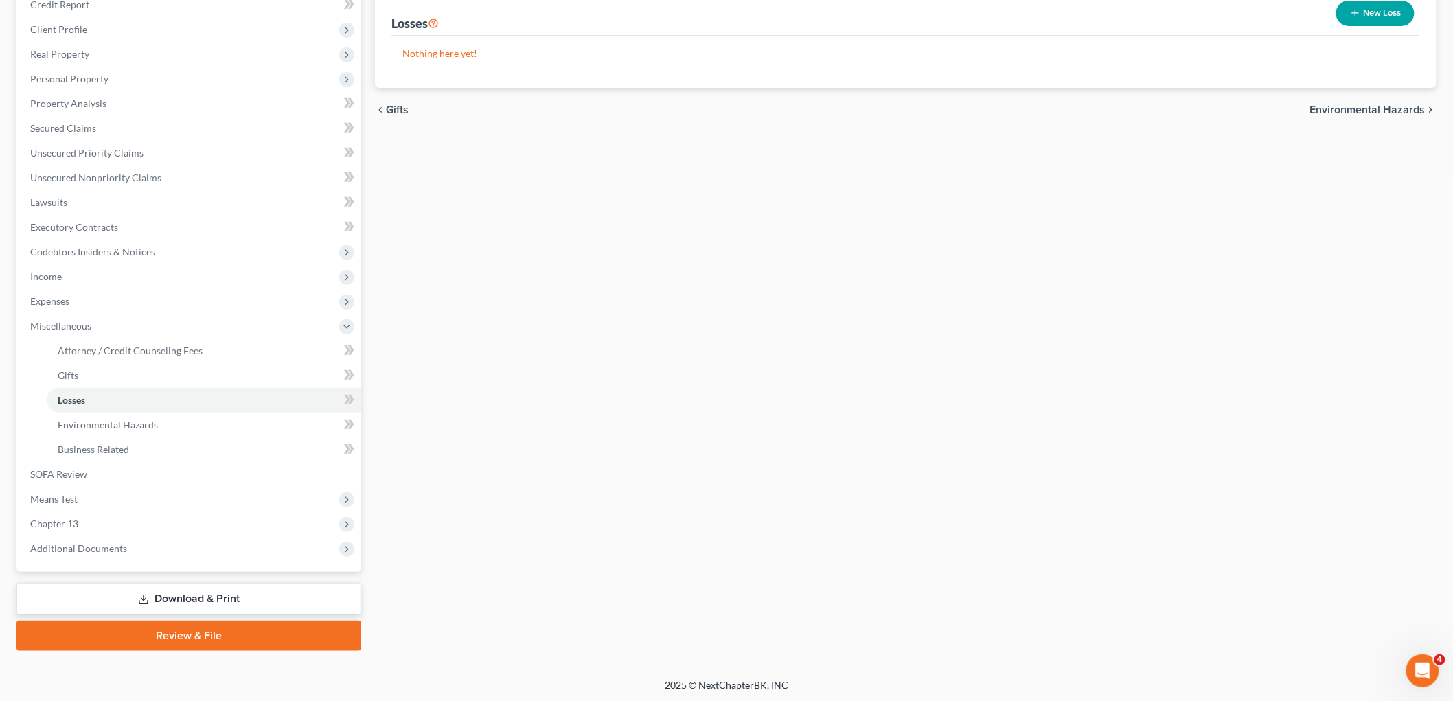
click at [142, 599] on icon at bounding box center [143, 599] width 11 height 11
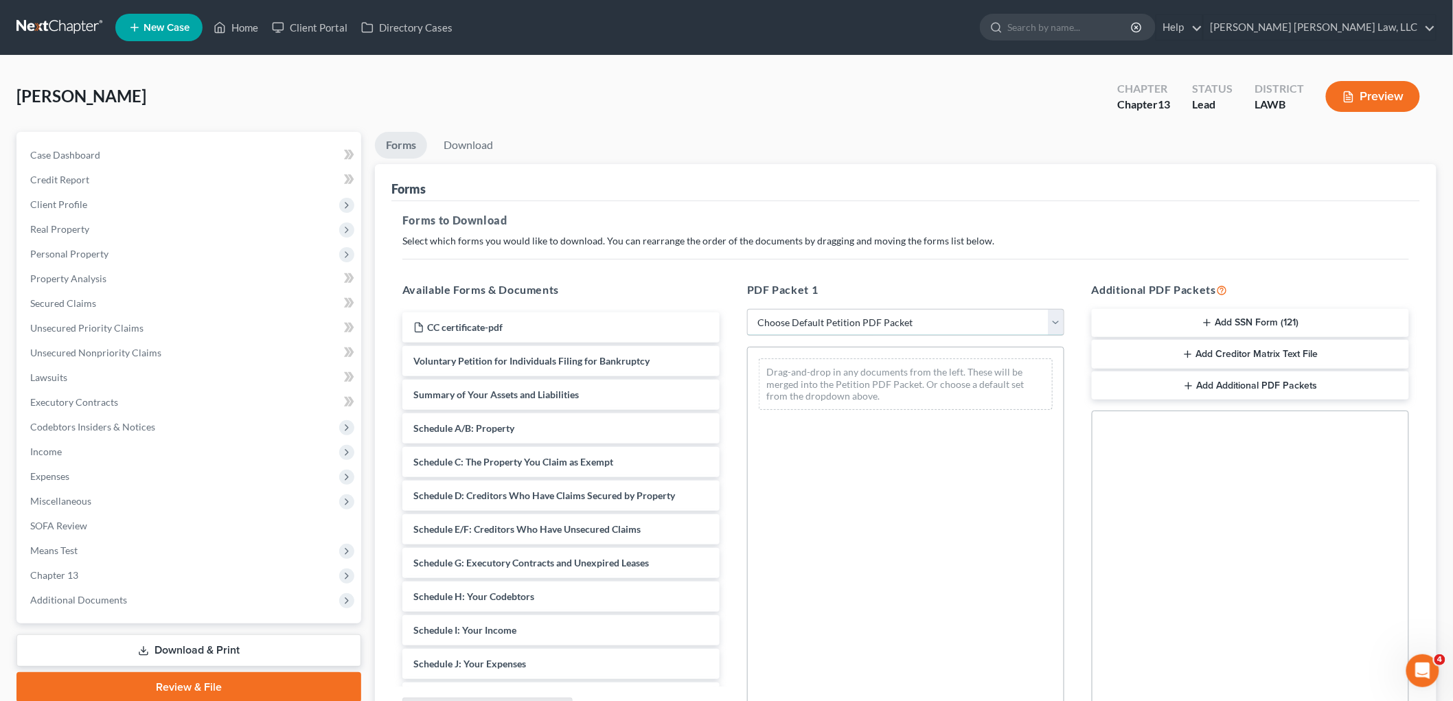
drag, startPoint x: 860, startPoint y: 321, endPoint x: 861, endPoint y: 334, distance: 13.1
click at [860, 321] on select "Choose Default Petition PDF Packet Complete Bankruptcy Petition (all forms and …" at bounding box center [905, 322] width 317 height 27
select select "0"
click at [747, 309] on select "Choose Default Petition PDF Packet Complete Bankruptcy Petition (all forms and …" at bounding box center [905, 322] width 317 height 27
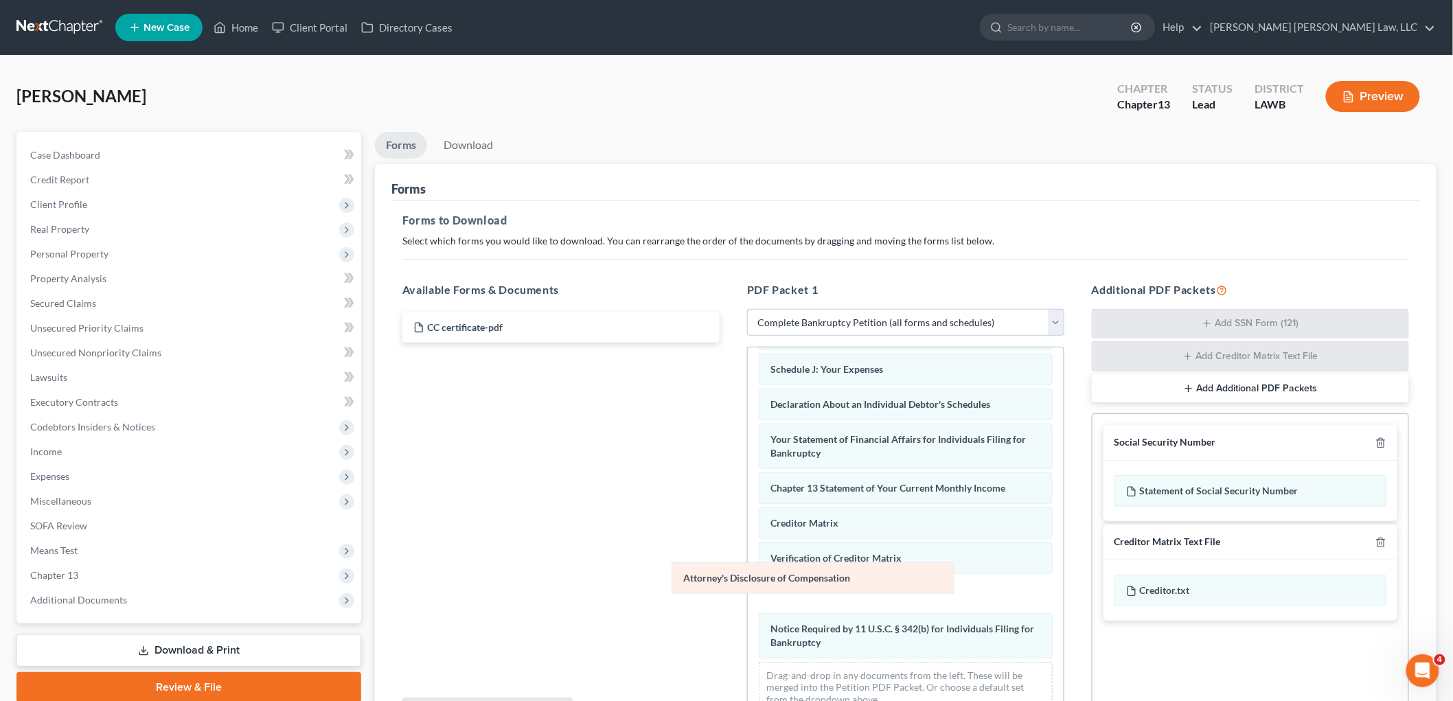
scroll to position [300, 0]
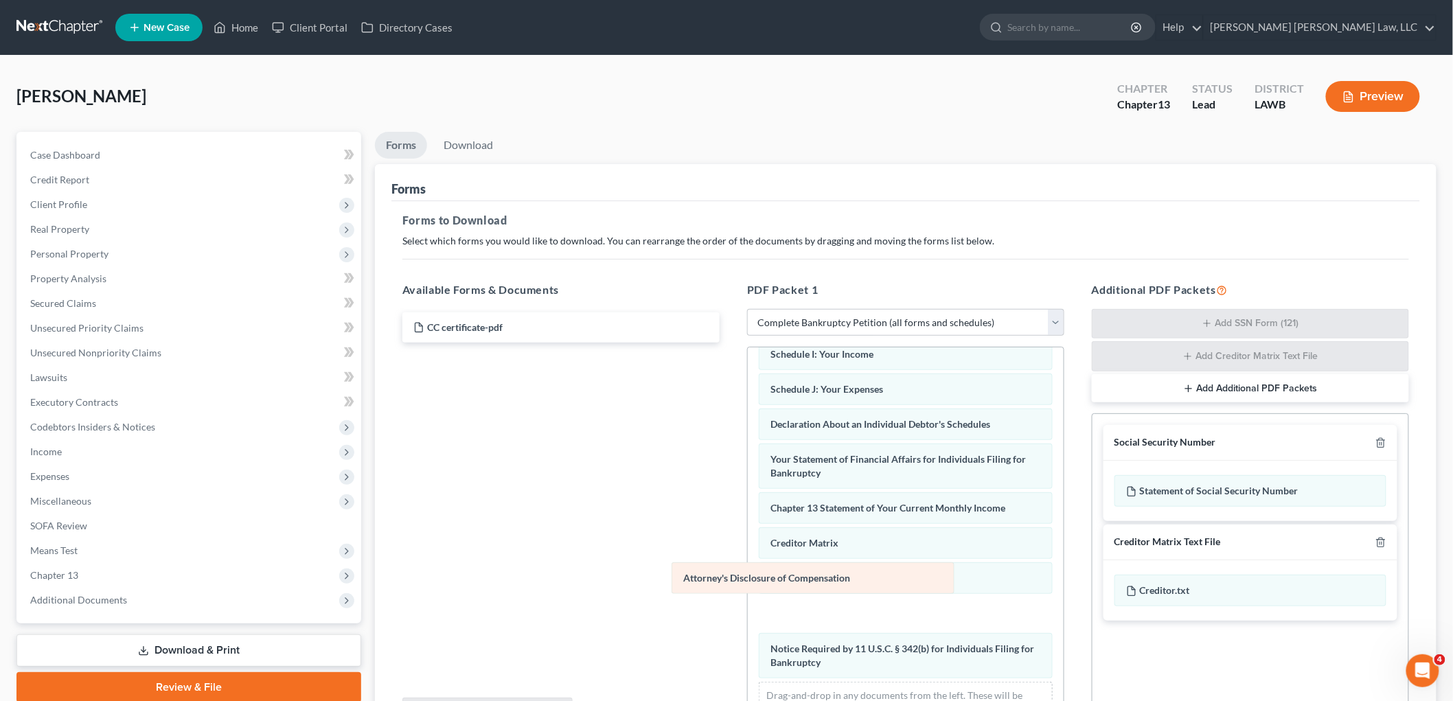
drag, startPoint x: 799, startPoint y: 645, endPoint x: 479, endPoint y: 501, distance: 351.6
click at [748, 505] on div "Attorney's Disclosure of Compensation Voluntary Petition for Individuals Filing…" at bounding box center [906, 395] width 316 height 696
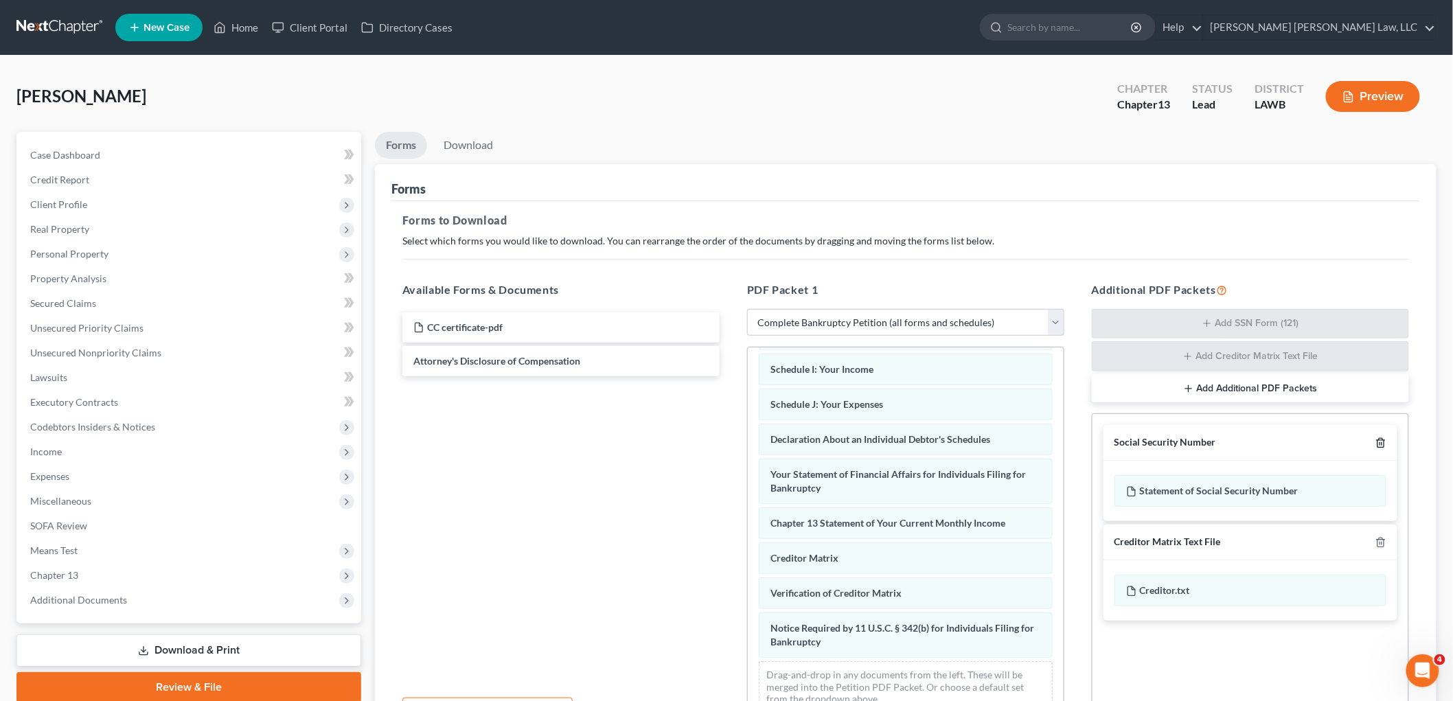
click at [1379, 444] on icon "button" at bounding box center [1380, 442] width 11 height 11
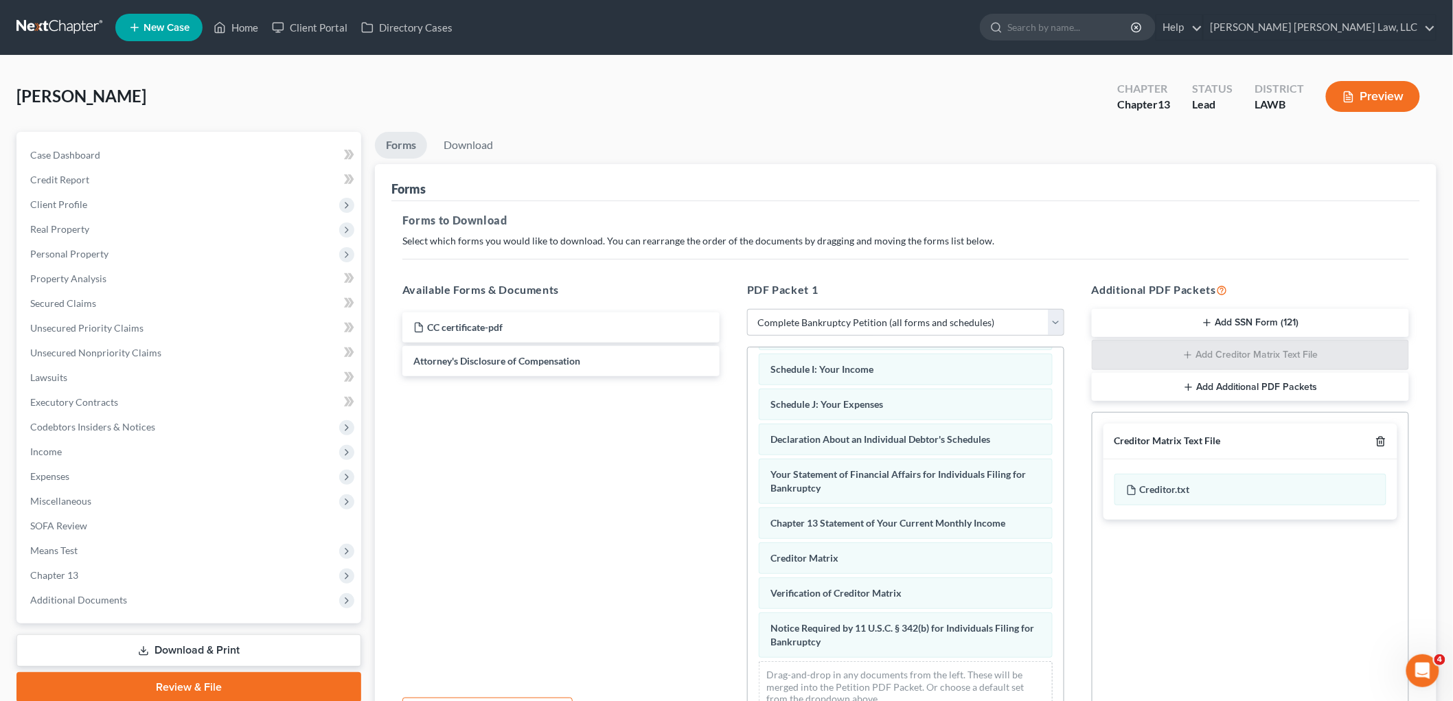
click at [1380, 444] on icon "button" at bounding box center [1380, 441] width 11 height 11
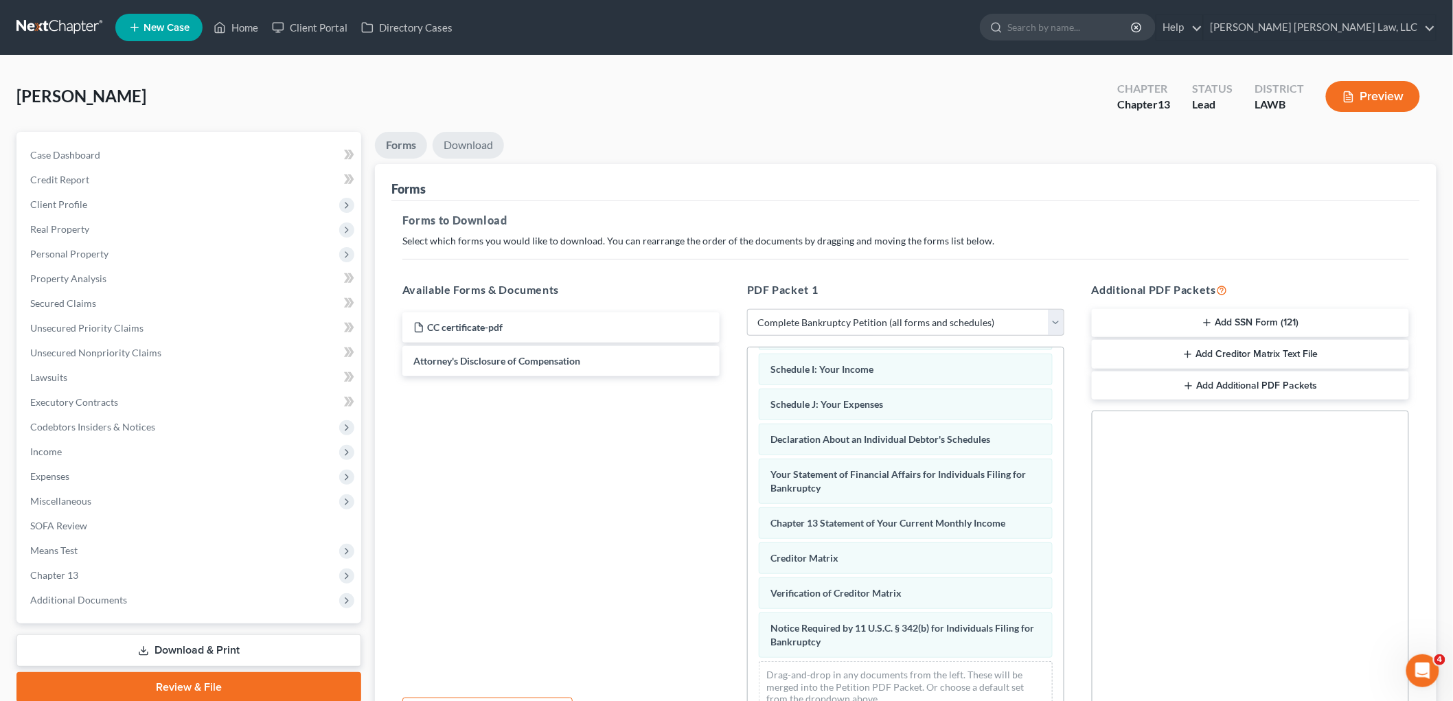
drag, startPoint x: 474, startPoint y: 146, endPoint x: 681, endPoint y: 257, distance: 235.0
click at [472, 146] on link "Download" at bounding box center [468, 145] width 71 height 27
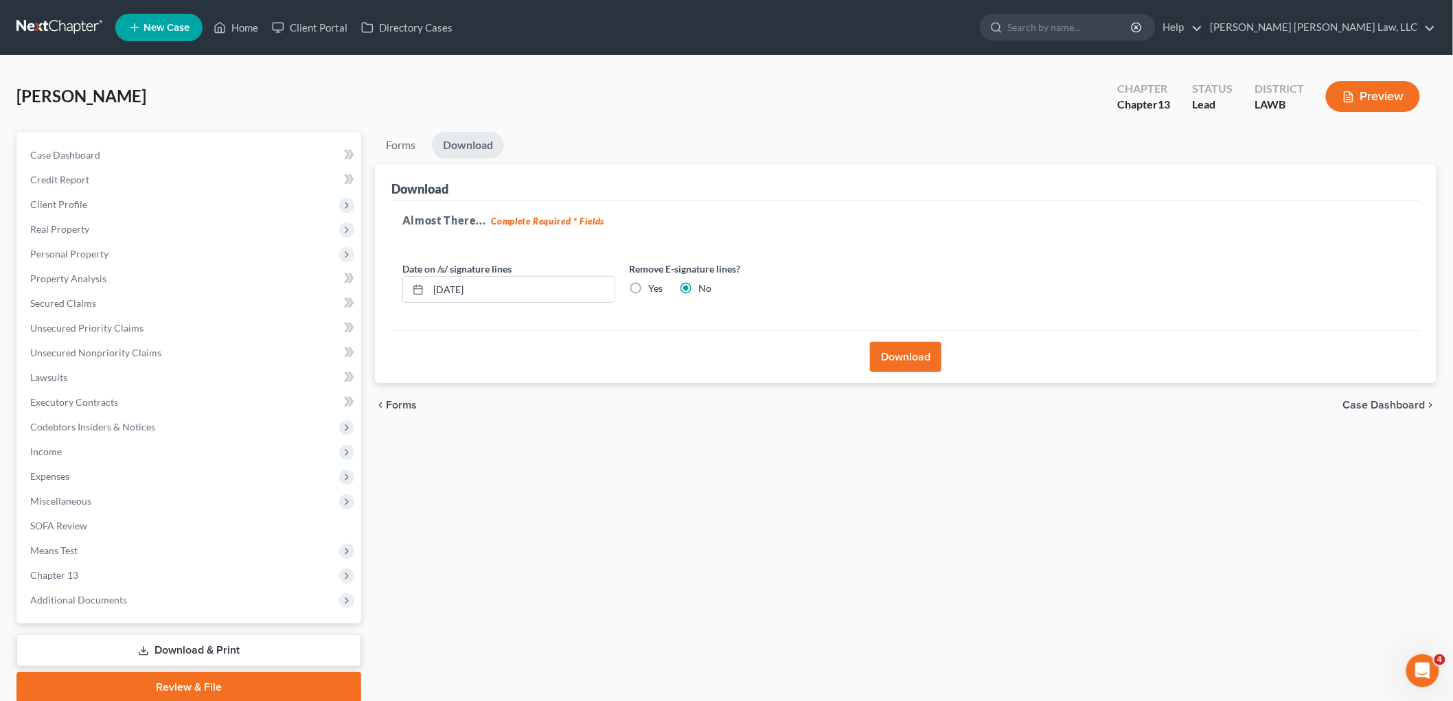
click at [905, 352] on button "Download" at bounding box center [905, 357] width 71 height 30
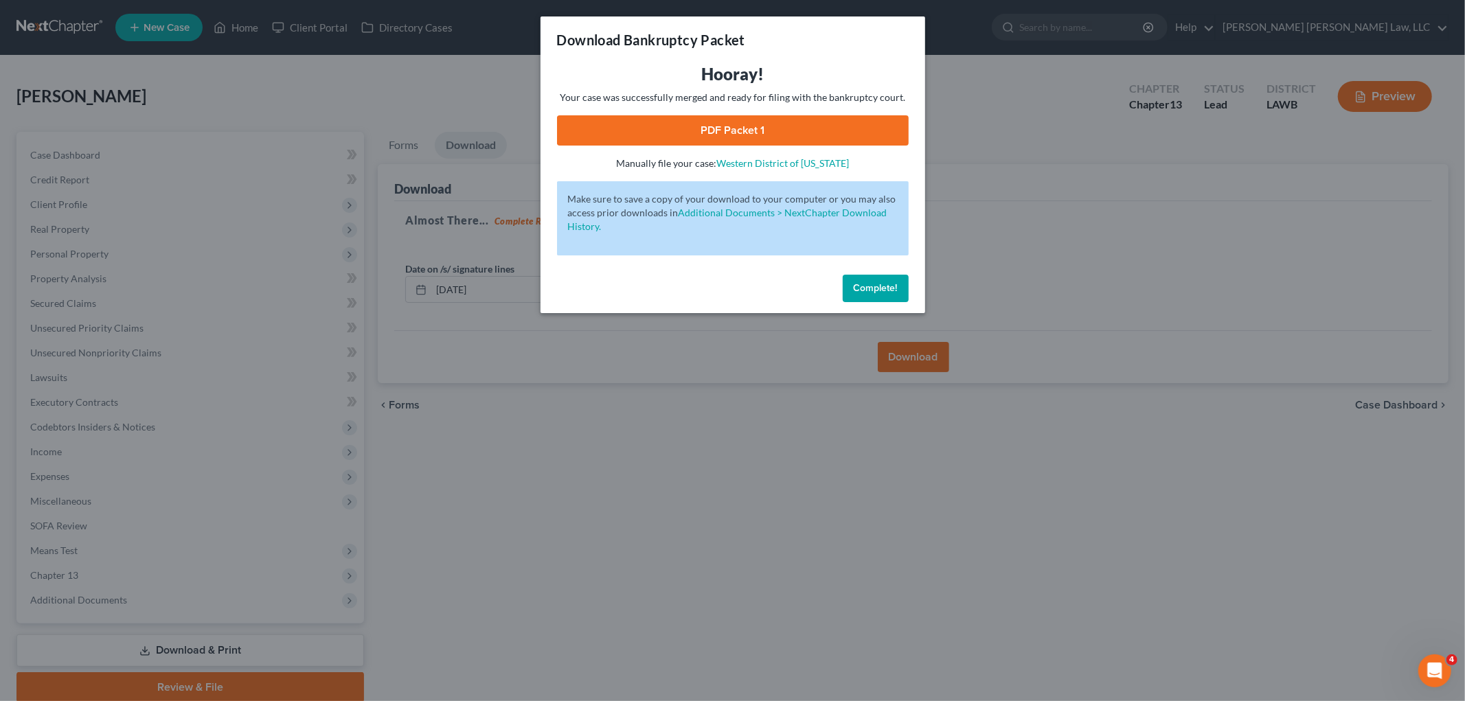
drag, startPoint x: 719, startPoint y: 126, endPoint x: 866, endPoint y: 183, distance: 157.6
click at [719, 126] on link "PDF Packet 1" at bounding box center [733, 130] width 352 height 30
drag, startPoint x: 902, startPoint y: 294, endPoint x: 676, endPoint y: 223, distance: 236.7
click at [902, 294] on button "Complete!" at bounding box center [875, 288] width 66 height 27
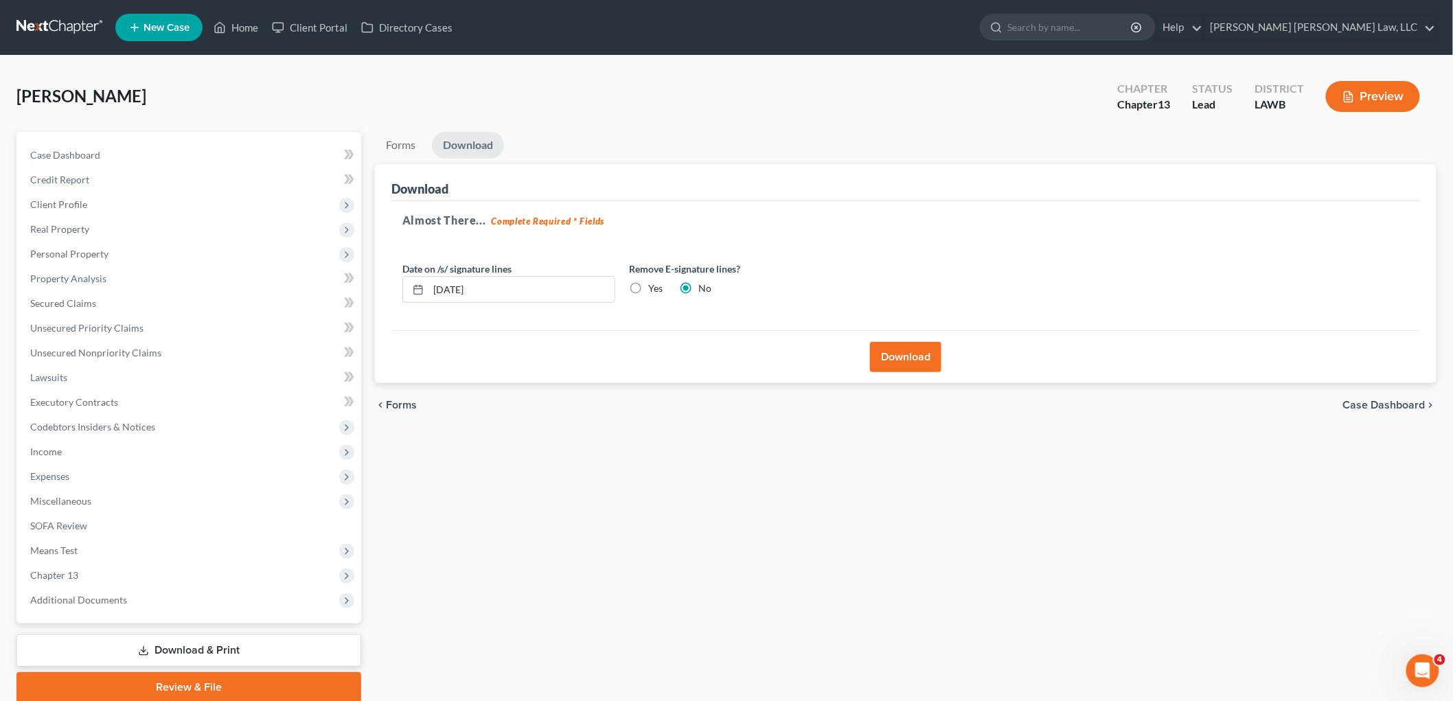
drag, startPoint x: 65, startPoint y: 21, endPoint x: 67, endPoint y: 28, distance: 7.8
click at [67, 21] on link at bounding box center [60, 27] width 88 height 25
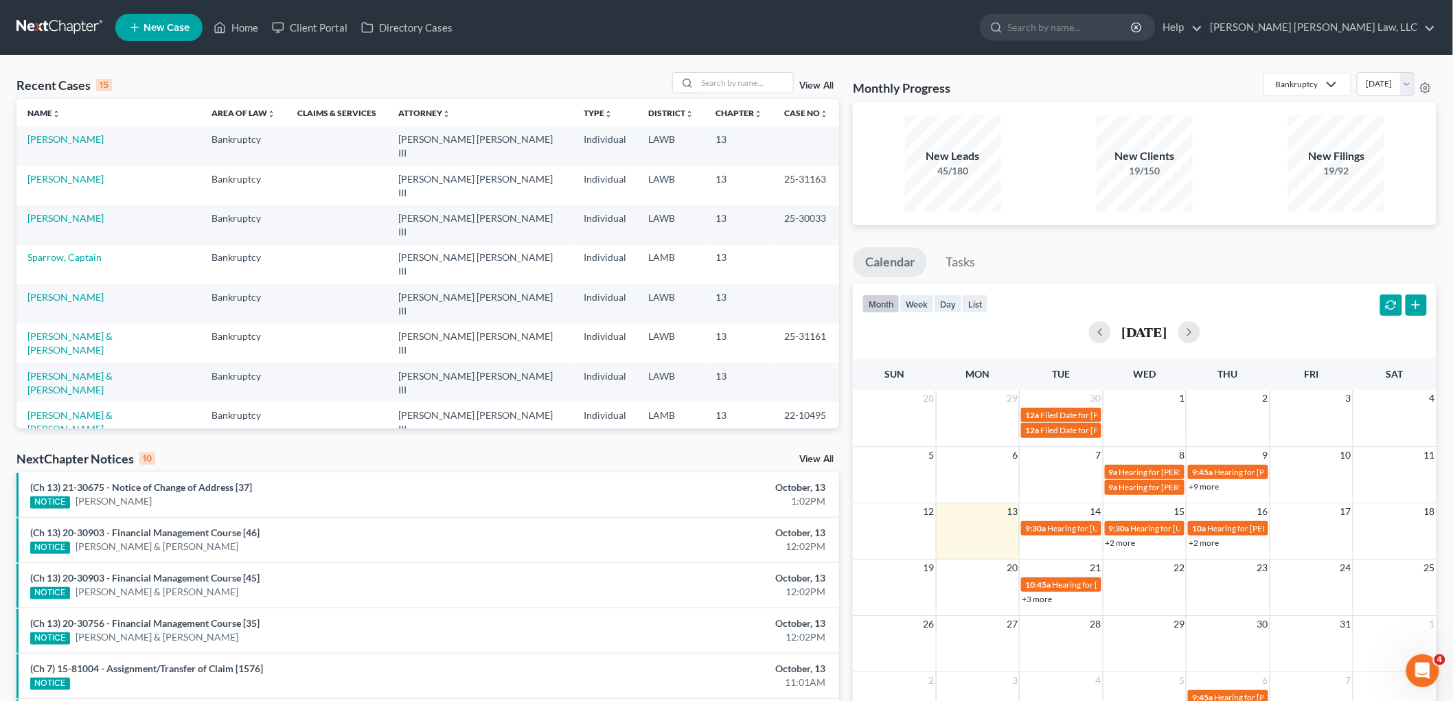
click at [0, 424] on div "Recent Cases 15 View All Name unfold_more expand_more expand_less Area of Law u…" at bounding box center [726, 530] width 1453 height 949
